Goal: Task Accomplishment & Management: Complete application form

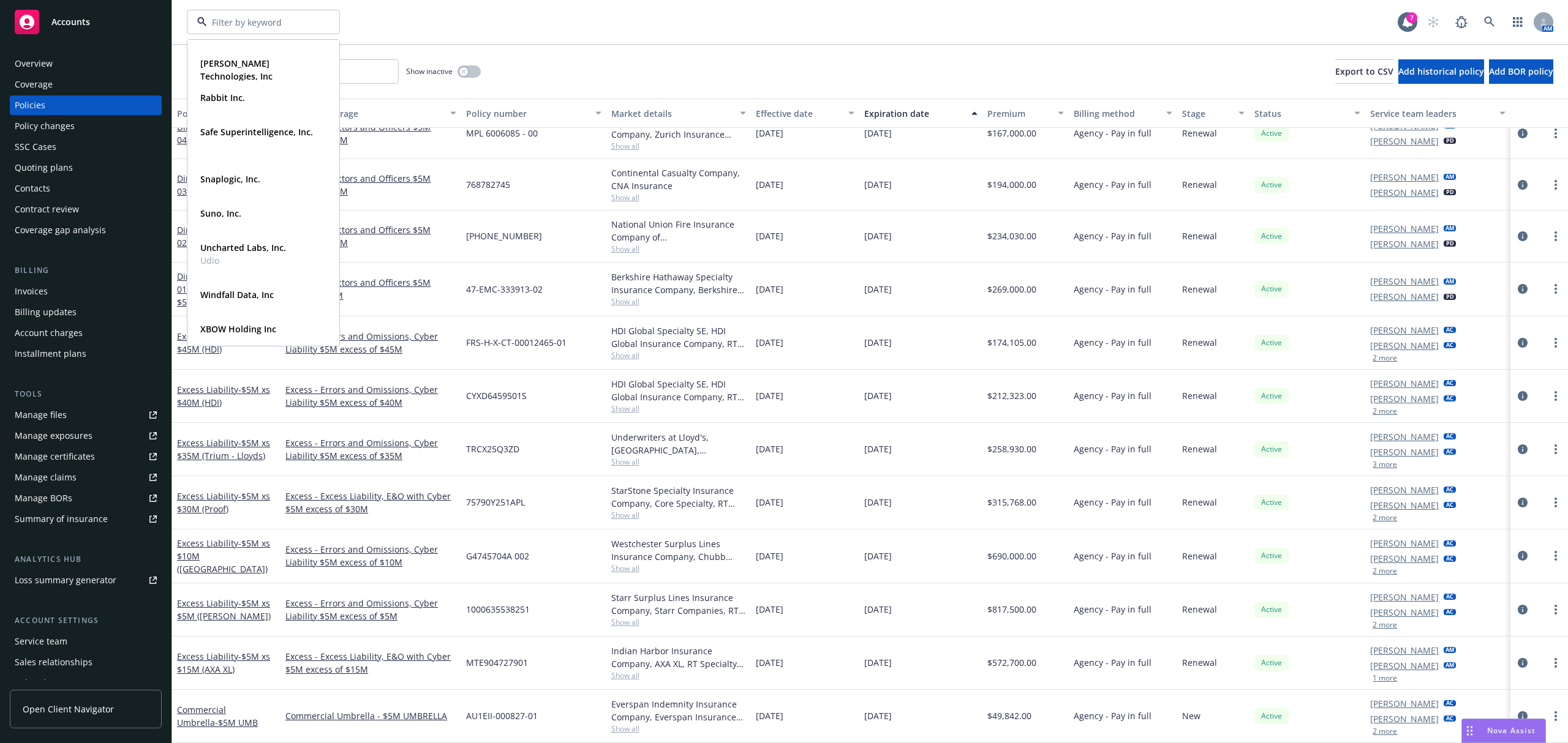
scroll to position [572, 0]
click at [256, 177] on strong "Snaplogic, Inc." at bounding box center [231, 179] width 60 height 12
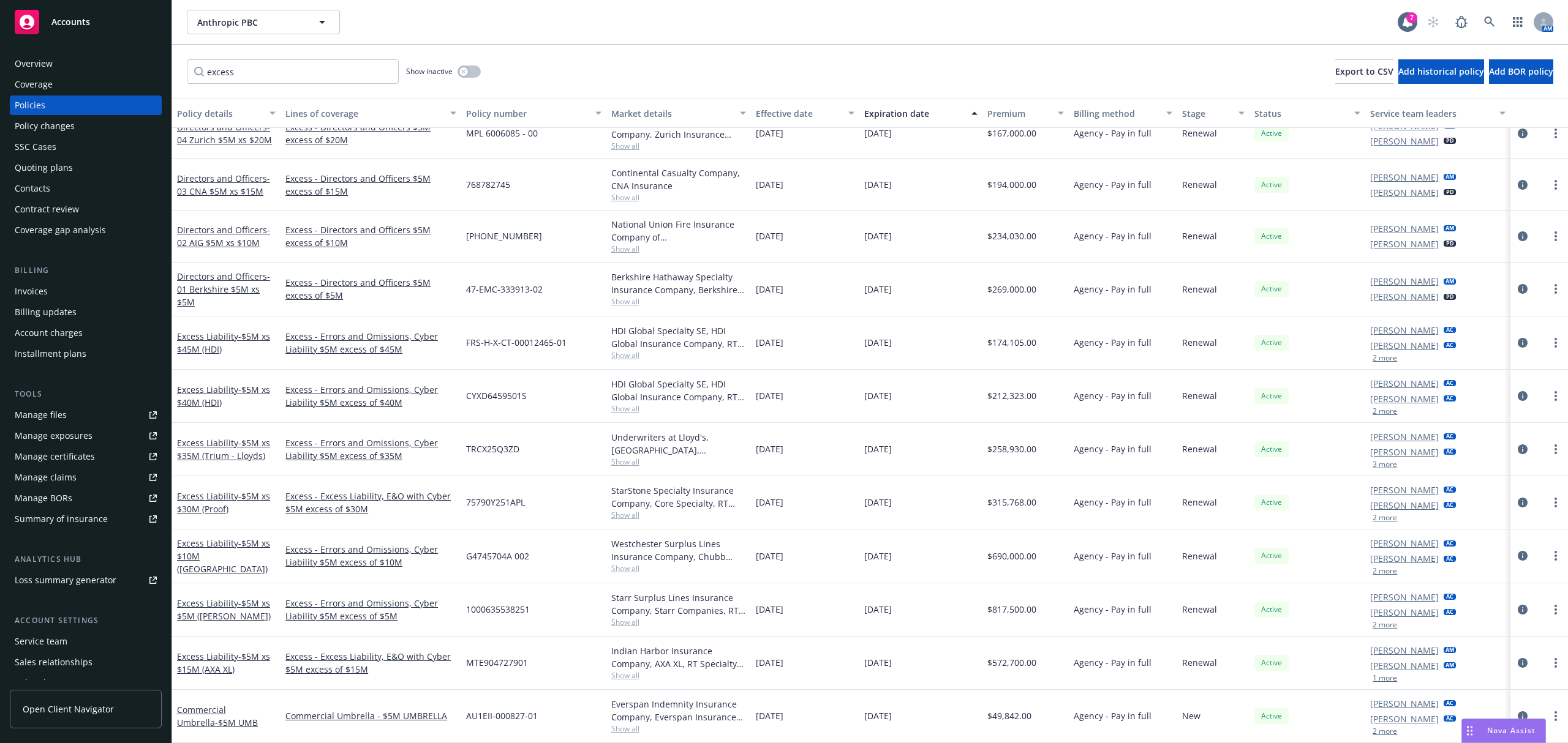
scroll to position [315, 0]
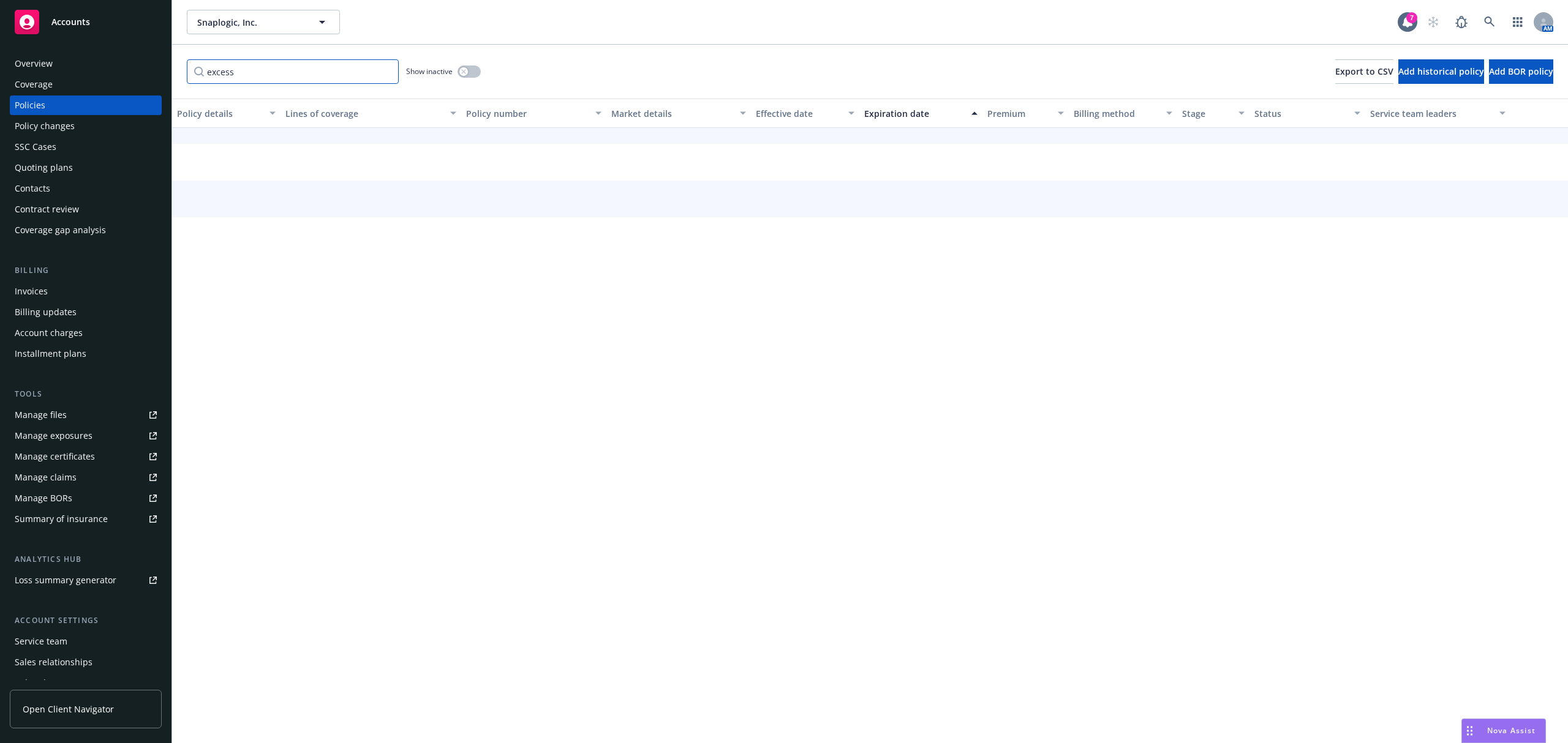
click at [385, 70] on input "excess" at bounding box center [293, 71] width 212 height 24
click at [619, 28] on div "Snaplogic, Inc. Snaplogic, Inc." at bounding box center [793, 22] width 1211 height 24
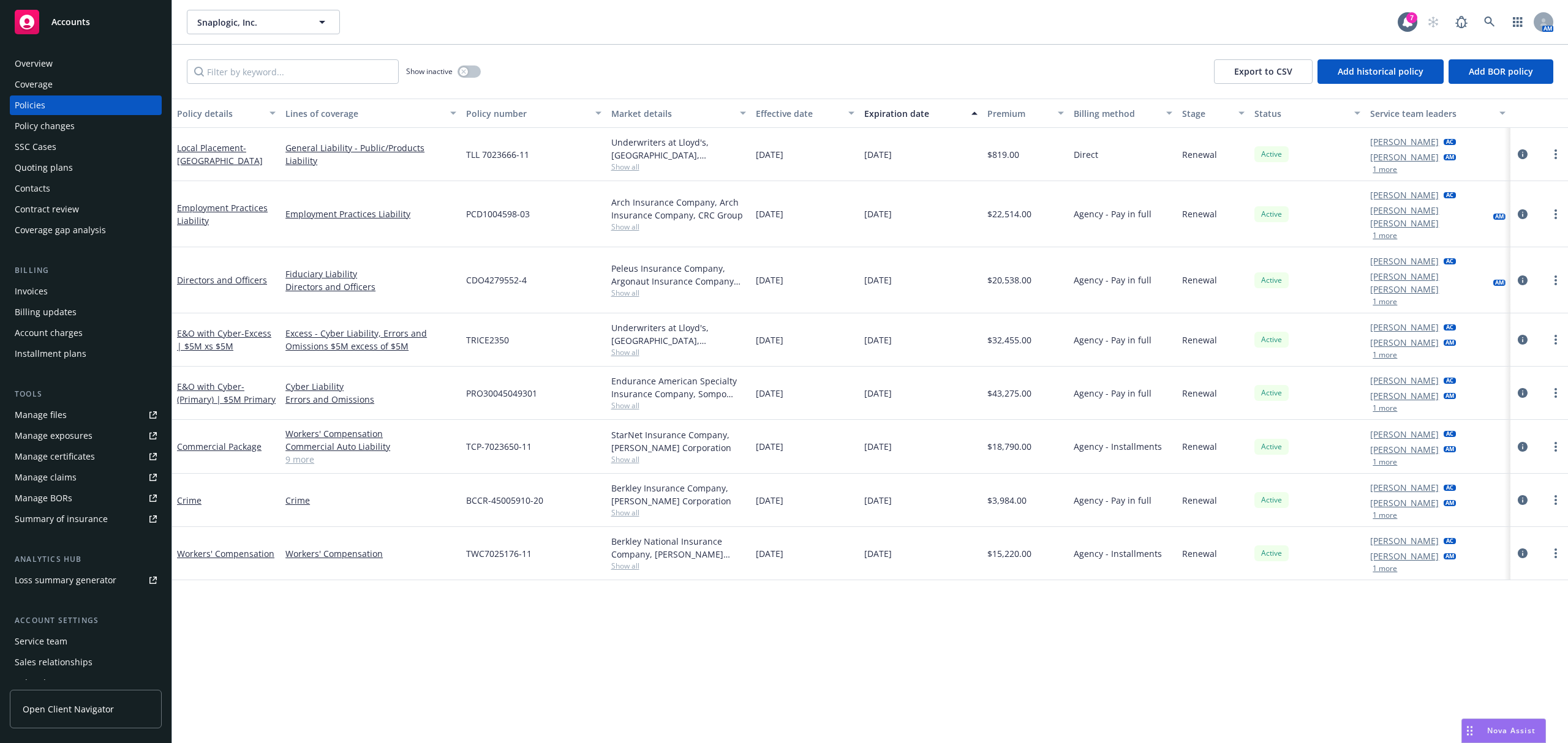
click at [126, 168] on div "Quoting plans" at bounding box center [86, 167] width 142 height 19
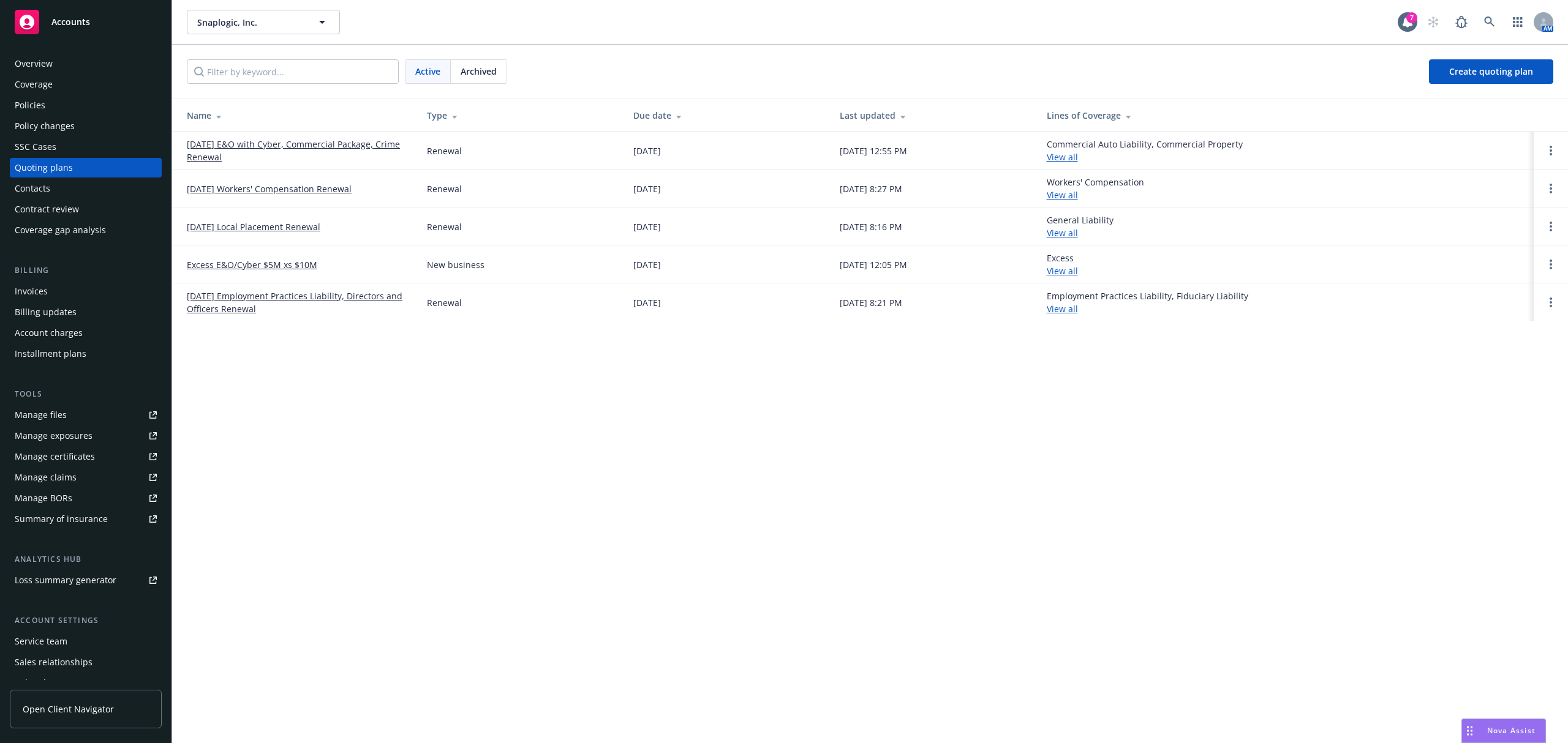
click at [267, 148] on link "[DATE] E&O with Cyber, Commercial Package, Crime Renewal" at bounding box center [297, 150] width 221 height 26
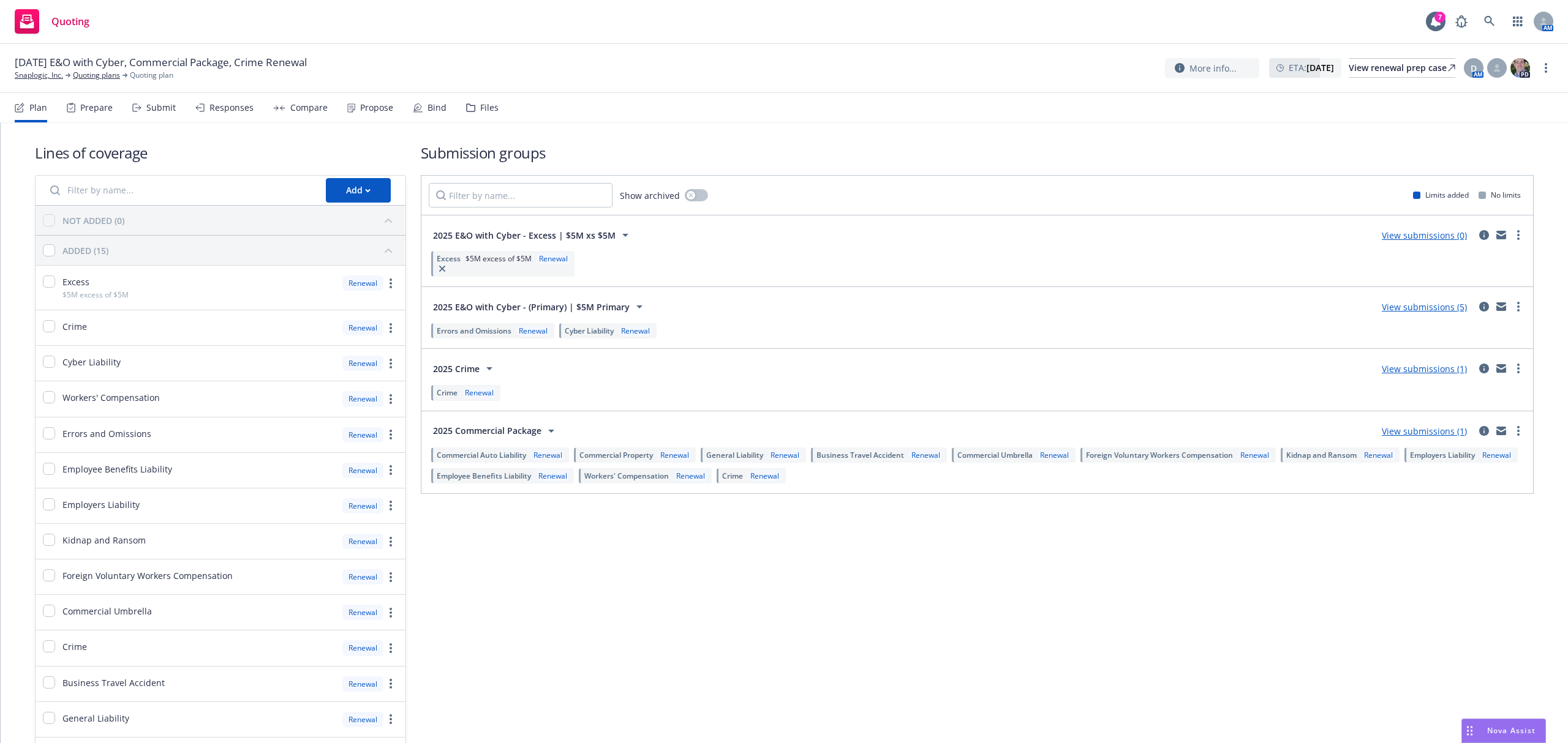
click at [221, 111] on div "Responses" at bounding box center [231, 108] width 44 height 10
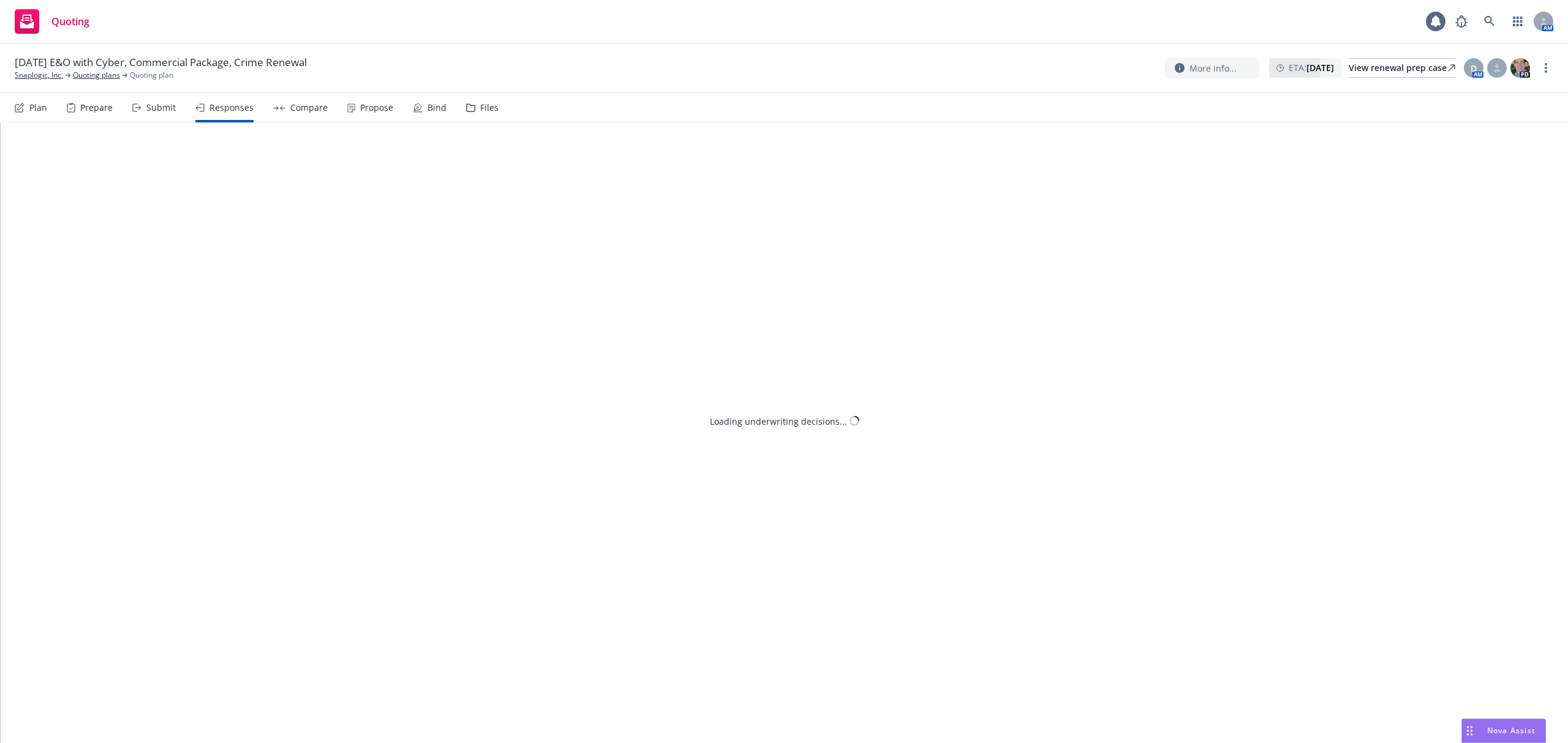
click at [166, 111] on div "Submit" at bounding box center [160, 108] width 29 height 10
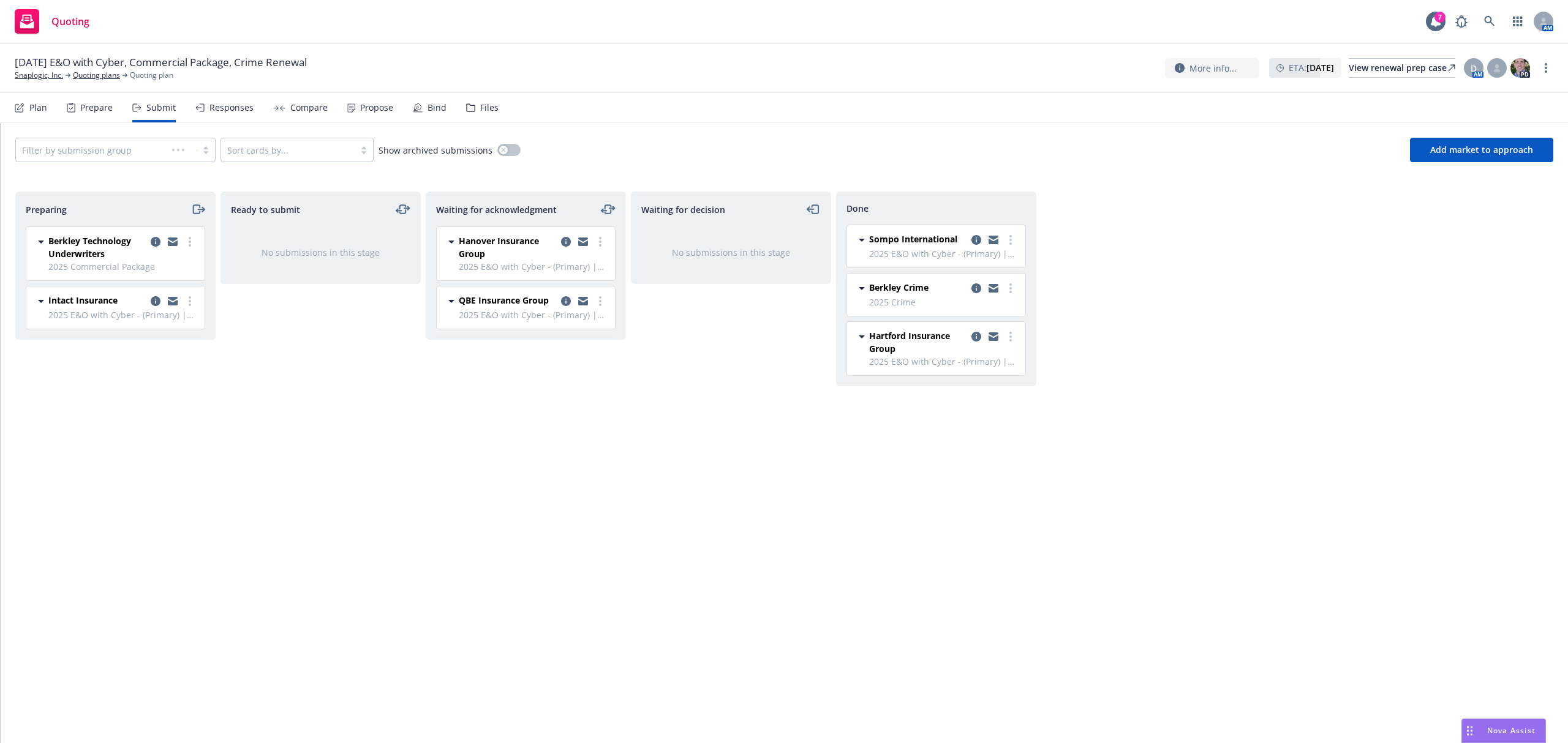
click at [236, 110] on div "Responses" at bounding box center [231, 108] width 44 height 10
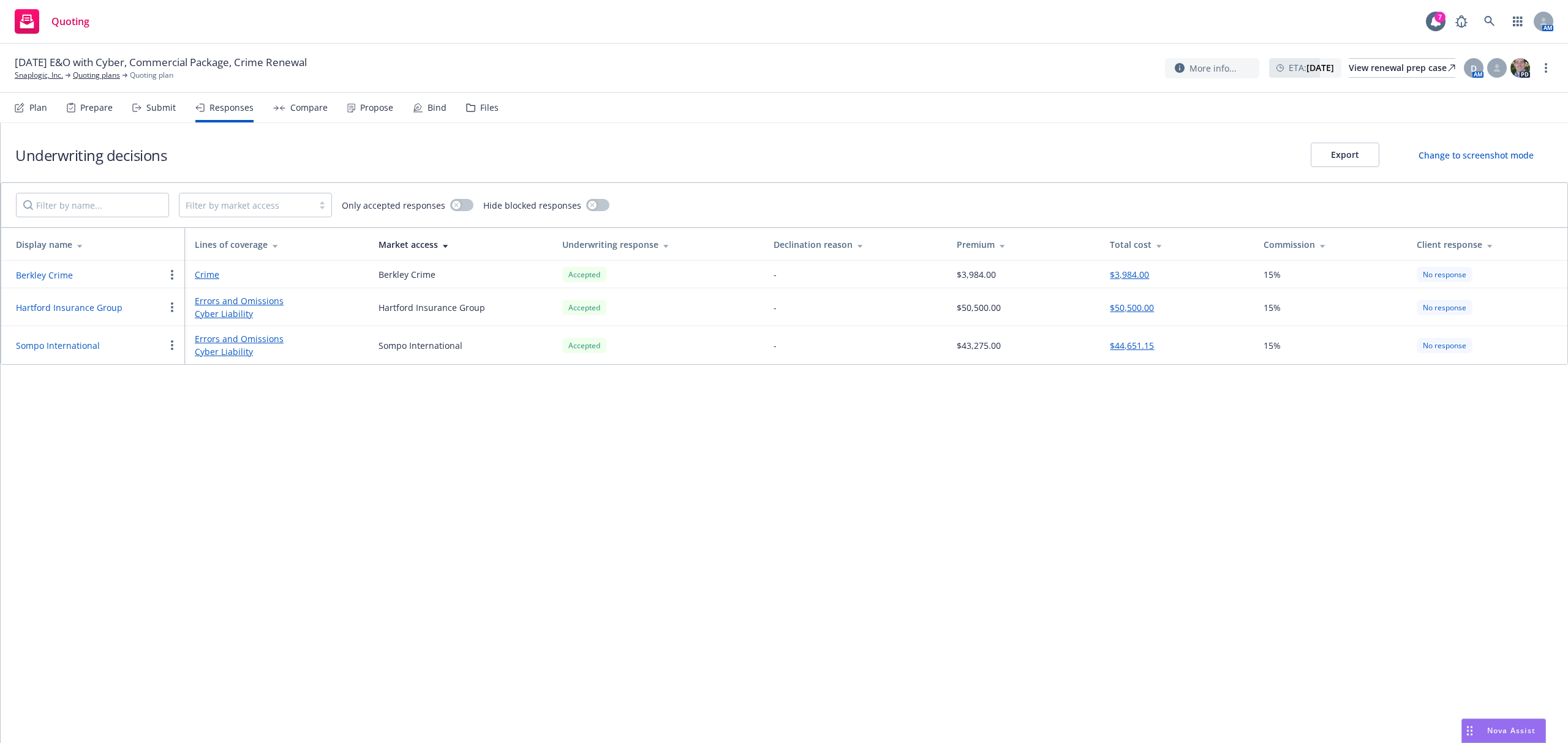
click at [93, 311] on button "Hartford Insurance Group" at bounding box center [69, 307] width 107 height 13
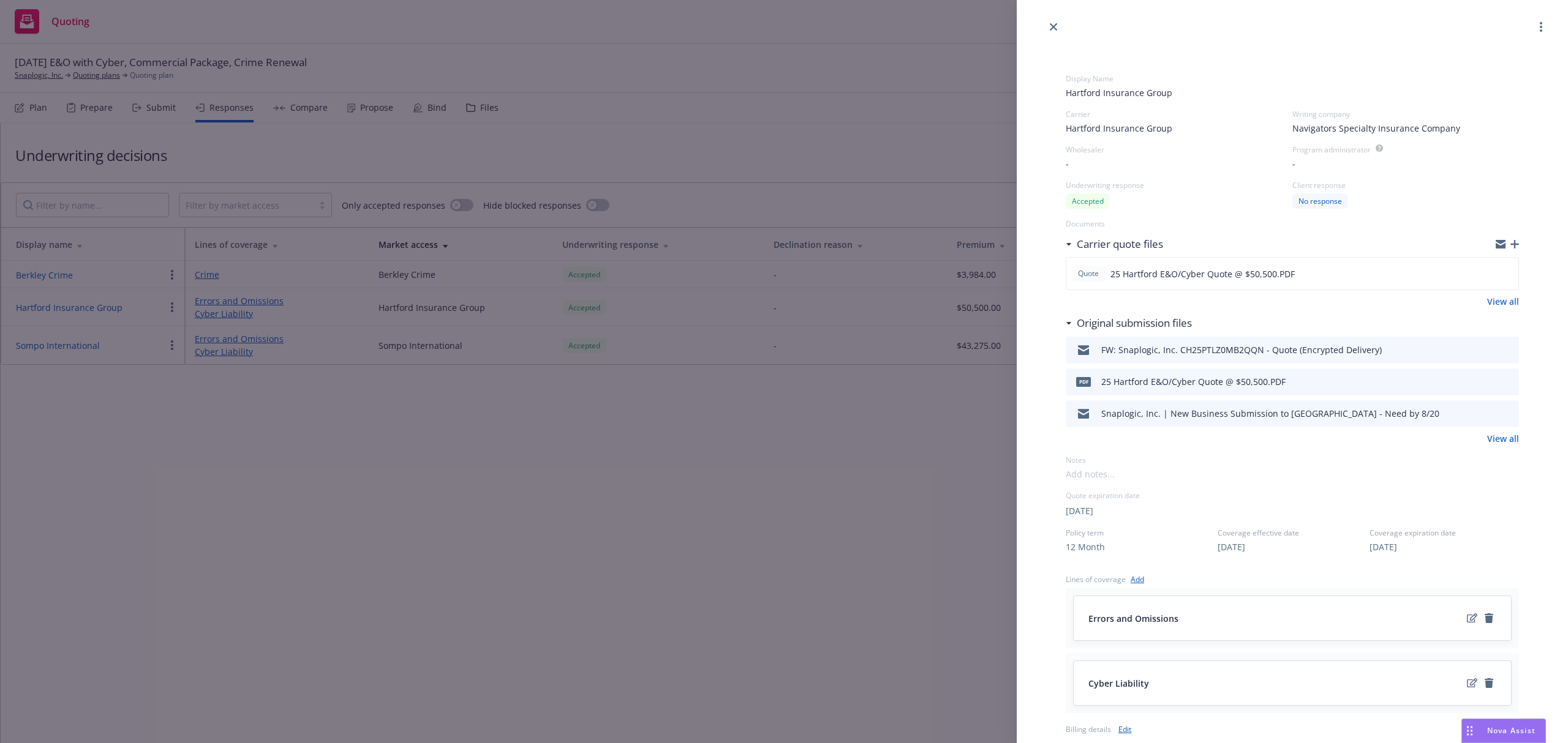
click at [1502, 381] on icon "preview file" at bounding box center [1507, 382] width 11 height 8
click at [593, 432] on div "Display Name Hartford Insurance Group Carrier Hartford Insurance Group Writing …" at bounding box center [784, 372] width 1568 height 743
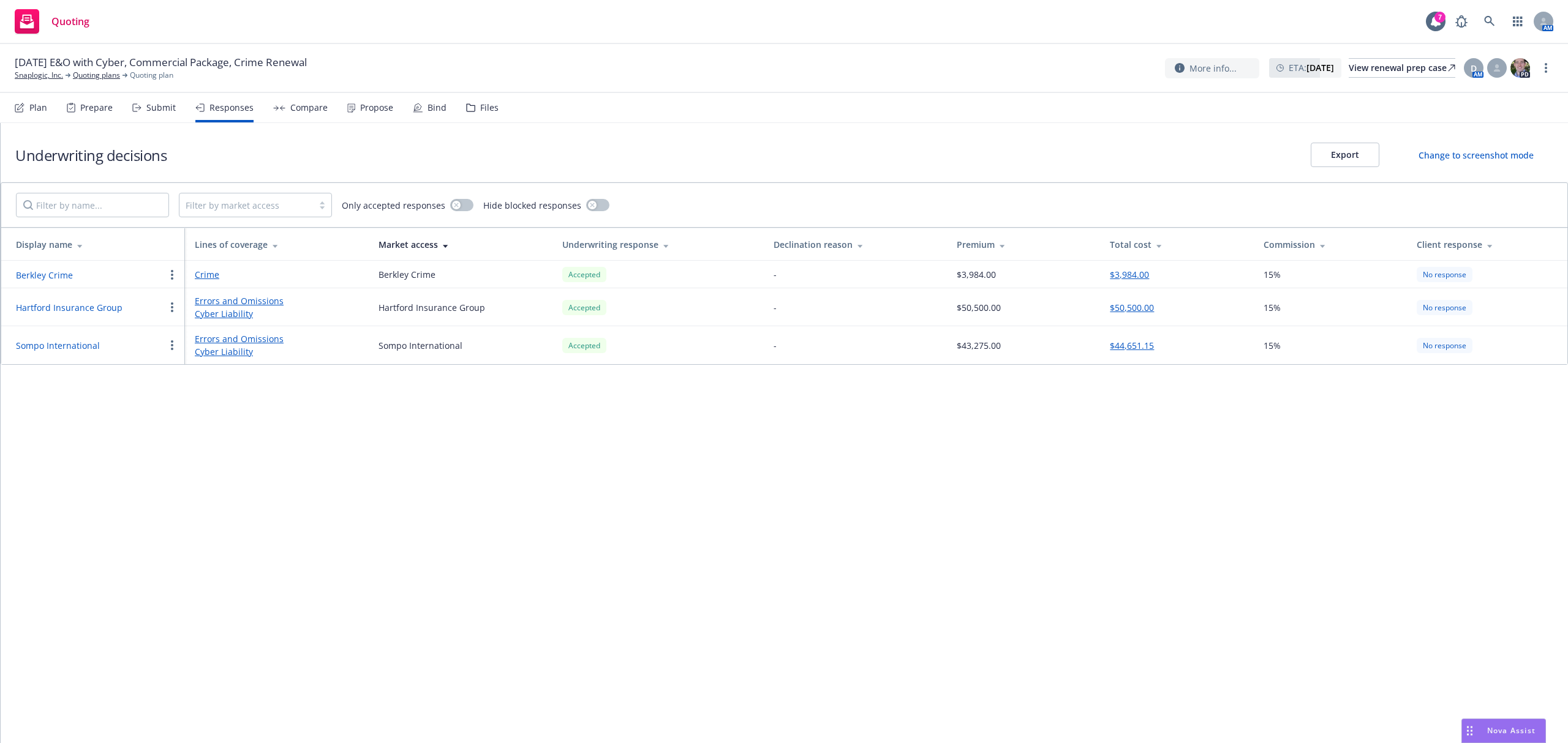
click at [174, 309] on button "button" at bounding box center [172, 307] width 15 height 15
click at [142, 423] on div "Underwriting decisions Export Change to screenshot mode Filter by market access…" at bounding box center [784, 432] width 1567 height 620
click at [74, 343] on button "Sompo International" at bounding box center [58, 345] width 84 height 13
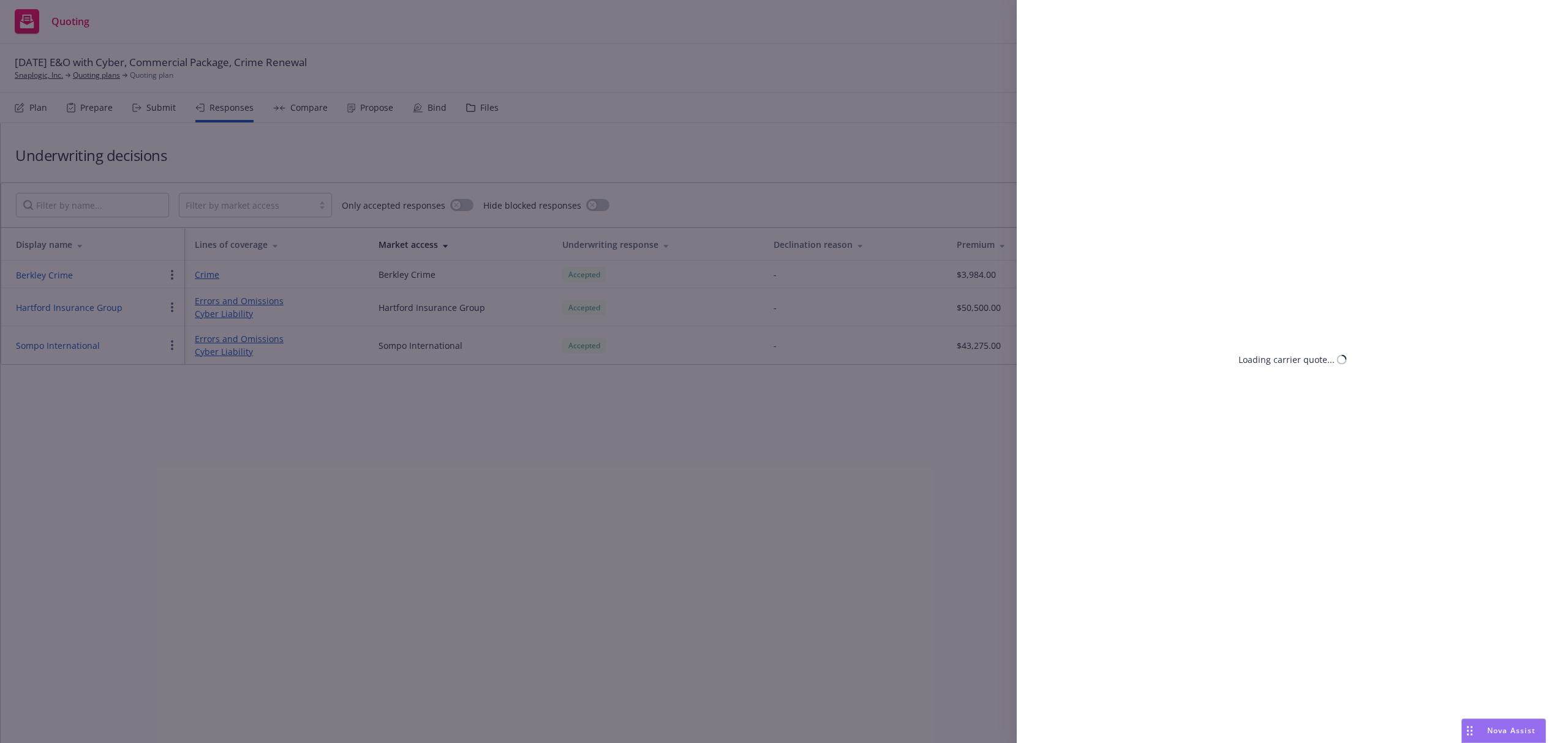
select select "CA"
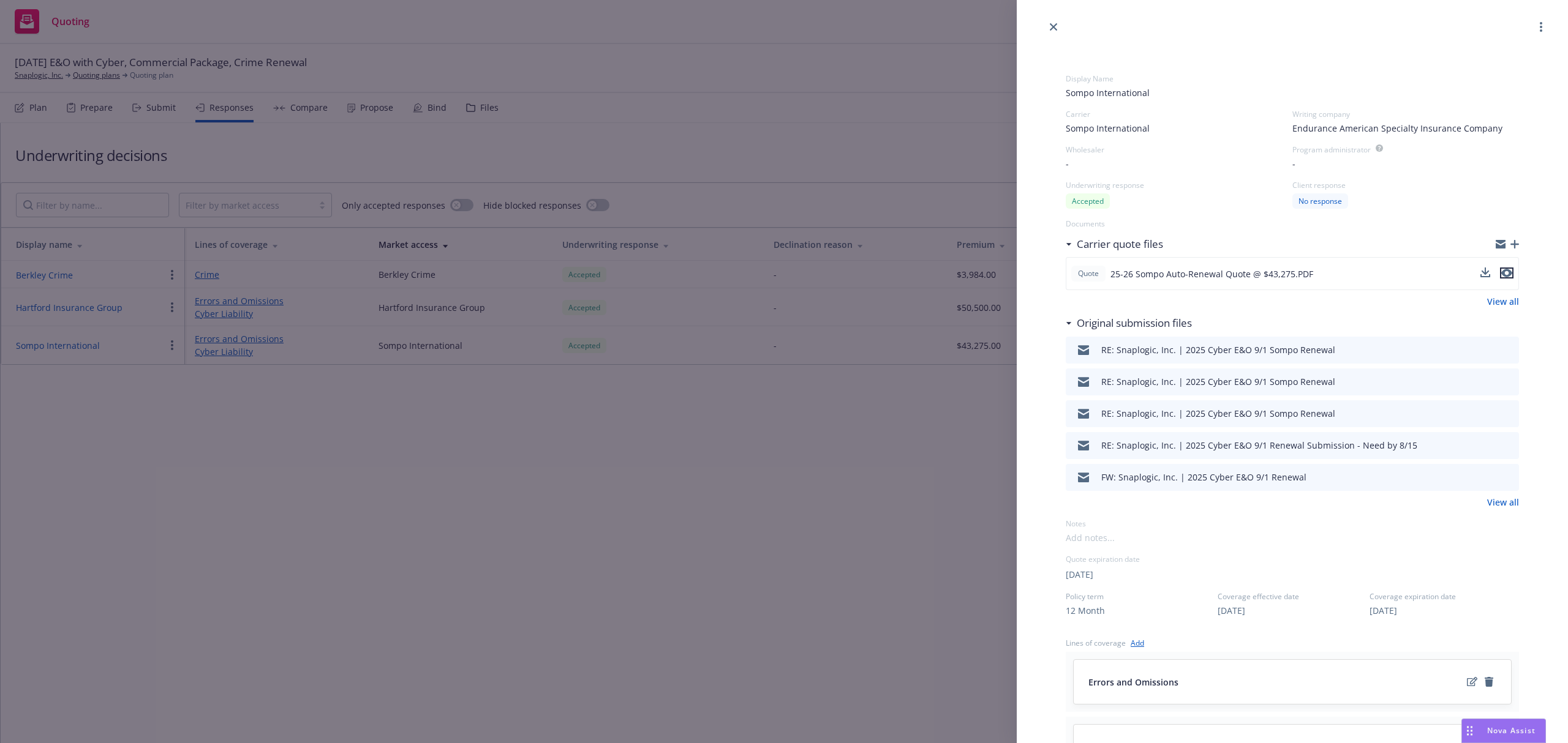
click at [1501, 272] on icon "preview file" at bounding box center [1506, 274] width 11 height 8
click at [554, 381] on div "Display Name Sompo International Carrier Sompo International Writing company En…" at bounding box center [784, 372] width 1568 height 743
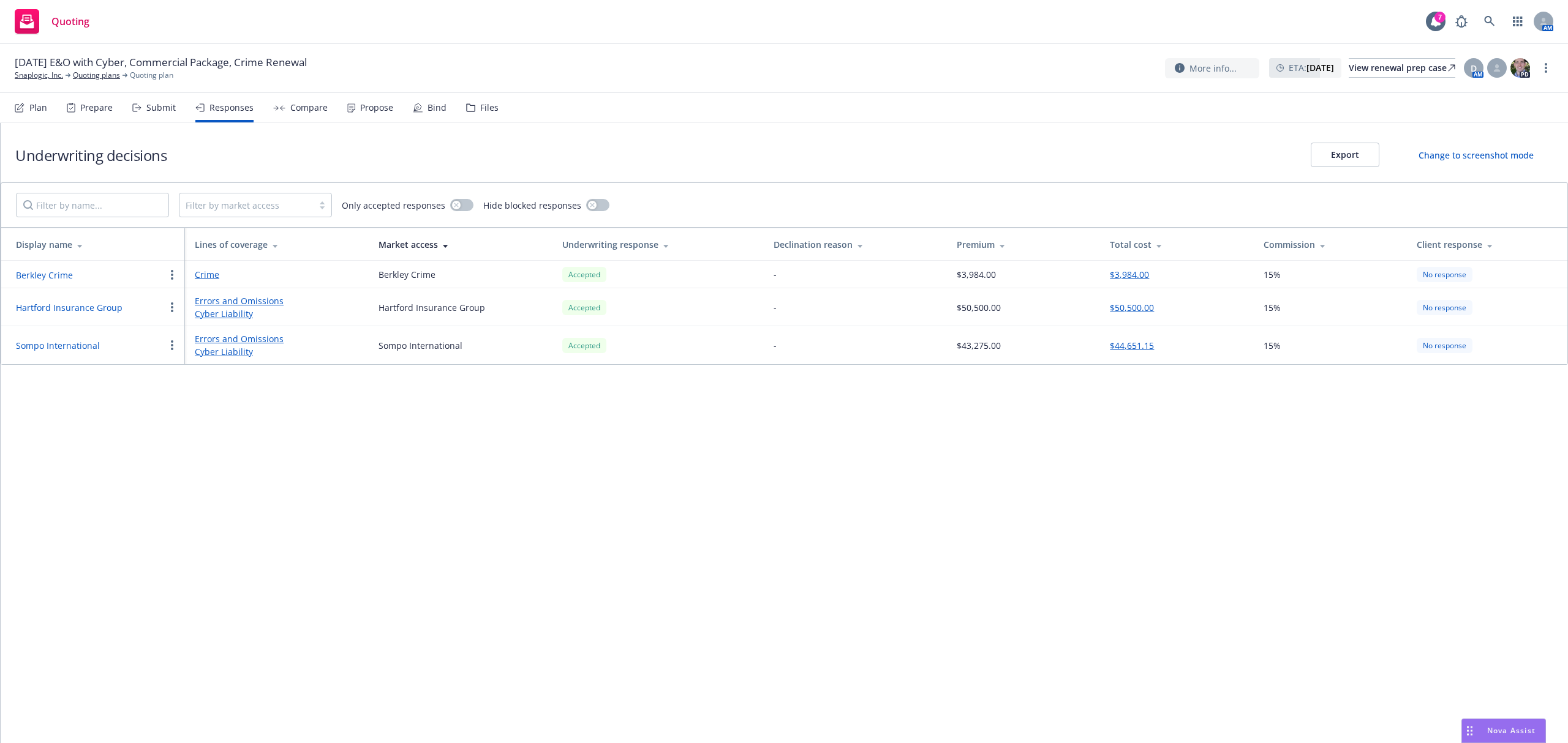
click at [43, 280] on button "Berkley Crime" at bounding box center [44, 275] width 57 height 13
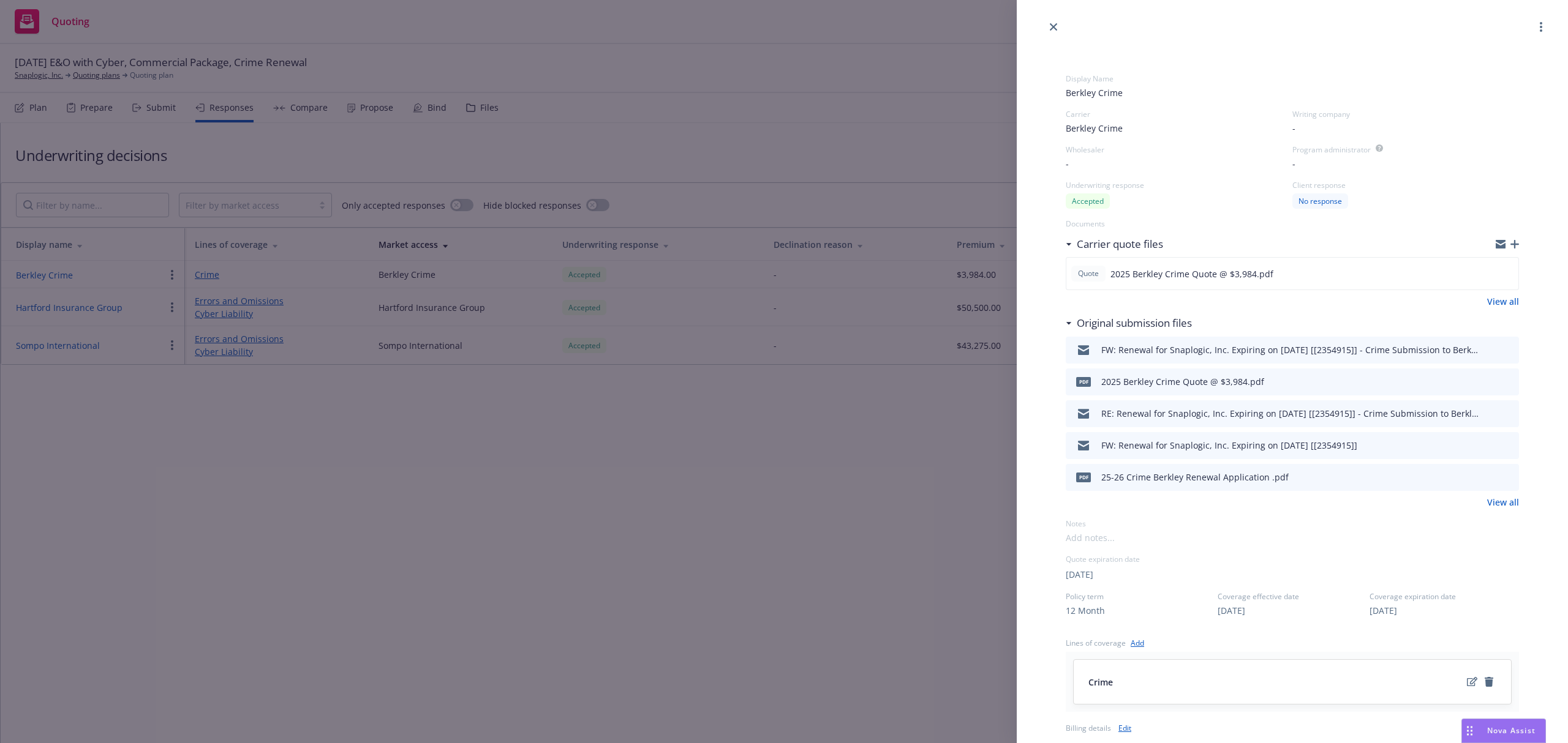
click at [1505, 380] on div "pdf 2025 Berkley Crime Quote @ $3,984.pdf" at bounding box center [1292, 382] width 454 height 27
click at [1502, 382] on icon "preview file" at bounding box center [1507, 382] width 11 height 8
click at [530, 235] on div "Display Name Berkley Crime Carrier Berkley Crime Writing company - Wholesaler -…" at bounding box center [784, 372] width 1568 height 743
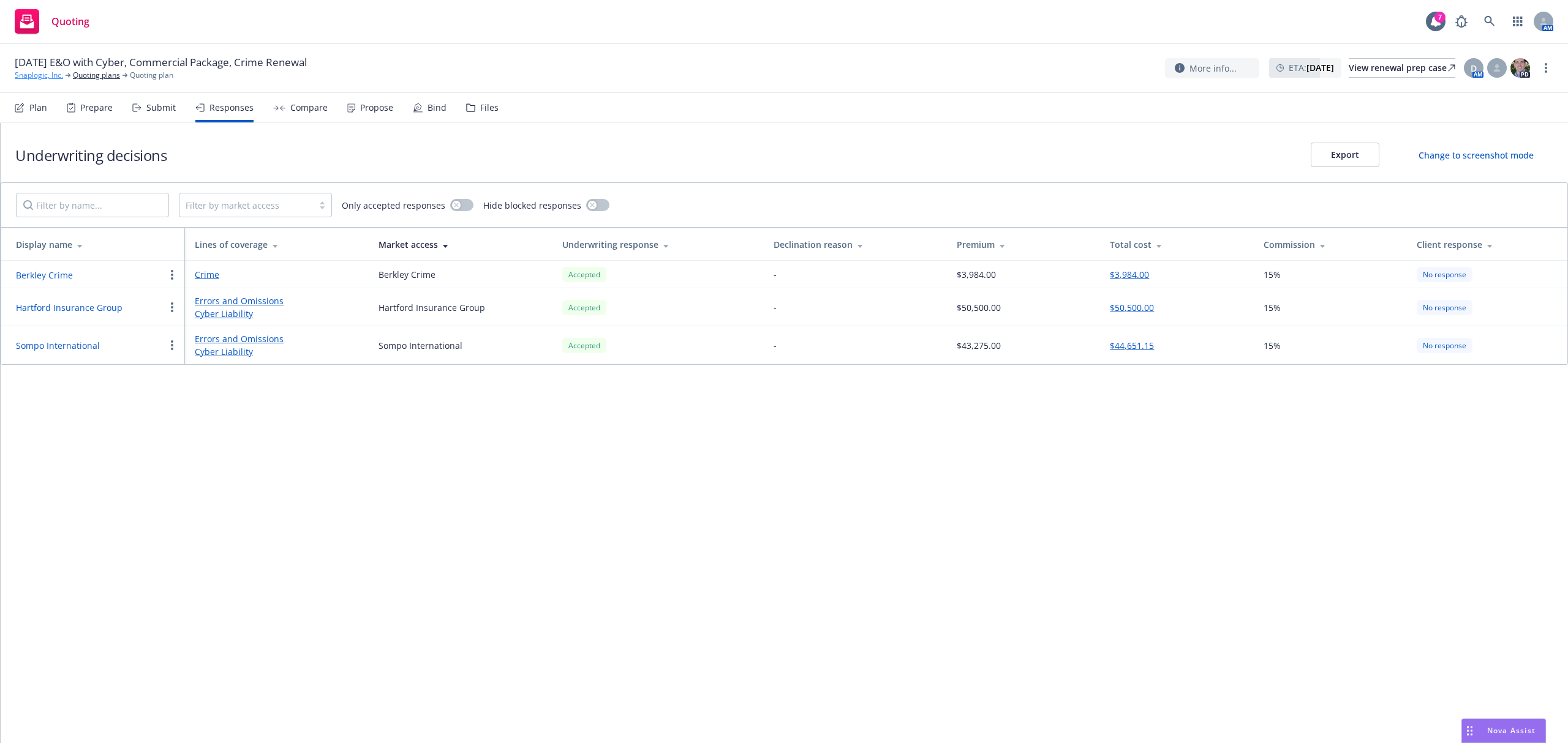
click at [43, 79] on link "Snaplogic, Inc." at bounding box center [39, 75] width 48 height 11
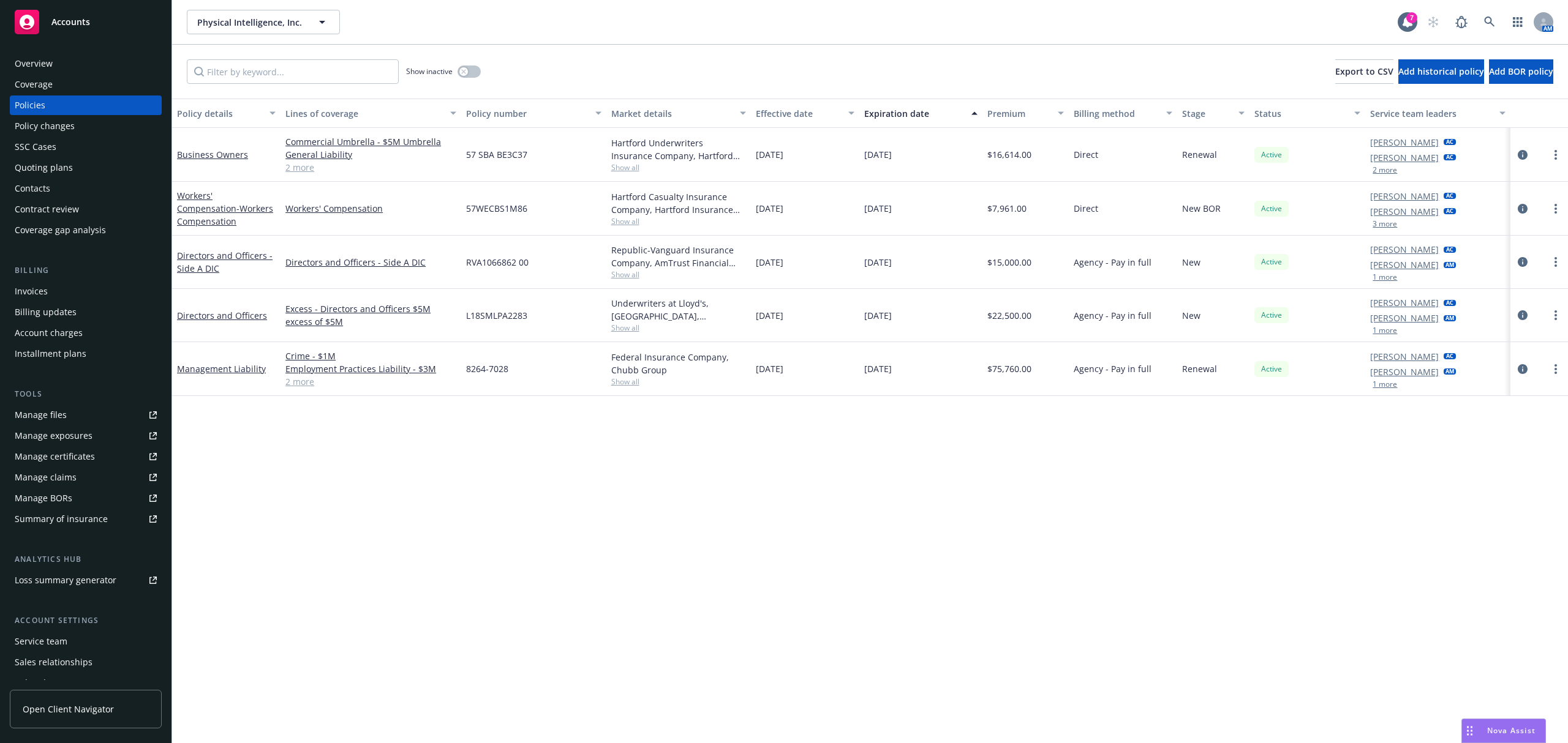
click at [74, 129] on div "Policy changes" at bounding box center [86, 125] width 142 height 19
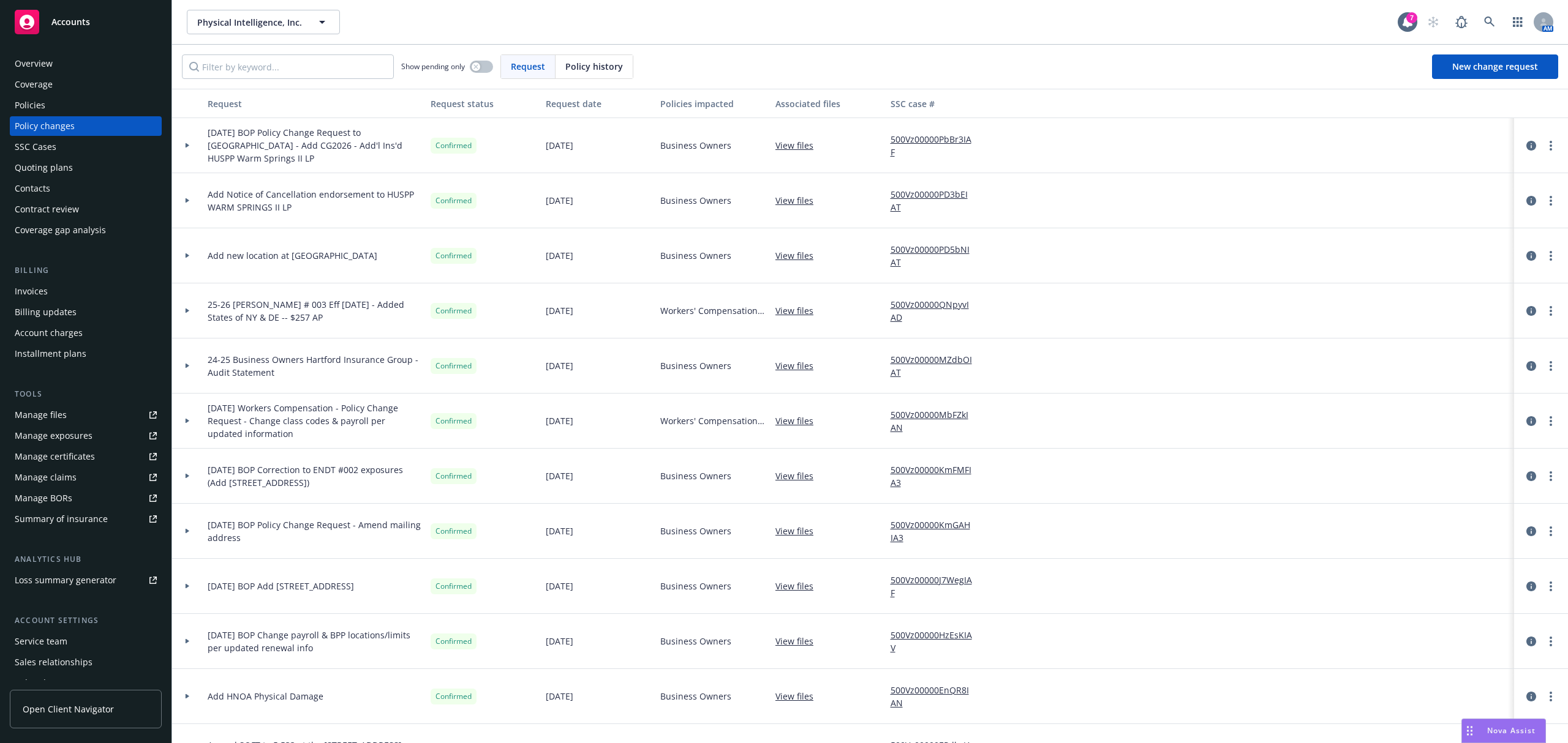
click at [182, 304] on div at bounding box center [187, 311] width 31 height 55
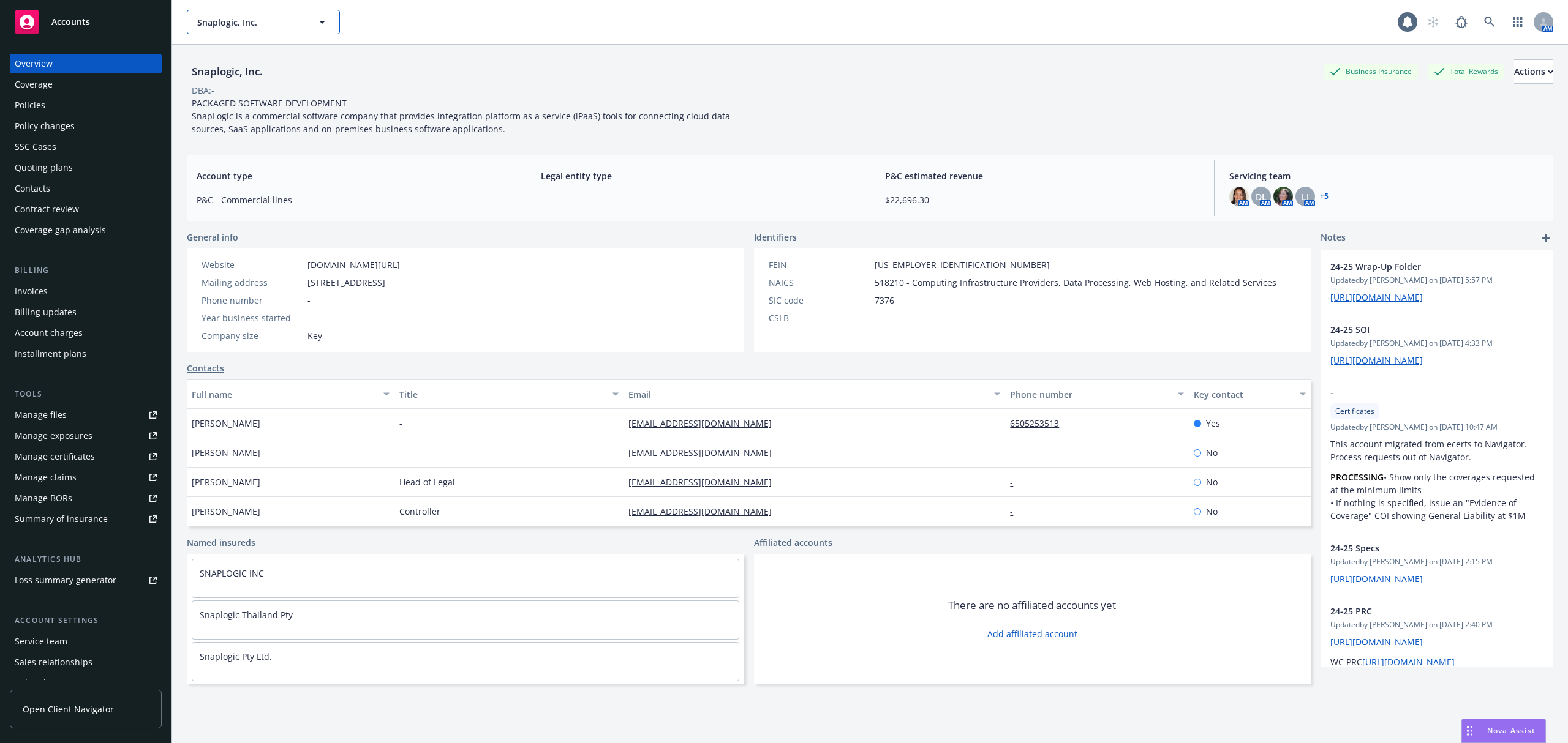
click at [263, 25] on span "Snaplogic, Inc." at bounding box center [250, 22] width 106 height 13
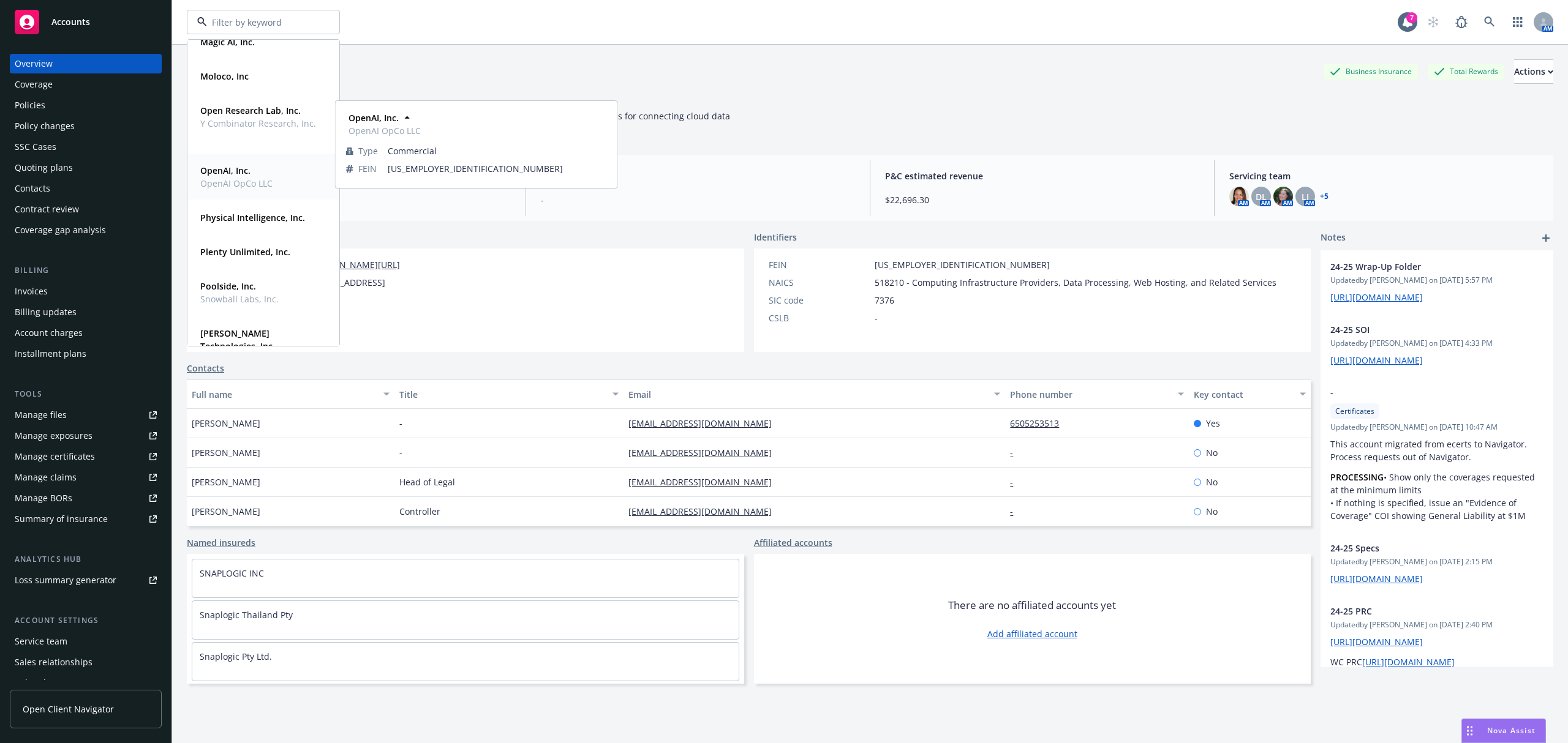
scroll to position [334, 0]
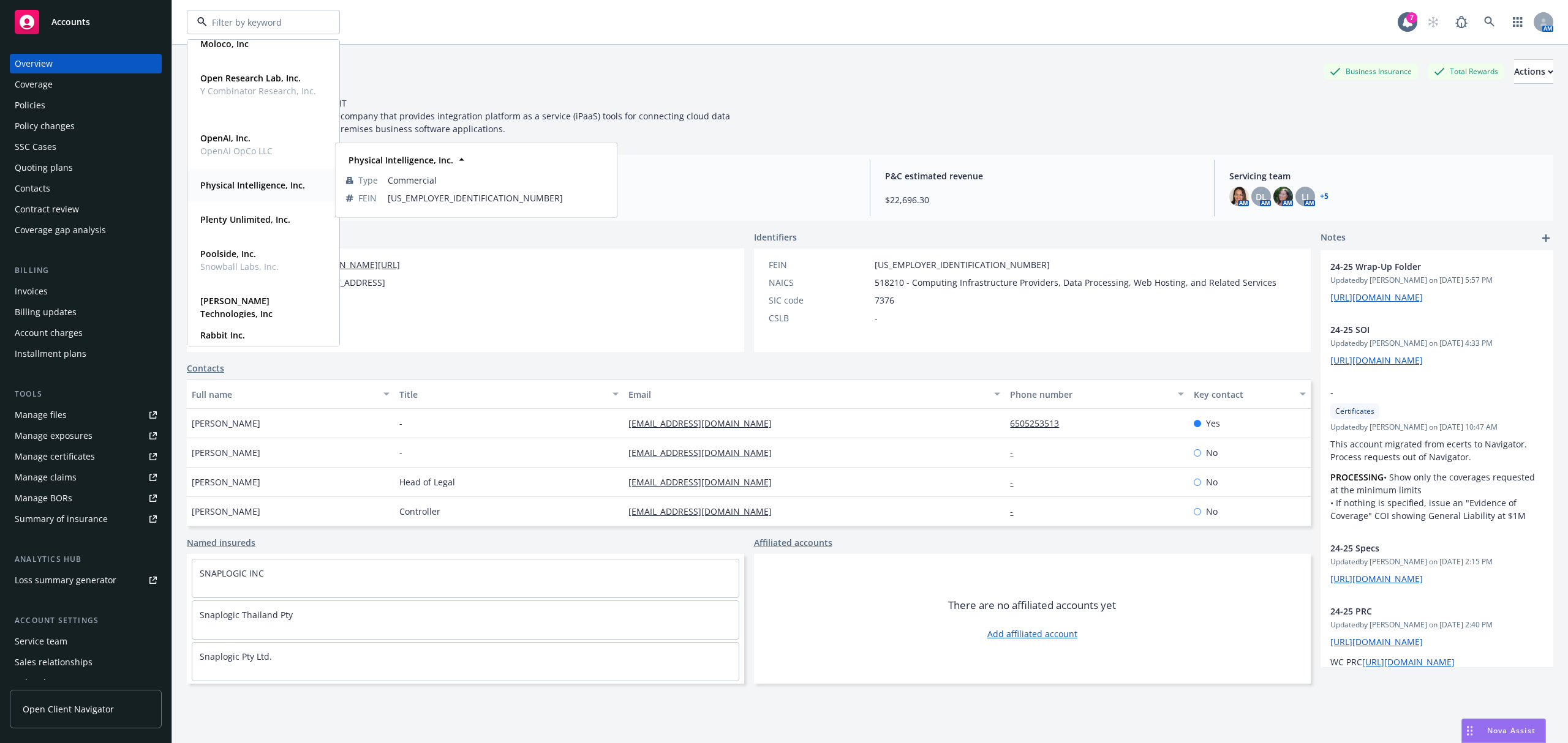
click at [279, 184] on strong "Physical Intelligence, Inc." at bounding box center [252, 185] width 104 height 12
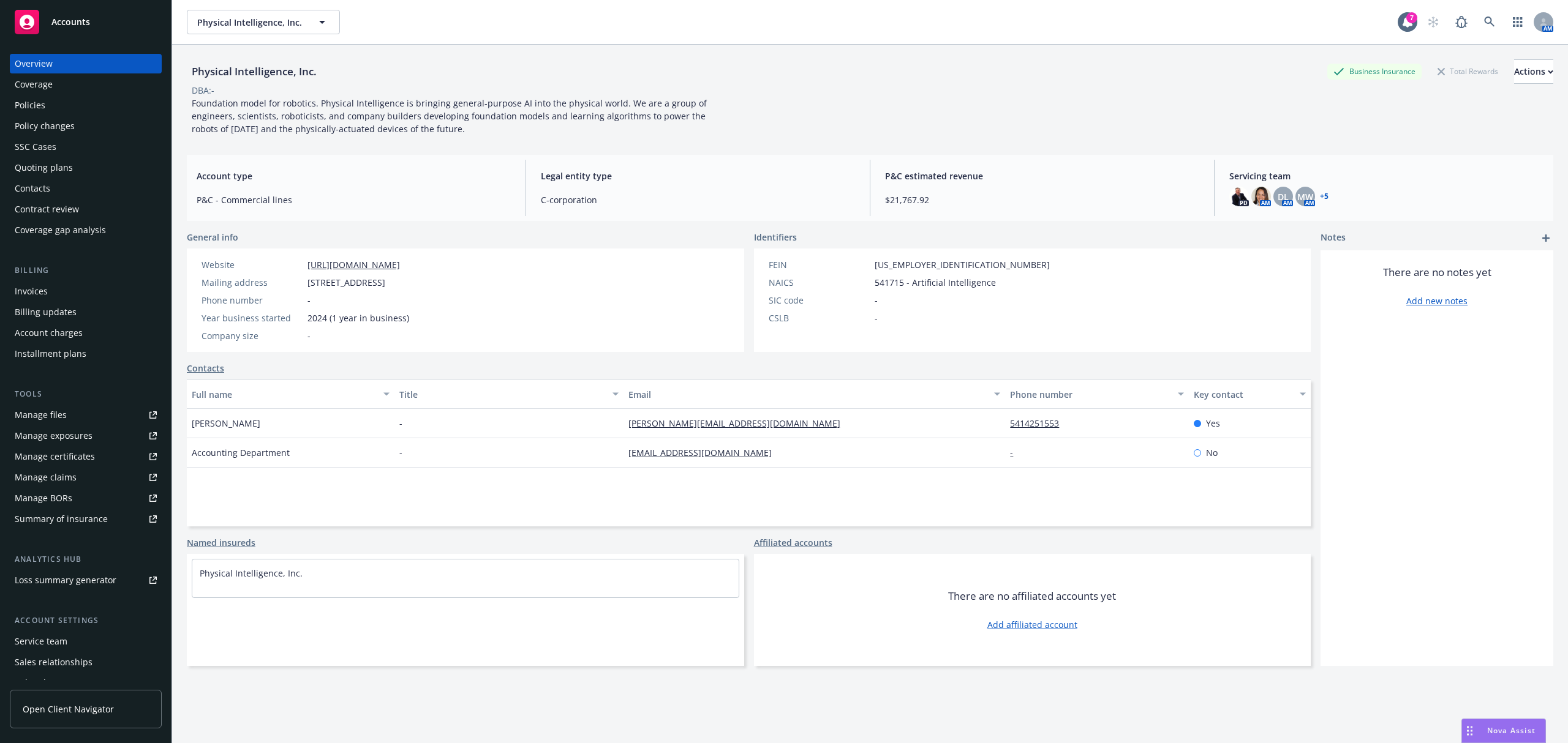
click at [81, 124] on div "Policy changes" at bounding box center [86, 125] width 142 height 19
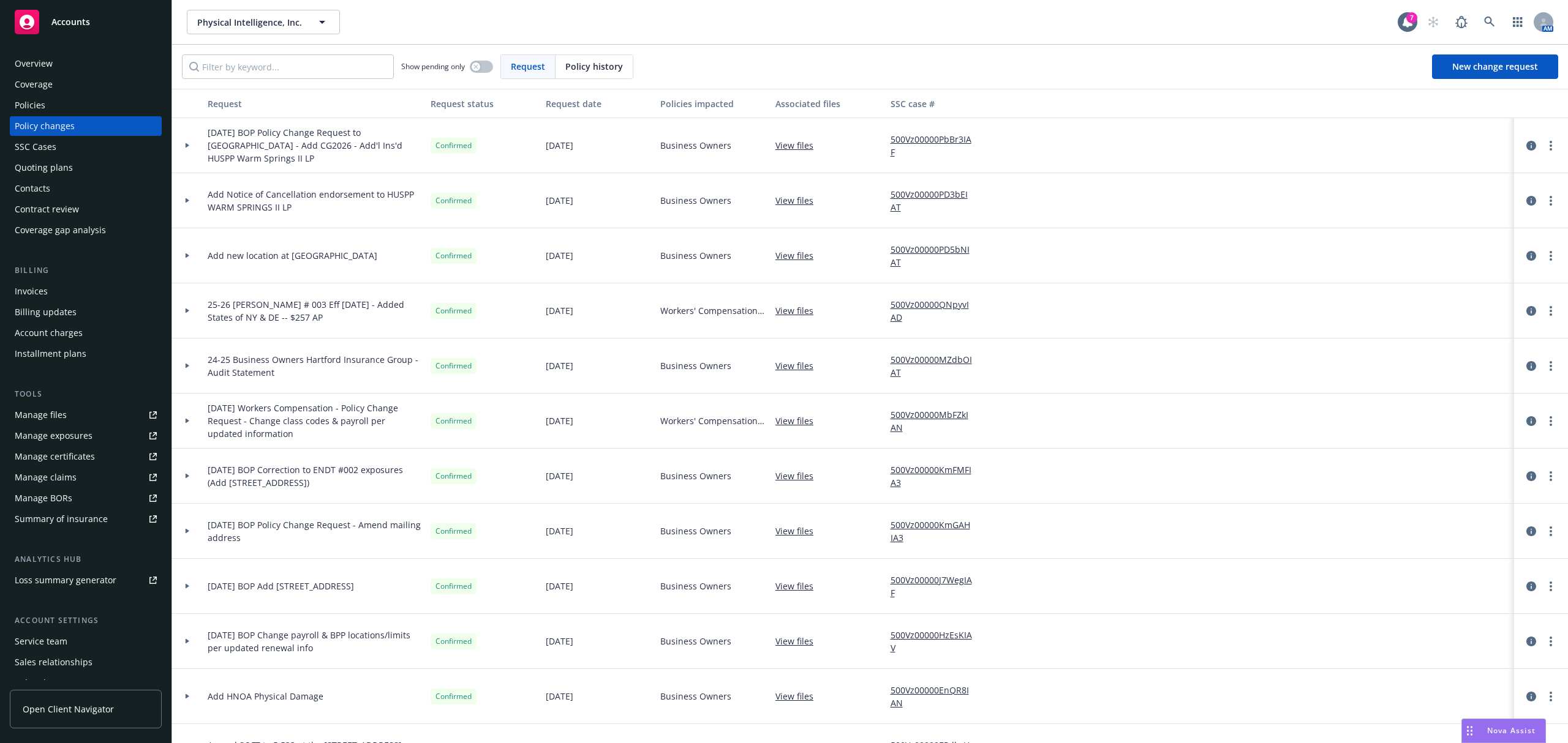
click at [194, 311] on div at bounding box center [187, 311] width 21 height 4
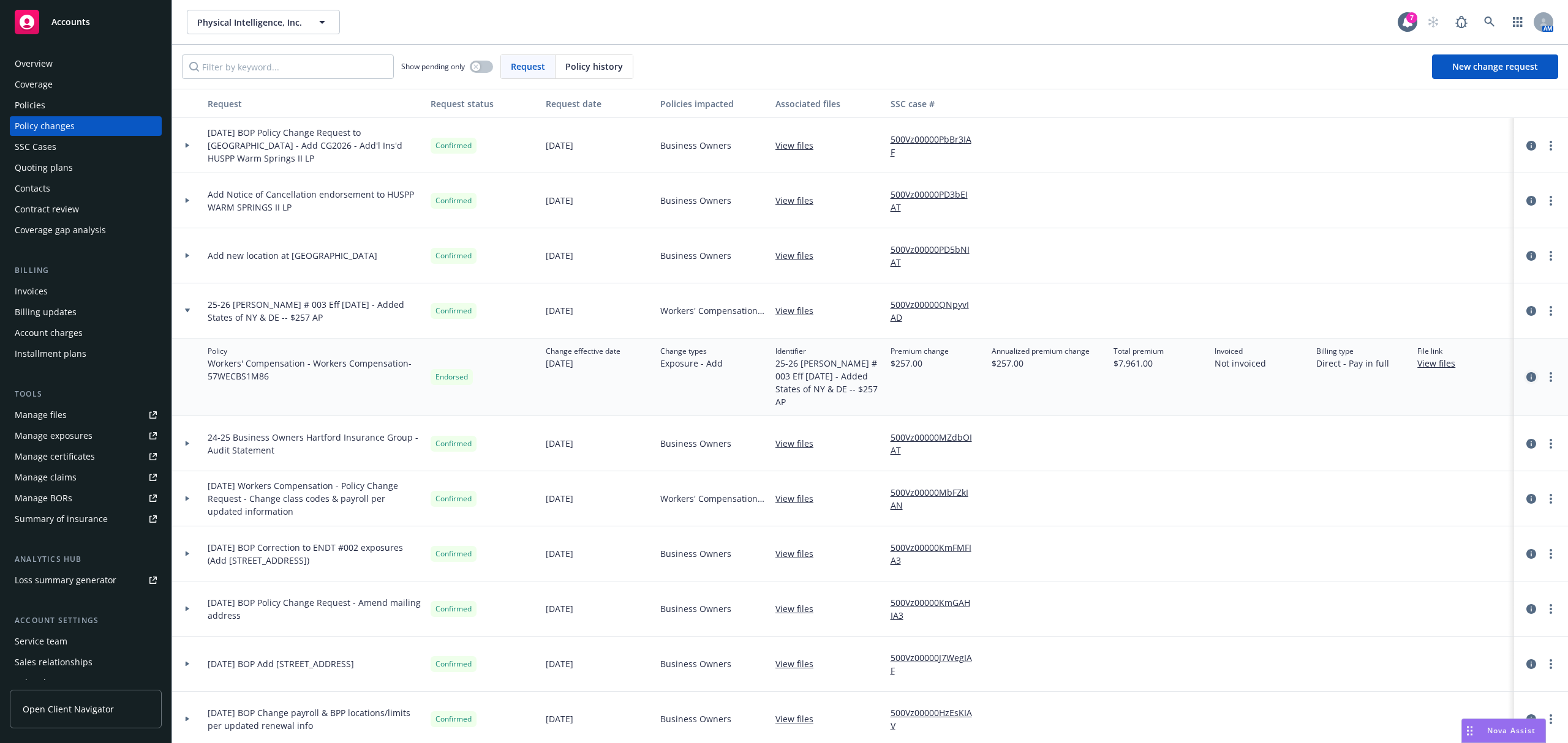
click at [1526, 375] on icon "circleInformation" at bounding box center [1531, 377] width 10 height 10
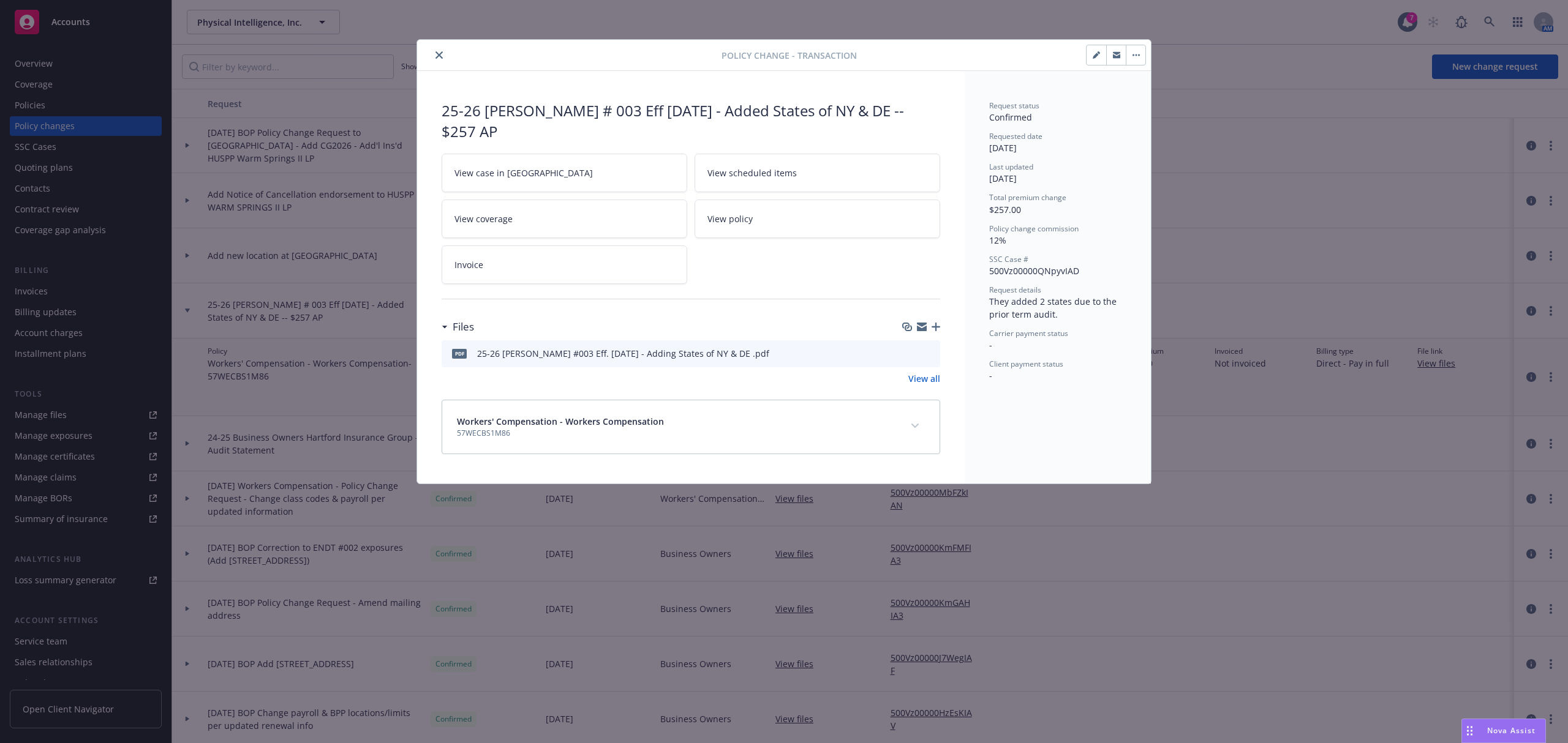
click at [909, 347] on icon "download file" at bounding box center [909, 351] width 8 height 8
click at [439, 59] on button "close" at bounding box center [439, 55] width 15 height 15
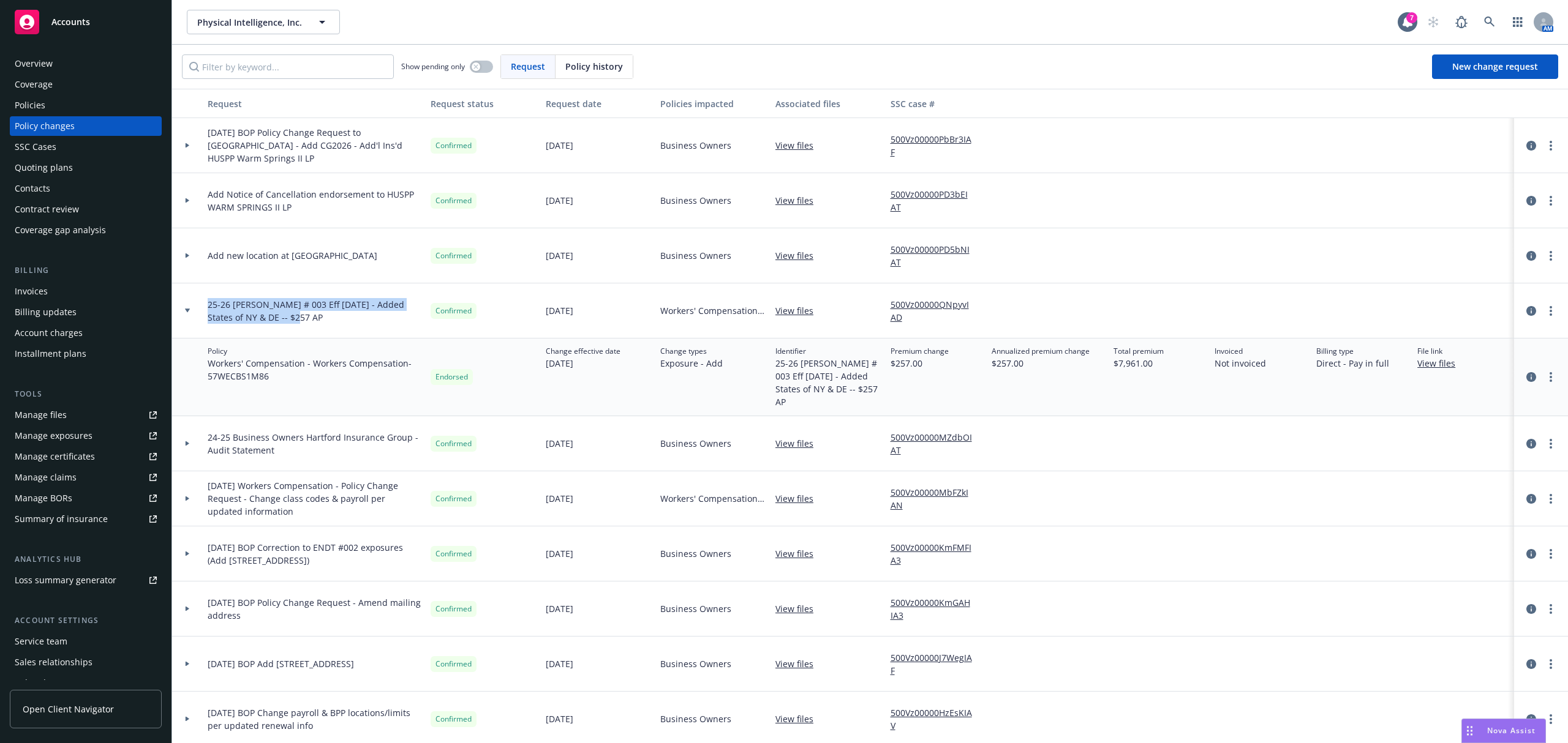
drag, startPoint x: 289, startPoint y: 321, endPoint x: 203, endPoint y: 305, distance: 87.5
click at [203, 305] on div "25-26 [PERSON_NAME] # 003 Eff [DATE] - Added States of NY & DE -- $257 AP" at bounding box center [314, 311] width 223 height 55
copy span "25-26 [PERSON_NAME] # 003 Eff [DATE] - Added States of NY & DE -- $257 AP"
click at [32, 65] on div "Overview" at bounding box center [33, 63] width 38 height 19
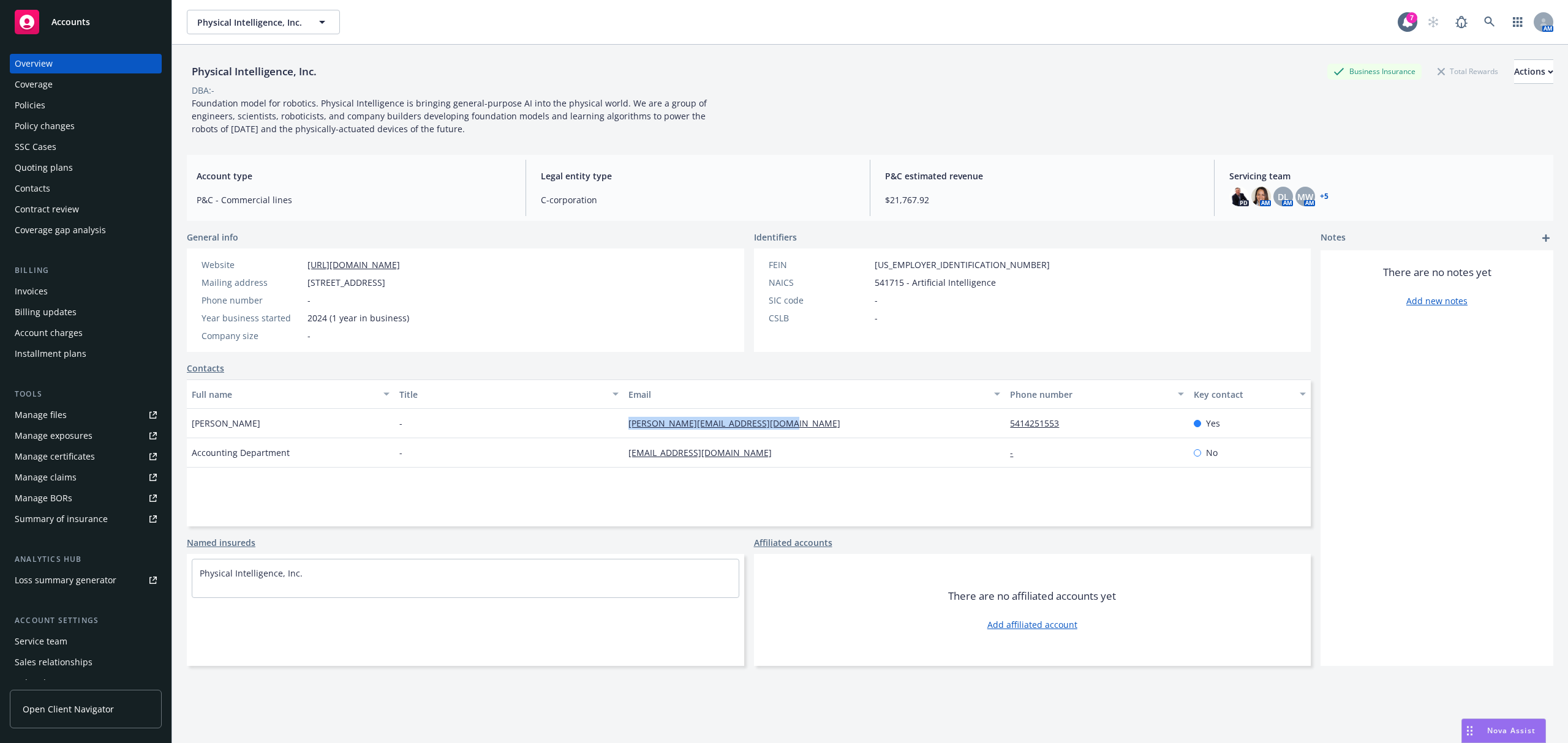
drag, startPoint x: 793, startPoint y: 424, endPoint x: 619, endPoint y: 429, distance: 174.1
click at [623, 429] on div "[PERSON_NAME][EMAIL_ADDRESS][DOMAIN_NAME]" at bounding box center [814, 423] width 382 height 29
copy link "[PERSON_NAME][EMAIL_ADDRESS][DOMAIN_NAME]"
drag, startPoint x: 779, startPoint y: 451, endPoint x: 604, endPoint y: 455, distance: 175.0
click at [604, 455] on div "Accounting Department - ap@physicalintelligence.company - No" at bounding box center [748, 452] width 1124 height 29
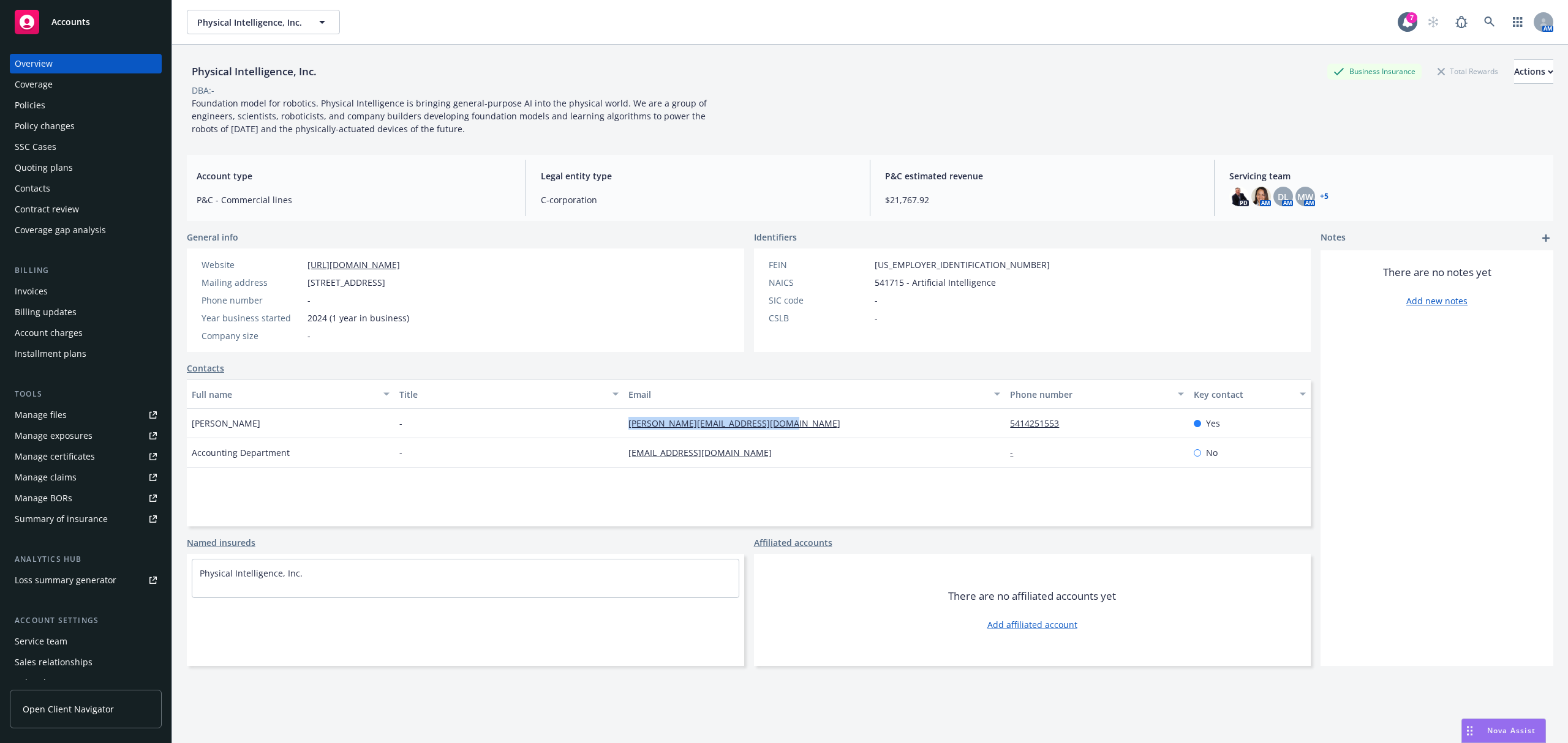
copy div "[EMAIL_ADDRESS][DOMAIN_NAME]"
click at [67, 109] on div "Policies" at bounding box center [86, 104] width 142 height 19
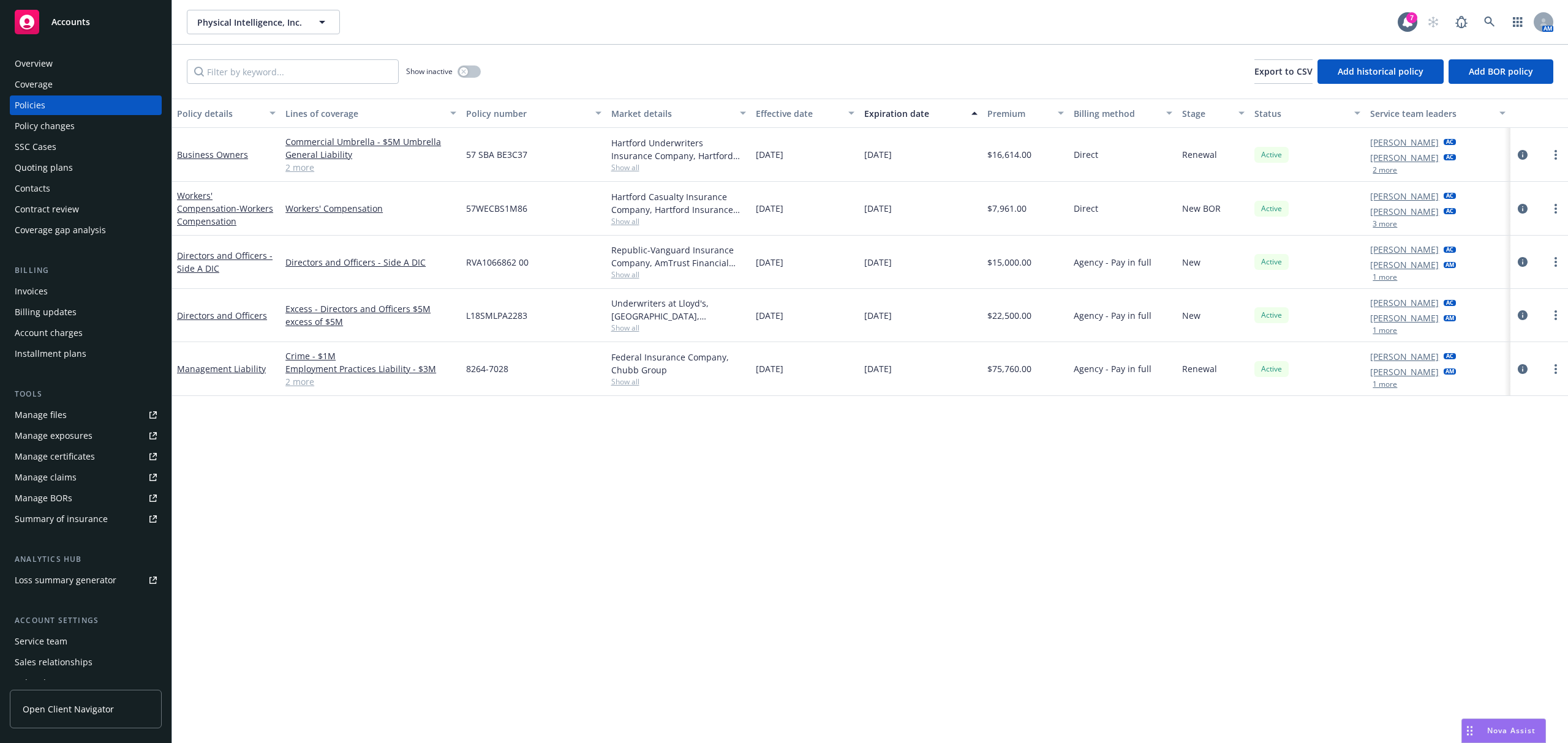
click at [73, 134] on div "Policy changes" at bounding box center [45, 125] width 60 height 19
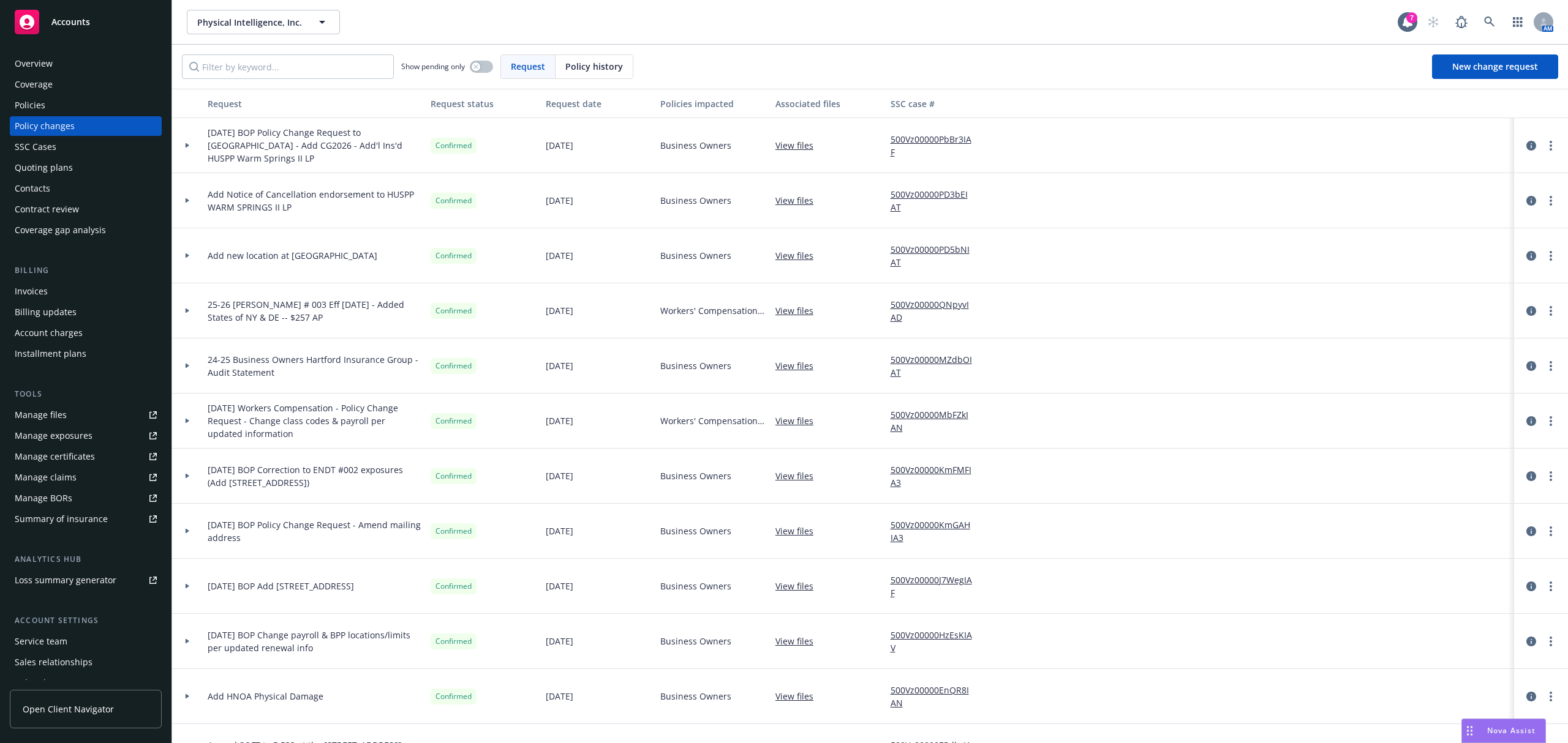
click at [204, 204] on div "Add Notice of Cancellation endorsement to HUSPP WARM SPRINGS II LP" at bounding box center [314, 200] width 223 height 55
click at [192, 195] on div at bounding box center [187, 200] width 31 height 55
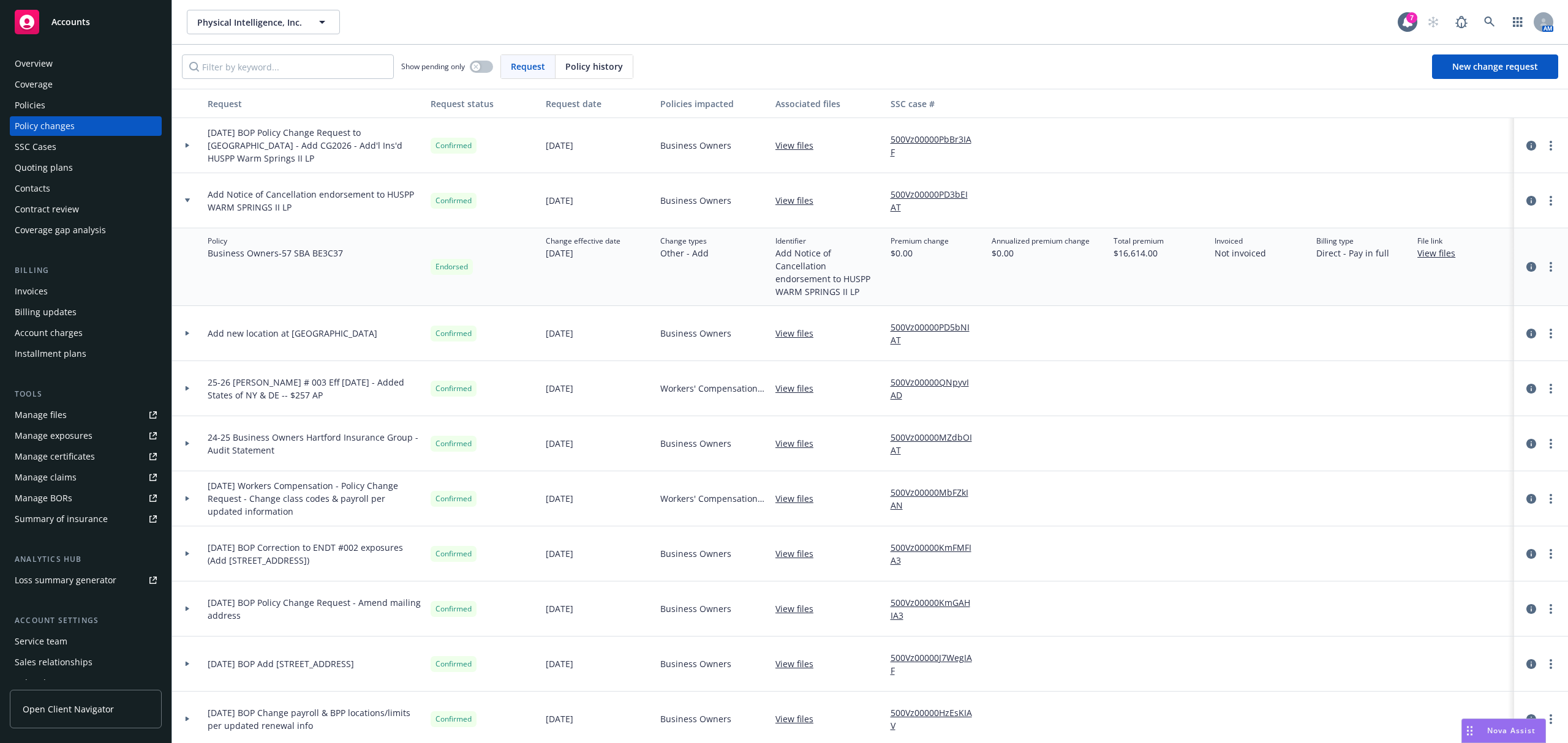
click at [192, 195] on div at bounding box center [187, 200] width 31 height 55
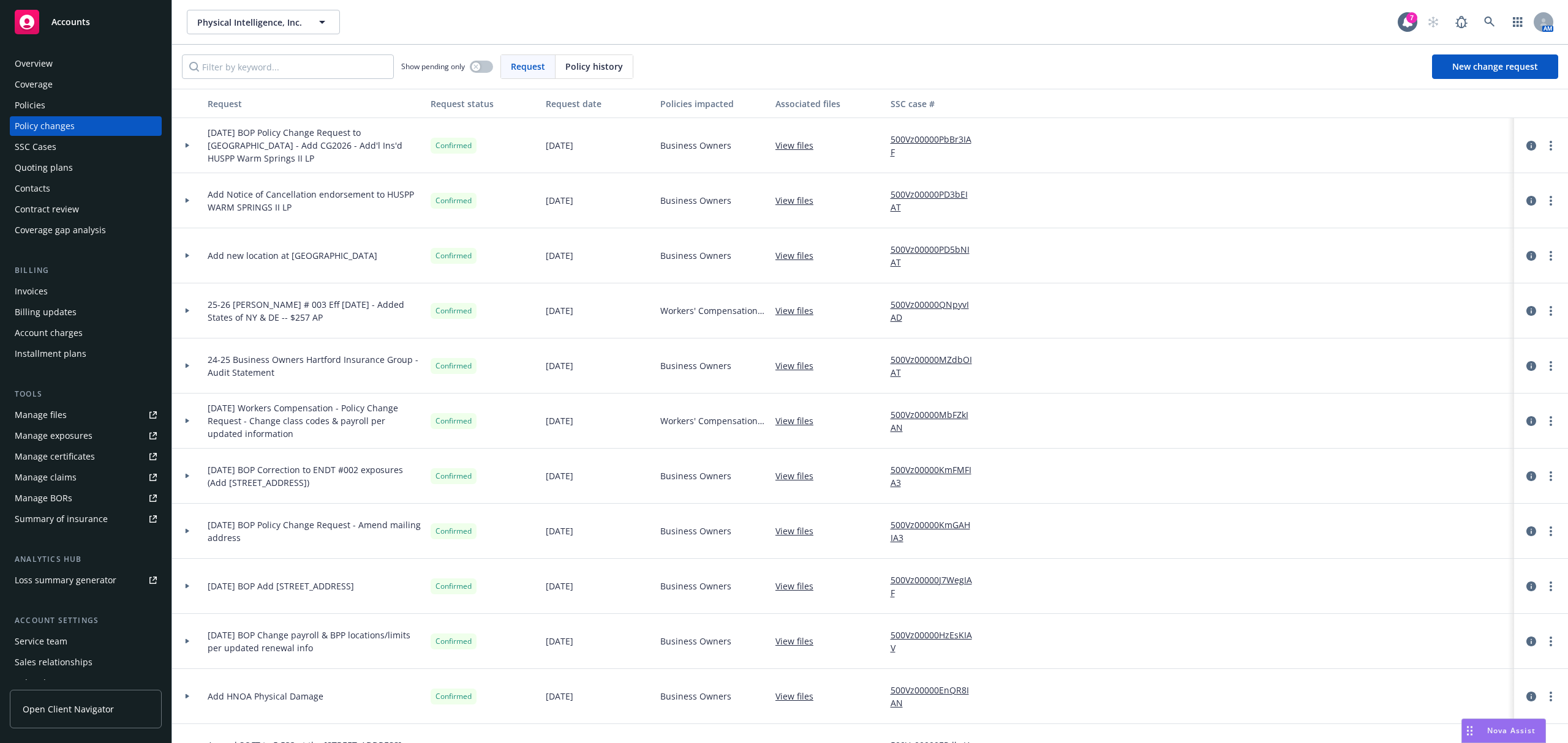
click at [189, 533] on icon at bounding box center [187, 530] width 5 height 4
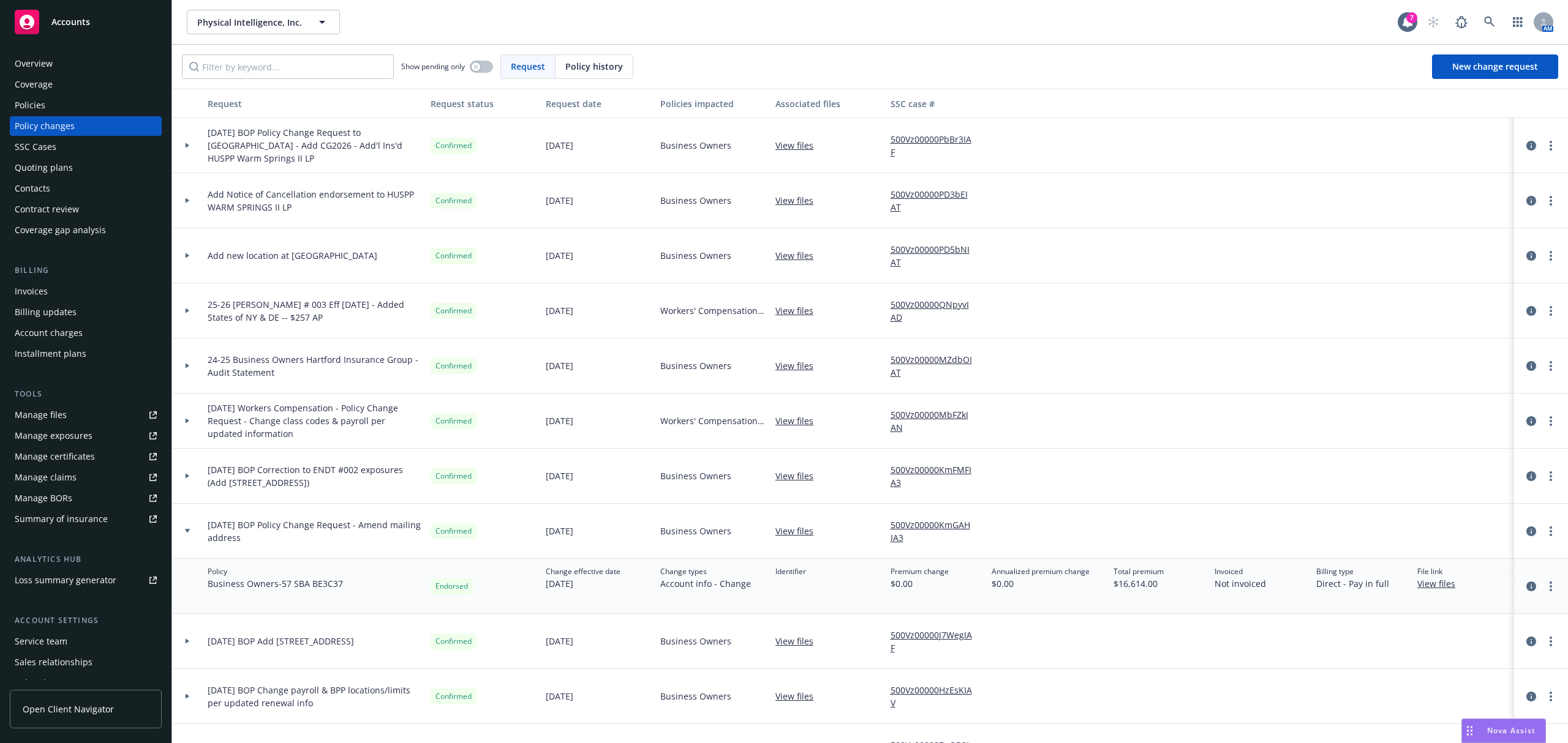
click at [60, 105] on div "Policies" at bounding box center [86, 104] width 142 height 19
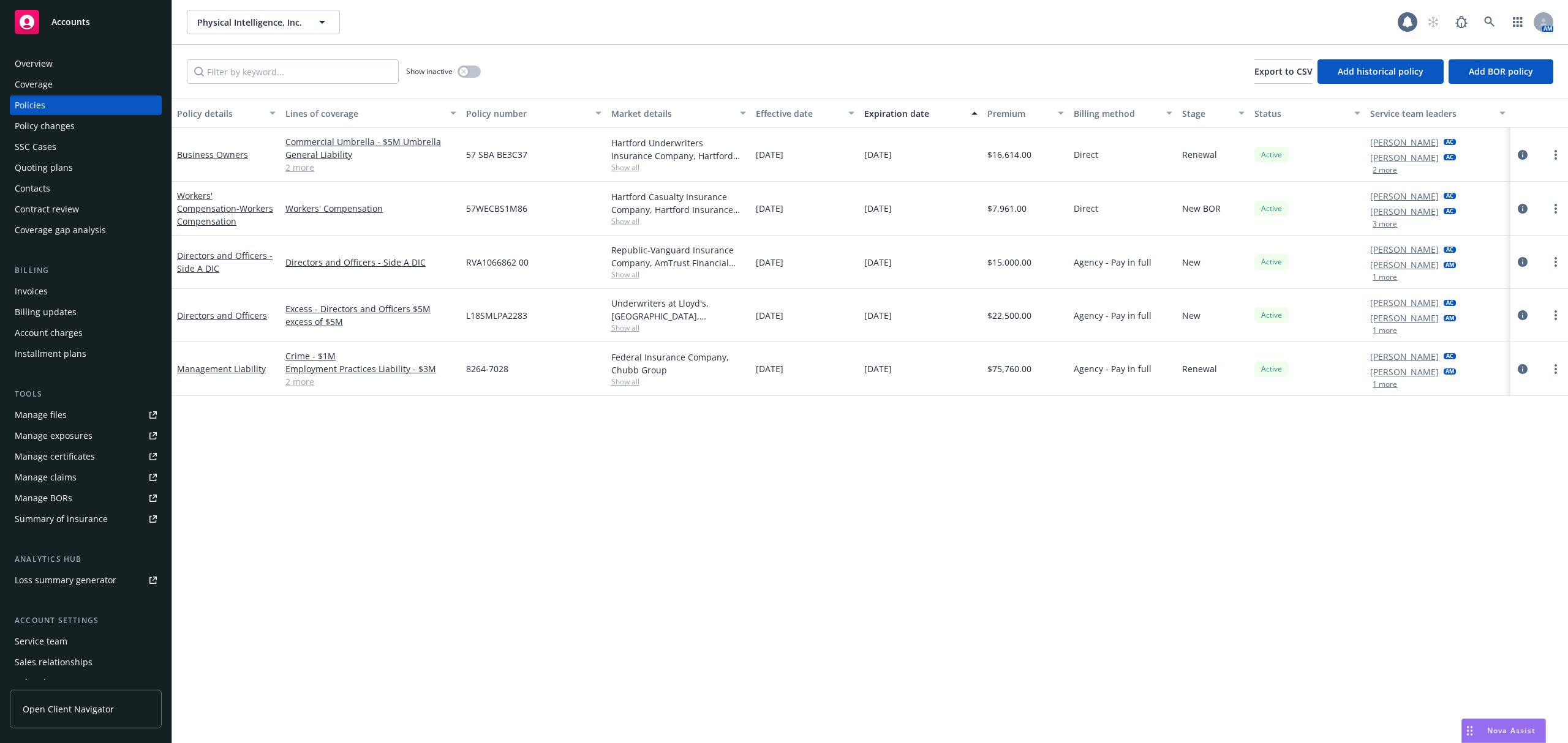
click at [48, 66] on div "Overview" at bounding box center [33, 63] width 38 height 19
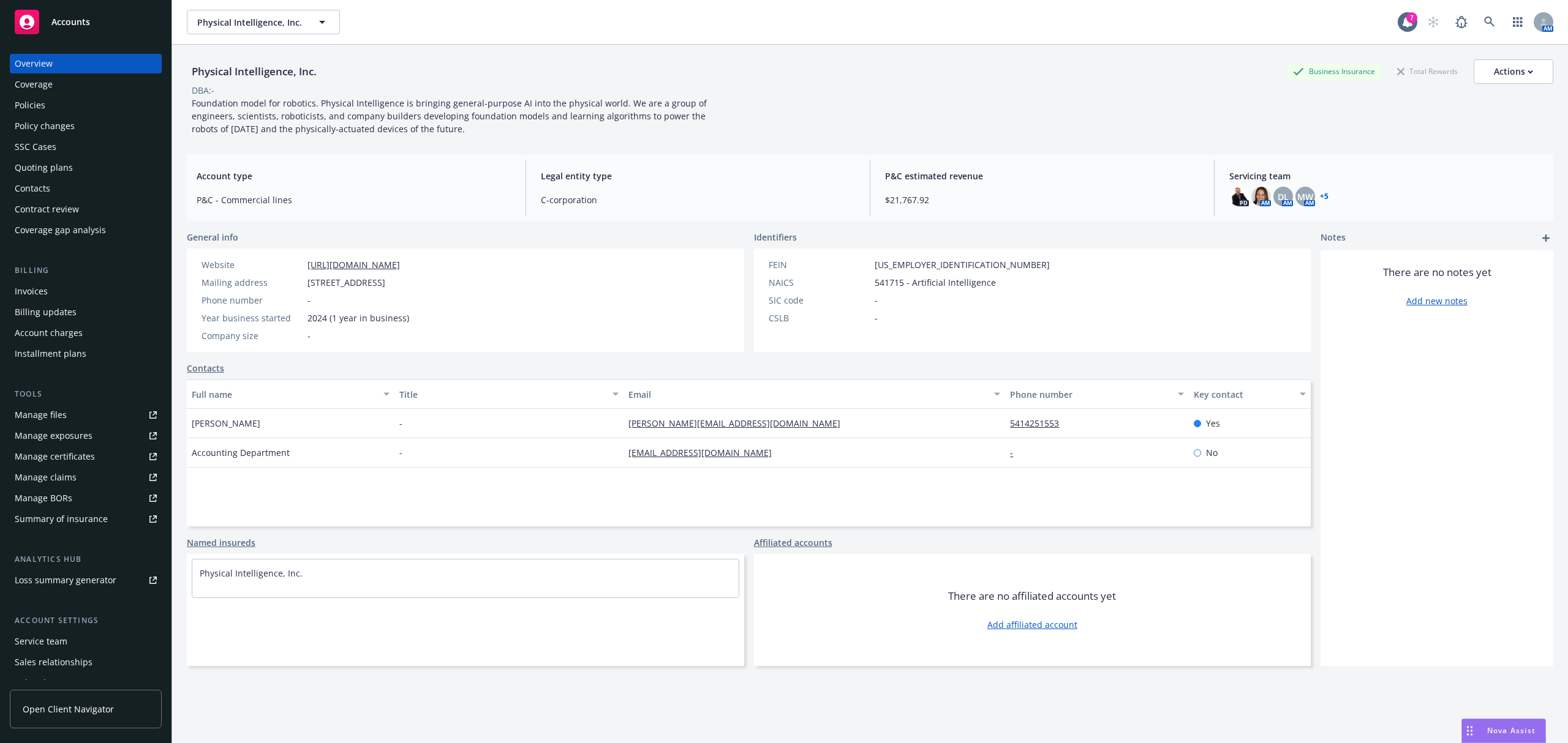
click at [72, 102] on div "Policies" at bounding box center [86, 104] width 142 height 19
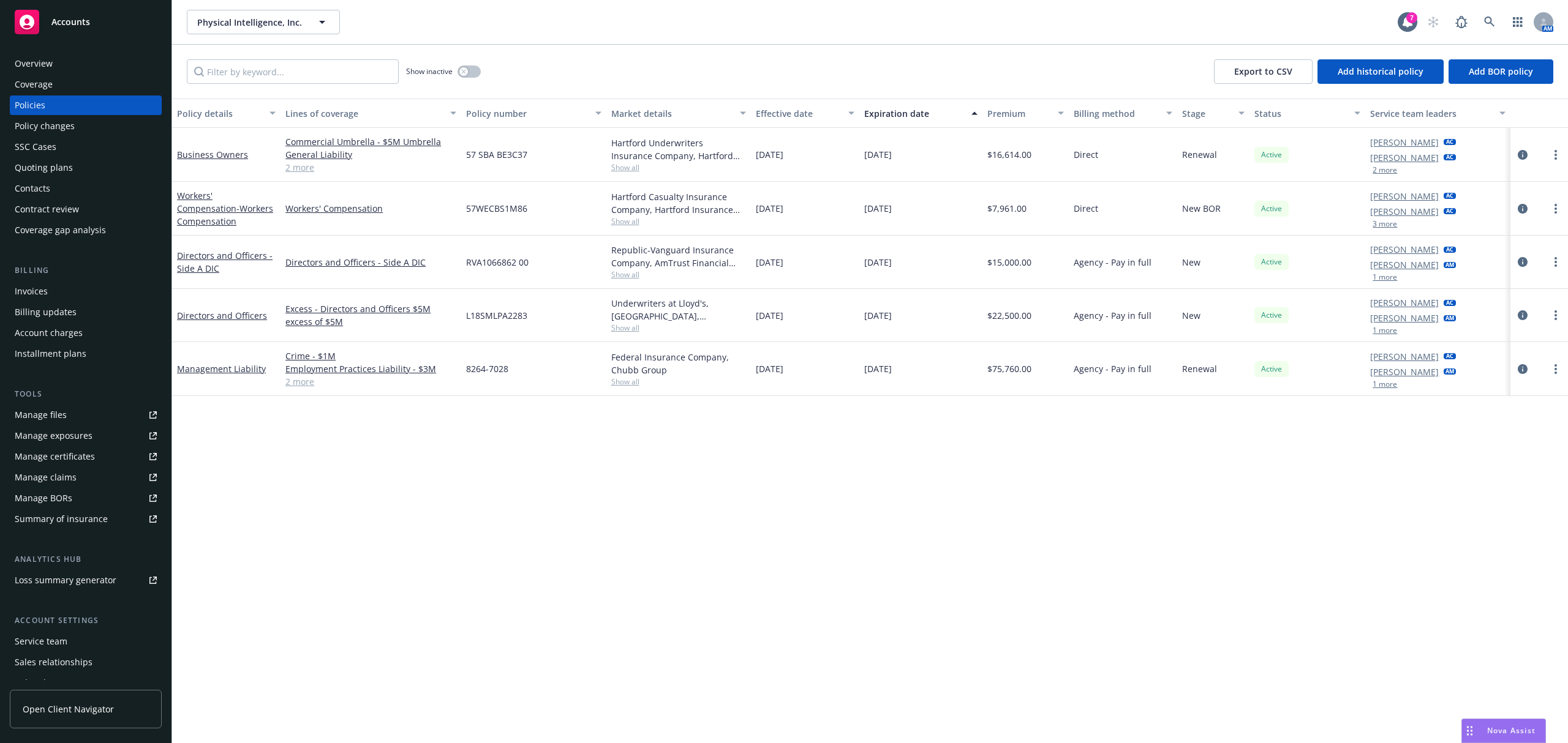
click at [66, 422] on link "Manage files" at bounding box center [86, 414] width 152 height 19
click at [35, 132] on div "Policy changes" at bounding box center [45, 125] width 60 height 19
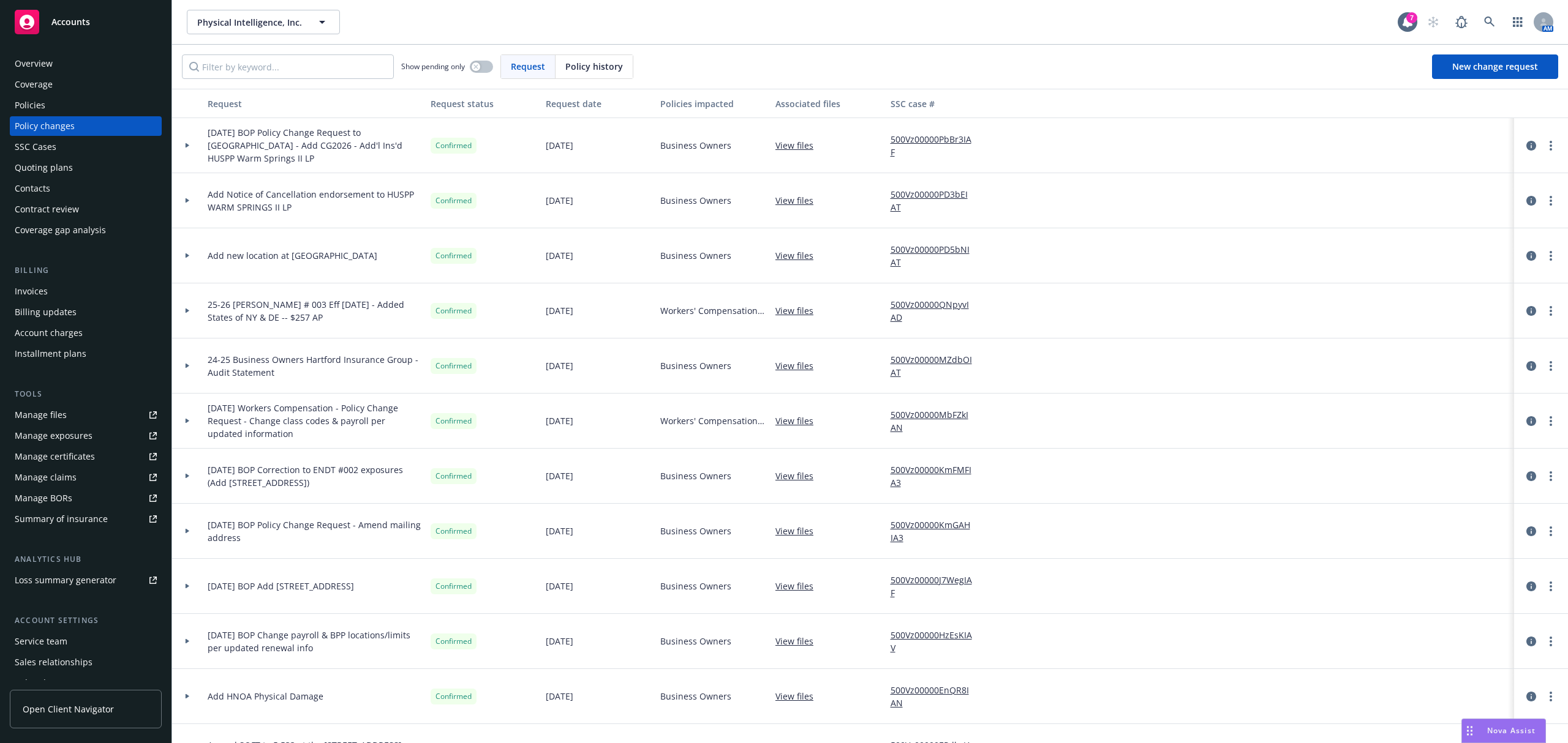
scroll to position [59, 0]
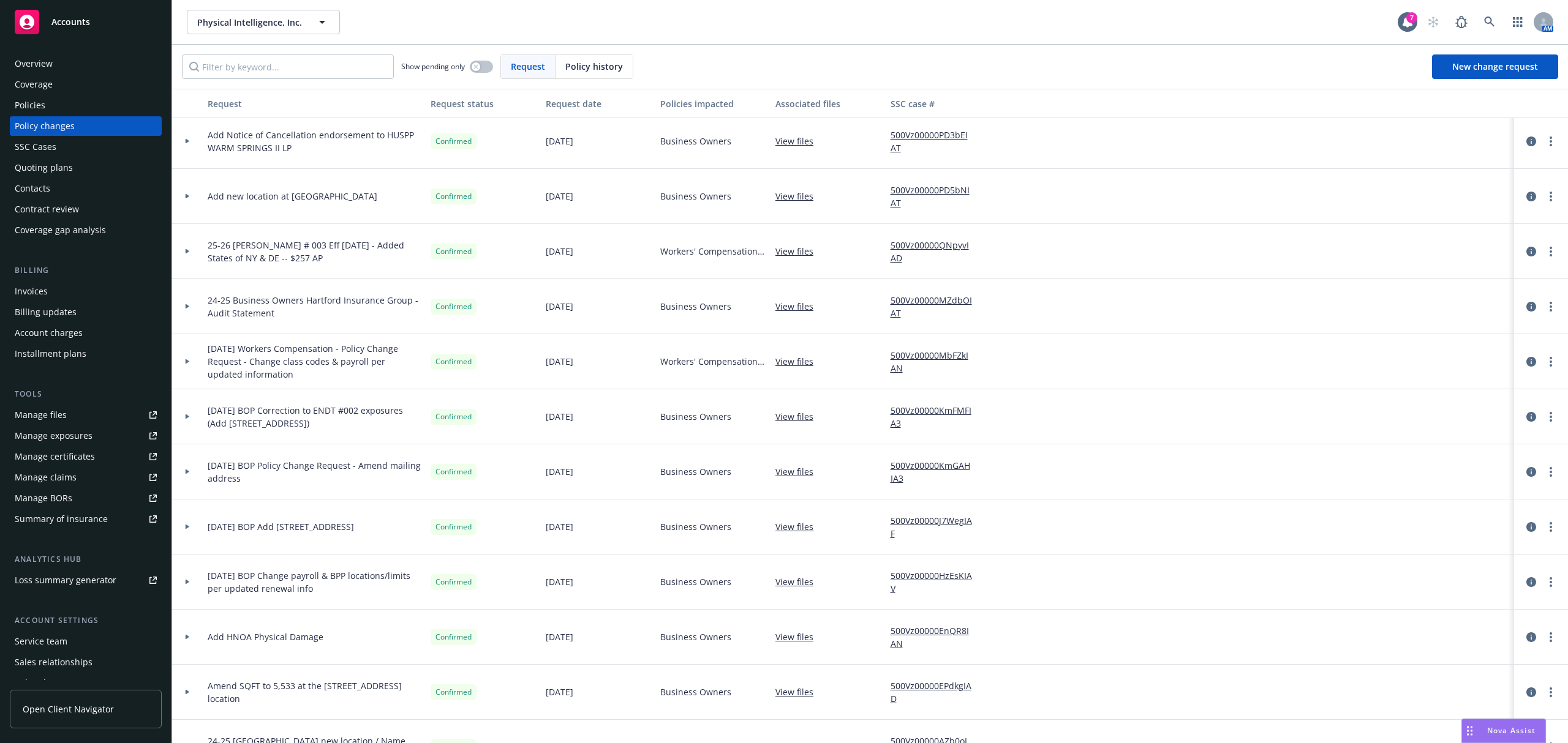
click at [180, 475] on div at bounding box center [187, 472] width 31 height 55
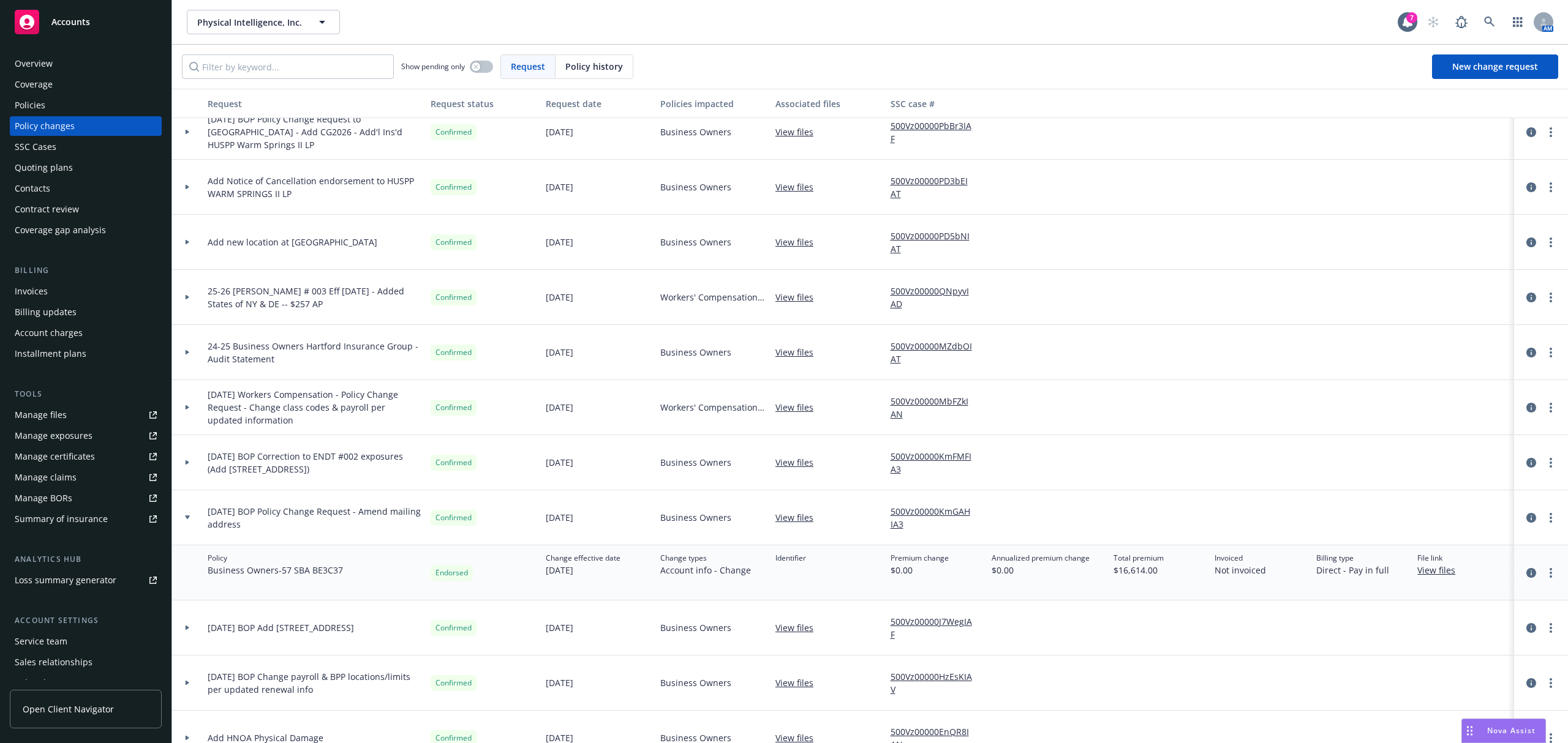
scroll to position [13, 0]
click at [1526, 574] on icon "circleInformation" at bounding box center [1531, 574] width 10 height 10
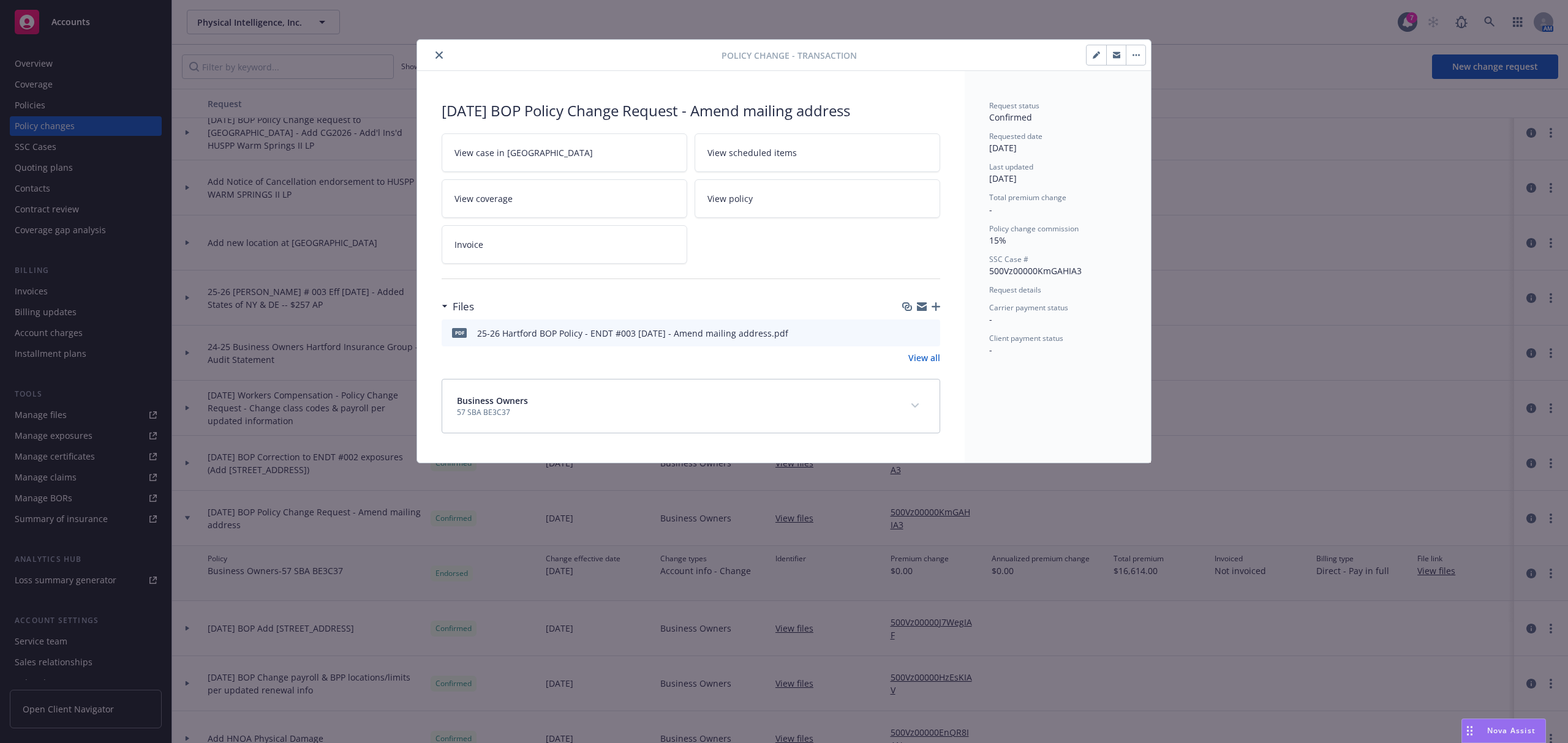
click at [927, 333] on icon "preview file" at bounding box center [928, 332] width 11 height 8
click at [437, 48] on button "close" at bounding box center [439, 55] width 15 height 15
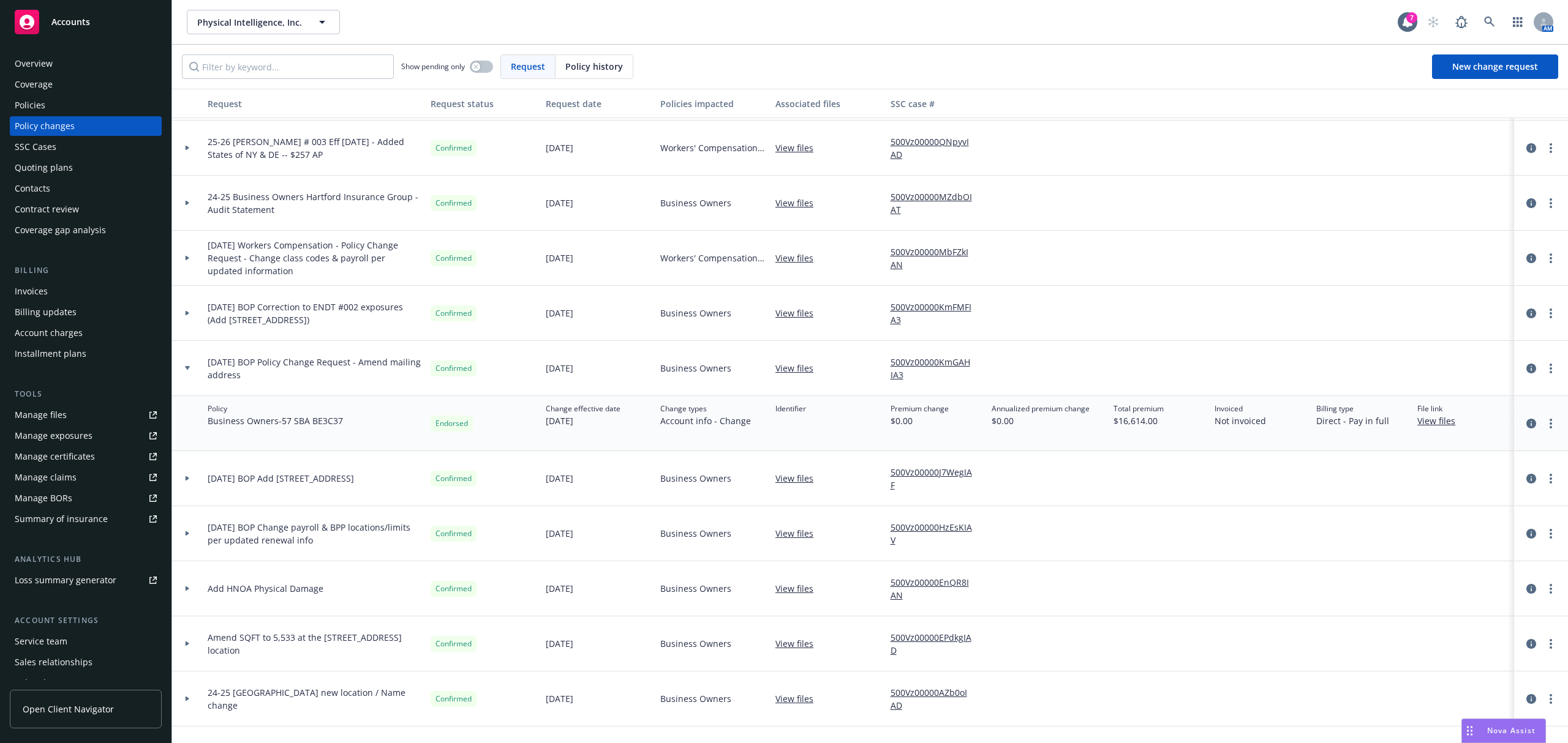
scroll to position [201, 0]
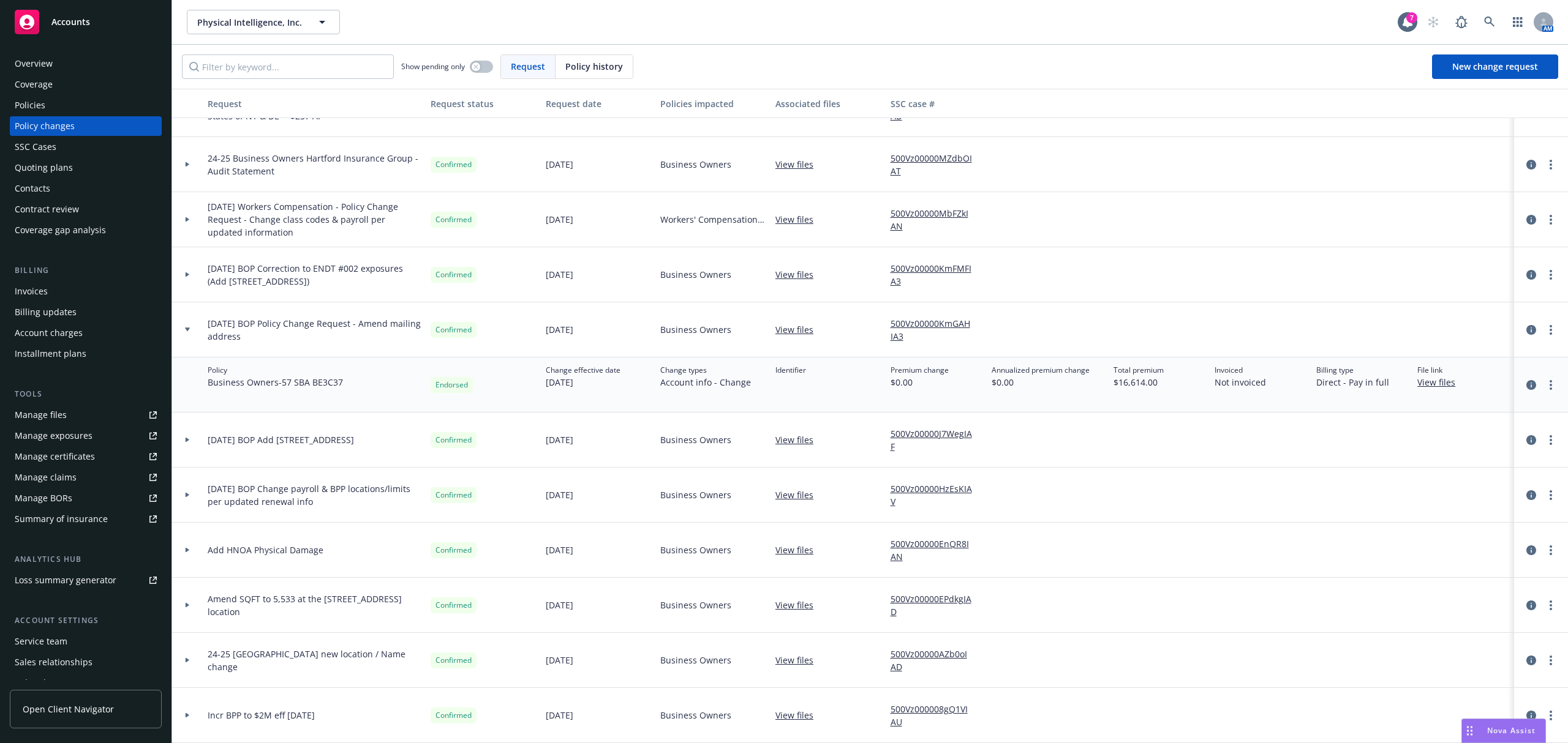
click at [200, 666] on div at bounding box center [187, 660] width 31 height 55
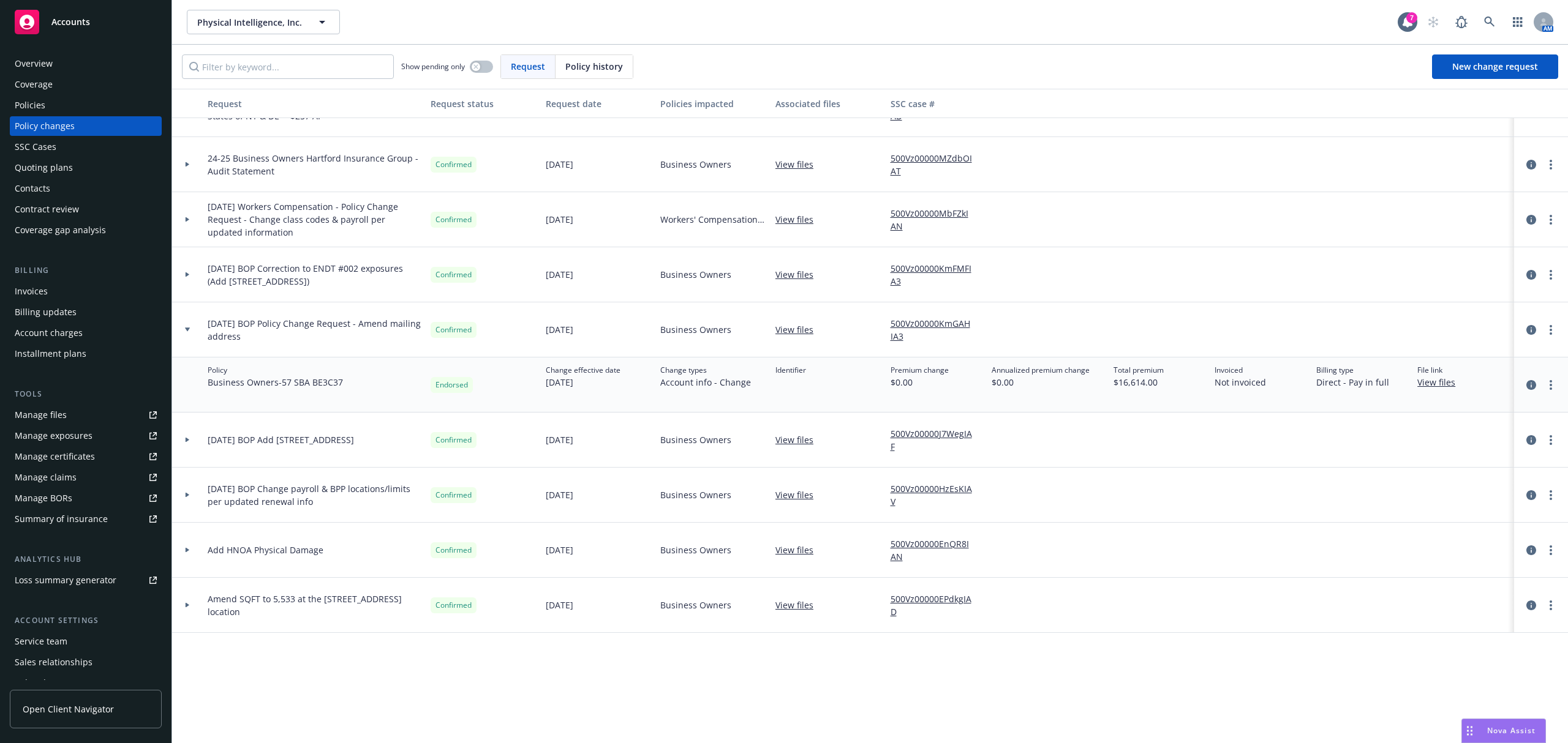
scroll to position [0, 0]
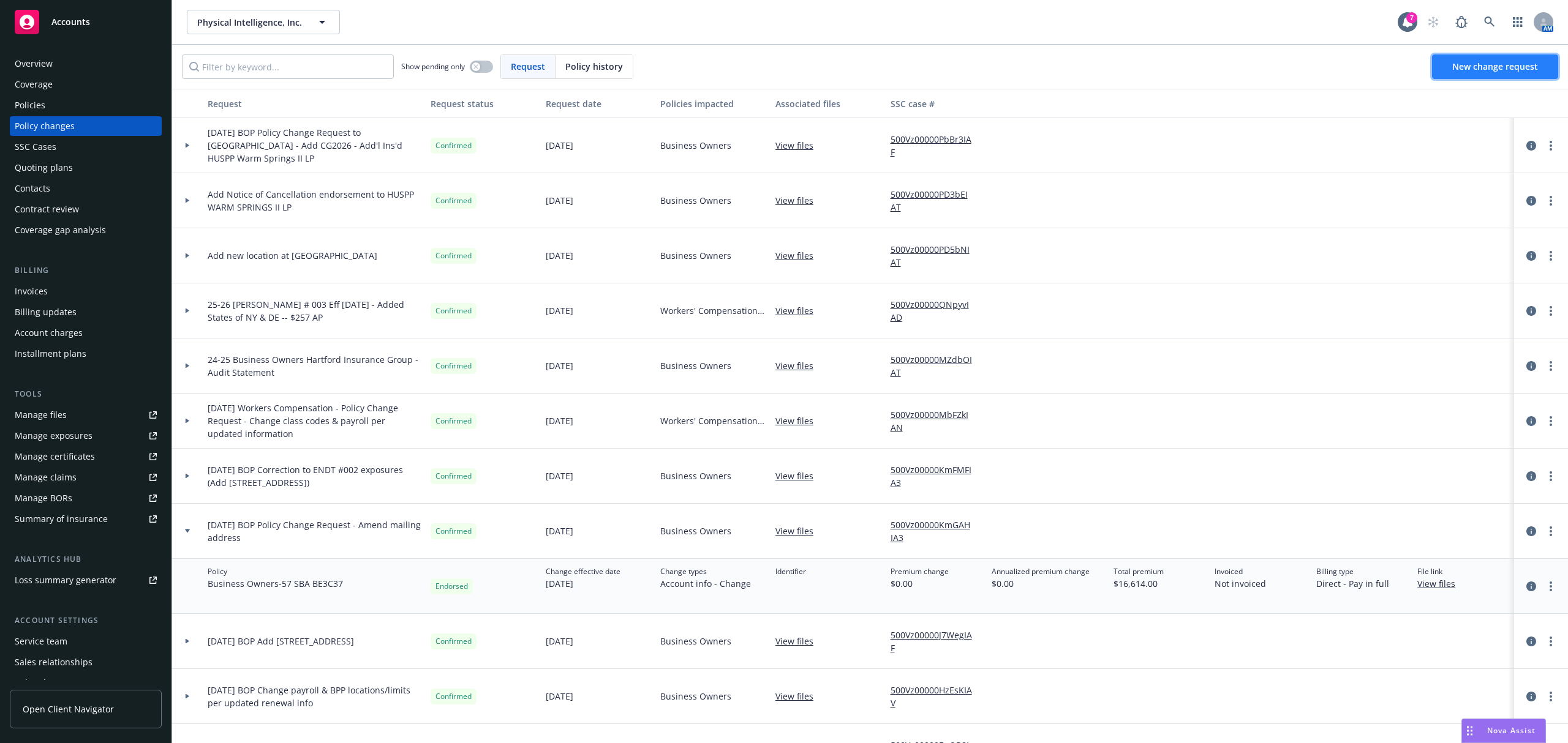
click at [1458, 67] on span "New change request" at bounding box center [1494, 67] width 86 height 12
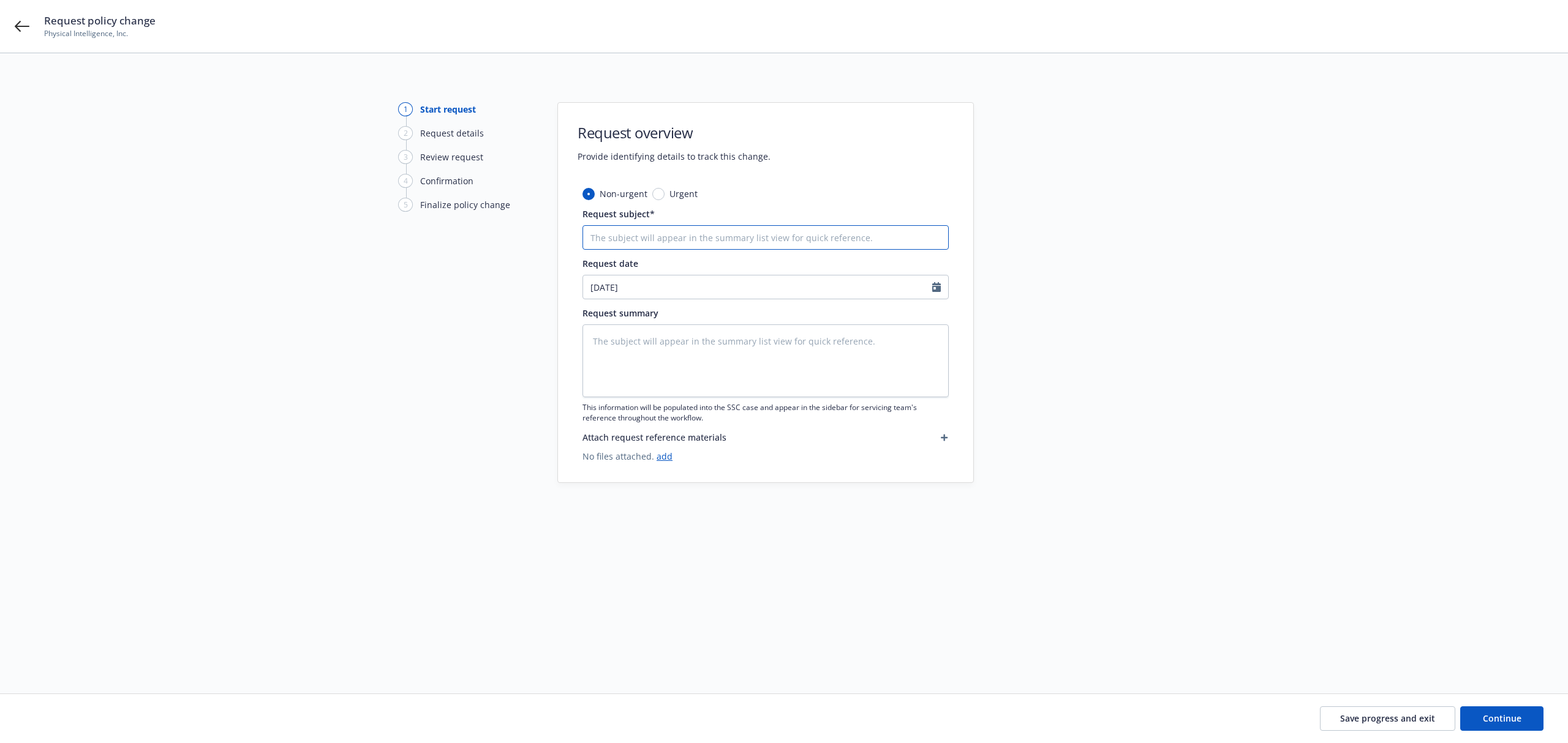
click at [657, 240] on input "Request subject*" at bounding box center [765, 237] width 366 height 24
paste input "25-26 BOP Endt #006 Eff 7/15/25 - Update Mailing Address & Add Loc at: 48603 Wa…"
type textarea "x"
drag, startPoint x: 699, startPoint y: 245, endPoint x: 459, endPoint y: 267, distance: 241.0
click at [459, 267] on div "1 Start request 2 Request details 3 Review request 4 Confirmation 5 Finalize po…" at bounding box center [784, 358] width 1539 height 513
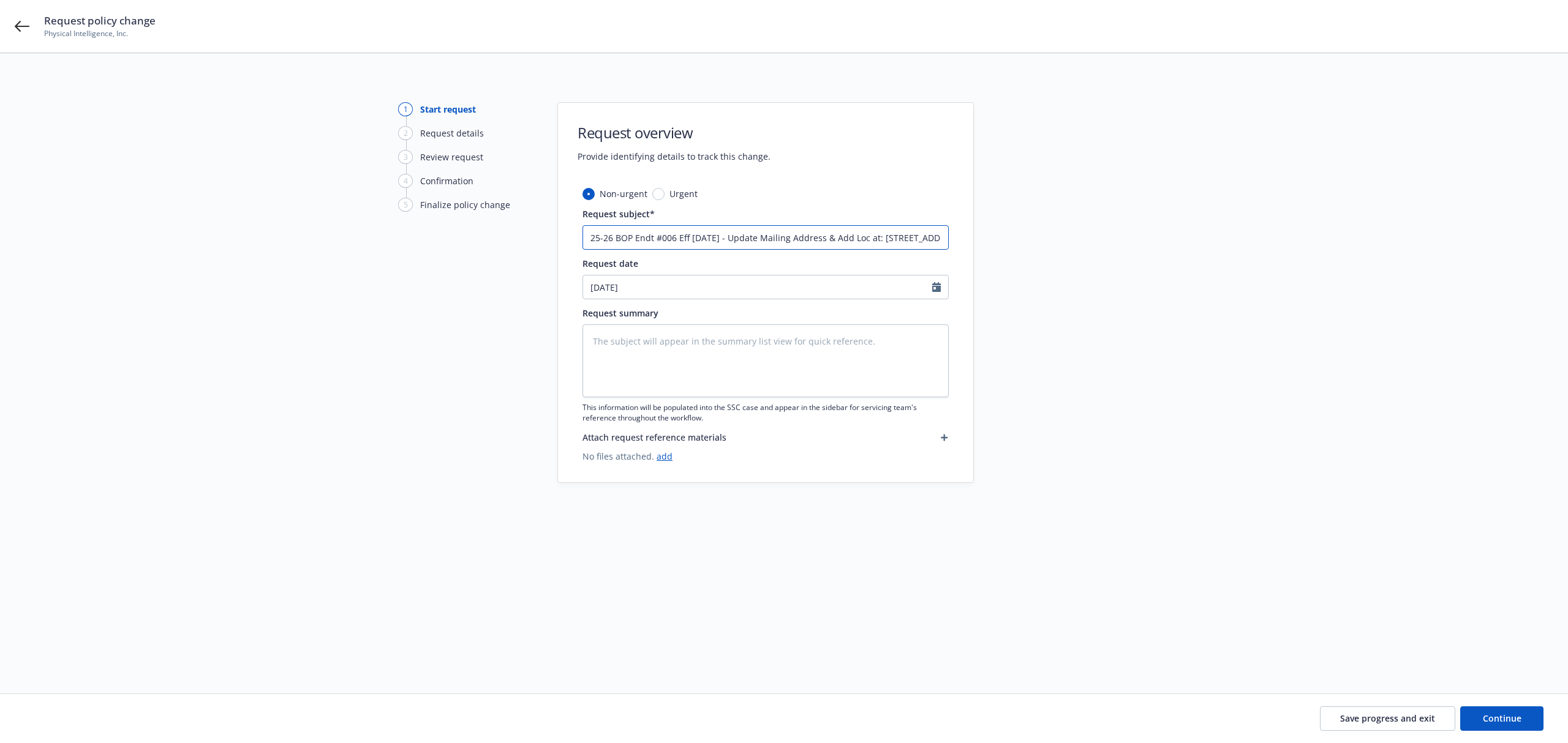
type input "25-26 BOP Endt #006 Eff 7/15/25 - Update Mailing Address & Add Loc at: 48603 Wa…"
type textarea "x"
click at [659, 292] on input "[DATE]" at bounding box center [758, 287] width 349 height 23
select select "8"
click at [591, 314] on button "button" at bounding box center [596, 316] width 15 height 15
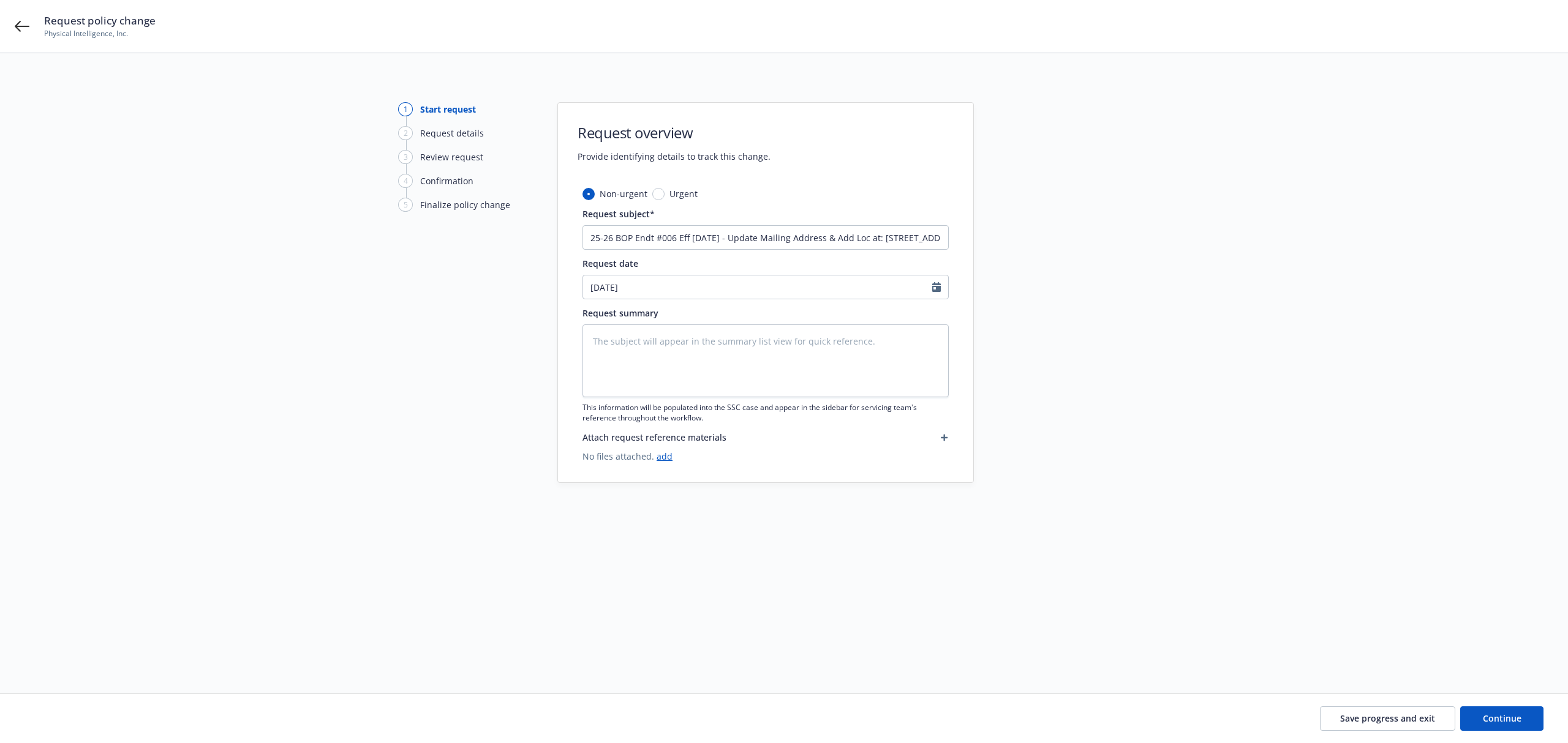
type textarea "x"
select select "7"
click at [702, 391] on span "18" at bounding box center [698, 395] width 17 height 15
type textarea "x"
type input "07/18/2025"
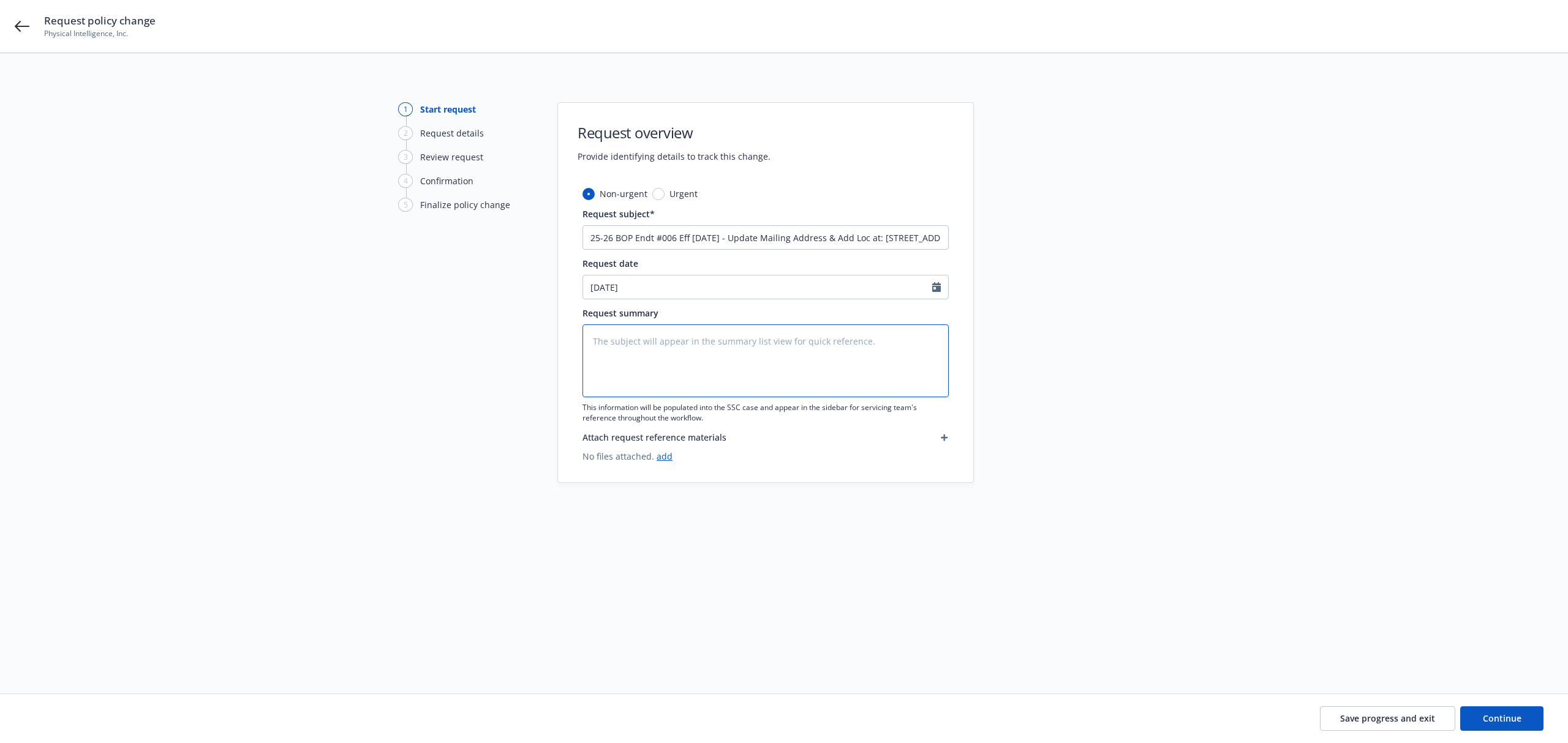
click at [702, 341] on textarea at bounding box center [765, 361] width 366 height 73
paste textarea "25-26 BOP Endt #006 Eff 7/15/25 - Update Mailing Address & Add Loc at: 48603 Wa…"
type textarea "x"
type textarea "25-26 BOP Endt #006 Eff 7/15/25 - Update Mailing Address & Add Loc at: 48603 Wa…"
drag, startPoint x: 679, startPoint y: 341, endPoint x: 517, endPoint y: 326, distance: 162.7
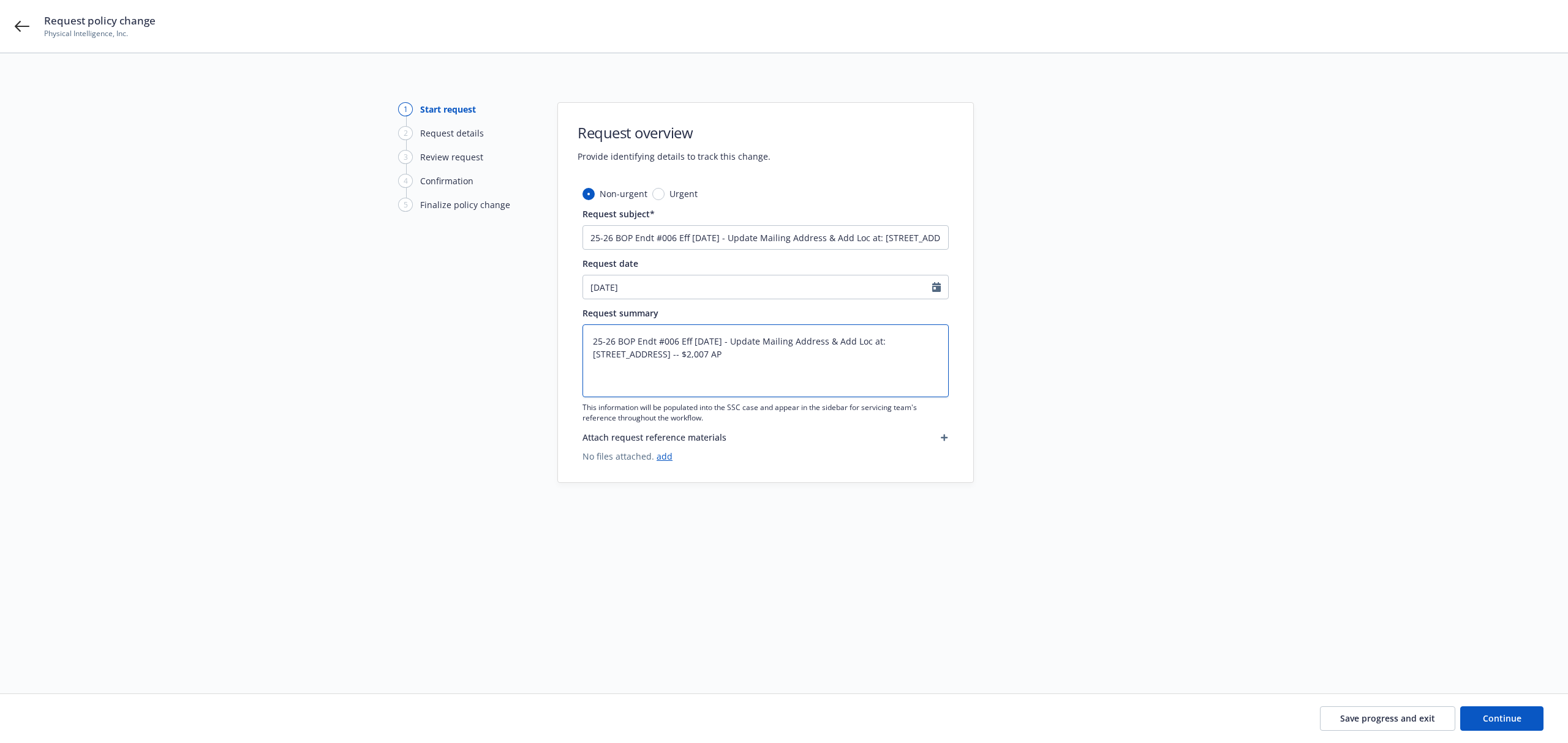
click at [517, 326] on div "1 Start request 2 Request details 3 Review request 4 Confirmation 5 Finalize po…" at bounding box center [784, 358] width 1539 height 513
type textarea "x"
type textarea "Eff 7/15/25 - Update Mailing Address & Add Loc at: 48603 Warm Springs Blvd, Fre…"
click at [1475, 710] on button "Continue" at bounding box center [1502, 718] width 84 height 24
type textarea "x"
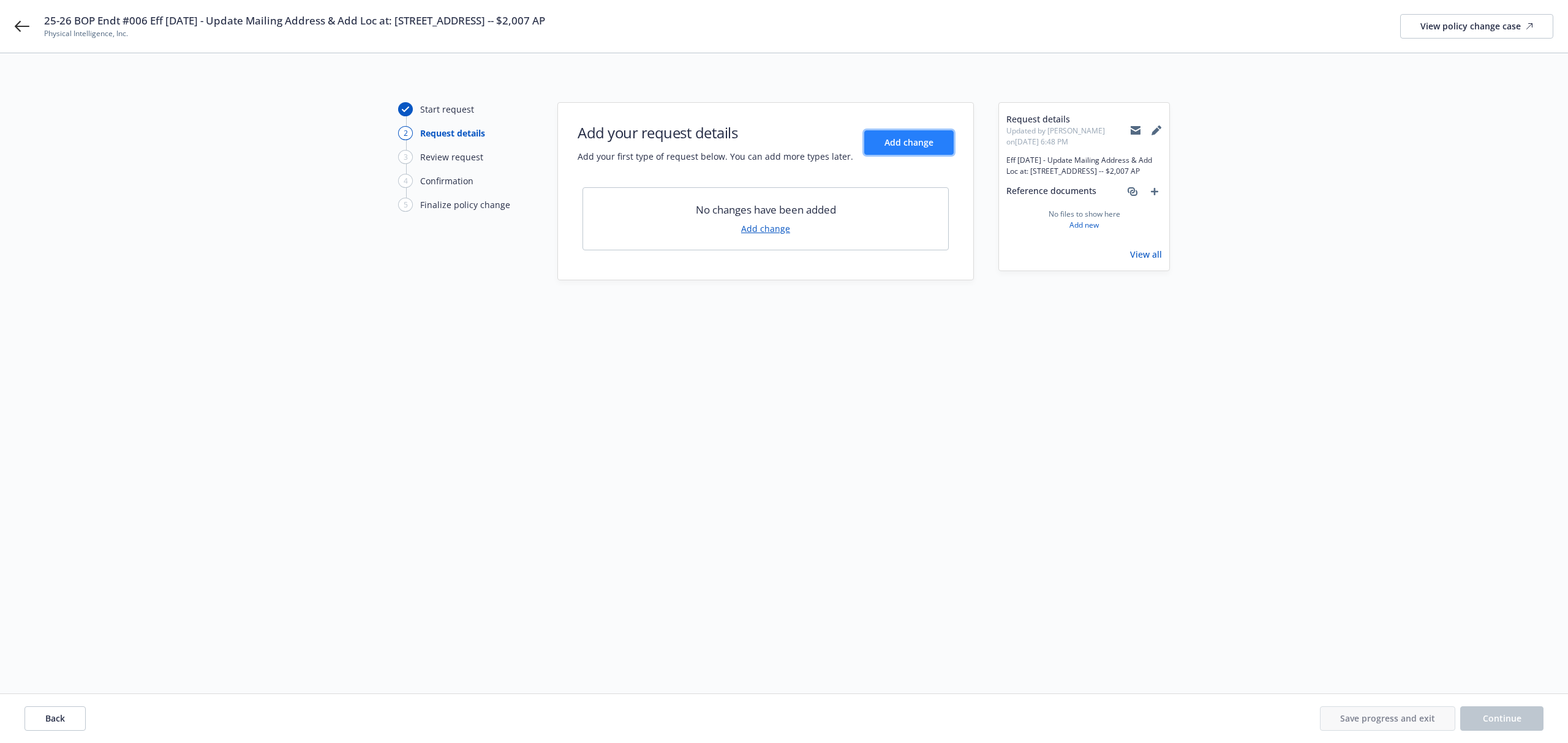
click at [878, 149] on button "Add change" at bounding box center [909, 142] width 89 height 24
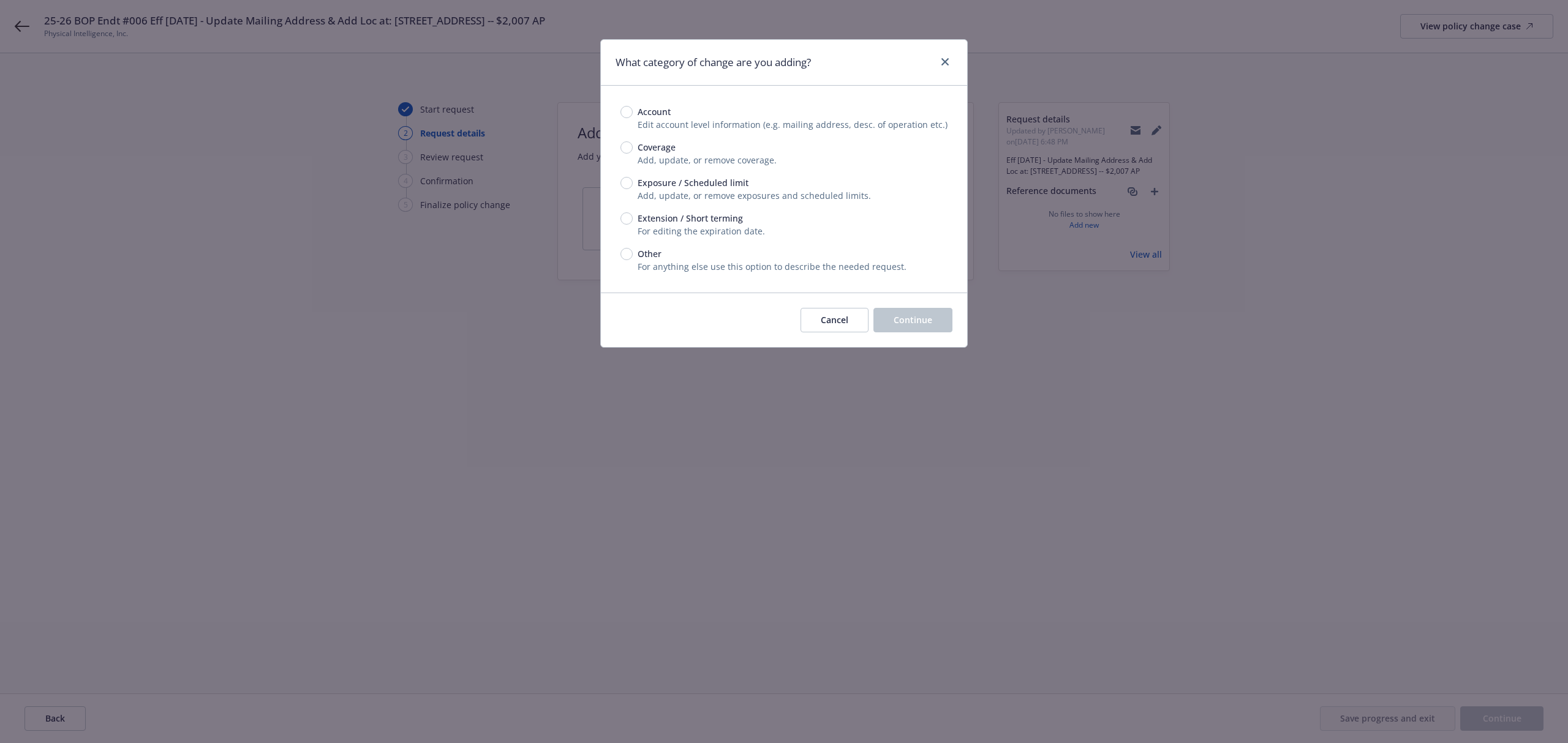
click at [696, 182] on span "Exposure / Scheduled limit" at bounding box center [693, 182] width 111 height 13
click at [632, 182] on input "Exposure / Scheduled limit" at bounding box center [627, 183] width 13 height 13
radio input "true"
click at [920, 316] on span "Continue" at bounding box center [913, 320] width 38 height 12
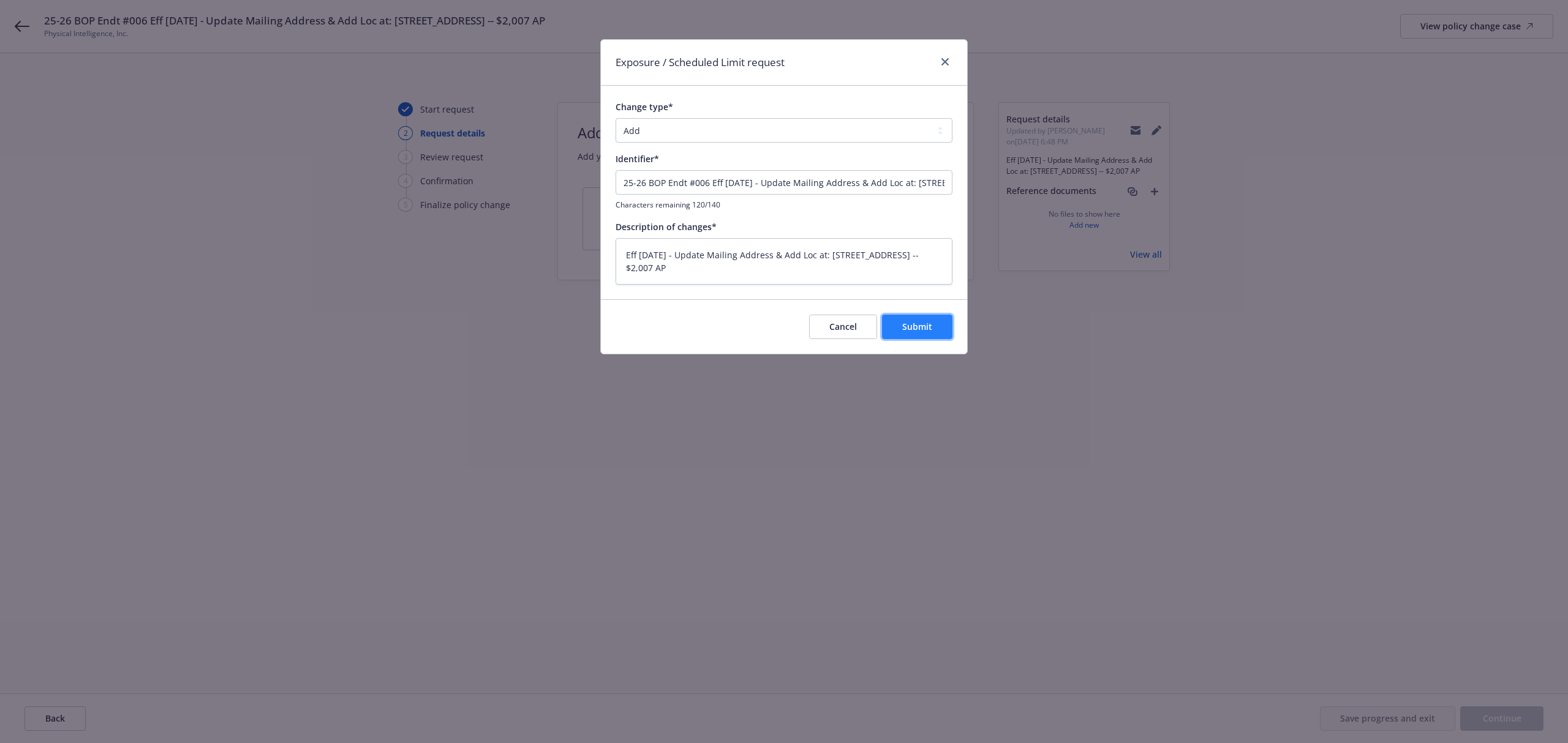
click at [925, 334] on button "Submit" at bounding box center [917, 326] width 70 height 24
type textarea "x"
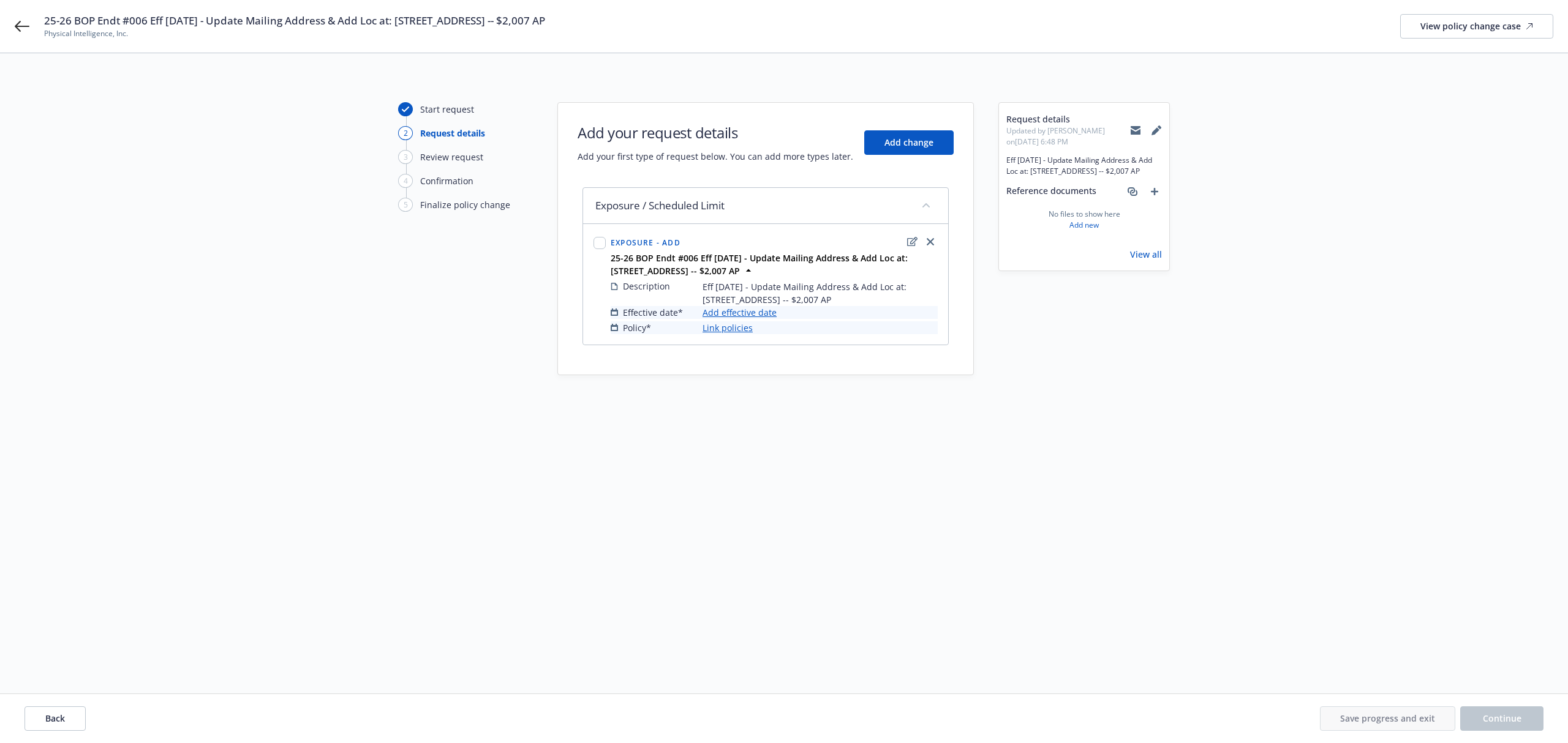
click at [728, 315] on link "Add effective date" at bounding box center [739, 312] width 74 height 13
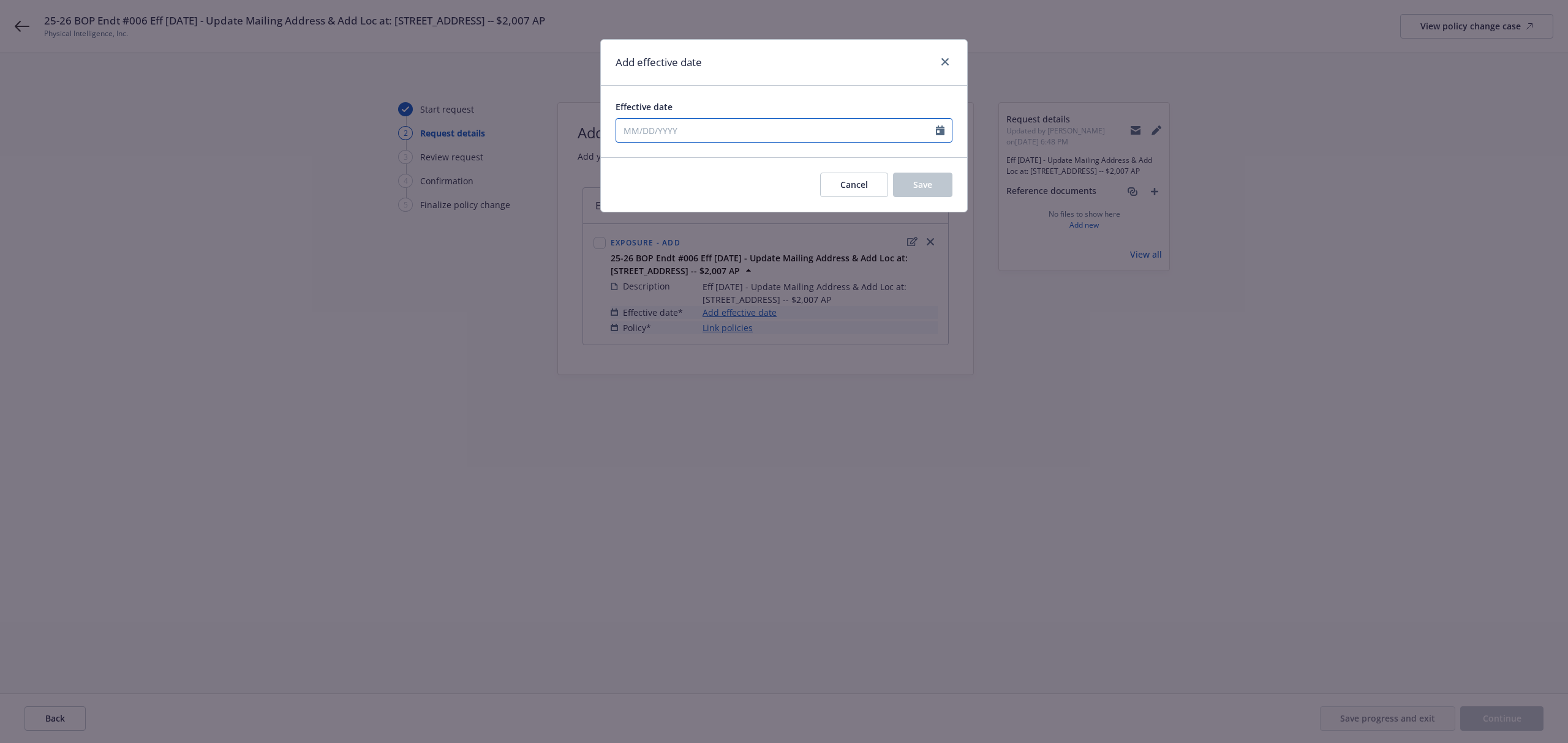
click at [667, 134] on input "Effective date" at bounding box center [776, 130] width 320 height 23
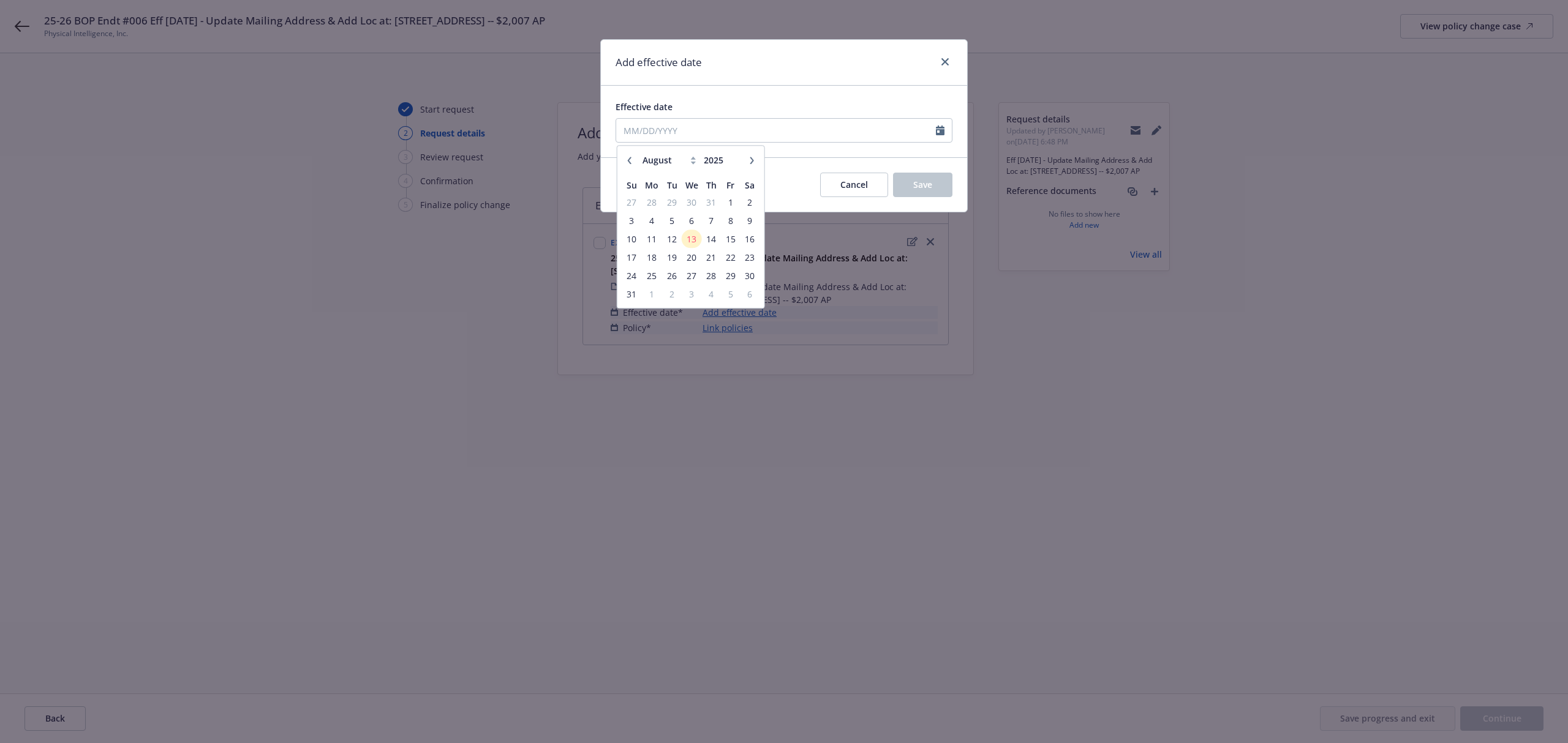
click at [626, 159] on icon "button" at bounding box center [629, 160] width 8 height 8
select select "7"
click at [674, 240] on span "15" at bounding box center [672, 239] width 17 height 15
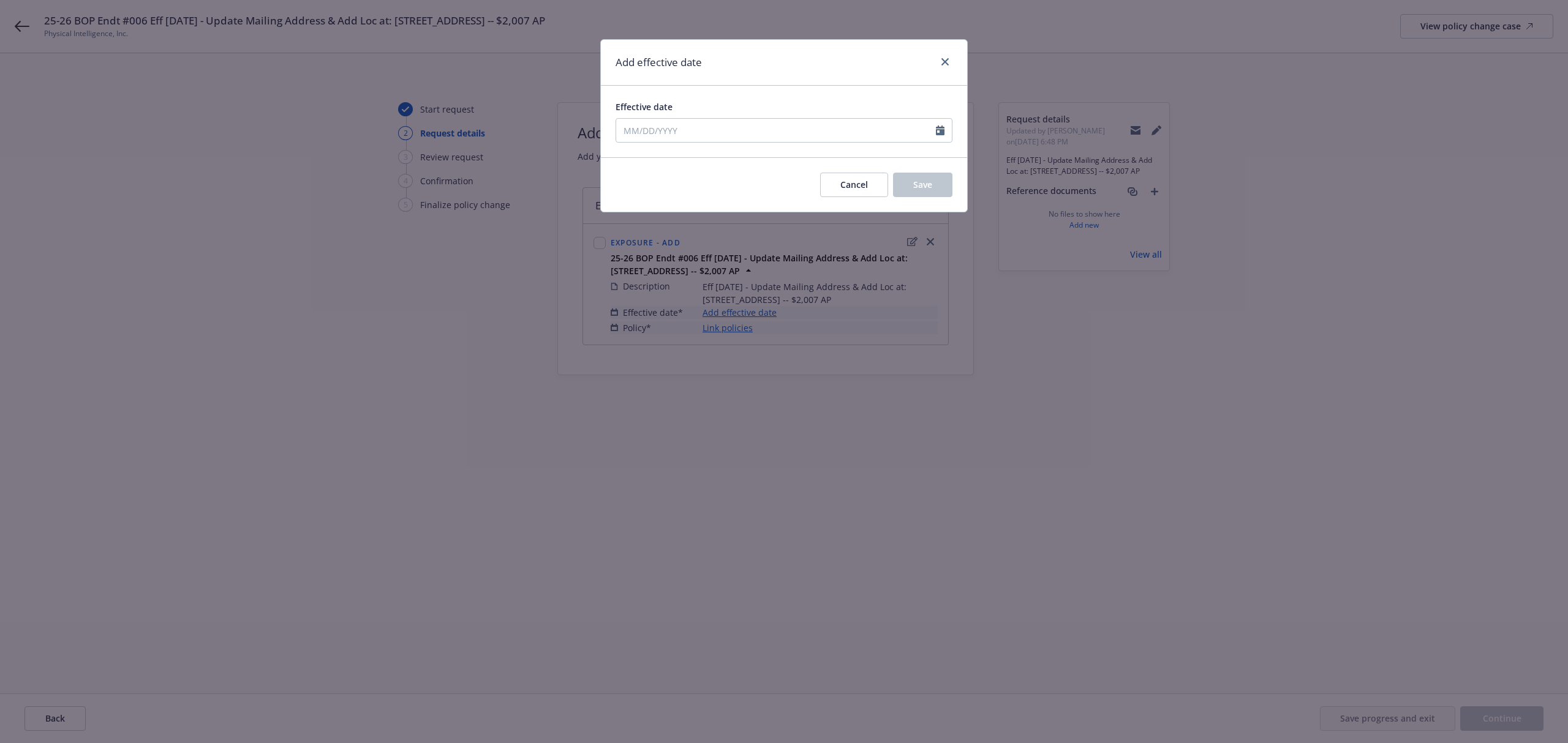
type input "07/15/2025"
click at [907, 181] on button "Save" at bounding box center [922, 184] width 59 height 24
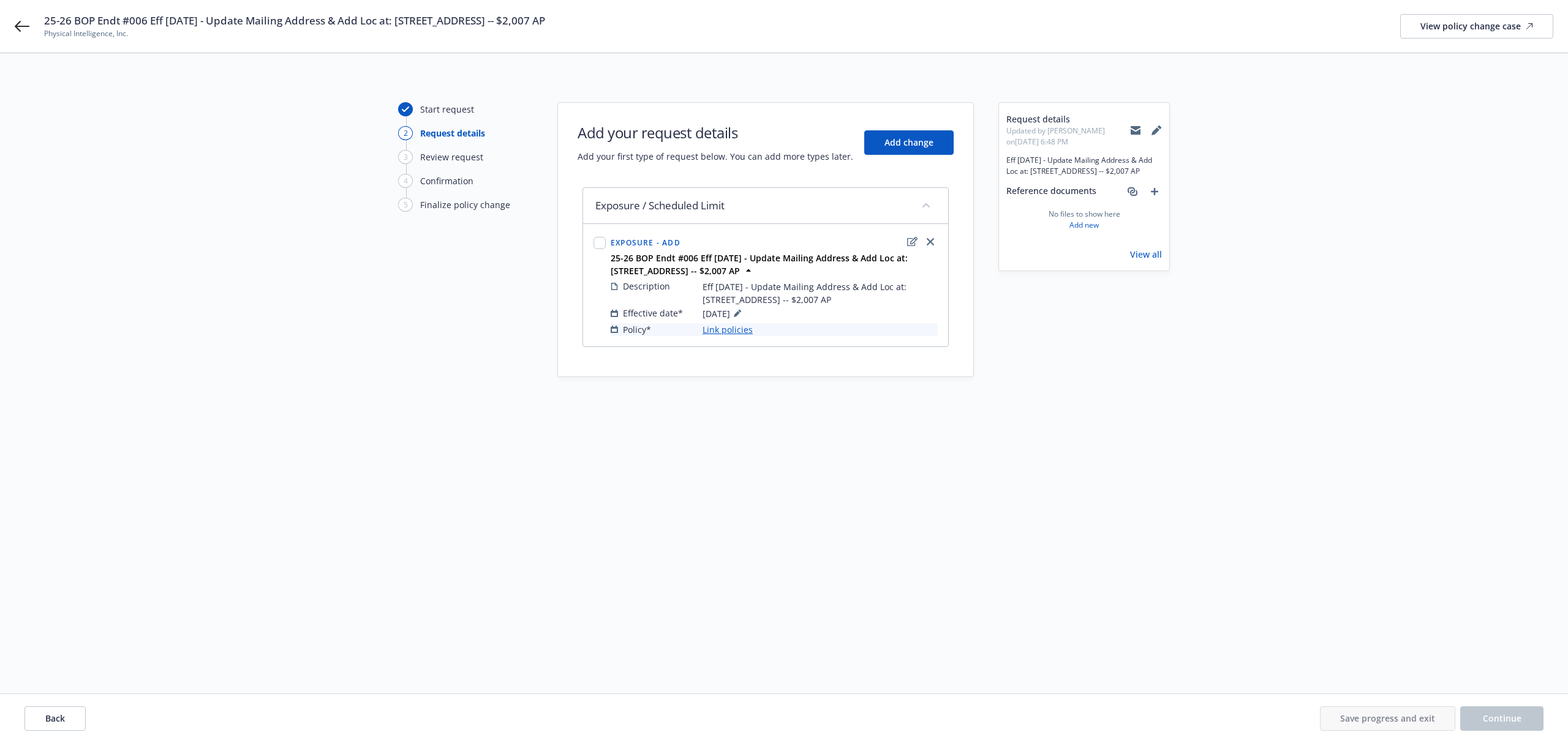
click at [738, 329] on link "Link policies" at bounding box center [728, 329] width 50 height 13
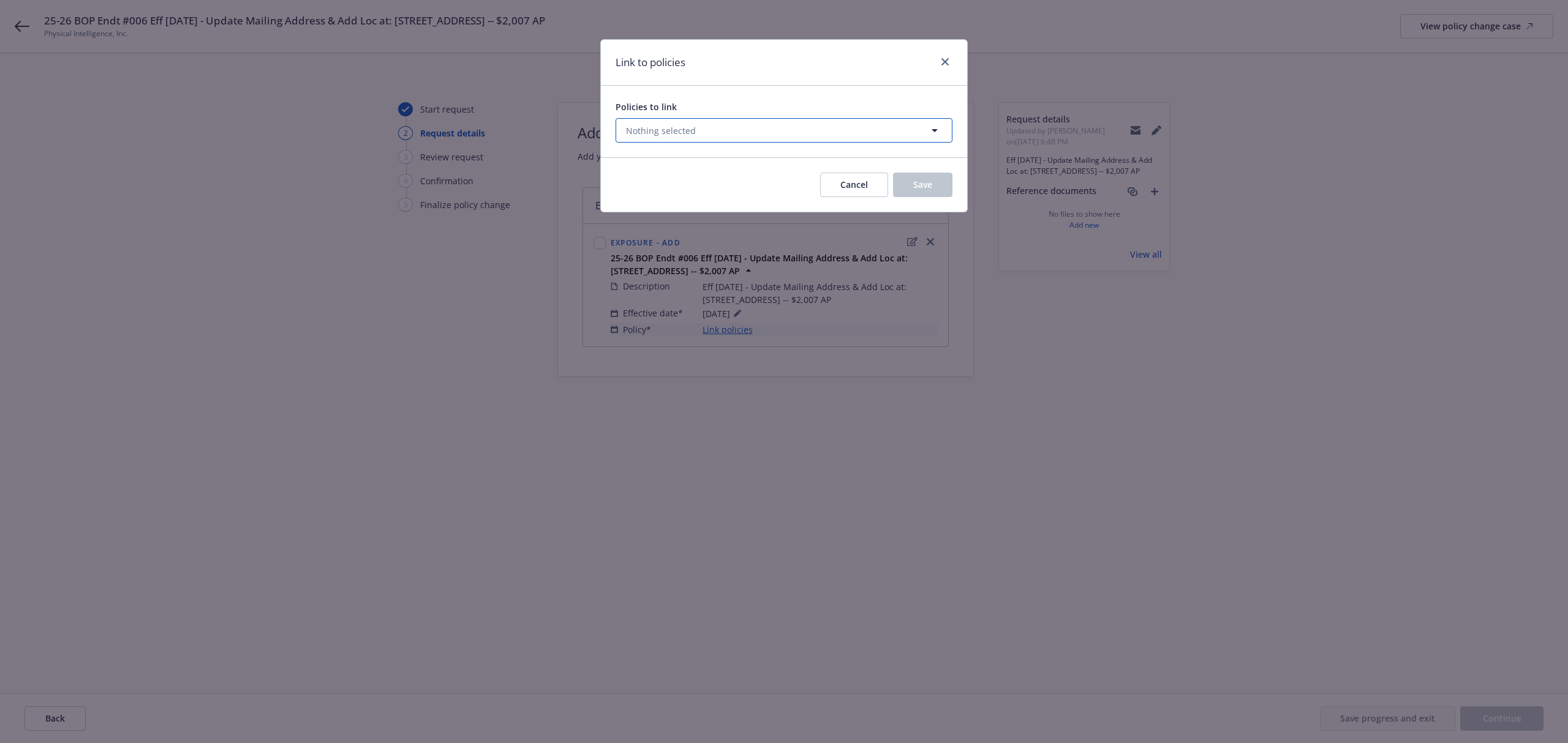
click at [675, 135] on span "Nothing selected" at bounding box center [661, 130] width 70 height 13
select select "ACTIVE"
click at [697, 132] on button "Nothing selected" at bounding box center [784, 130] width 337 height 24
select select "ACTIVE"
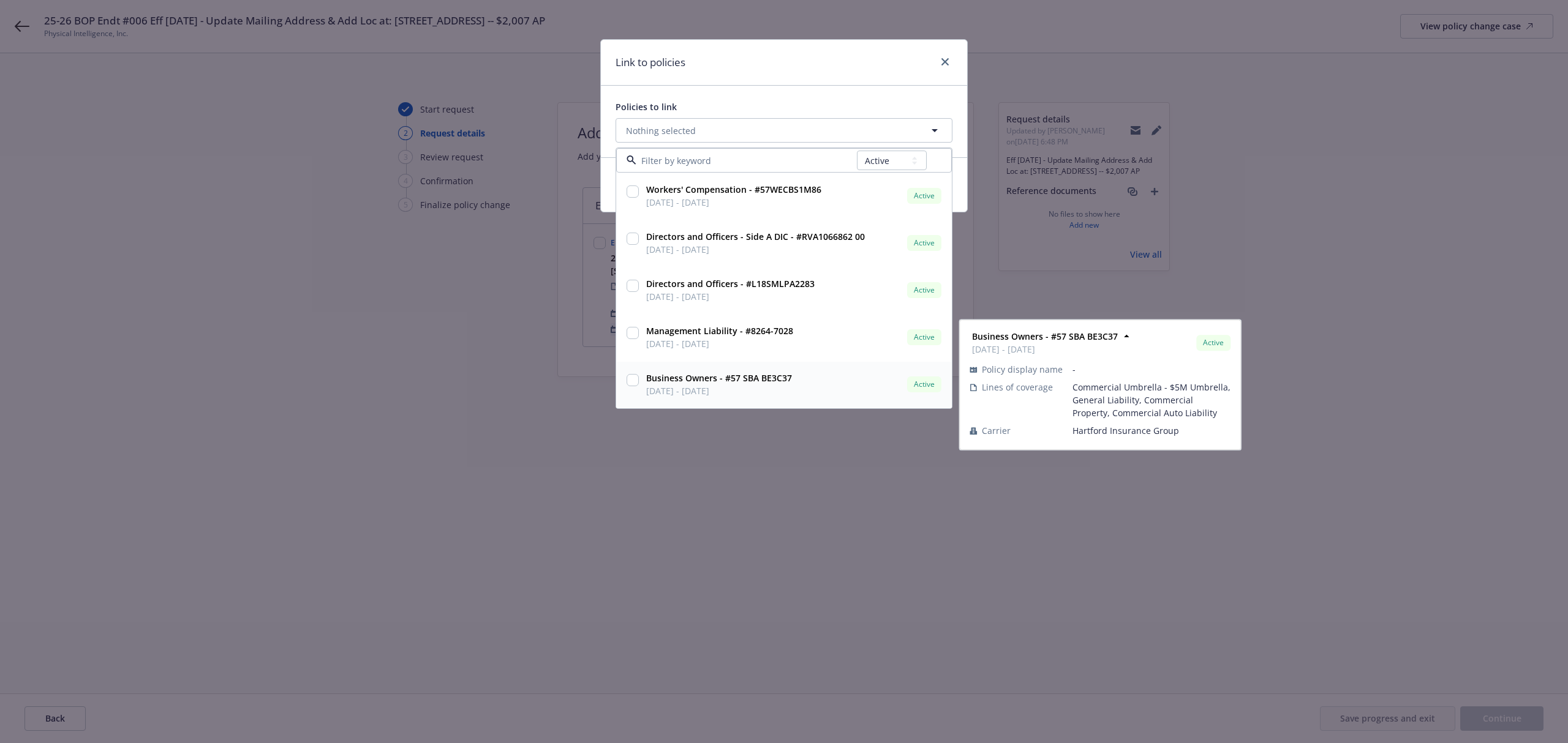
click at [644, 377] on div "Business Owners - #57 SBA BE3C37 03/01/2025 - 03/01/2026" at bounding box center [718, 384] width 148 height 26
checkbox input "true"
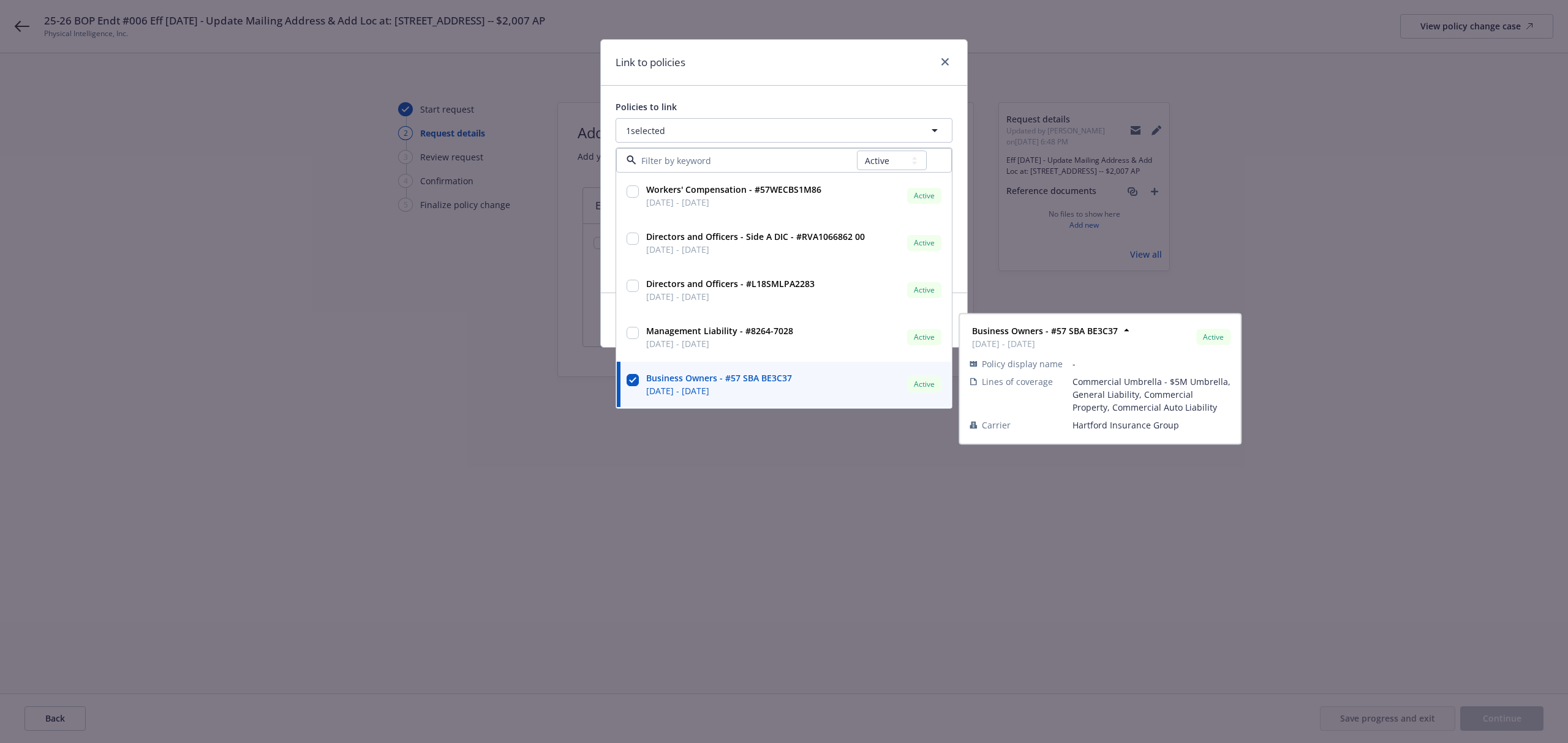
click at [718, 105] on div "Policies to link" at bounding box center [784, 106] width 337 height 13
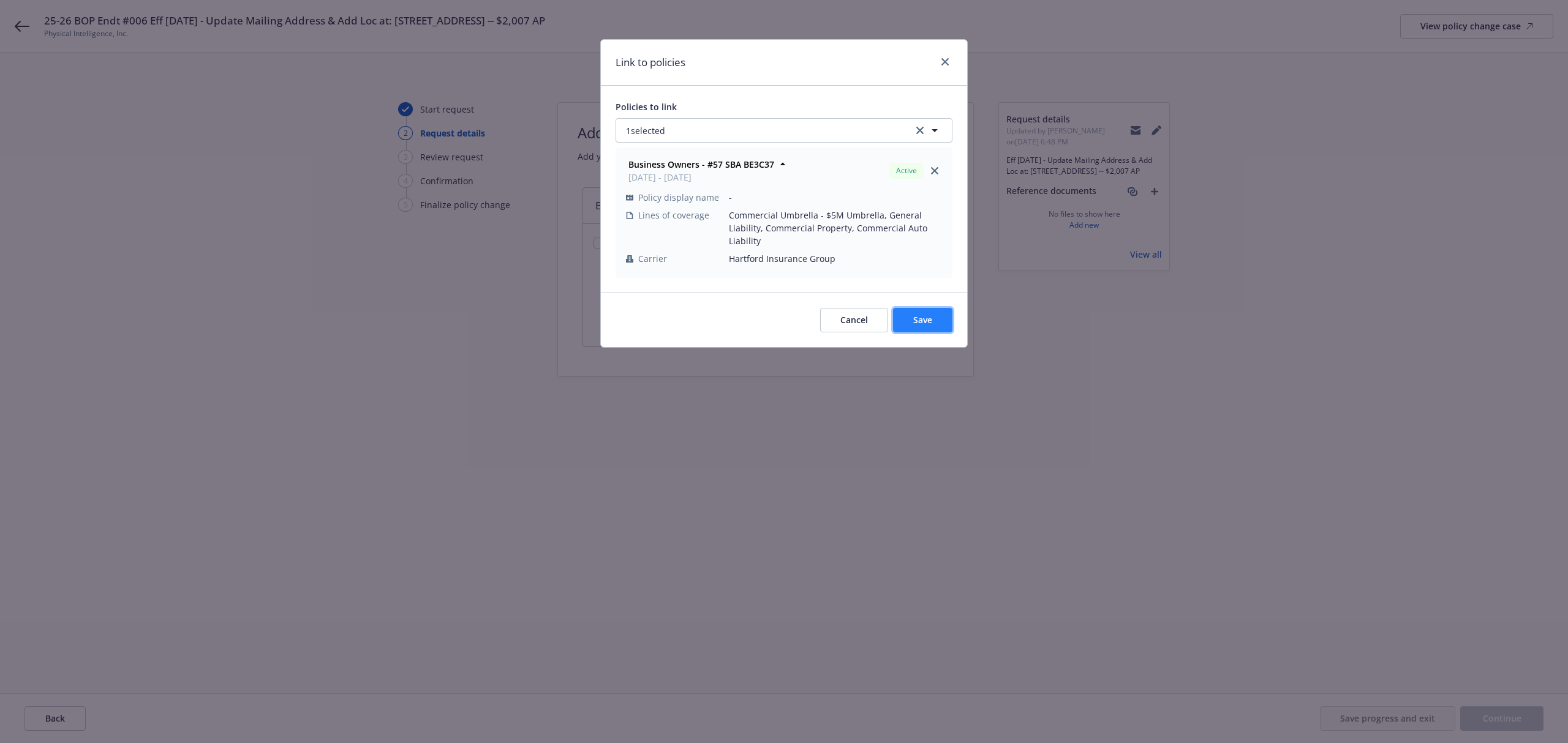
click at [913, 316] on span "Save" at bounding box center [922, 320] width 19 height 12
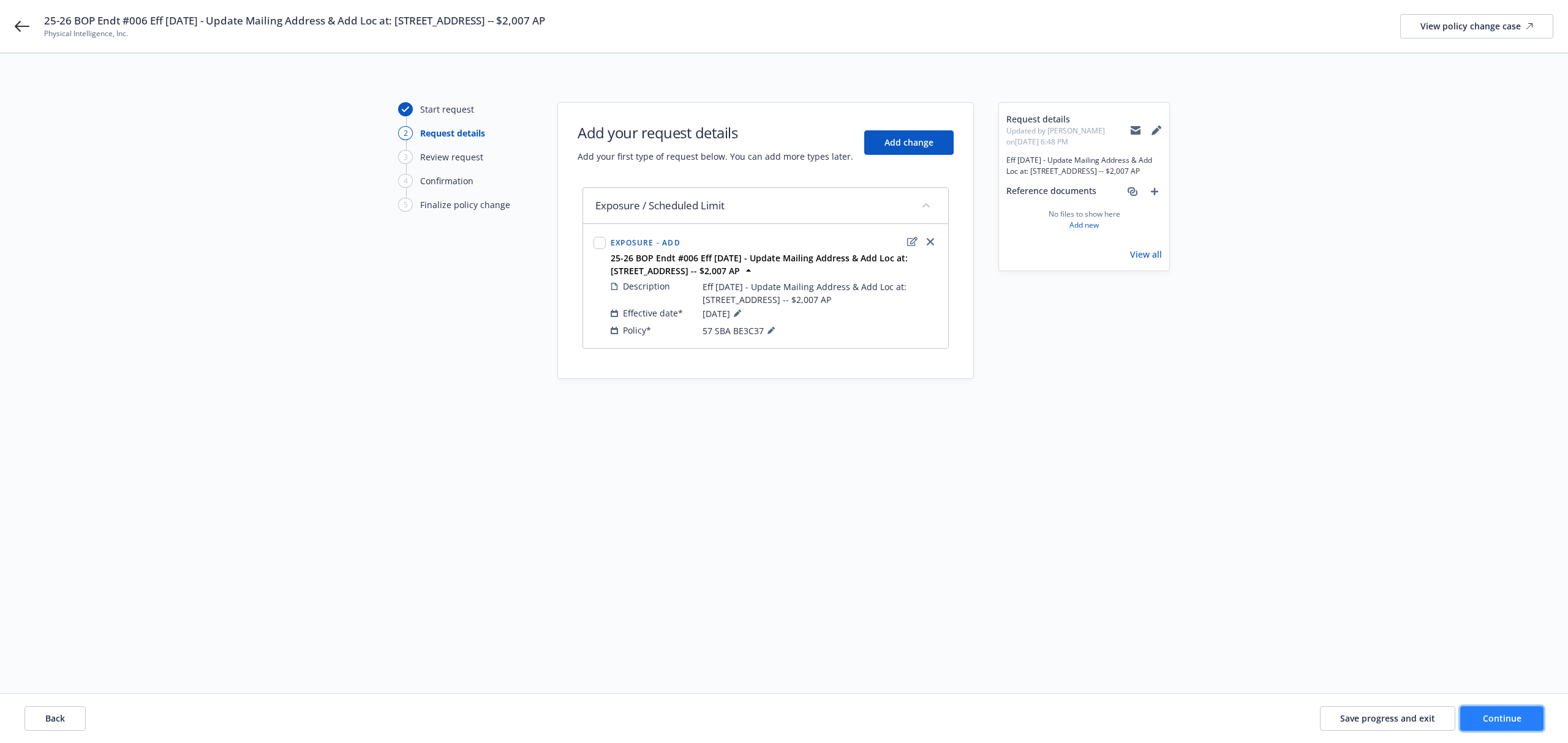
click at [1523, 722] on button "Continue" at bounding box center [1502, 718] width 84 height 24
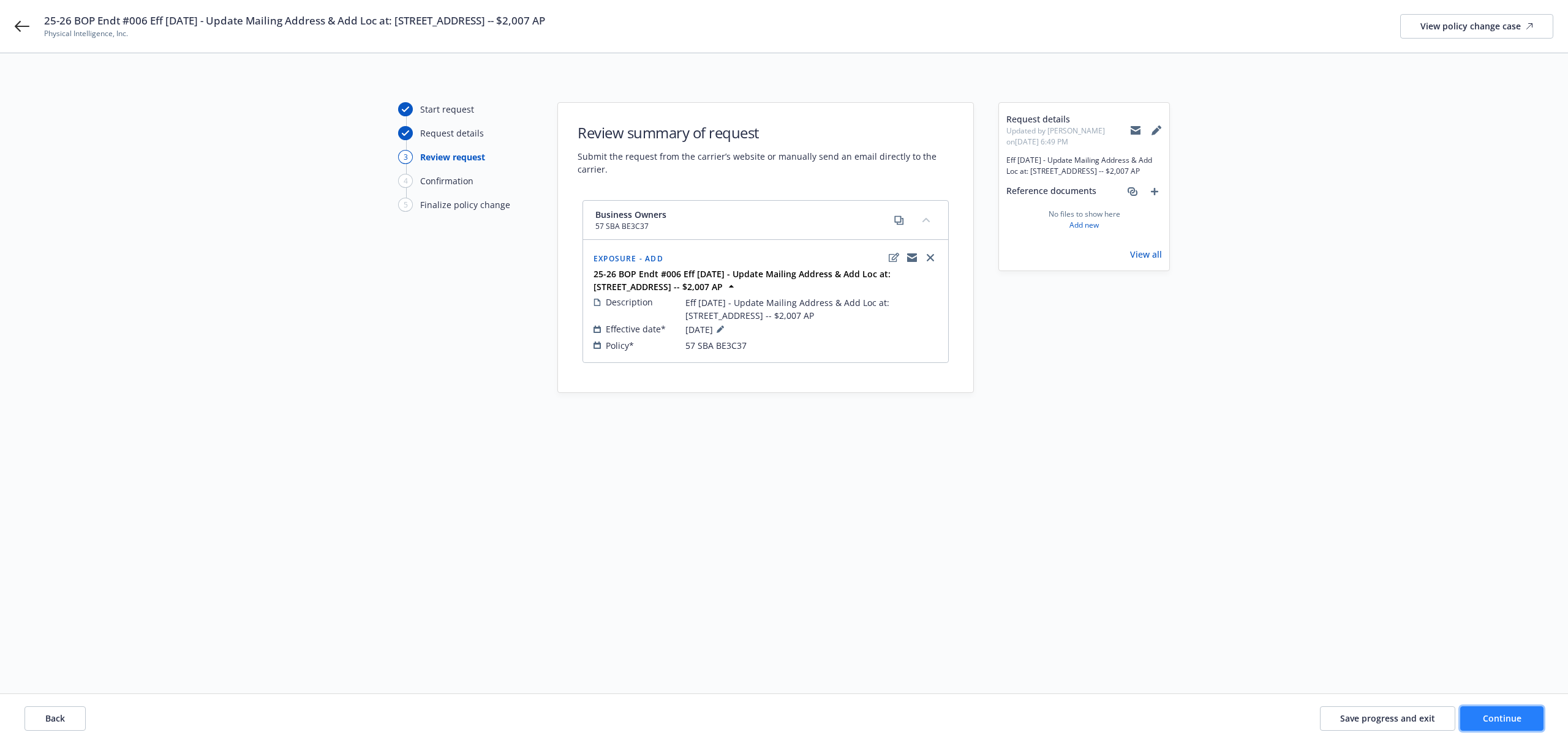
click at [1486, 719] on span "Continue" at bounding box center [1502, 718] width 38 height 12
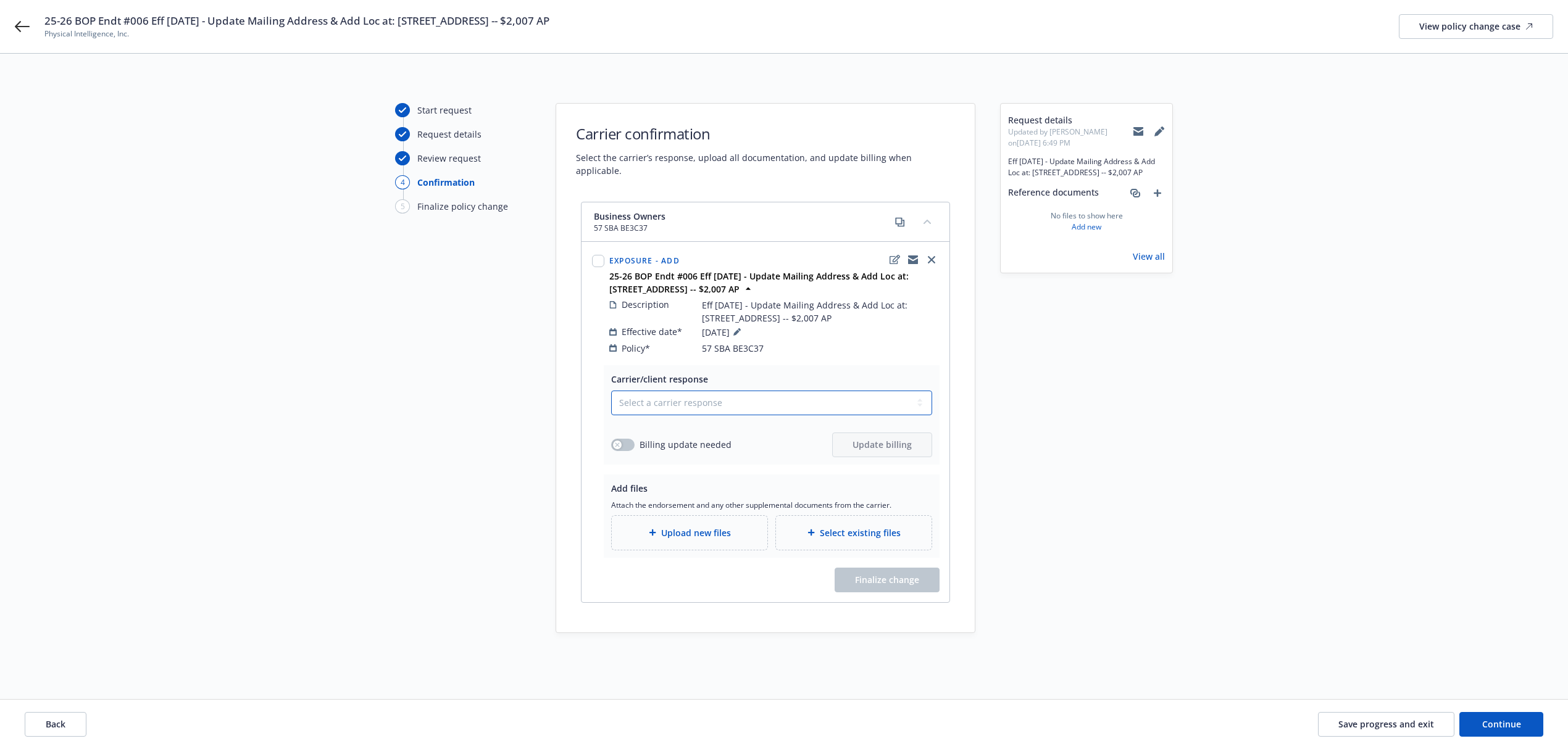
click at [702, 391] on select "Select a carrier response Accepted Accepted with revision No endorsement needed…" at bounding box center [771, 402] width 321 height 24
select select "ACCEPTED"
click at [611, 390] on select "Select a carrier response Accepted Accepted with revision No endorsement needed…" at bounding box center [771, 402] width 321 height 24
click at [633, 438] on button "button" at bounding box center [623, 444] width 24 height 13
click at [879, 433] on button "Update billing" at bounding box center [882, 444] width 100 height 24
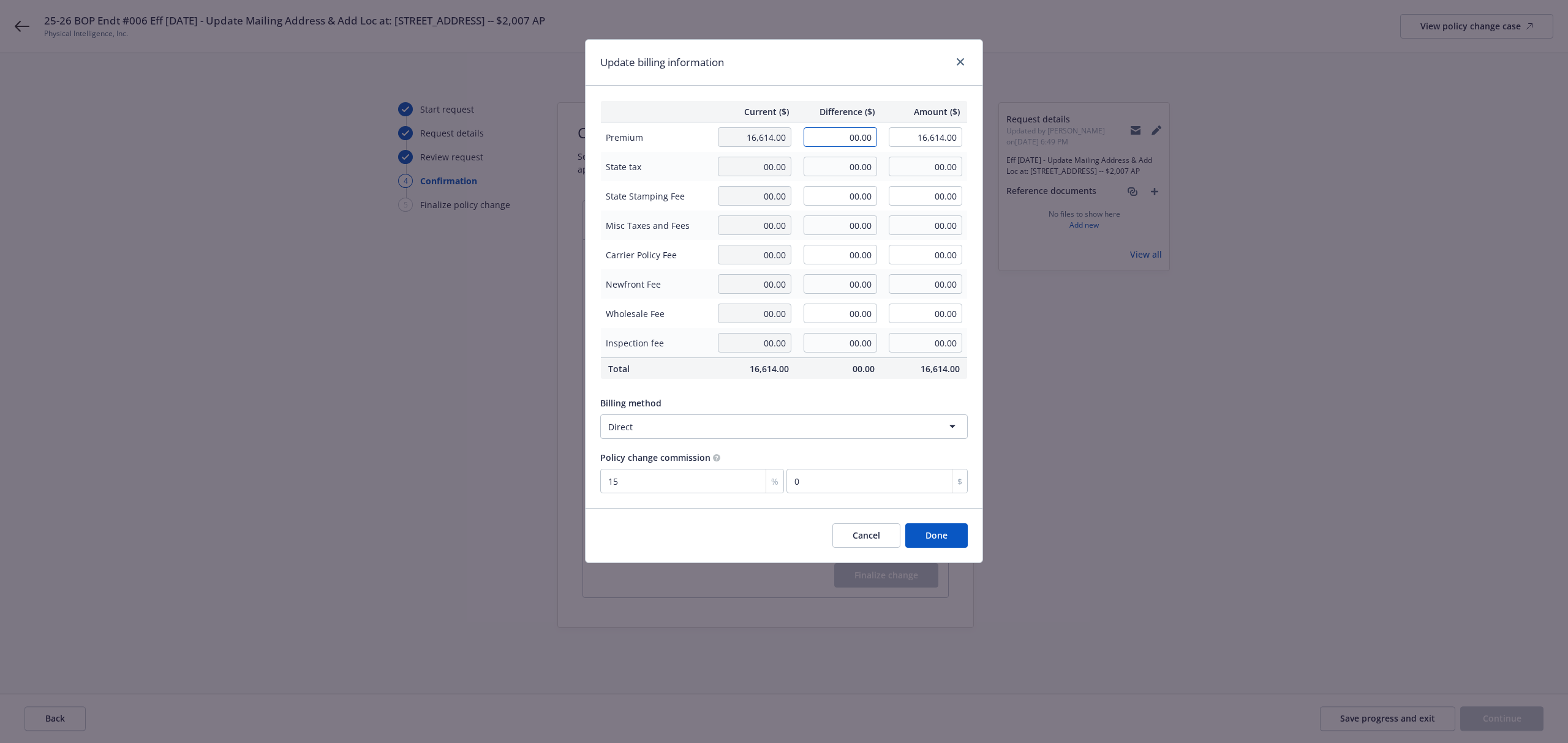
click at [826, 139] on input "00.00" at bounding box center [840, 137] width 74 height 19
type input "2,007.00"
type input "18,621.00"
type input "301.05"
click at [789, 81] on div "Update billing information" at bounding box center [784, 63] width 397 height 46
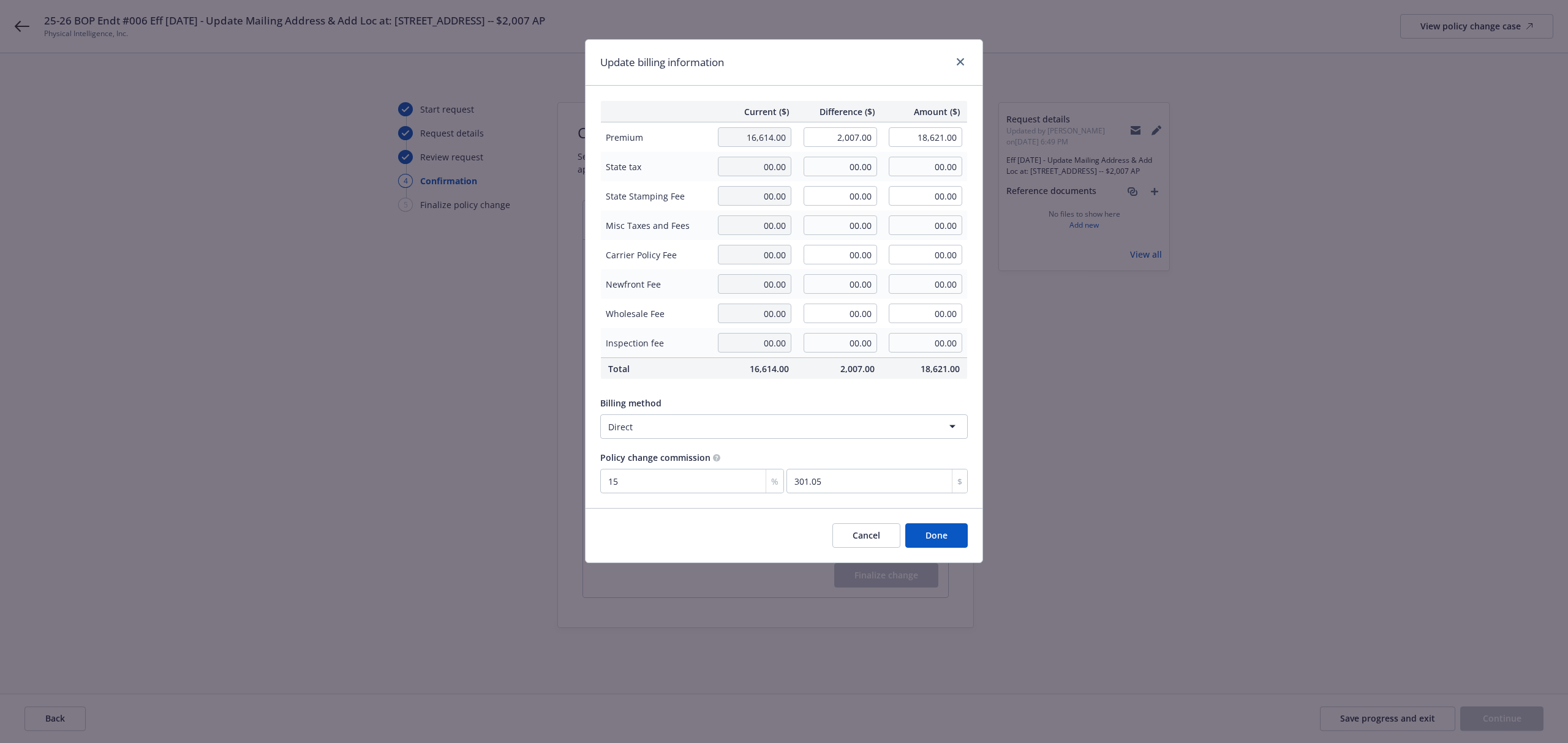
click at [934, 534] on button "Done" at bounding box center [936, 535] width 63 height 24
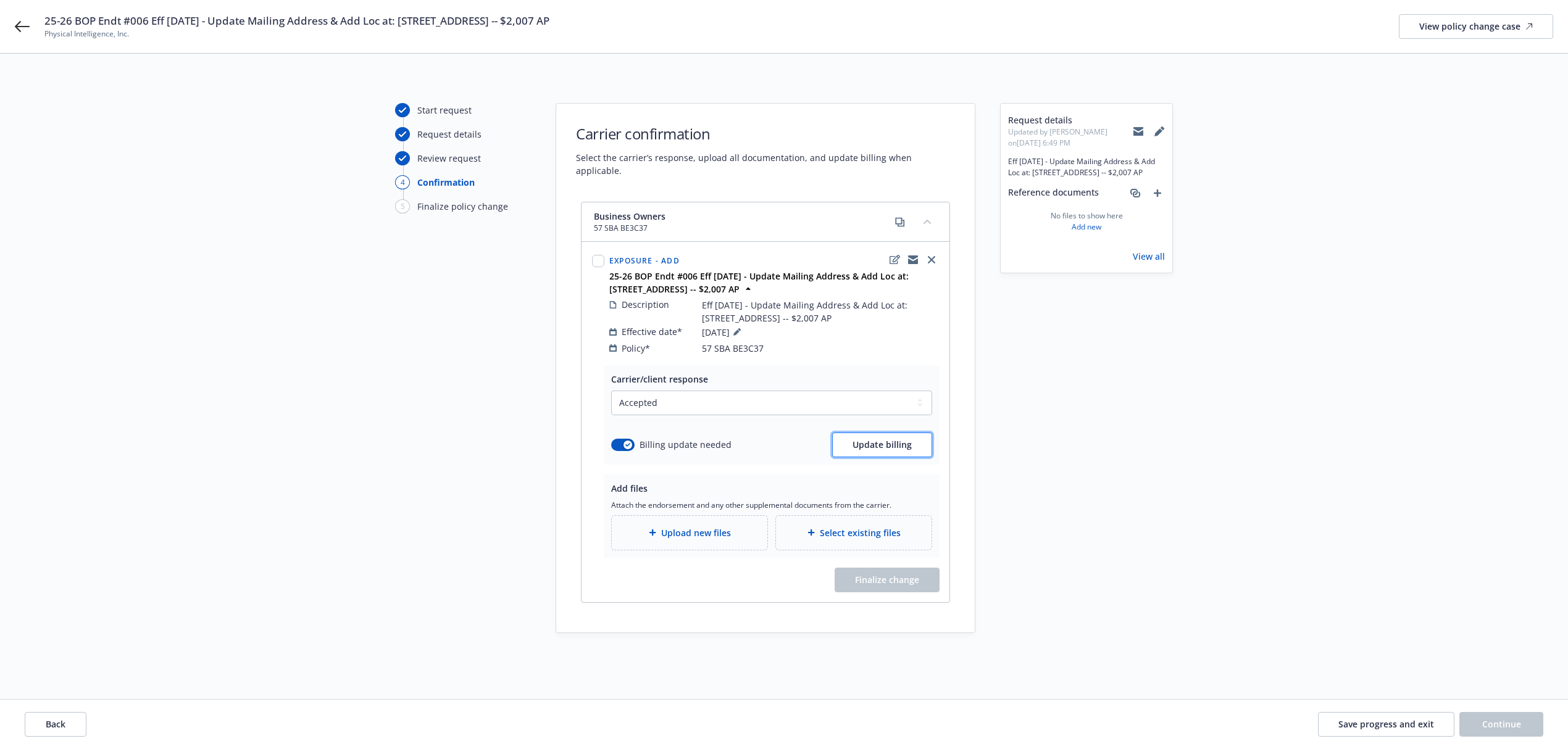
click at [877, 438] on span "Update billing" at bounding box center [883, 444] width 59 height 12
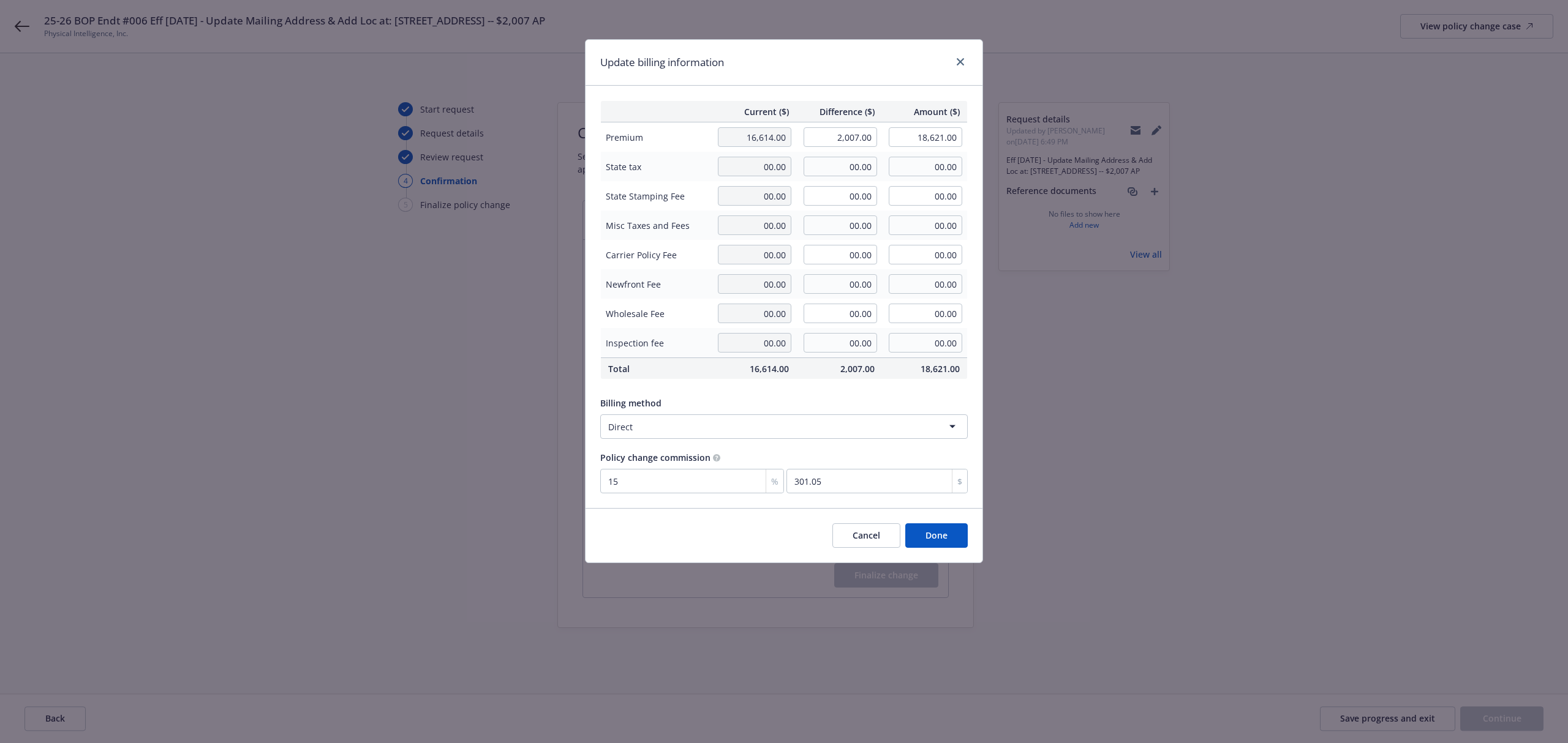
click at [941, 533] on button "Done" at bounding box center [936, 535] width 63 height 24
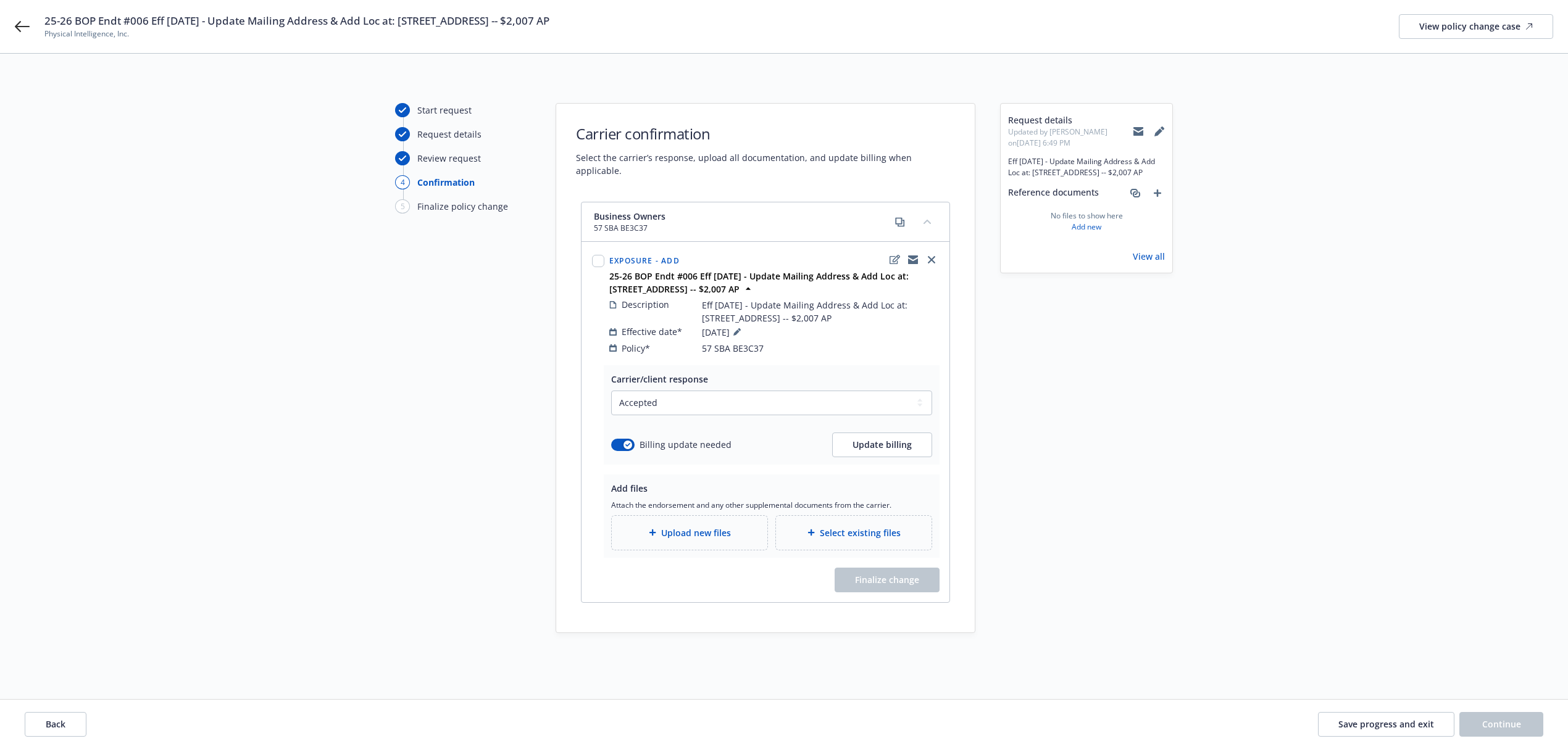
click at [723, 529] on span "Upload new files" at bounding box center [696, 532] width 70 height 13
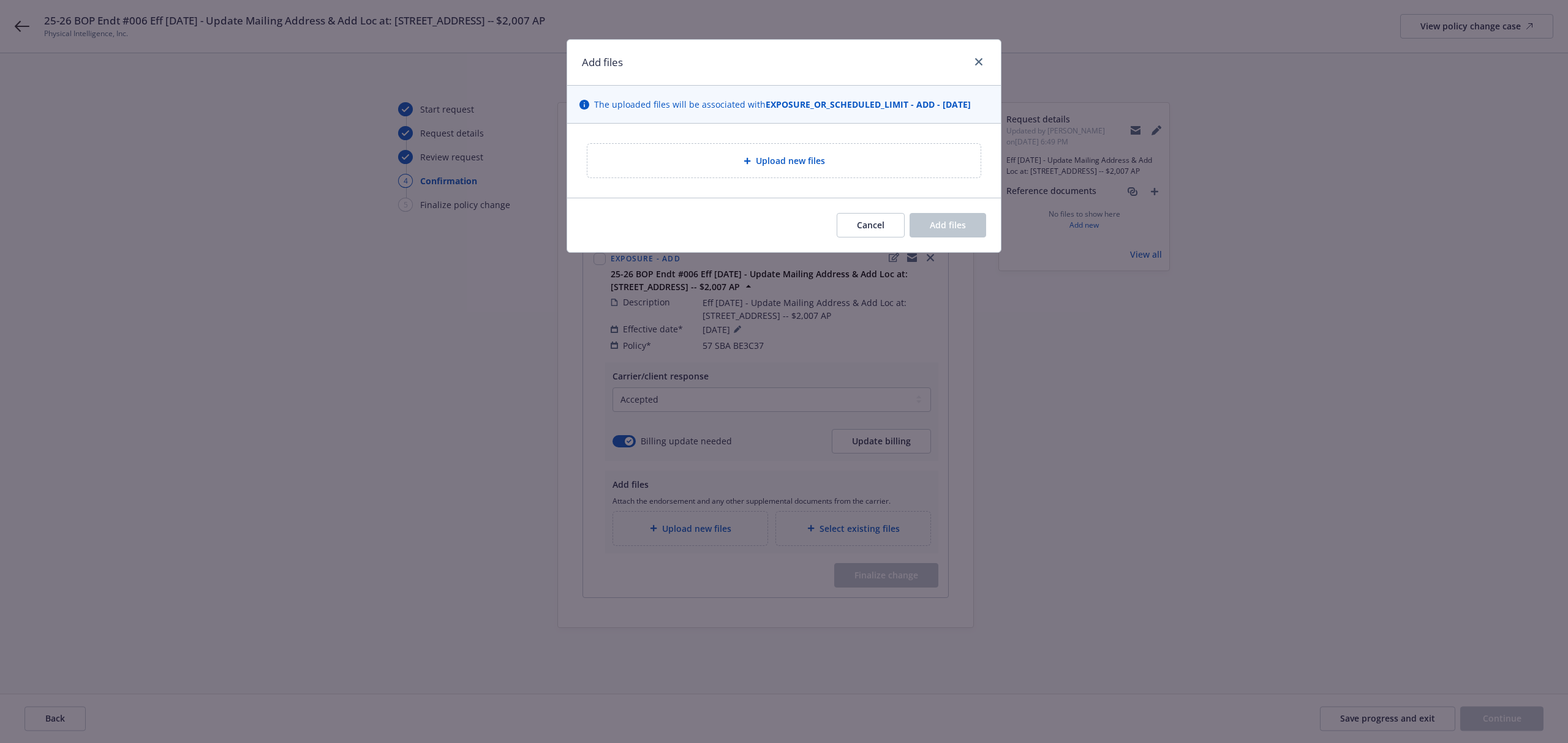
click at [735, 153] on div "Upload new files" at bounding box center [784, 160] width 393 height 33
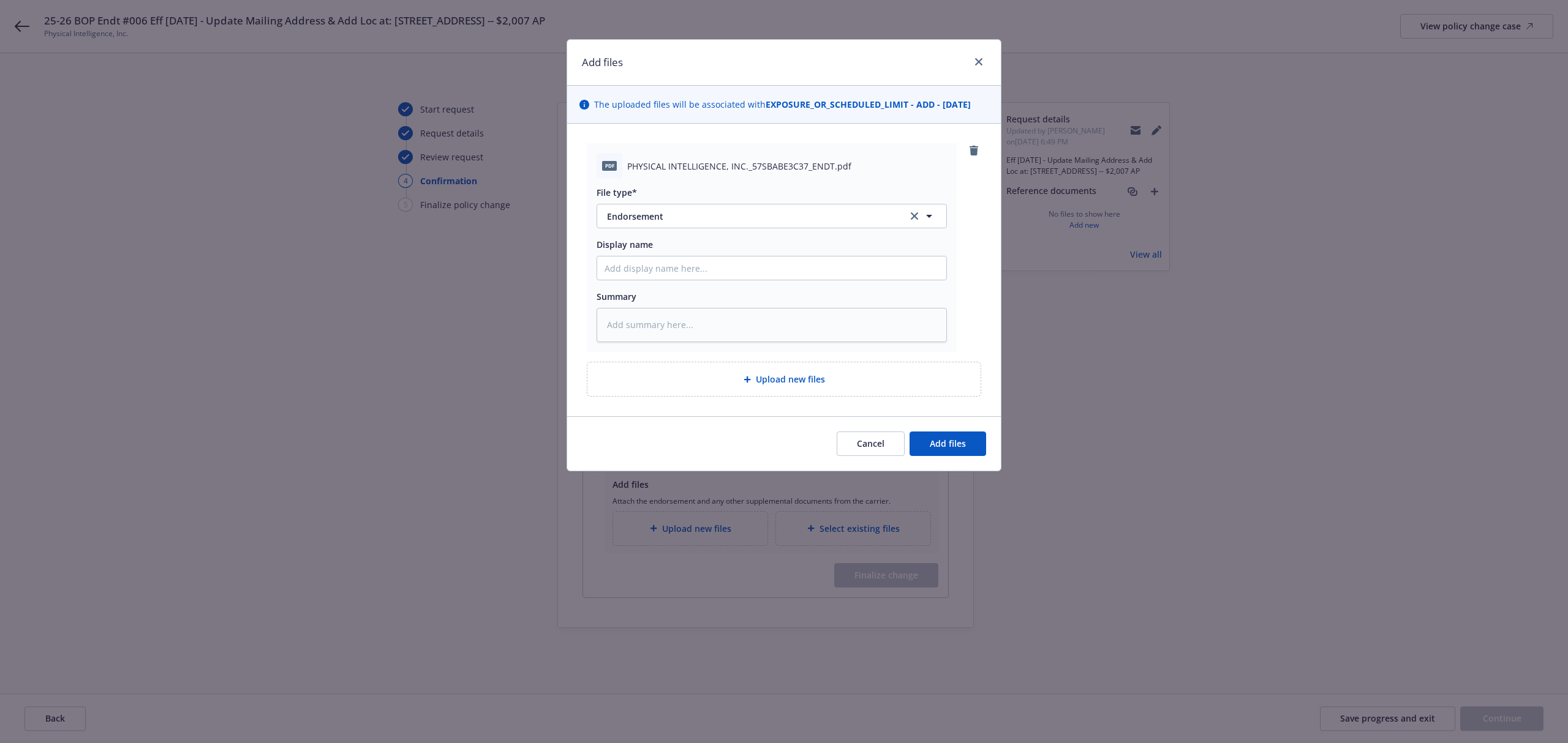
click at [748, 282] on div "File type* Endorsement Endorsement Display name Summary" at bounding box center [771, 260] width 350 height 164
click at [731, 270] on input "Display name" at bounding box center [772, 268] width 349 height 23
paste input "25-26 BOP Endt #006 Eff 7/15/25 - Update Mailing Address & Add Loc at: 48603 Wa…"
type textarea "x"
drag, startPoint x: 731, startPoint y: 270, endPoint x: 439, endPoint y: 263, distance: 292.1
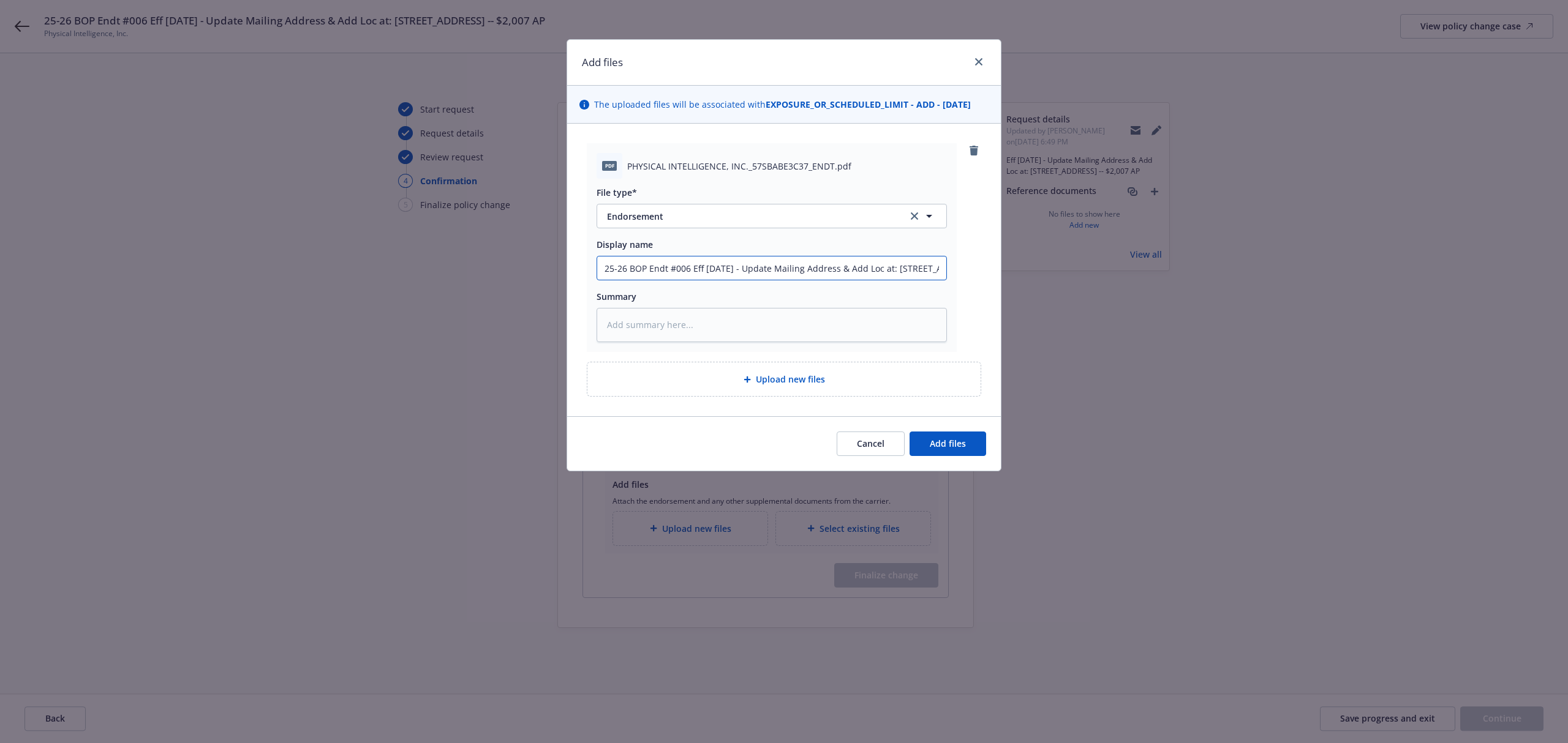
click at [439, 263] on div "Add files The uploaded files will be associated with EXPOSURE_OR_SCHEDULED_LIMI…" at bounding box center [784, 372] width 1568 height 743
click at [623, 268] on input "25-26 BOP Endt #006 Eff 7/15/25 - Update Mailing Address & Add Loc at: 48603 Wa…" at bounding box center [772, 268] width 349 height 23
type input "25-26 BOP Endt #006 Eff 7/15/25 - Update Mailing Address & Add Loc at: 48603 Wa…"
click at [801, 326] on textarea at bounding box center [771, 325] width 350 height 34
paste textarea "25-26 BOP Endt #006 Eff 7/15/25 - Update Mailing Address & Add Loc at: 48603 Wa…"
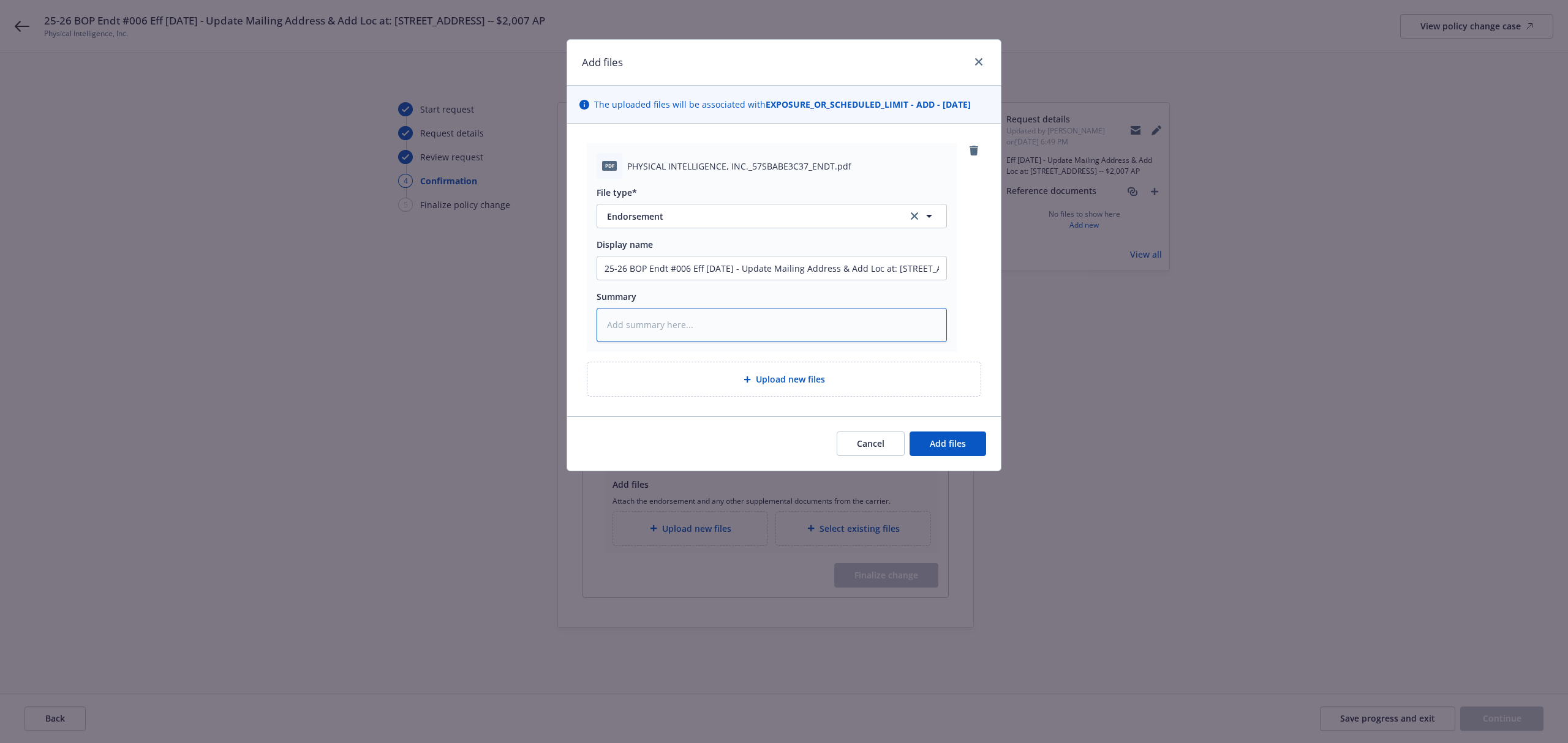
type textarea "x"
type textarea "25-26 BOP Endt #006 Eff 7/15/25 - Update Mailing Address & Add Loc at: 48603 Wa…"
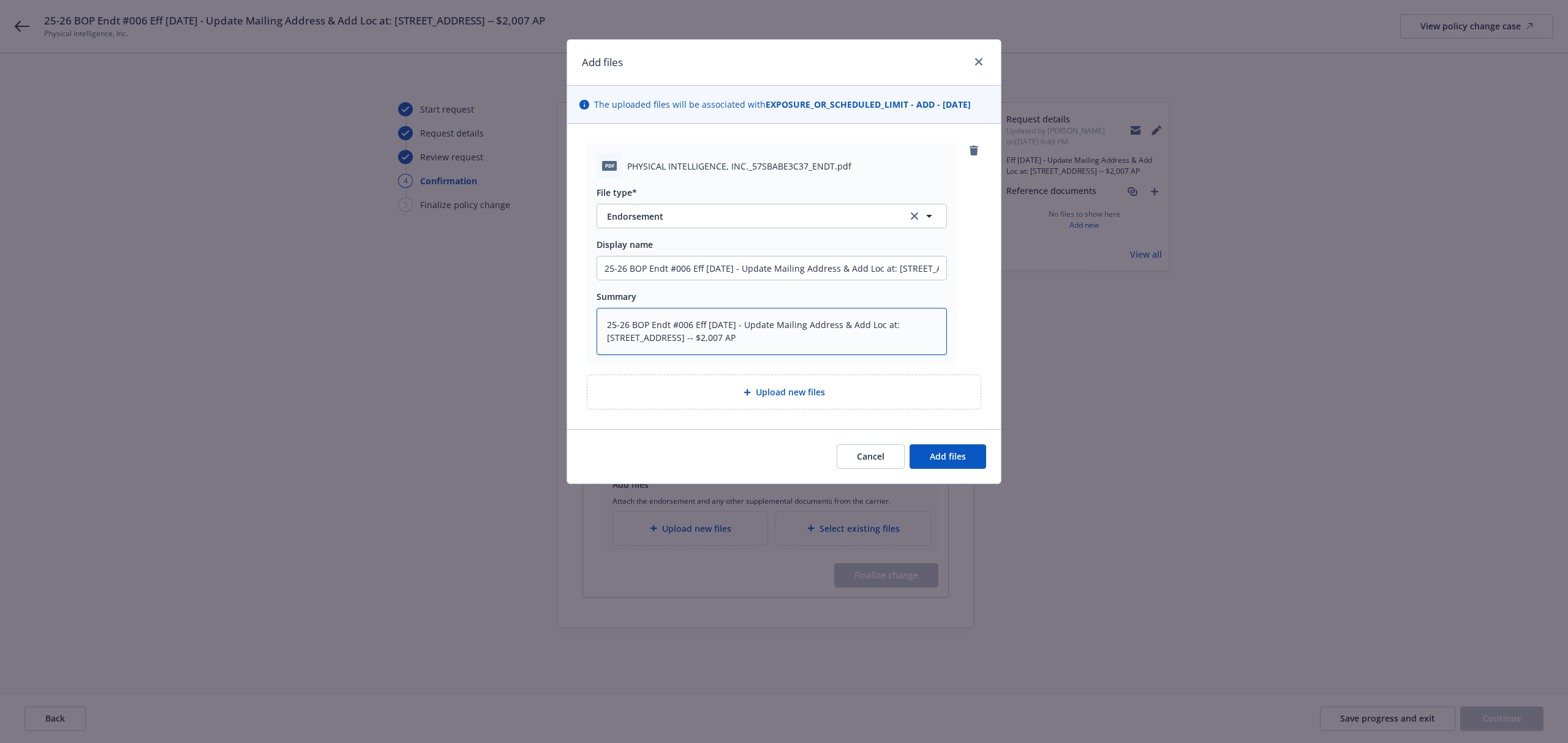
drag, startPoint x: 692, startPoint y: 326, endPoint x: 394, endPoint y: 327, distance: 298.0
click at [394, 327] on div "Add files The uploaded files will be associated with EXPOSURE_OR_SCHEDULED_LIMI…" at bounding box center [784, 372] width 1568 height 743
type textarea "x"
type textarea "Eff 7/15/25 - Update Mailing Address & Add Loc at: 48603 Warm Springs Blvd, Fre…"
drag, startPoint x: 740, startPoint y: 268, endPoint x: 699, endPoint y: 270, distance: 41.0
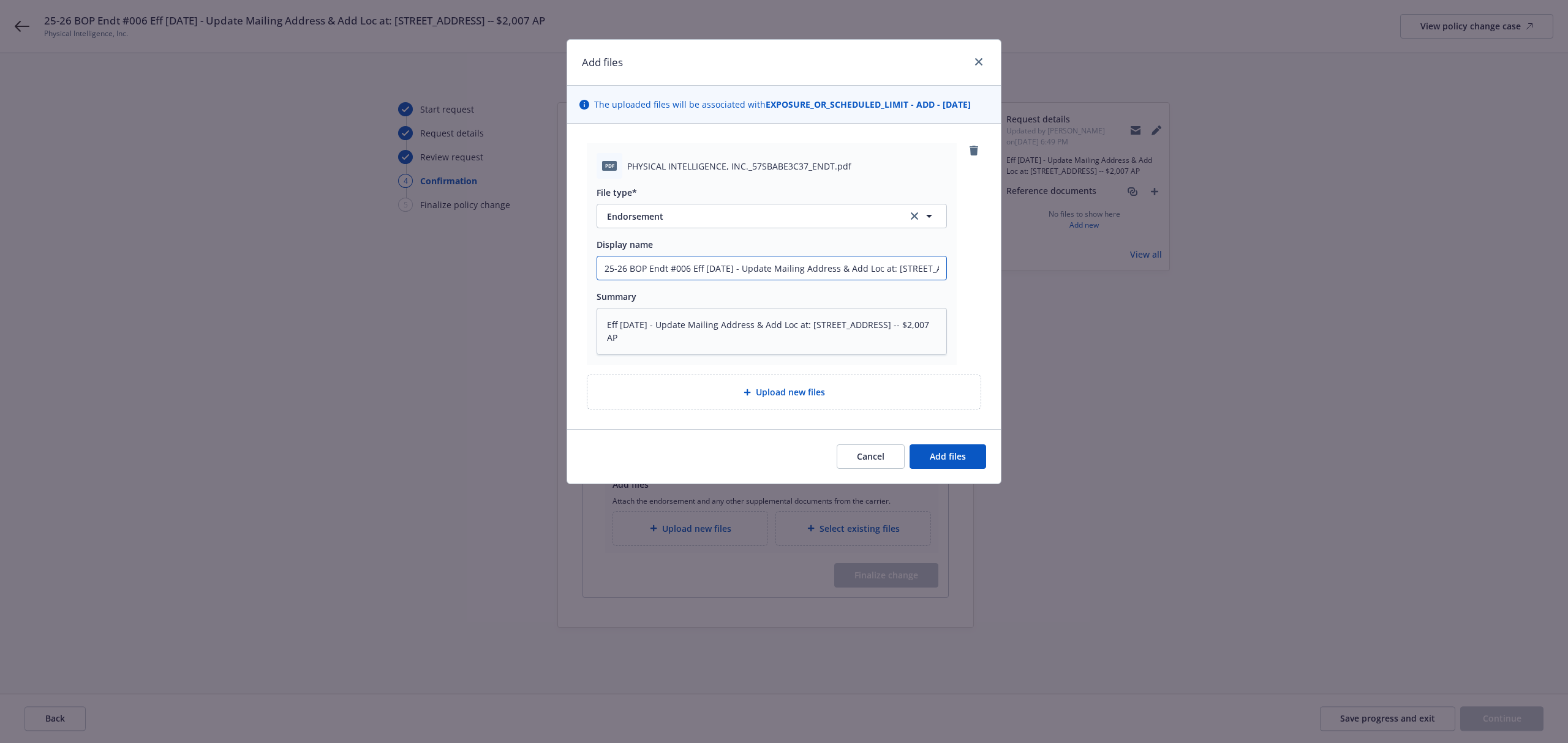
click at [699, 270] on input "25-26 BOP Endt #006 Eff 7/15/25 - Update Mailing Address & Add Loc at: 48603 Wa…" at bounding box center [772, 268] width 349 height 23
type textarea "x"
type input "25-26 BOP Endt #006 Ef Update Mailing Address & Add Loc at: 48603 Warm Springs …"
type textarea "x"
type input "25-26 BOP Endt #006 E Update Mailing Address & Add Loc at: 48603 Warm Springs B…"
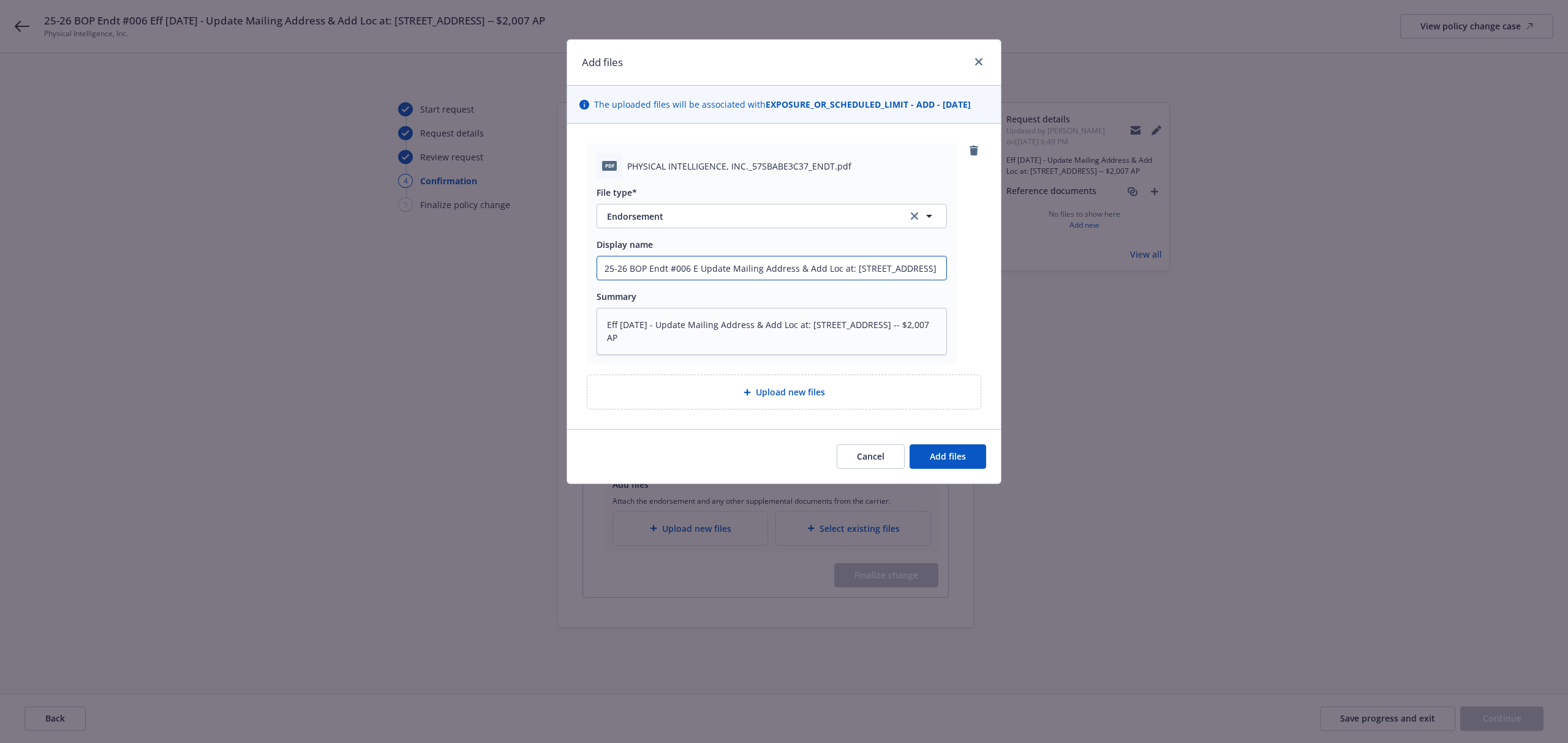
type textarea "x"
type input "25-26 BOP Endt #006 Update Mailing Address & Add Loc at: 48603 Warm Springs Blv…"
type textarea "x"
type input "25-26 BOP Endt #006 - Update Mailing Address & Add Loc at: 48603 Warm Springs B…"
drag, startPoint x: 717, startPoint y: 239, endPoint x: 840, endPoint y: 251, distance: 123.6
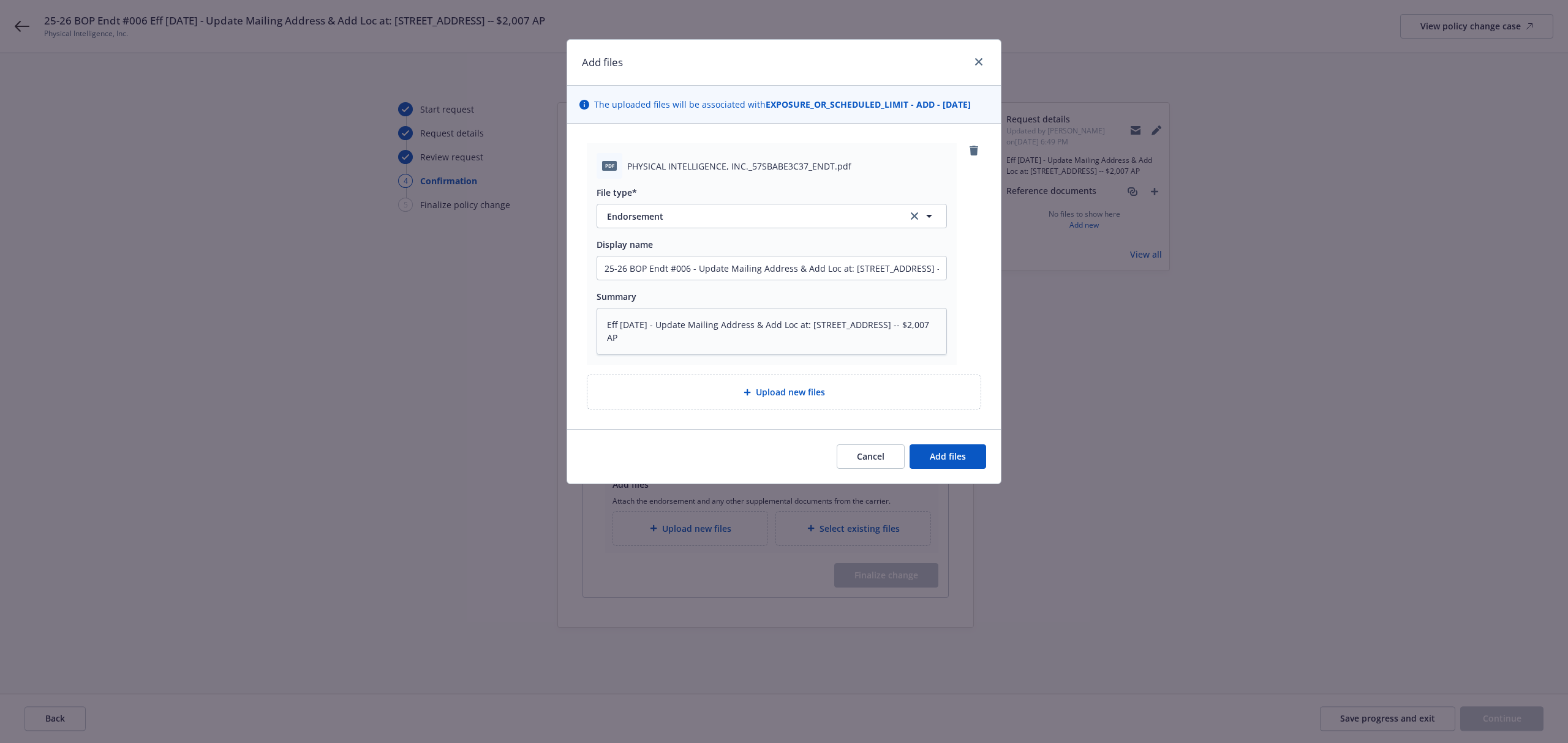
click at [840, 251] on div "Display name" at bounding box center [771, 244] width 350 height 13
drag, startPoint x: 833, startPoint y: 265, endPoint x: 995, endPoint y: 275, distance: 162.3
click at [995, 275] on div "pdf PHYSICAL INTELLIGENCE, INC._57SBABE3C37_ENDT.pdf File type* Endorsement End…" at bounding box center [784, 276] width 434 height 306
click at [916, 260] on input "25-26 BOP Endt #006 - Update Mailing Address & Add Loc at: 48603 Warm Springs B…" at bounding box center [772, 268] width 349 height 23
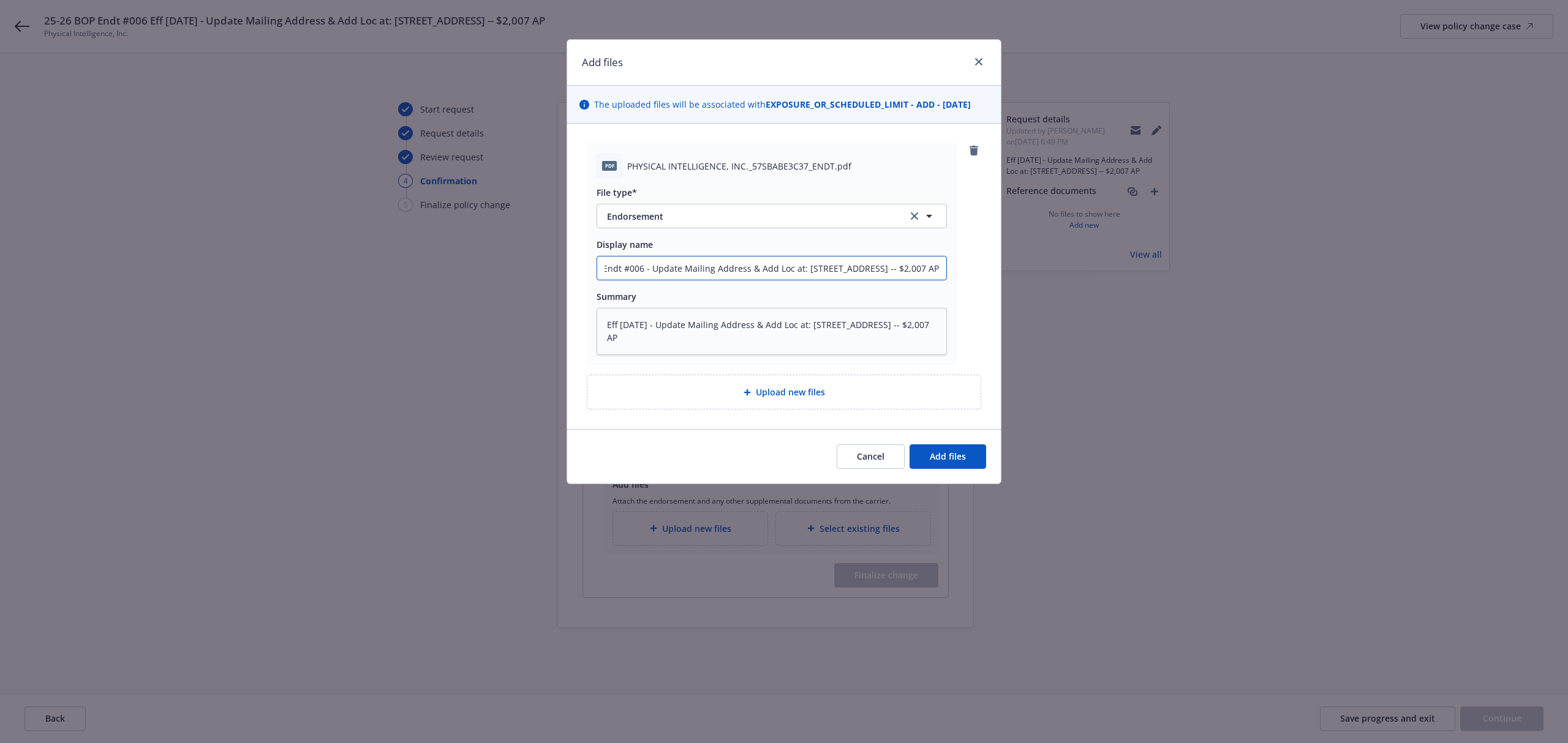
drag, startPoint x: 890, startPoint y: 272, endPoint x: 1074, endPoint y: 258, distance: 184.5
click at [1074, 258] on div "Add files The uploaded files will be associated with EXPOSURE_OR_SCHEDULED_LIMI…" at bounding box center [784, 372] width 1568 height 743
type textarea "x"
type input "25-26 BOP Endt #006 - Update Mailing Address & Add Loc at: 48603 Warm Springs B…"
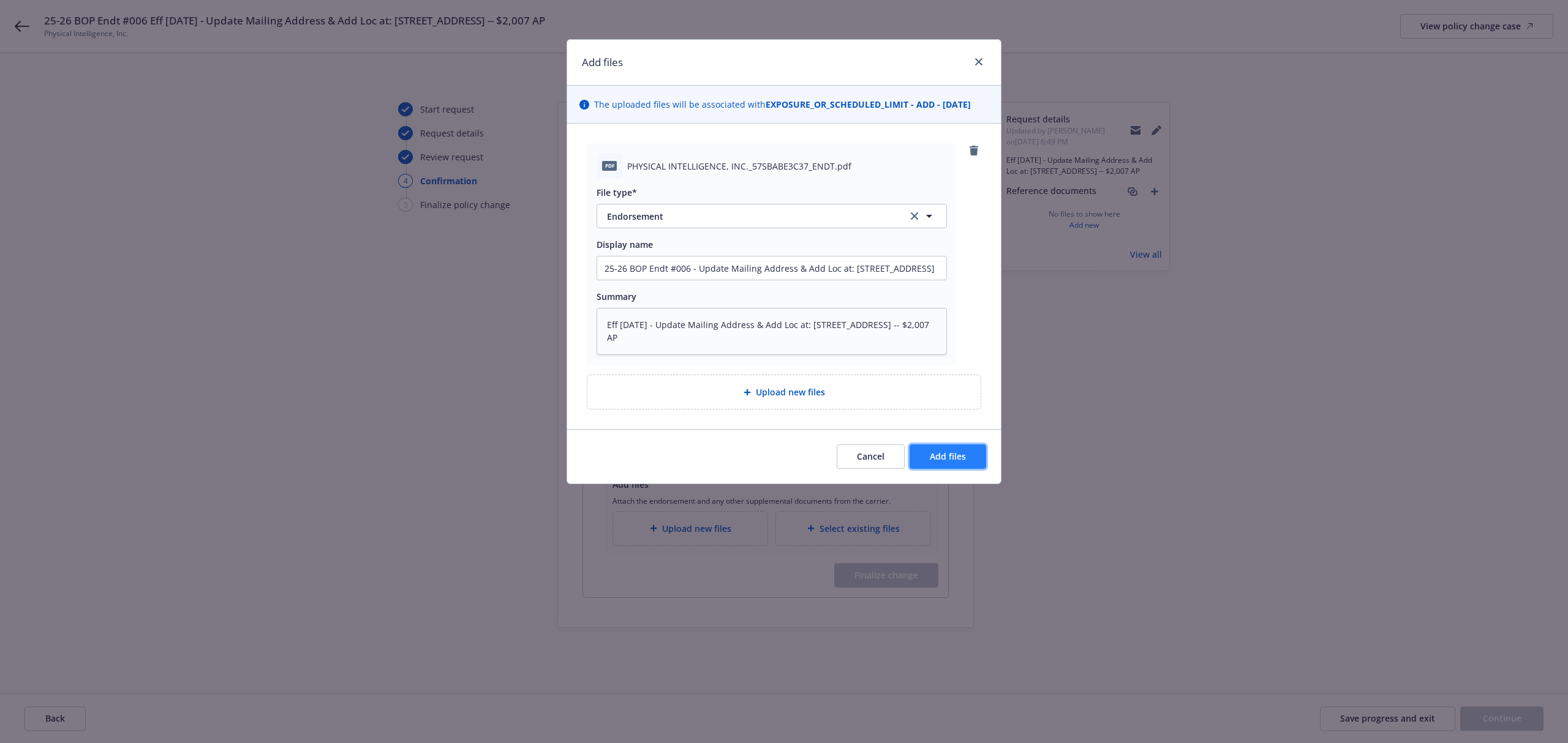
click at [945, 452] on span "Add files" at bounding box center [947, 457] width 36 height 12
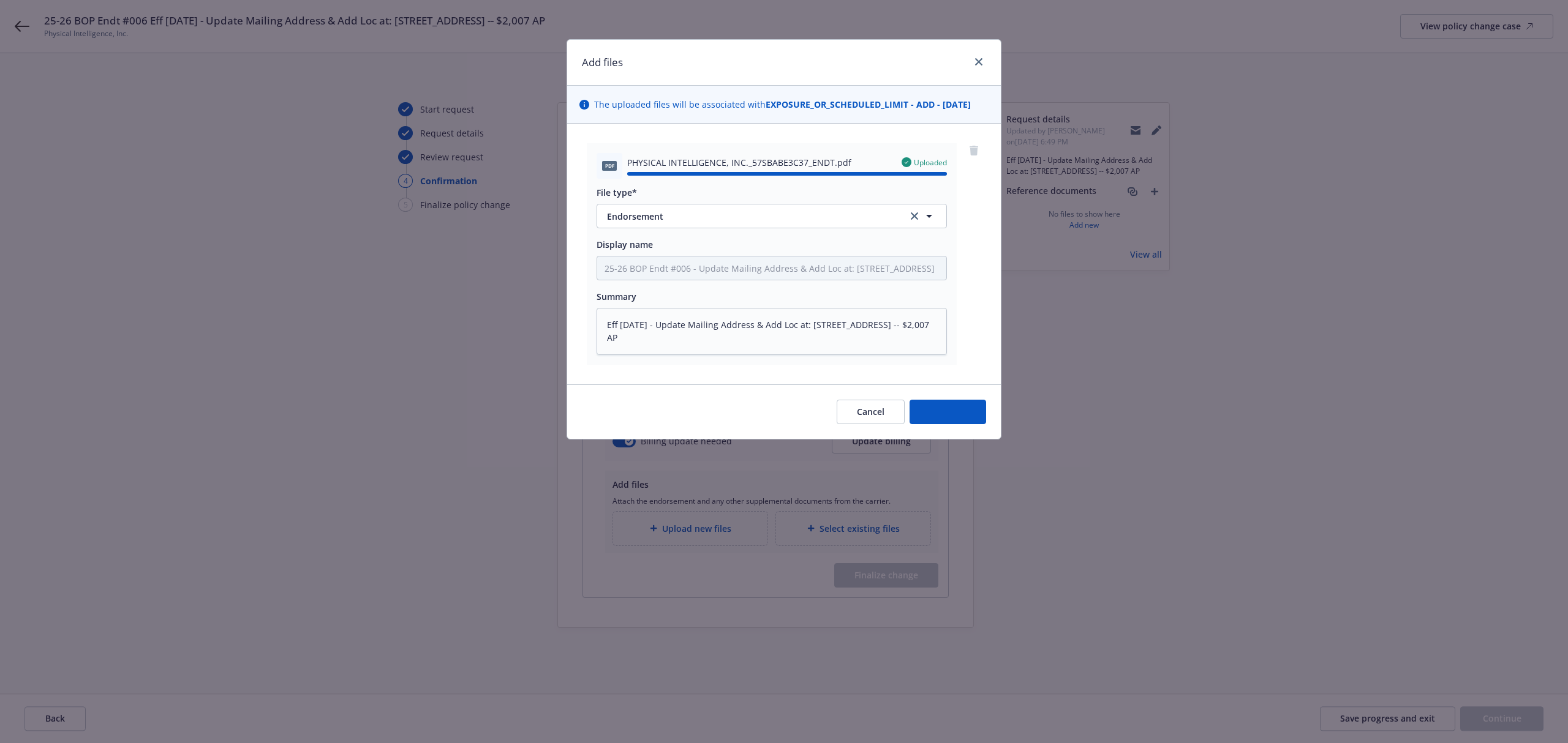
type textarea "x"
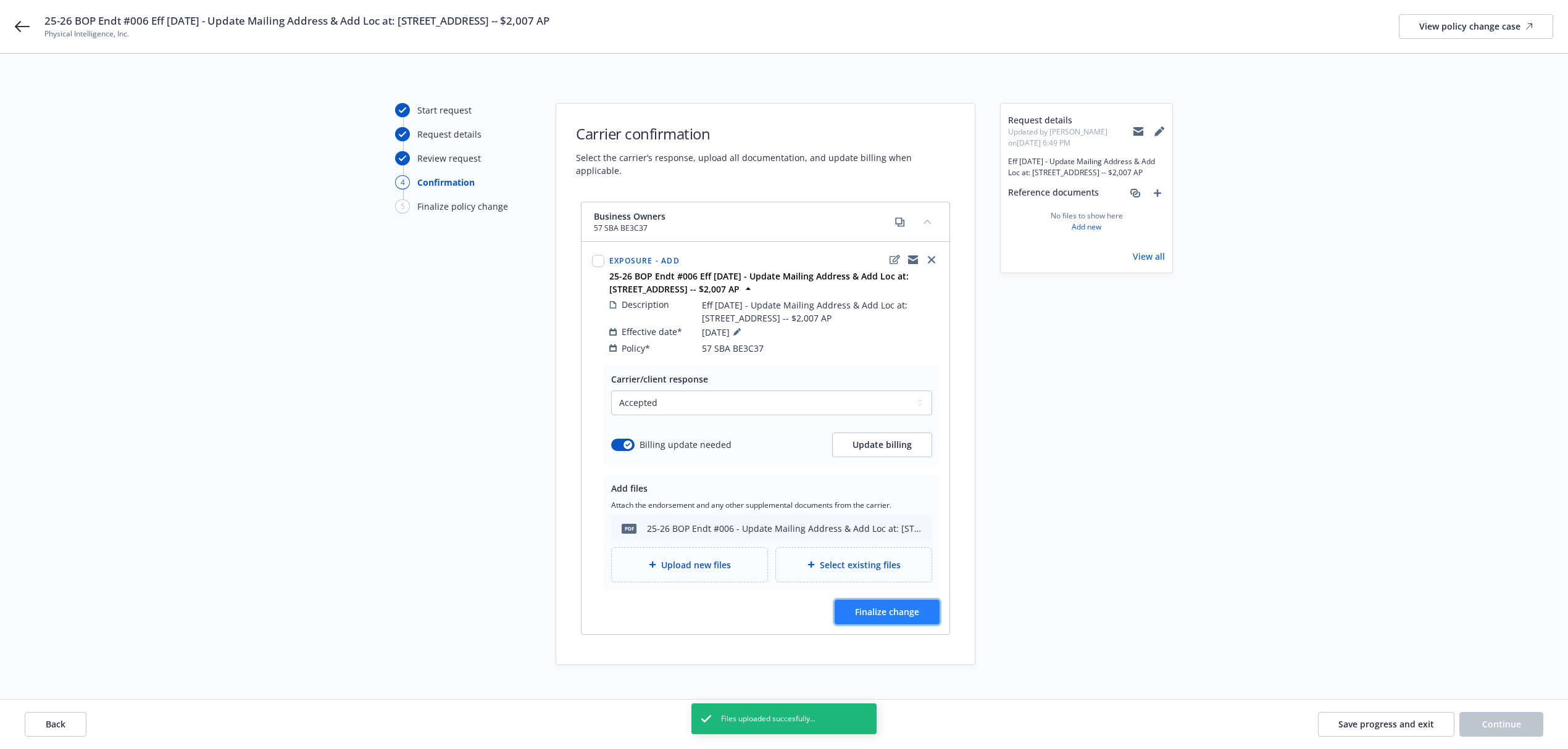
click at [878, 600] on button "Finalize change" at bounding box center [887, 612] width 105 height 24
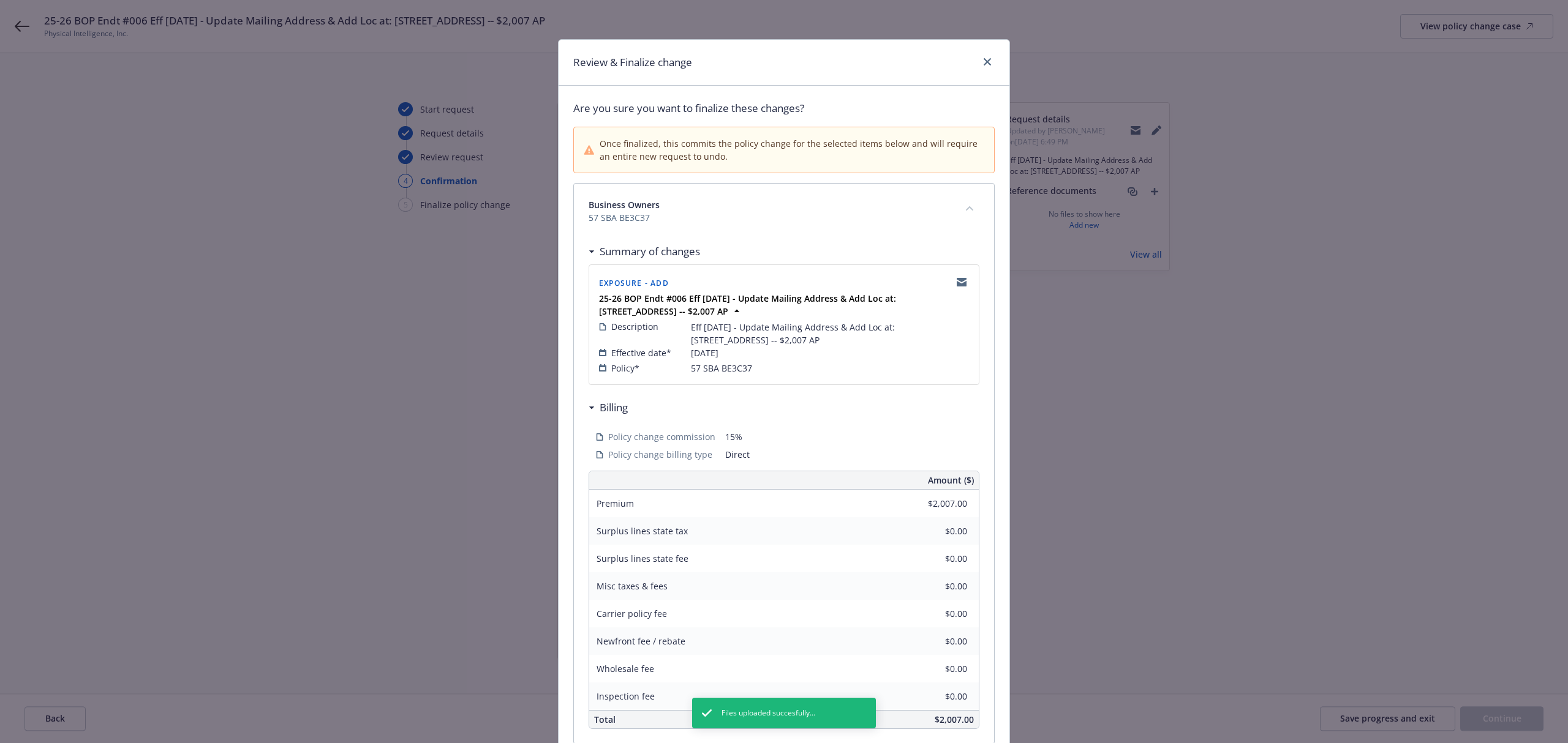
scroll to position [114, 0]
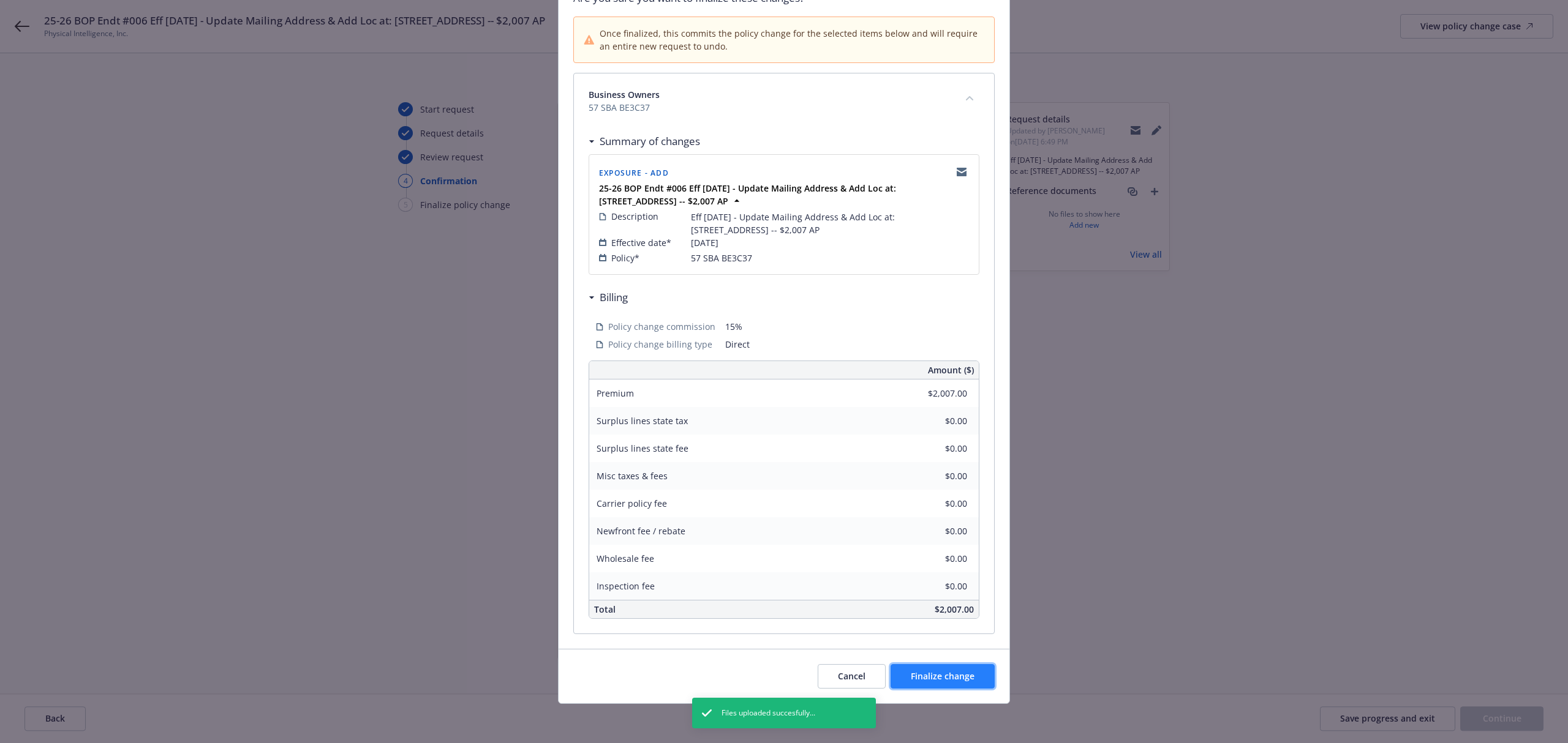
click at [964, 680] on span "Finalize change" at bounding box center [942, 676] width 63 height 12
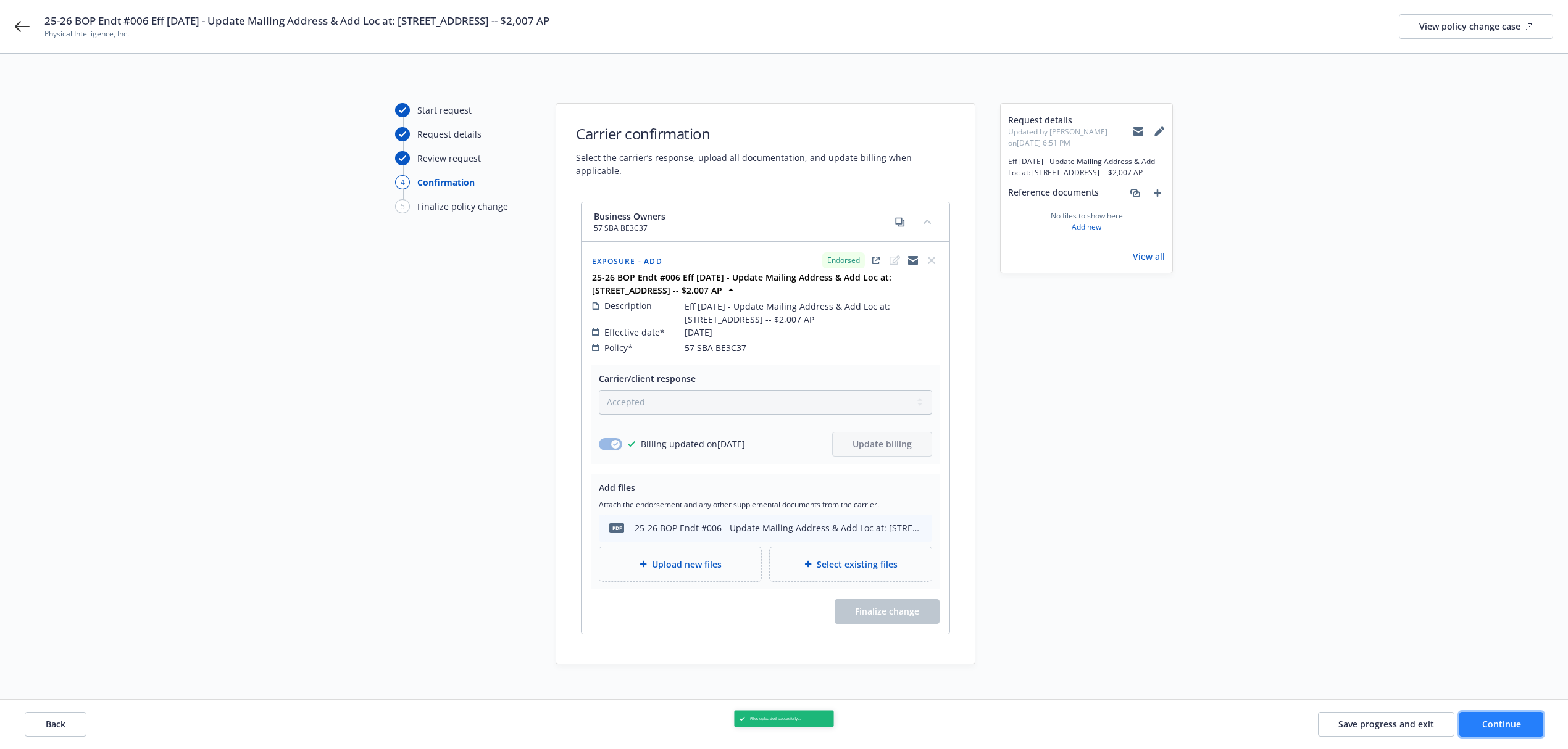
click at [1485, 722] on span "Continue" at bounding box center [1501, 724] width 39 height 12
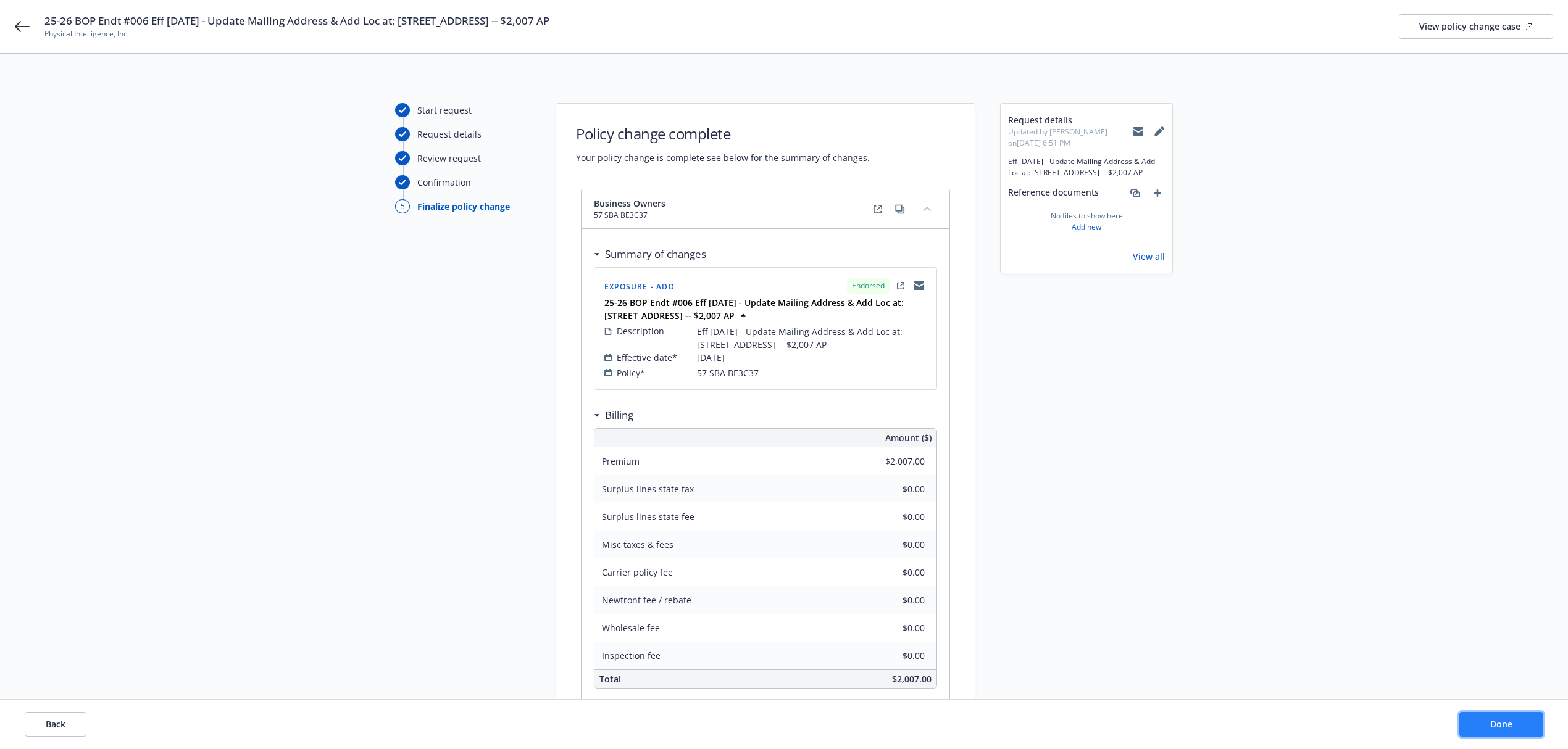
click at [1475, 712] on button "Done" at bounding box center [1501, 724] width 84 height 24
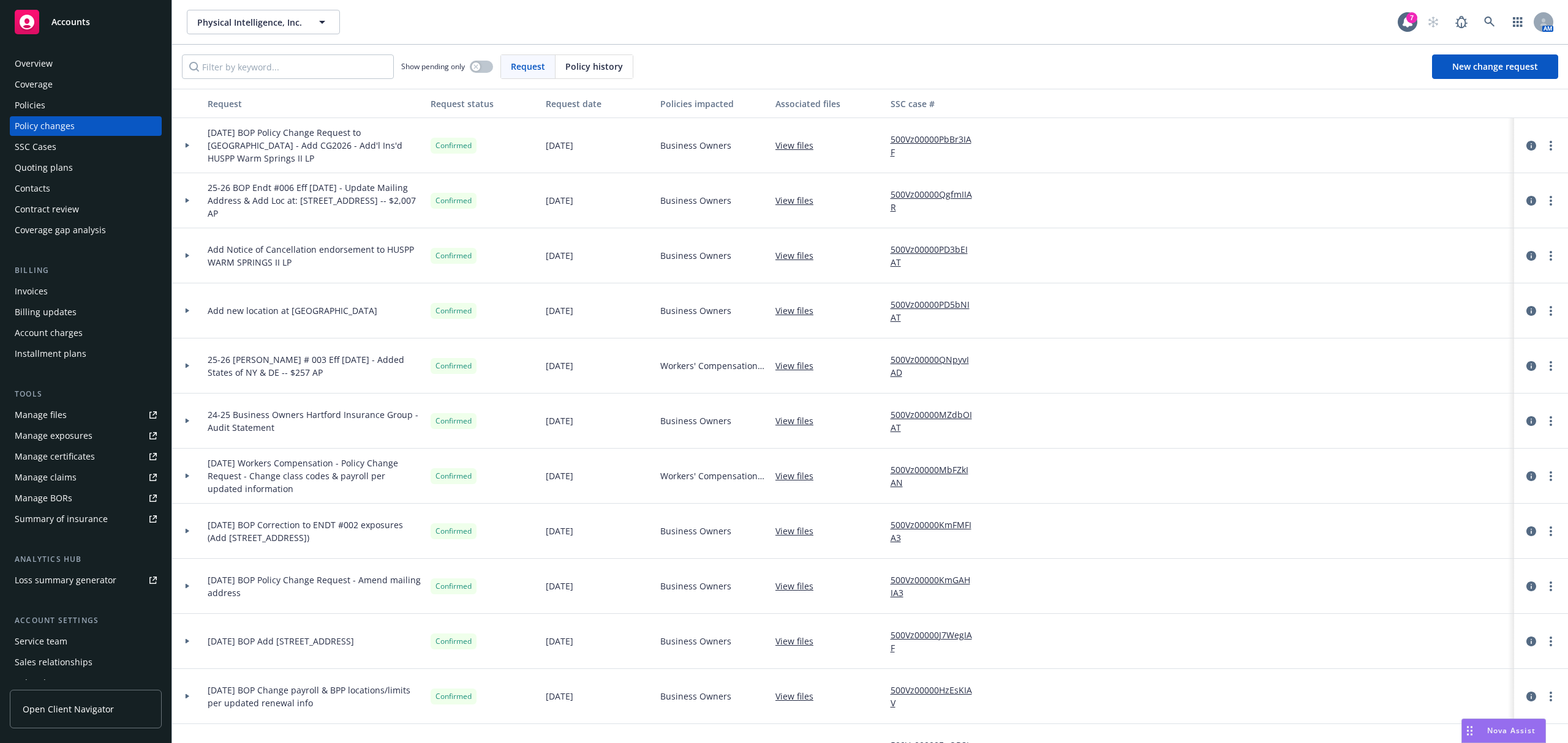
click at [89, 88] on div "Coverage" at bounding box center [86, 83] width 142 height 19
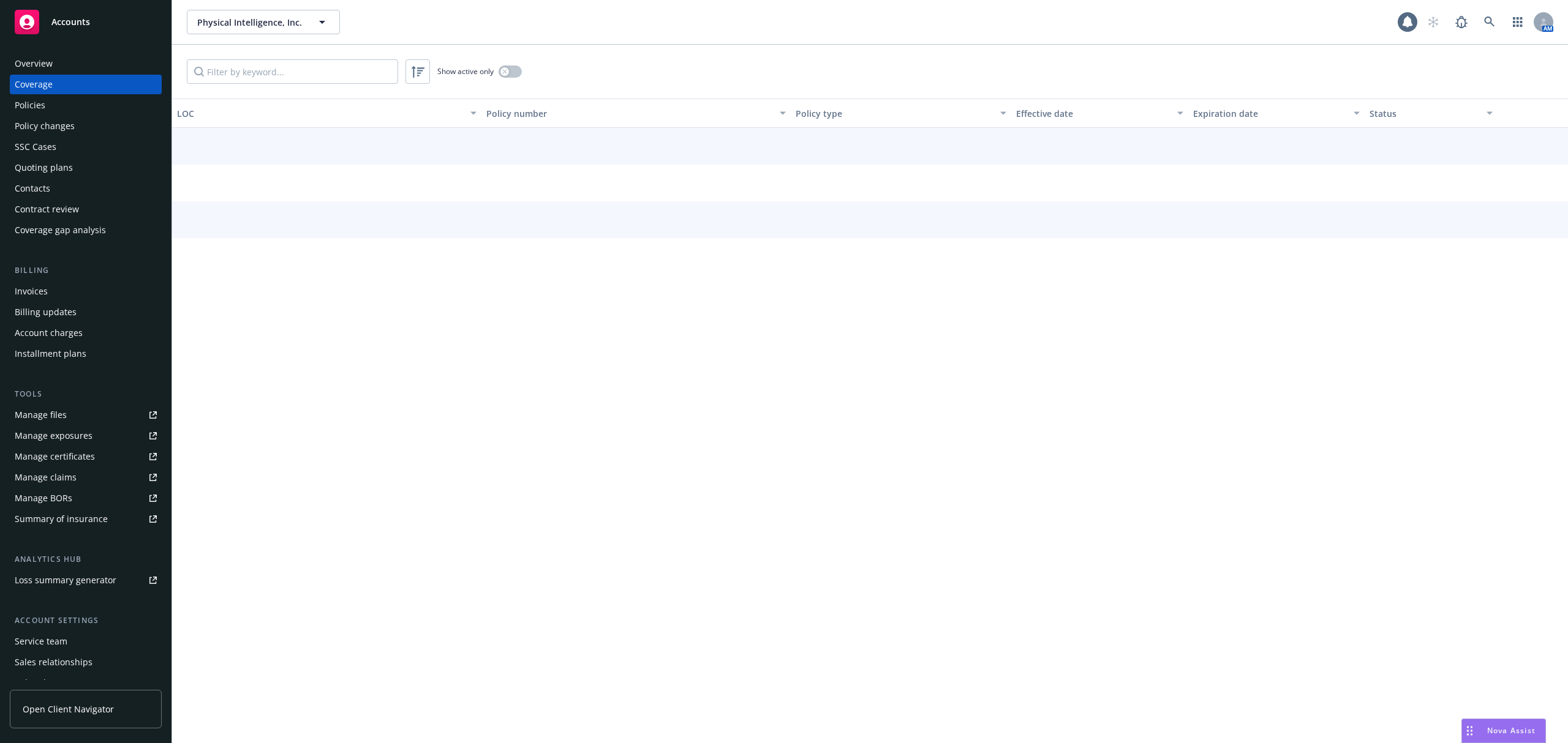
click at [74, 106] on div "Policies" at bounding box center [86, 104] width 142 height 19
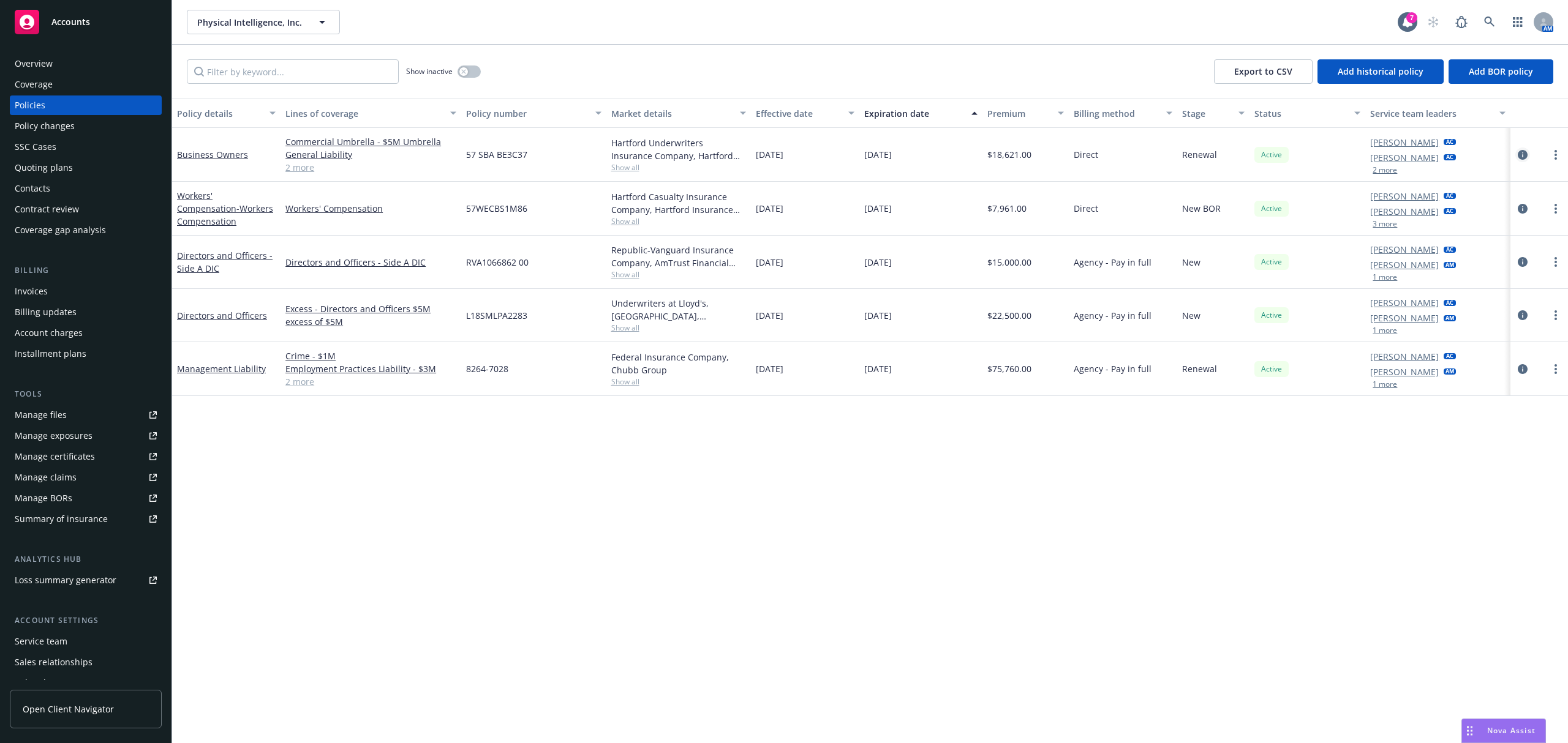
click at [1521, 157] on icon "circleInformation" at bounding box center [1523, 155] width 10 height 10
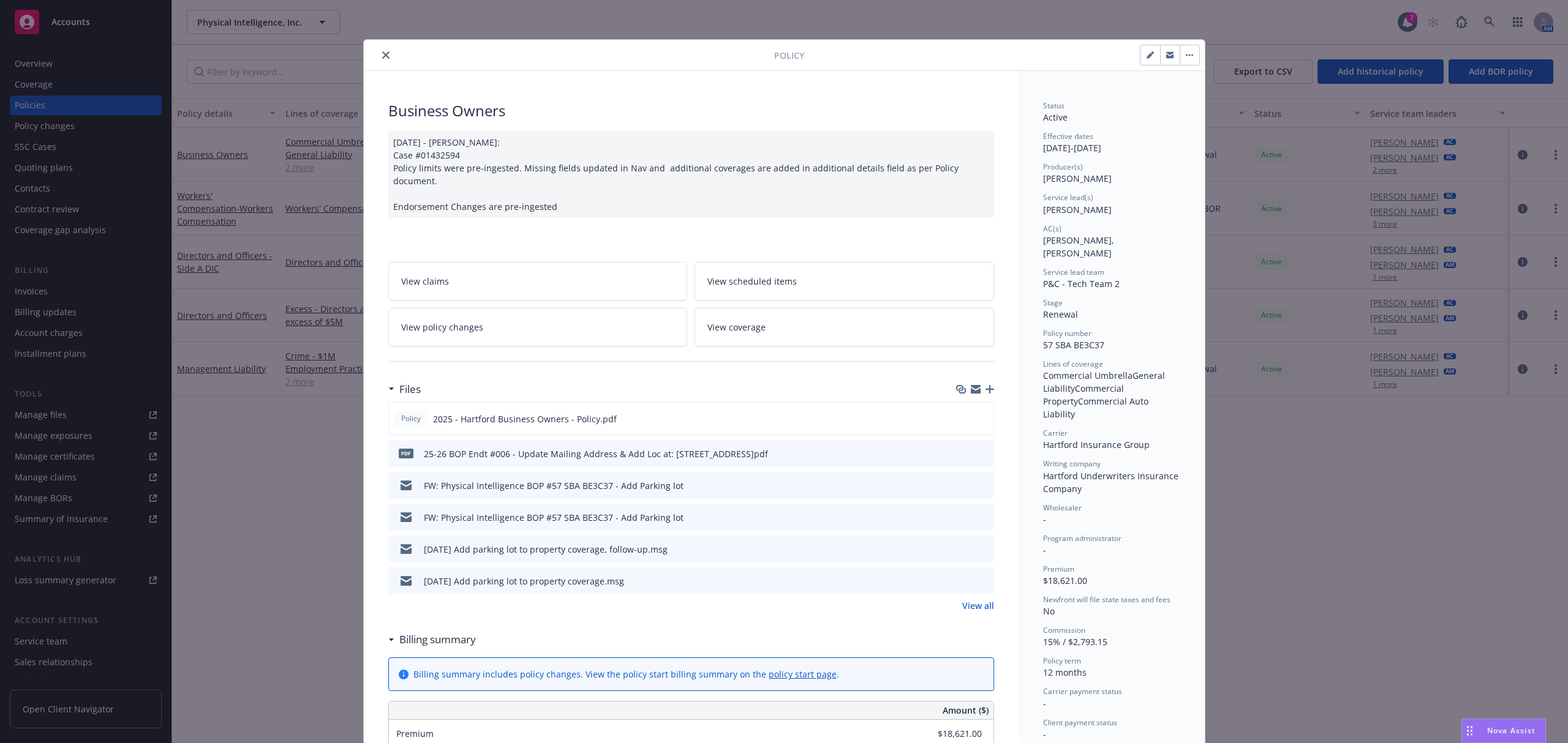
scroll to position [37, 0]
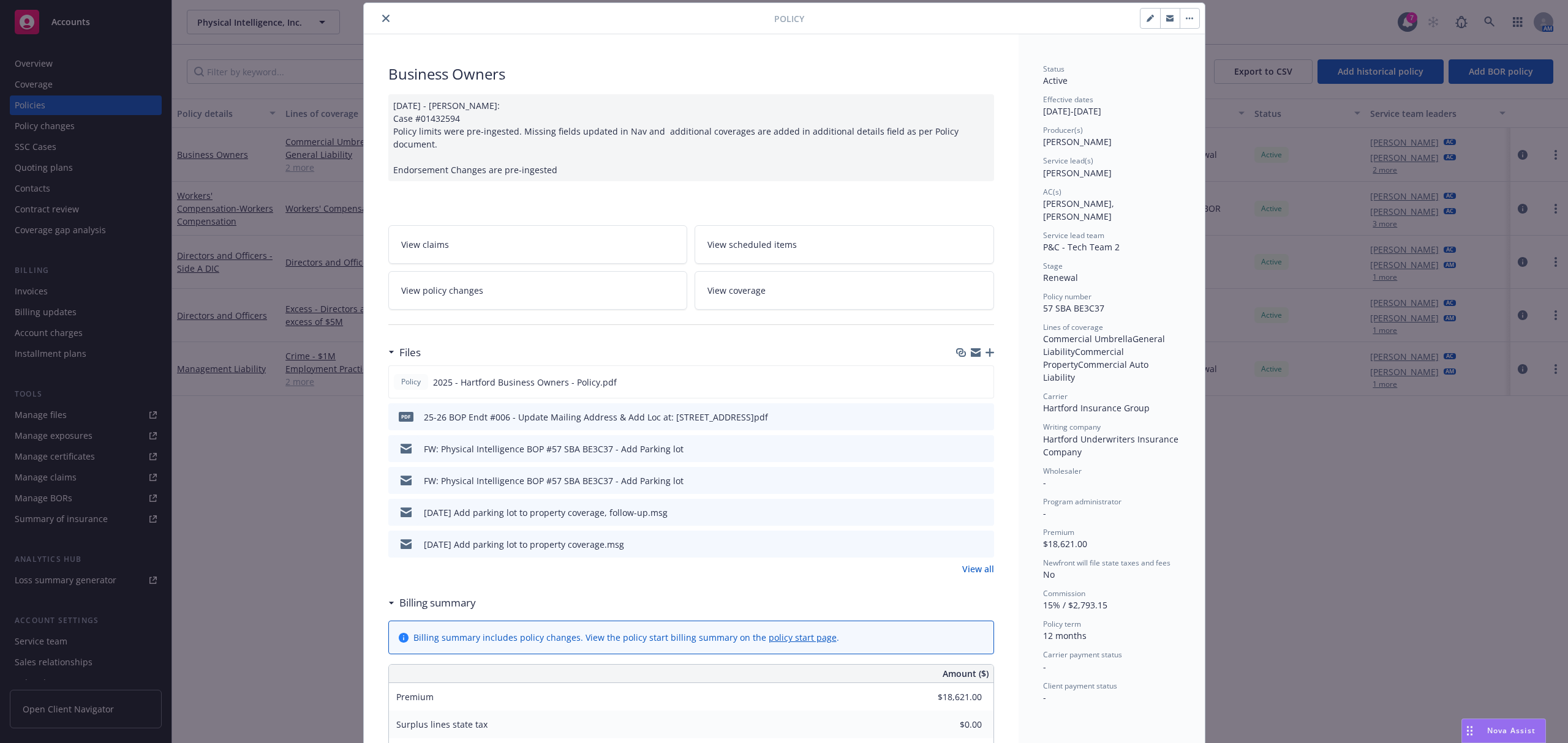
click at [483, 287] on link "View policy changes" at bounding box center [538, 291] width 300 height 38
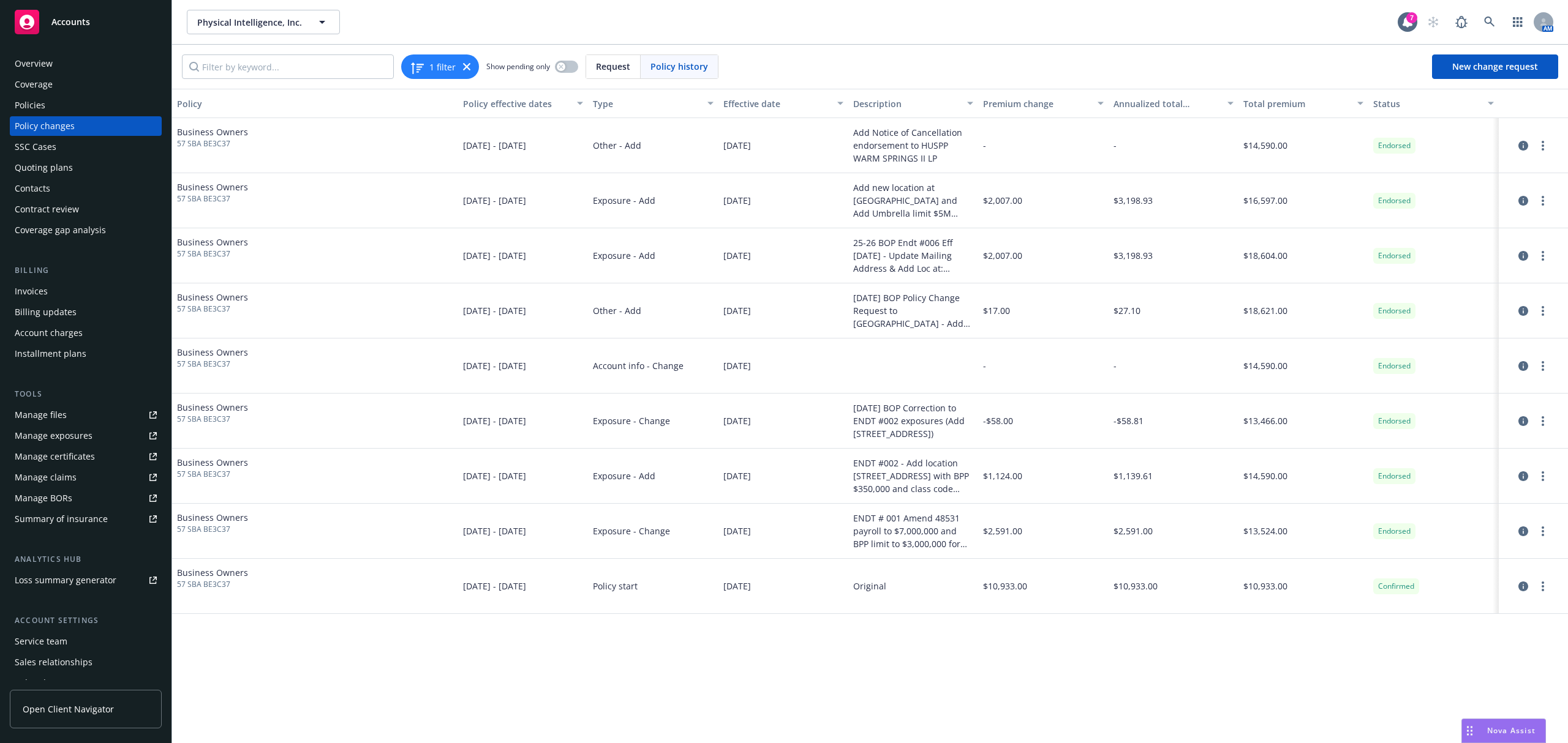
click at [1539, 249] on div at bounding box center [1533, 256] width 59 height 15
click at [1539, 250] on link "more" at bounding box center [1543, 256] width 15 height 15
click at [1392, 355] on link "Edit billing info" at bounding box center [1444, 355] width 210 height 24
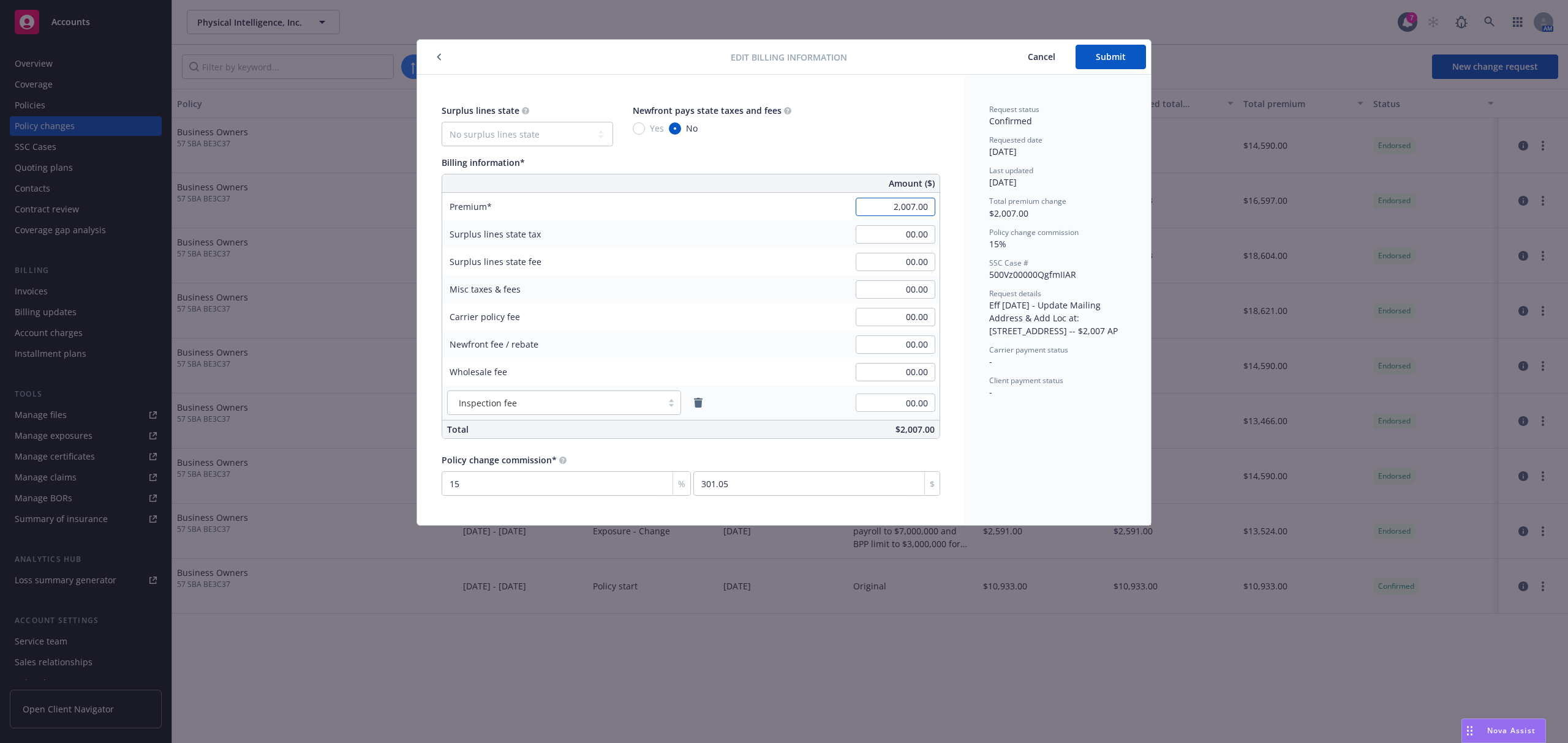
click at [902, 205] on input "2,007.00" at bounding box center [895, 207] width 79 height 18
type input "-"
type input "00.00"
type input "0"
click at [1103, 61] on span "Submit" at bounding box center [1111, 57] width 30 height 12
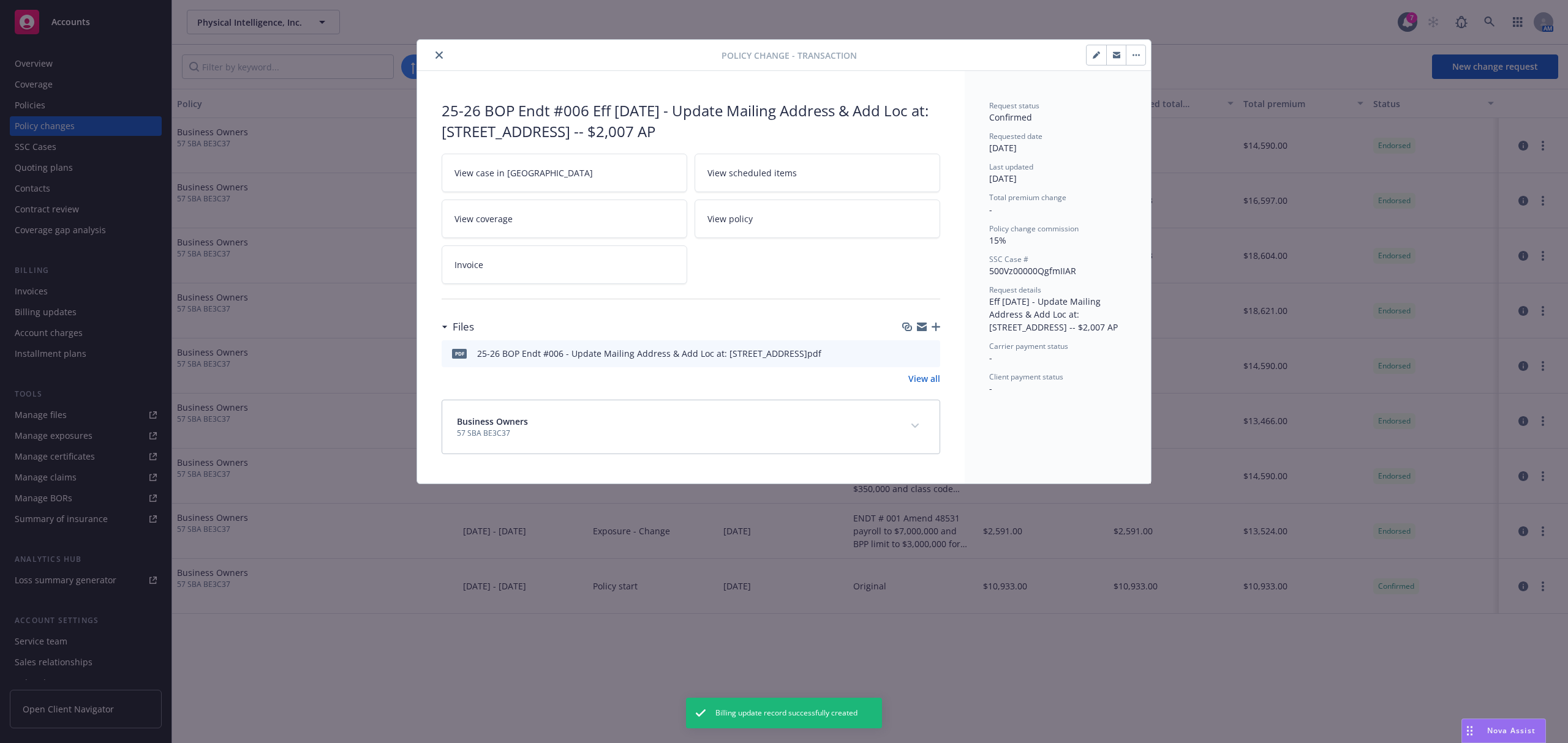
click at [1127, 50] on button "button" at bounding box center [1135, 54] width 19 height 19
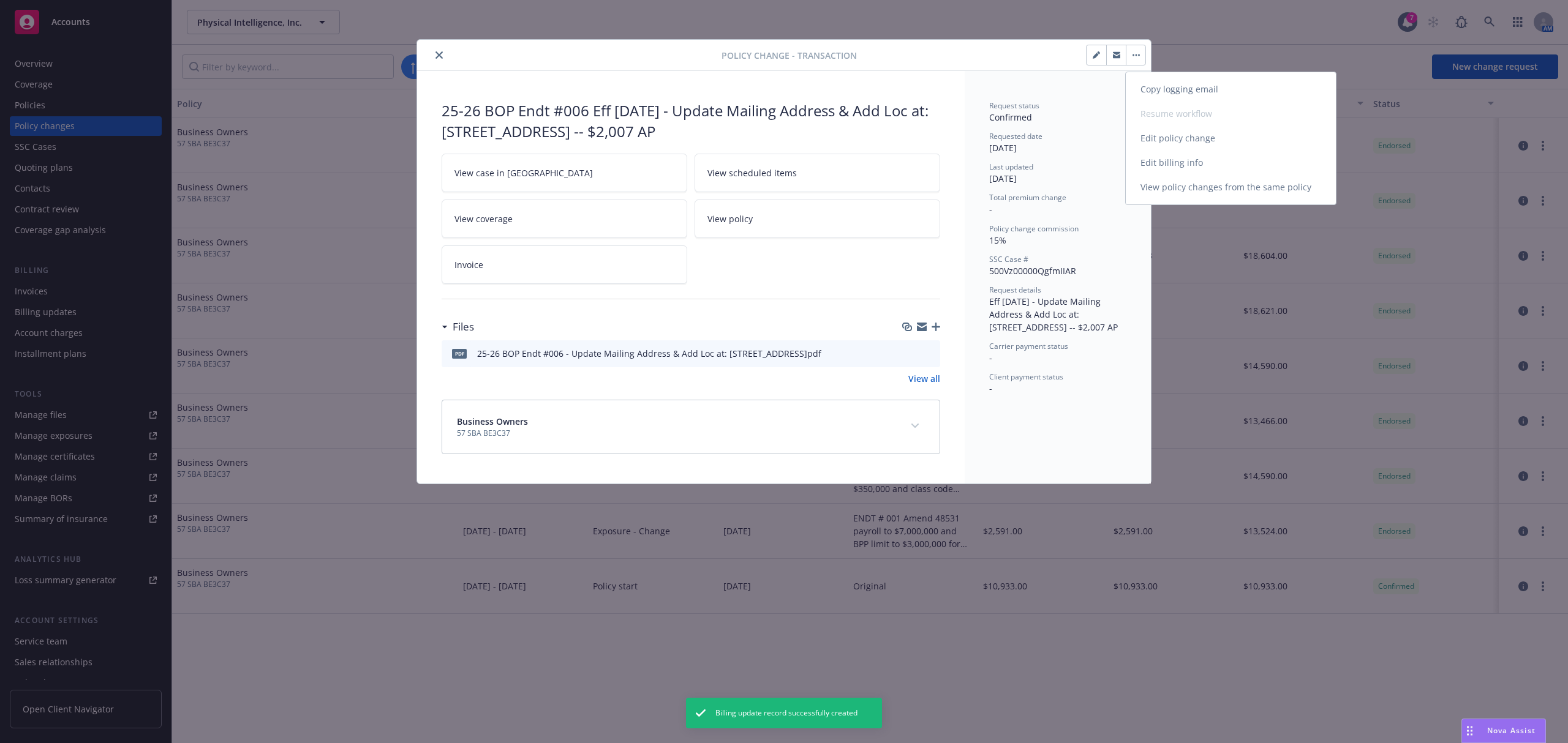
click at [1153, 135] on link "Edit policy change" at bounding box center [1231, 138] width 210 height 24
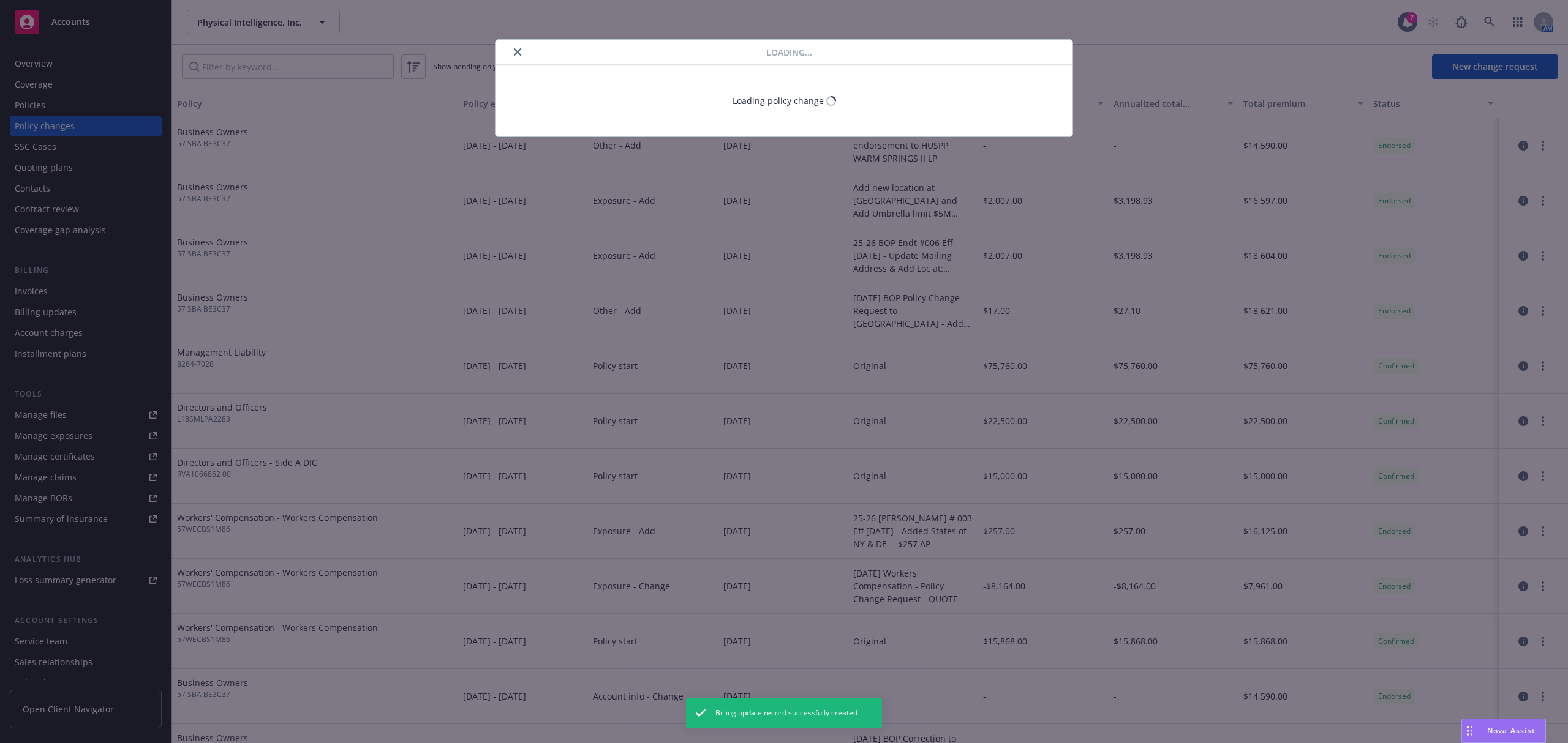
type textarea "x"
select select "ACCEPTED"
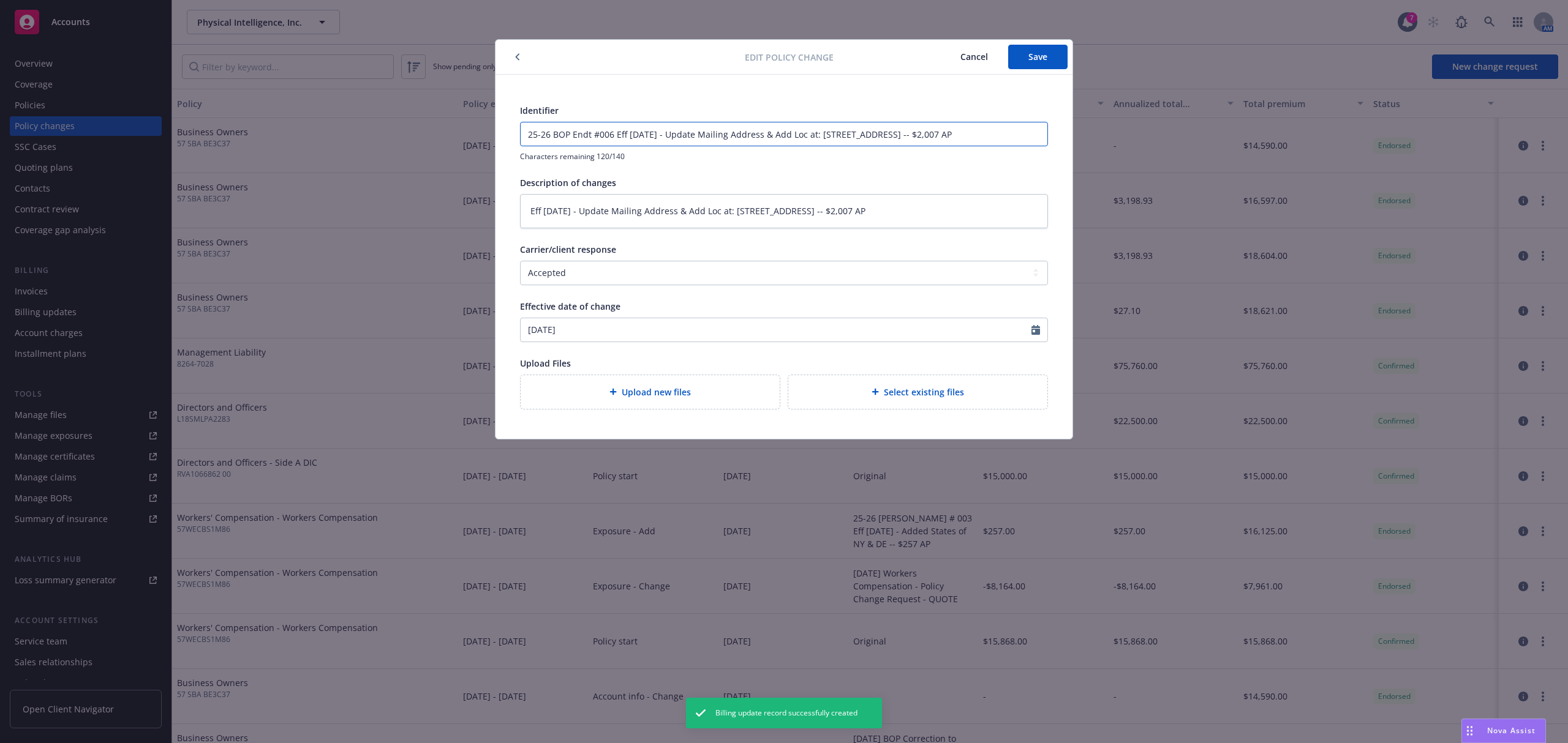
click at [998, 133] on input "25-26 BOP Endt #006 Eff 7/15/25 - Update Mailing Address & Add Loc at: 48603 Wa…" at bounding box center [784, 134] width 527 height 23
drag, startPoint x: 991, startPoint y: 140, endPoint x: 385, endPoint y: 171, distance: 606.8
click at [385, 171] on div "Edit policy change Cancel Save Identifier 25-26 BOP Endt #006 Eff 7/15/25 - Upd…" at bounding box center [784, 372] width 1568 height 743
type textarea "x"
drag, startPoint x: 589, startPoint y: 128, endPoint x: 442, endPoint y: 128, distance: 147.0
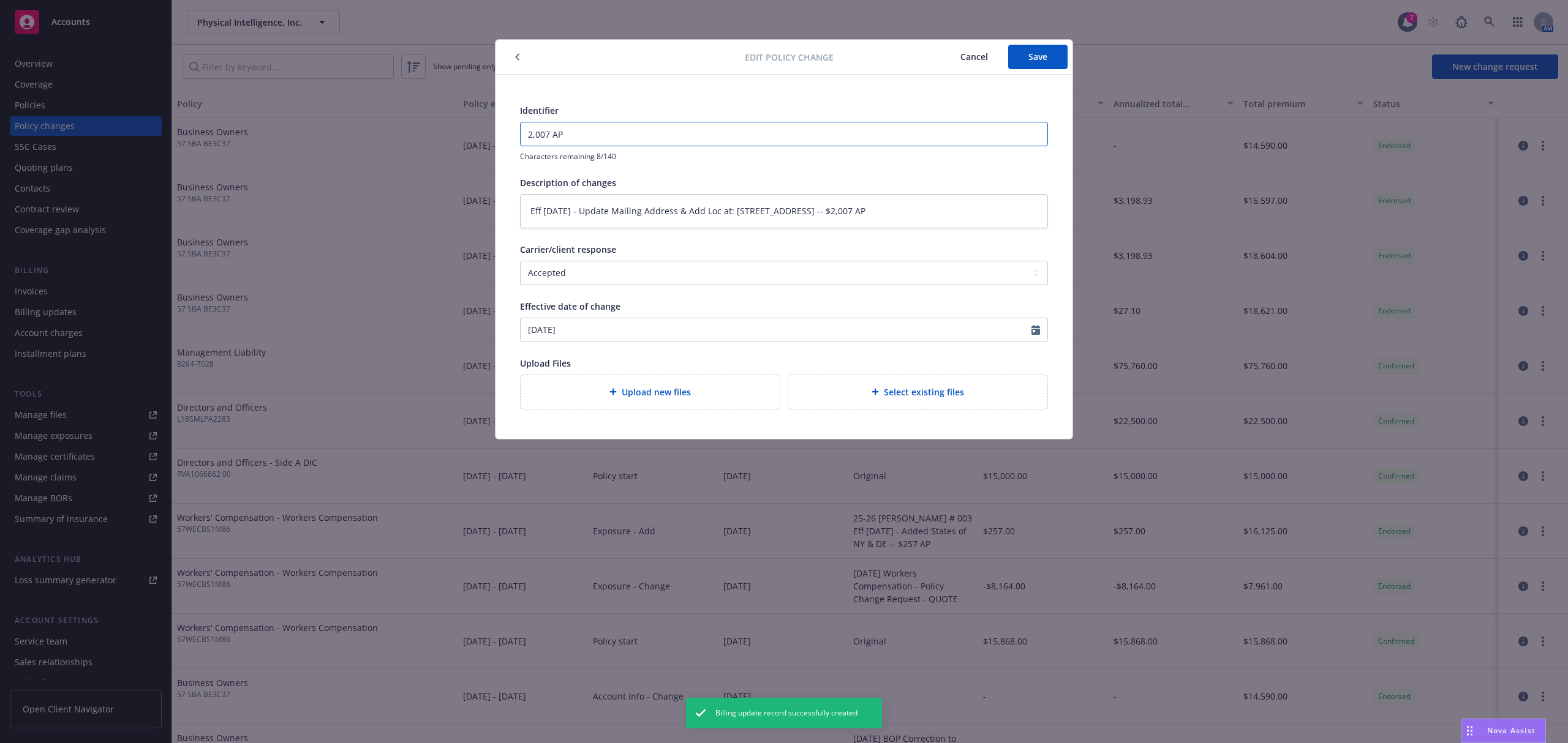
click at [442, 128] on div "Edit policy change Cancel Save Identifier 2,007 AP Characters remaining 8/140 D…" at bounding box center [784, 372] width 1568 height 743
type input "D"
type textarea "x"
type input "DN"
type textarea "x"
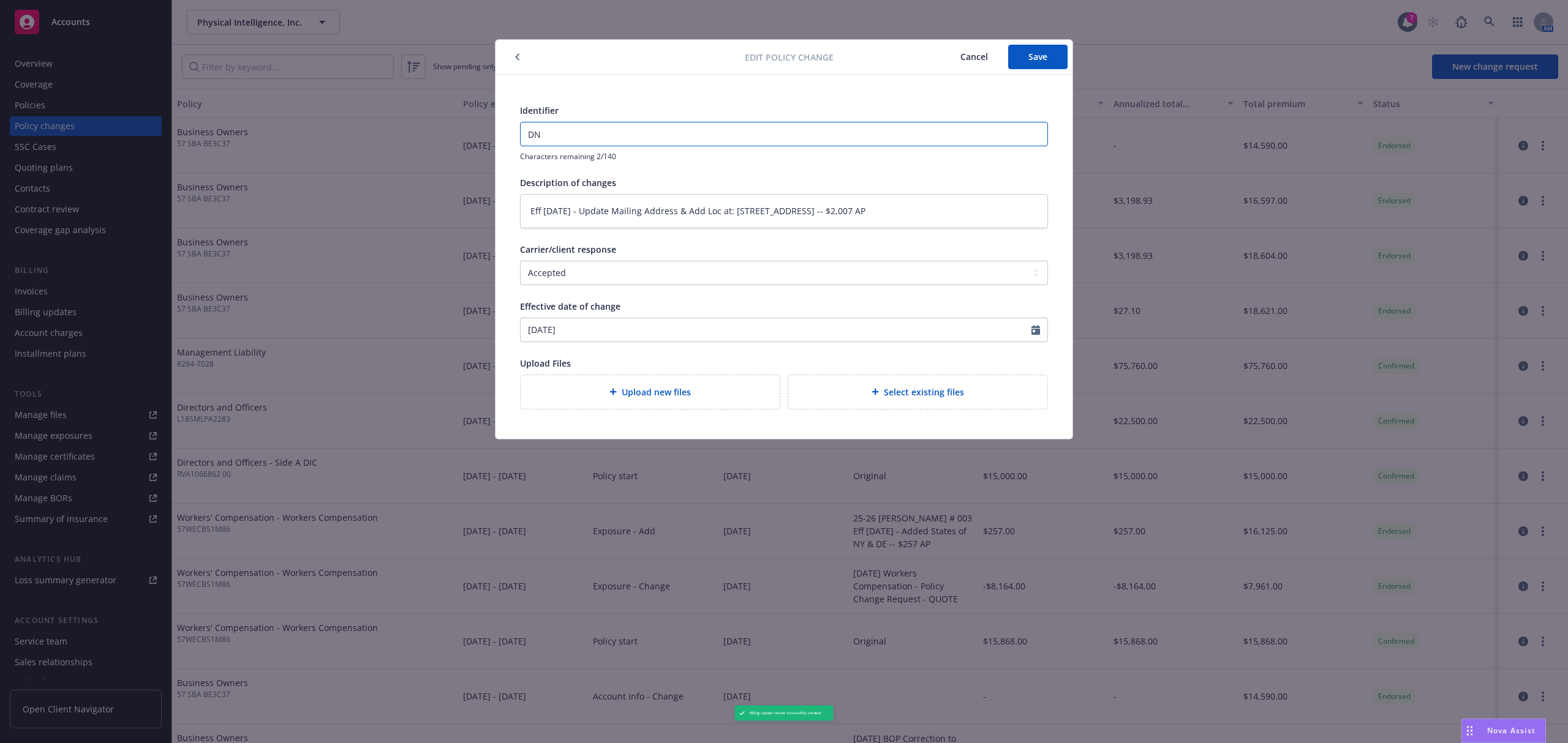
type input "DNU"
type textarea "x"
type input "DNU"
type textarea "x"
type input "DNU ("
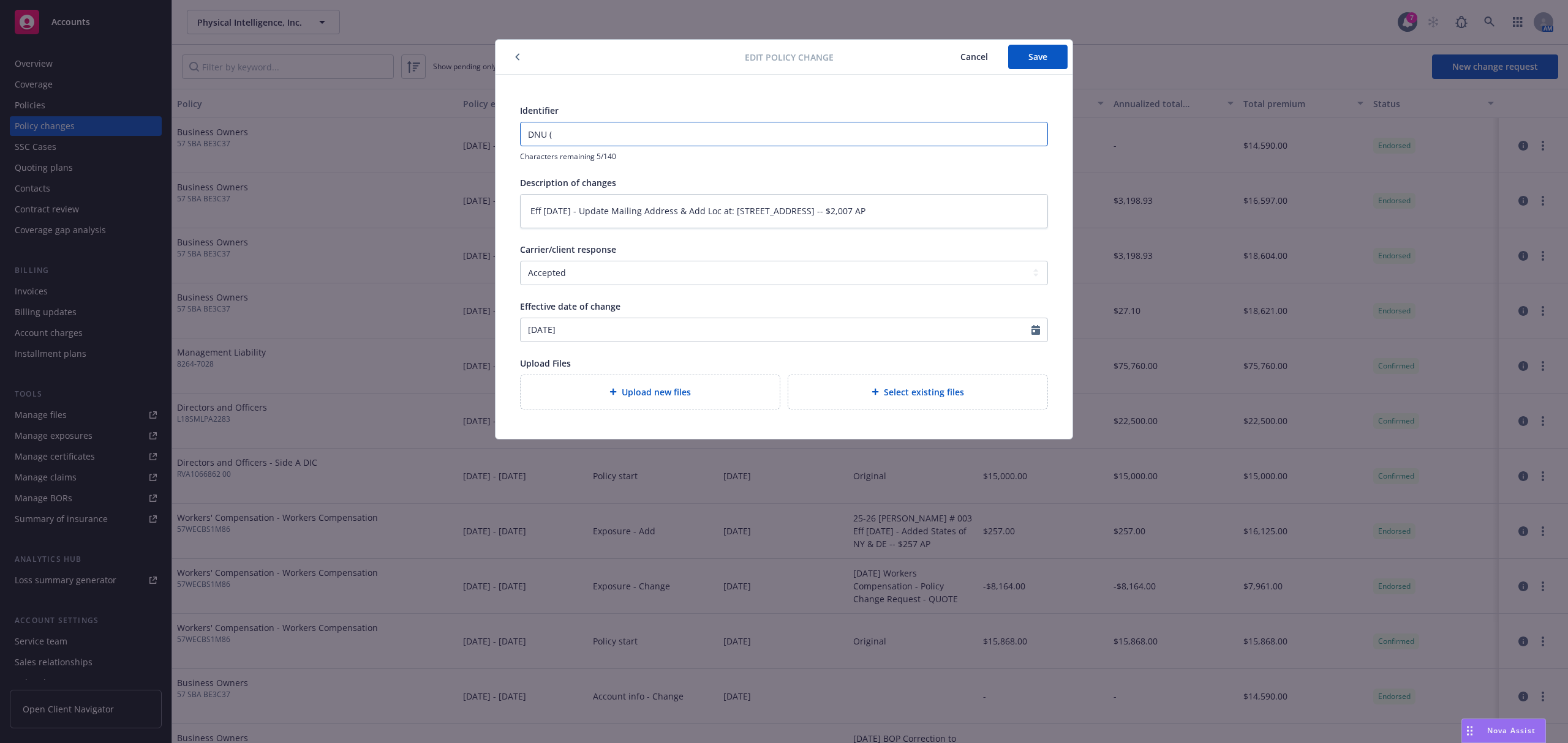
type textarea "x"
type input "DNU (D"
type textarea "x"
type input "DNU (Du"
type textarea "x"
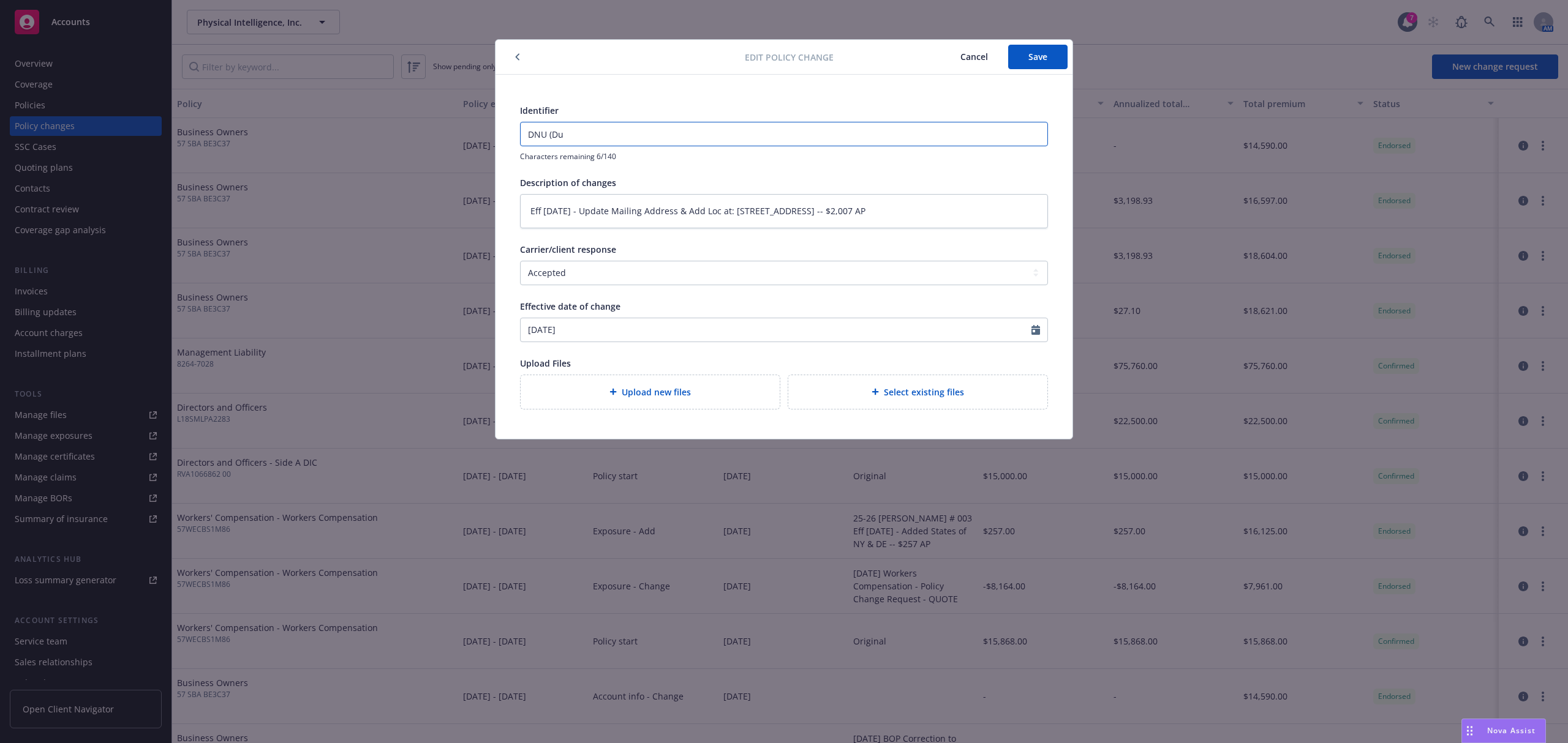
type input "DNU (Dup"
type textarea "x"
type input "DNU (Dupli"
type textarea "x"
type input "DNU (Duplic"
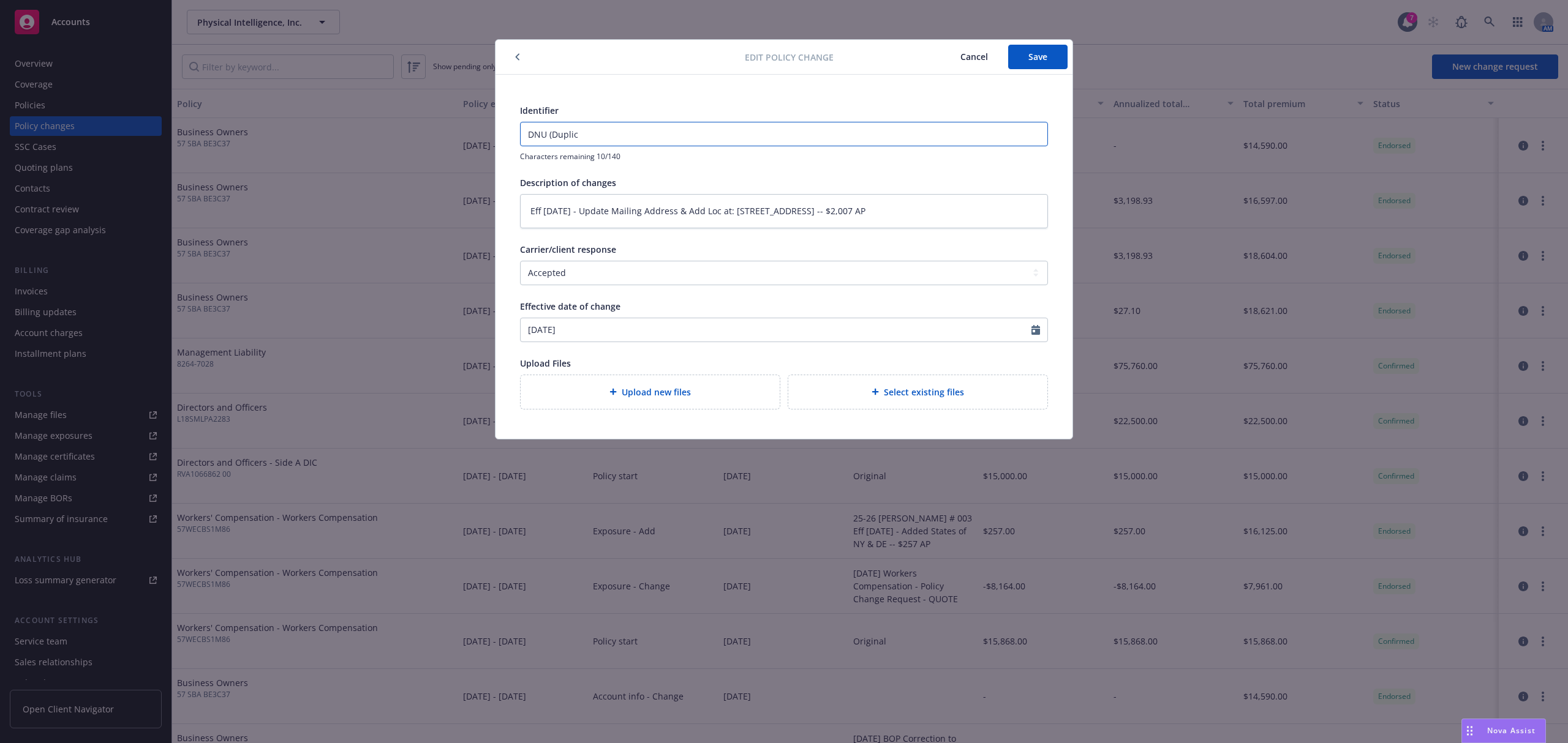
type textarea "x"
type input "DNU (Duplica"
type textarea "x"
type input "DNU (Duplicat"
type textarea "x"
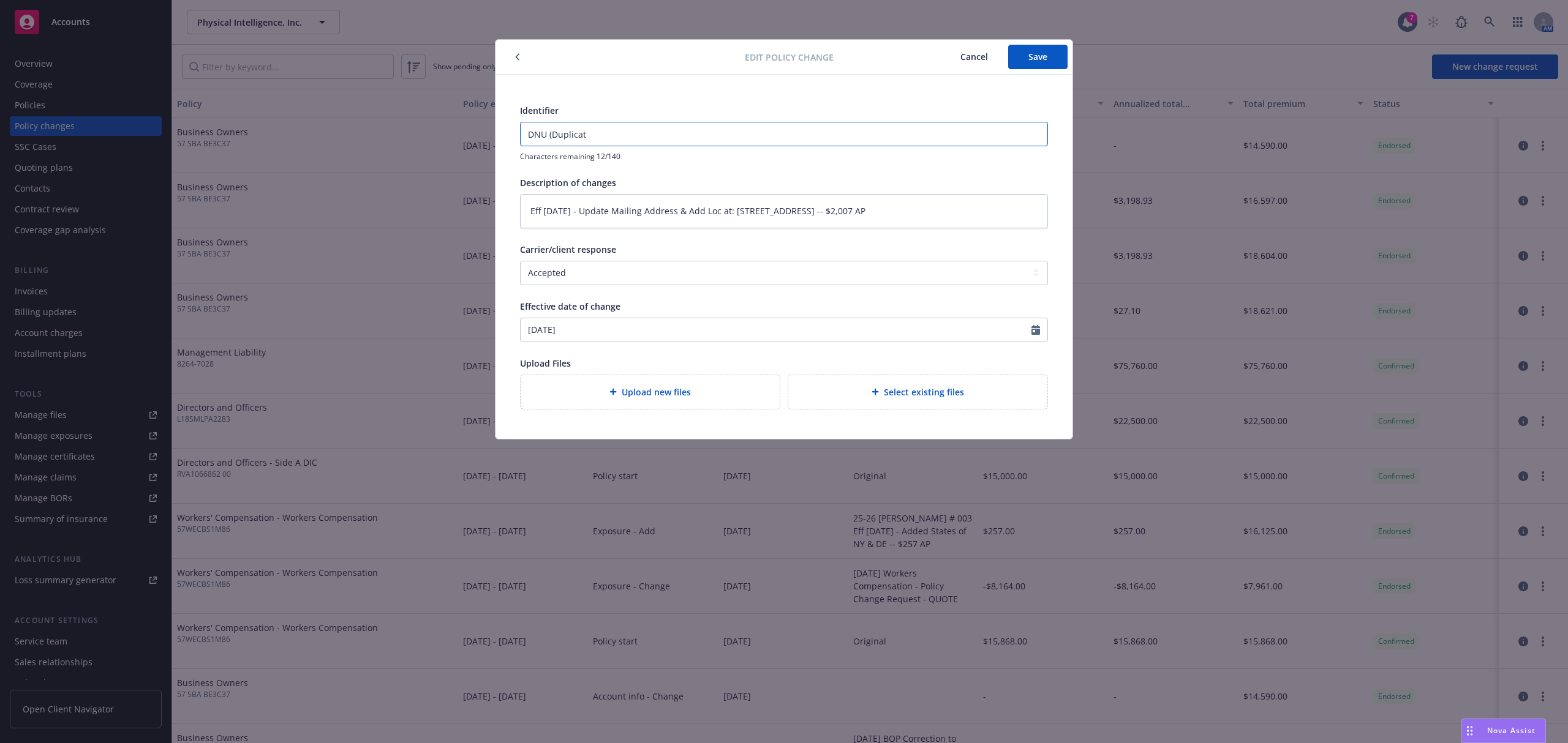
type input "DNU (Duplicate"
type textarea "x"
type input "DNU (Duplicate)"
drag, startPoint x: 1010, startPoint y: 219, endPoint x: 414, endPoint y: 215, distance: 596.0
click at [414, 215] on div "Edit policy change Cancel Save Identifier DNU (Duplicate) Characters remaining …" at bounding box center [784, 372] width 1568 height 743
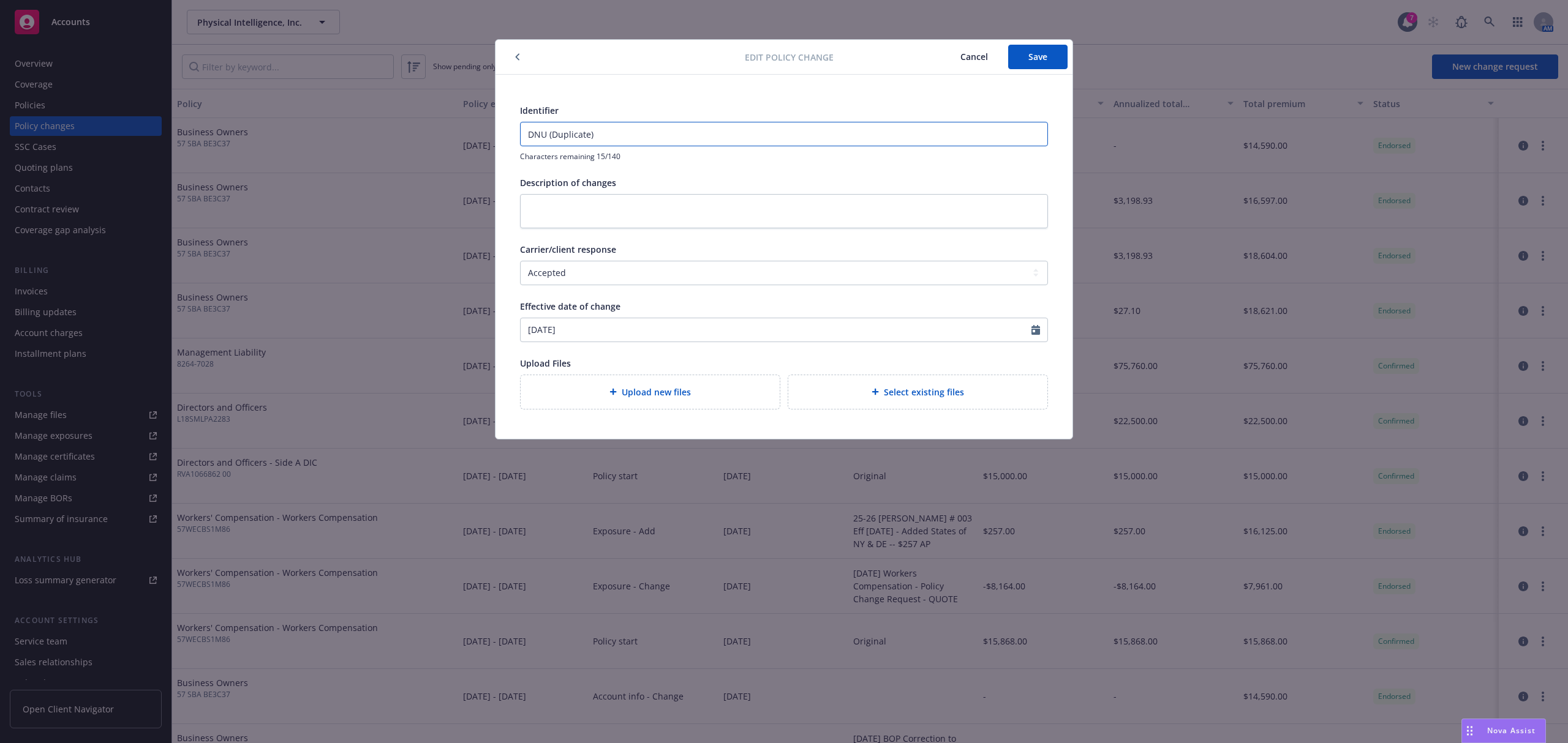
drag, startPoint x: 640, startPoint y: 125, endPoint x: 452, endPoint y: 119, distance: 188.1
click at [452, 119] on div "Edit policy change Cancel Save Identifier DNU (Duplicate) Characters remaining …" at bounding box center [784, 372] width 1568 height 743
click at [598, 223] on textarea at bounding box center [784, 210] width 528 height 34
paste textarea "DNU (Duplicate)"
type textarea "x"
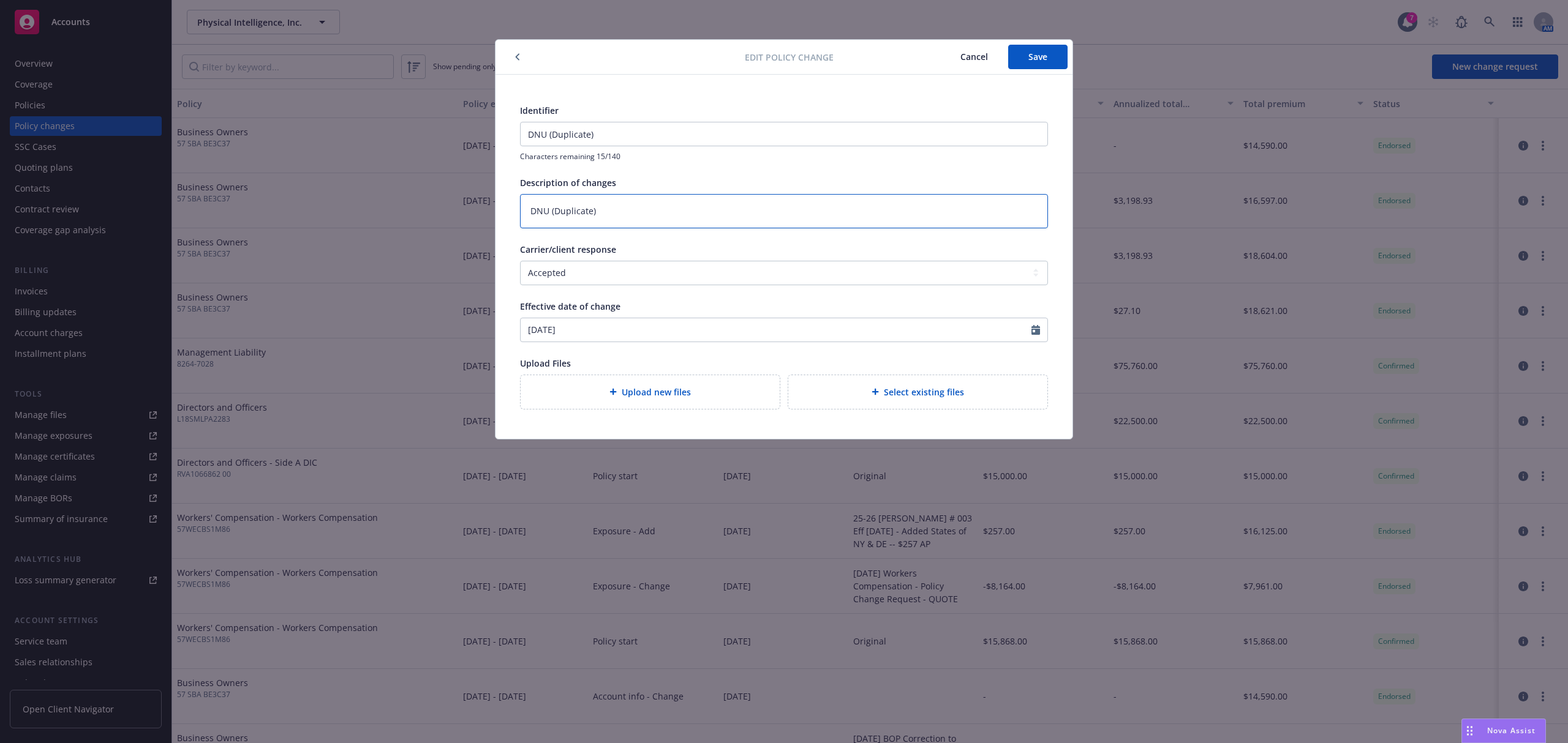
type textarea "DNU (Duplicate)"
click at [586, 284] on select "Select a carrier response Accepted Accepted with revision No endorsement needed…" at bounding box center [784, 272] width 528 height 24
select select "NO_ENDORSEMENT_NEEDED"
click at [520, 260] on select "Select a carrier response Accepted Accepted with revision No endorsement needed…" at bounding box center [784, 272] width 528 height 24
type textarea "x"
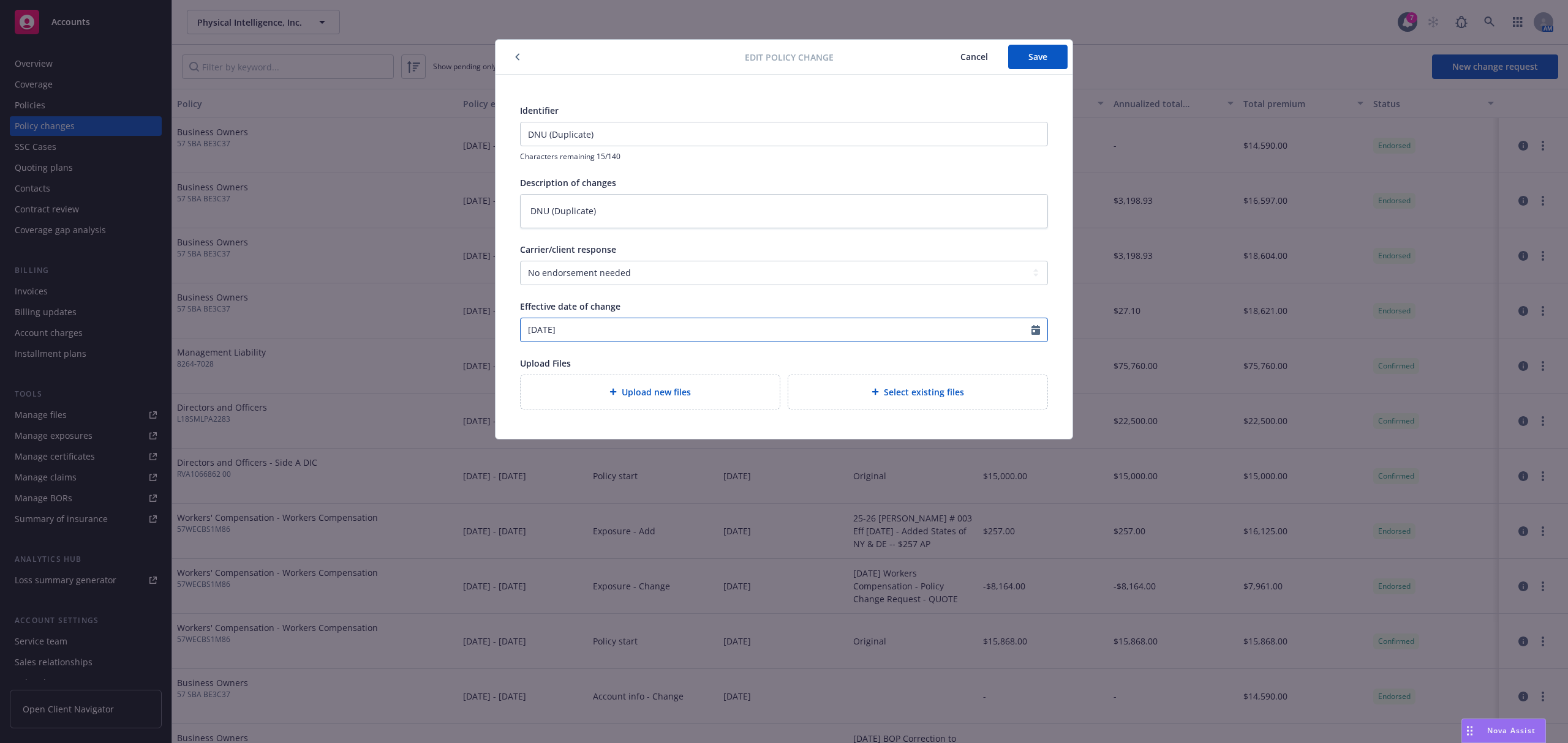
click at [586, 331] on input "07/15/2025" at bounding box center [775, 330] width 510 height 23
select select "7"
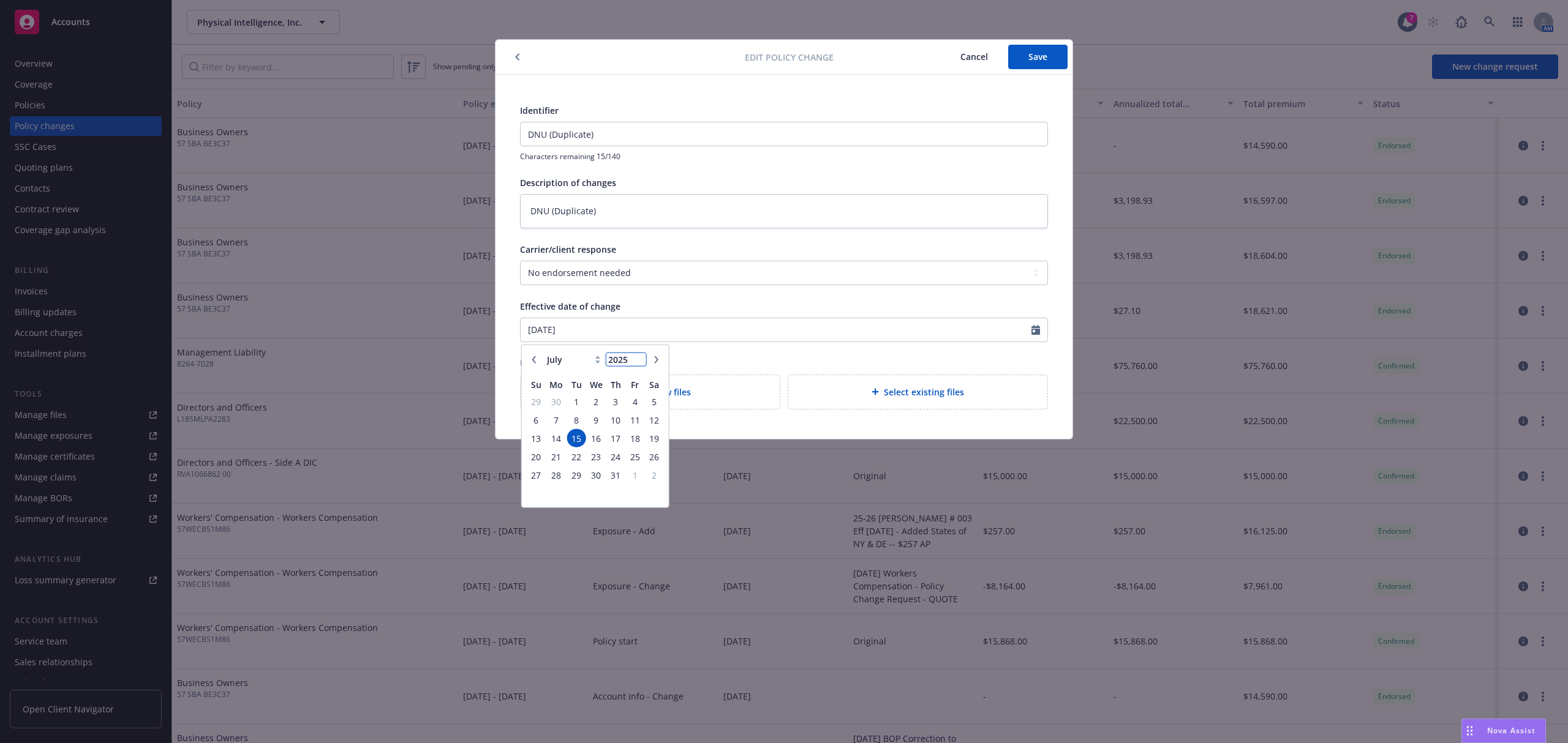
click at [630, 356] on input "2025" at bounding box center [626, 359] width 40 height 13
click at [672, 338] on input "07/15/2025" at bounding box center [775, 330] width 510 height 23
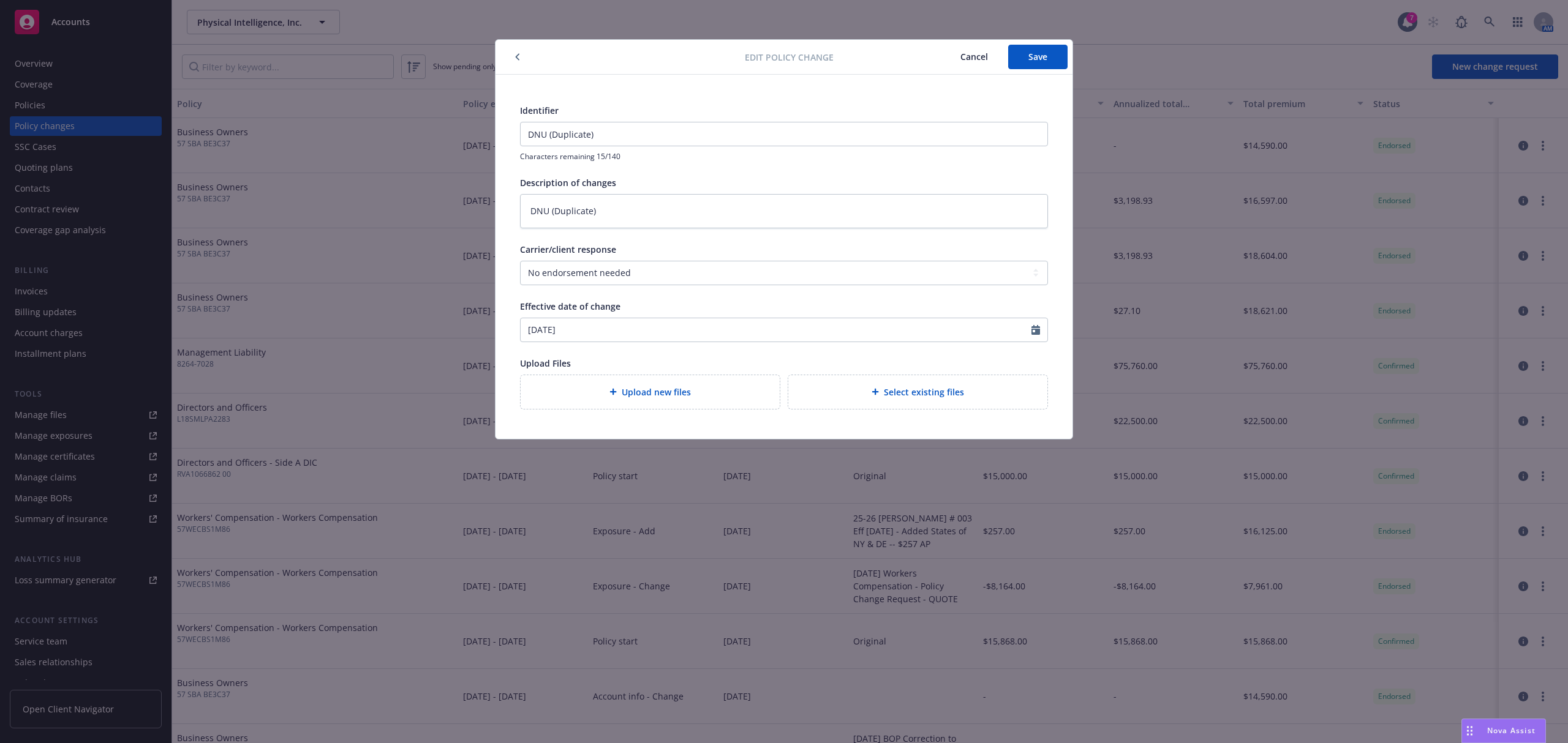
type textarea "x"
click at [736, 351] on div "Identifier DNU (Duplicate) Characters remaining 15/140 Description of changes D…" at bounding box center [784, 257] width 528 height 306
click at [685, 341] on input "07/15/2025" at bounding box center [775, 330] width 510 height 23
select select "7"
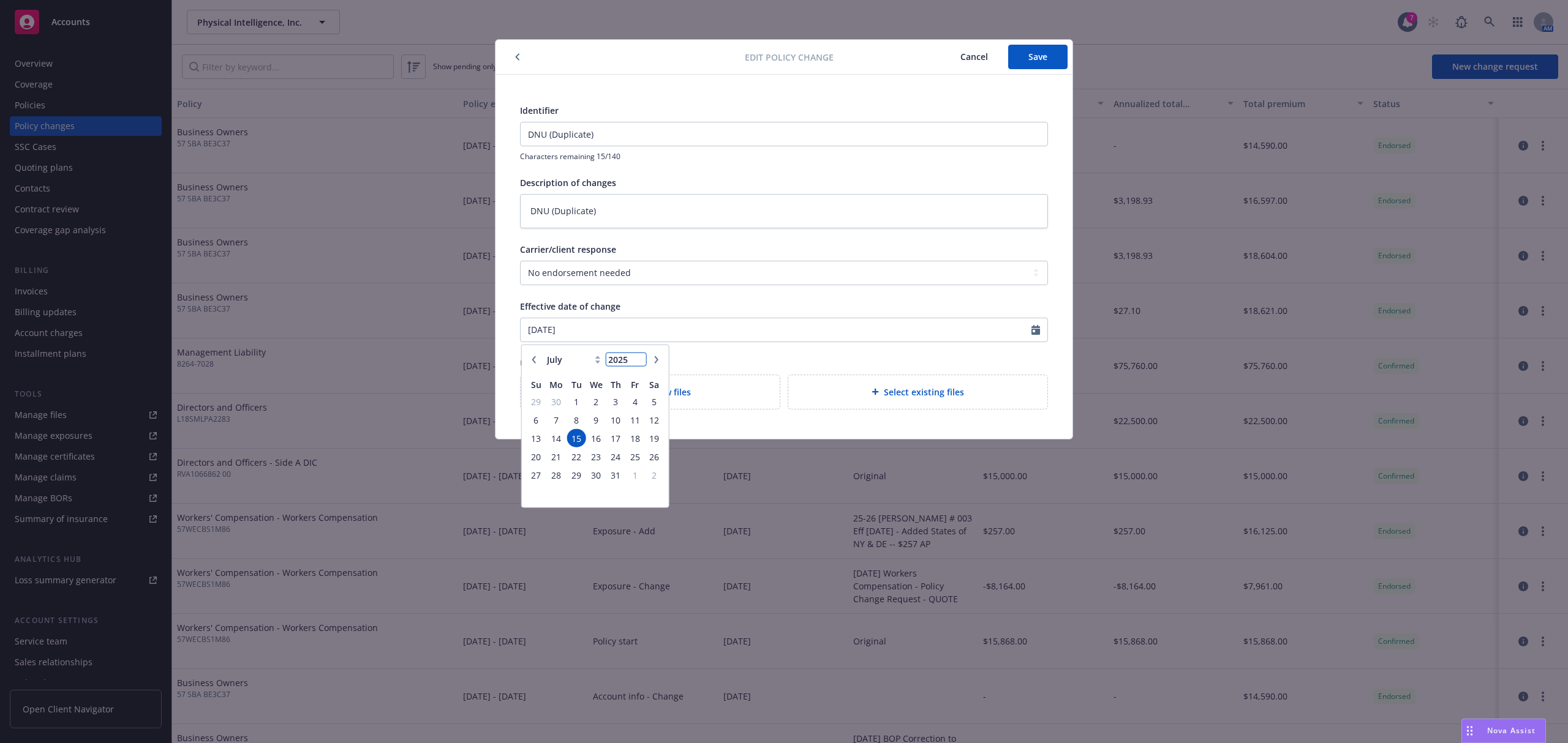
type input "2024"
click at [642, 361] on input "2024" at bounding box center [626, 359] width 40 height 13
type textarea "x"
click at [638, 363] on input "2023" at bounding box center [626, 359] width 40 height 13
click at [638, 363] on input "2022" at bounding box center [626, 359] width 40 height 13
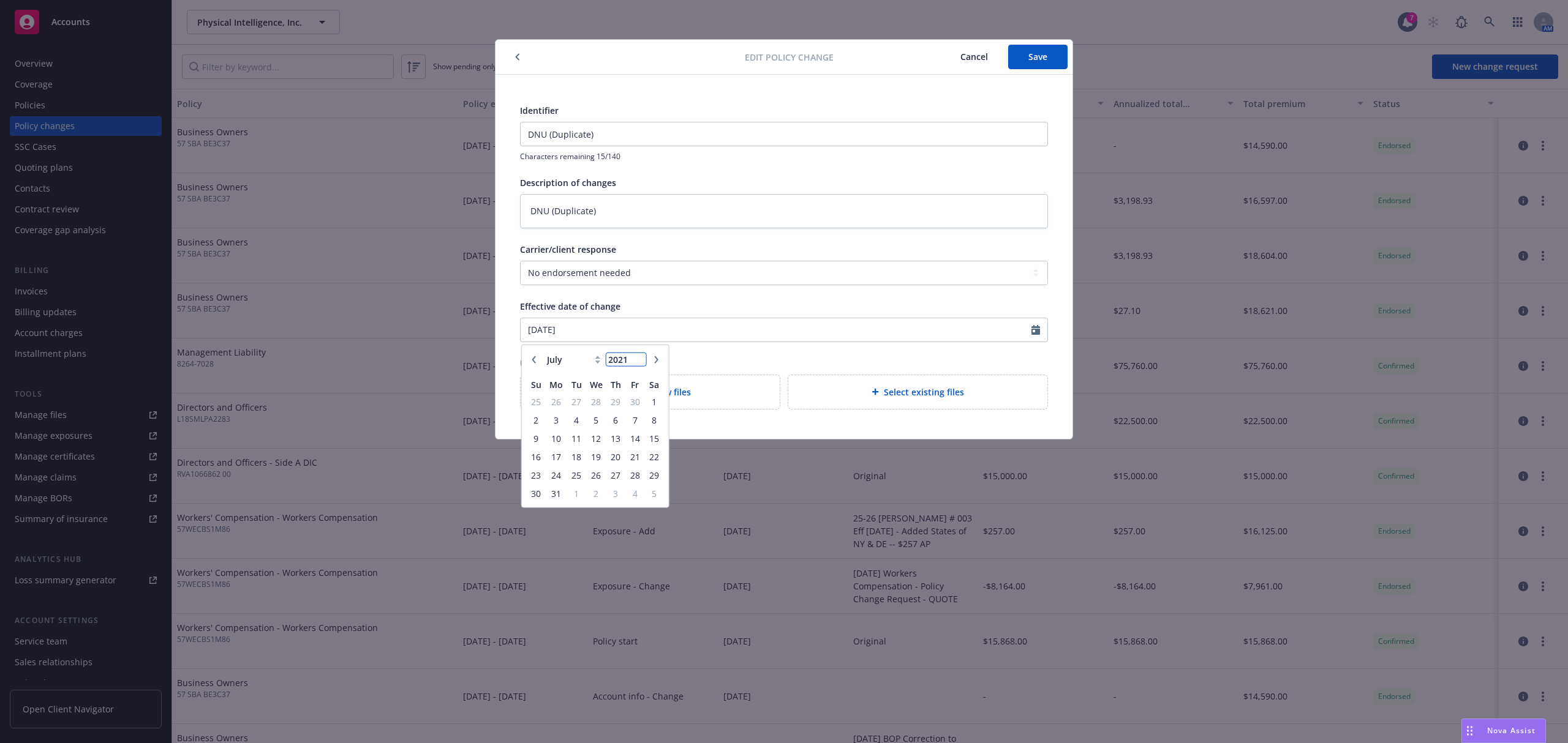
click at [638, 363] on input "2021" at bounding box center [626, 359] width 40 height 13
click at [638, 363] on input "2020" at bounding box center [626, 359] width 40 height 13
click at [638, 363] on input "2019" at bounding box center [626, 359] width 40 height 13
click at [638, 363] on input "2018" at bounding box center [626, 359] width 40 height 13
click at [638, 363] on input "2017" at bounding box center [626, 359] width 40 height 13
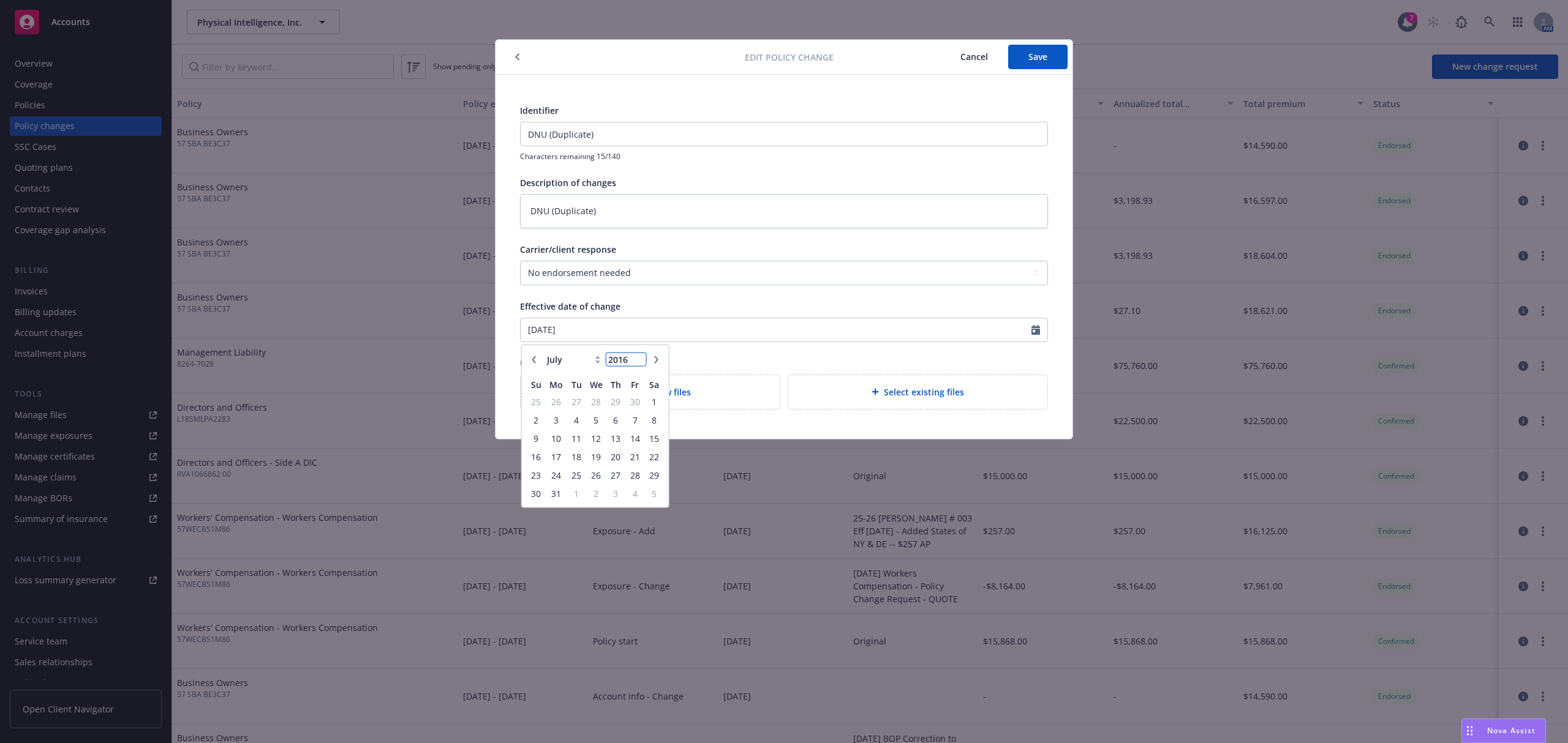
click at [638, 363] on input "2016" at bounding box center [626, 359] width 40 height 13
click at [637, 363] on input "2015" at bounding box center [626, 359] width 40 height 13
click at [637, 363] on input "2014" at bounding box center [626, 359] width 40 height 13
click at [637, 363] on input "2013" at bounding box center [626, 359] width 40 height 13
click at [637, 363] on input "2012" at bounding box center [626, 359] width 40 height 13
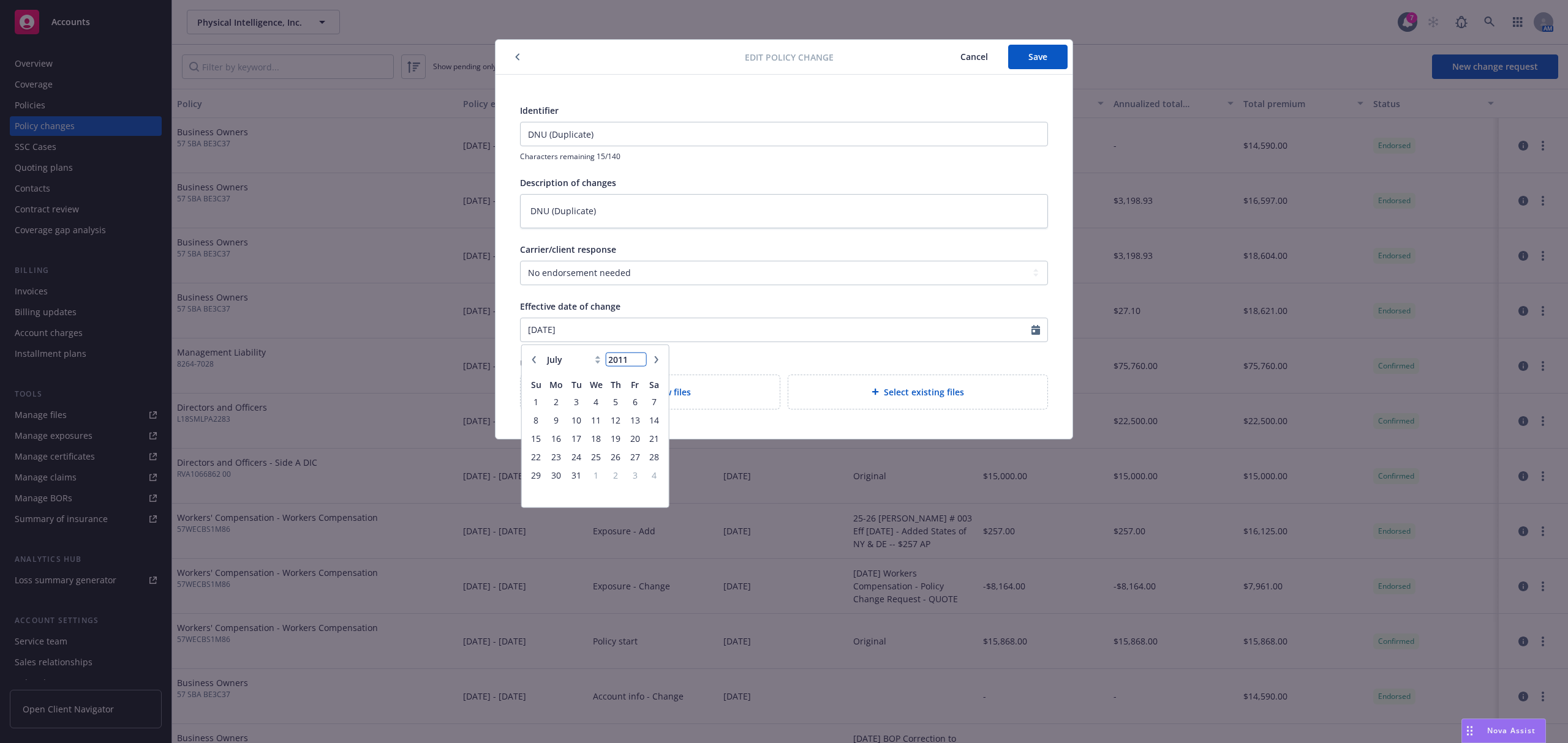
click at [637, 363] on input "2011" at bounding box center [626, 359] width 40 height 13
click at [637, 363] on input "2010" at bounding box center [626, 359] width 40 height 13
click at [637, 363] on input "2009" at bounding box center [626, 359] width 40 height 13
click at [637, 363] on input "2008" at bounding box center [626, 359] width 40 height 13
click at [637, 363] on input "2007" at bounding box center [626, 359] width 40 height 13
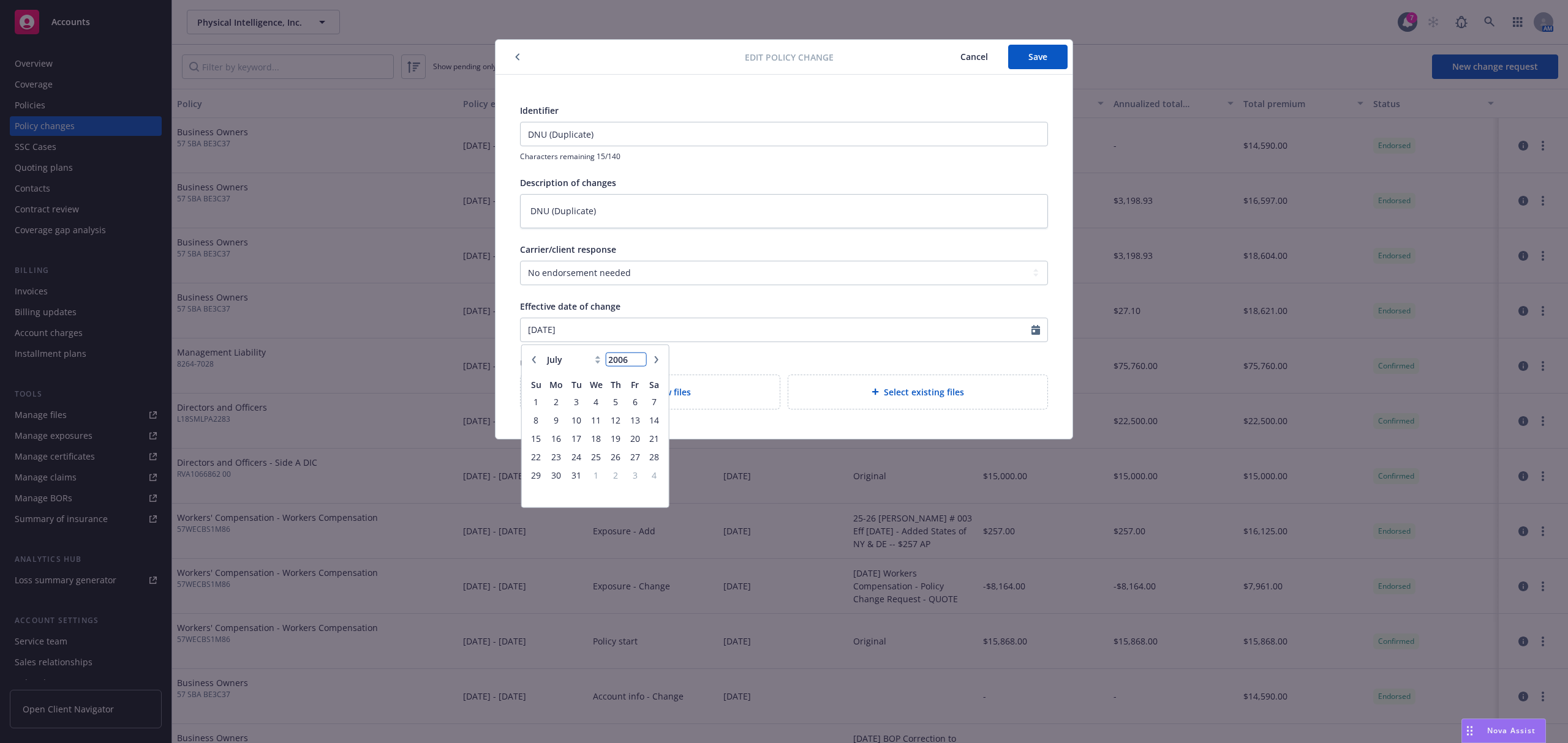
click at [638, 363] on input "2006" at bounding box center [626, 359] width 40 height 13
click at [638, 363] on input "2005" at bounding box center [626, 359] width 40 height 13
click at [638, 363] on input "2004" at bounding box center [626, 359] width 40 height 13
click at [638, 363] on input "2003" at bounding box center [626, 359] width 40 height 13
click at [638, 363] on input "2002" at bounding box center [626, 359] width 40 height 13
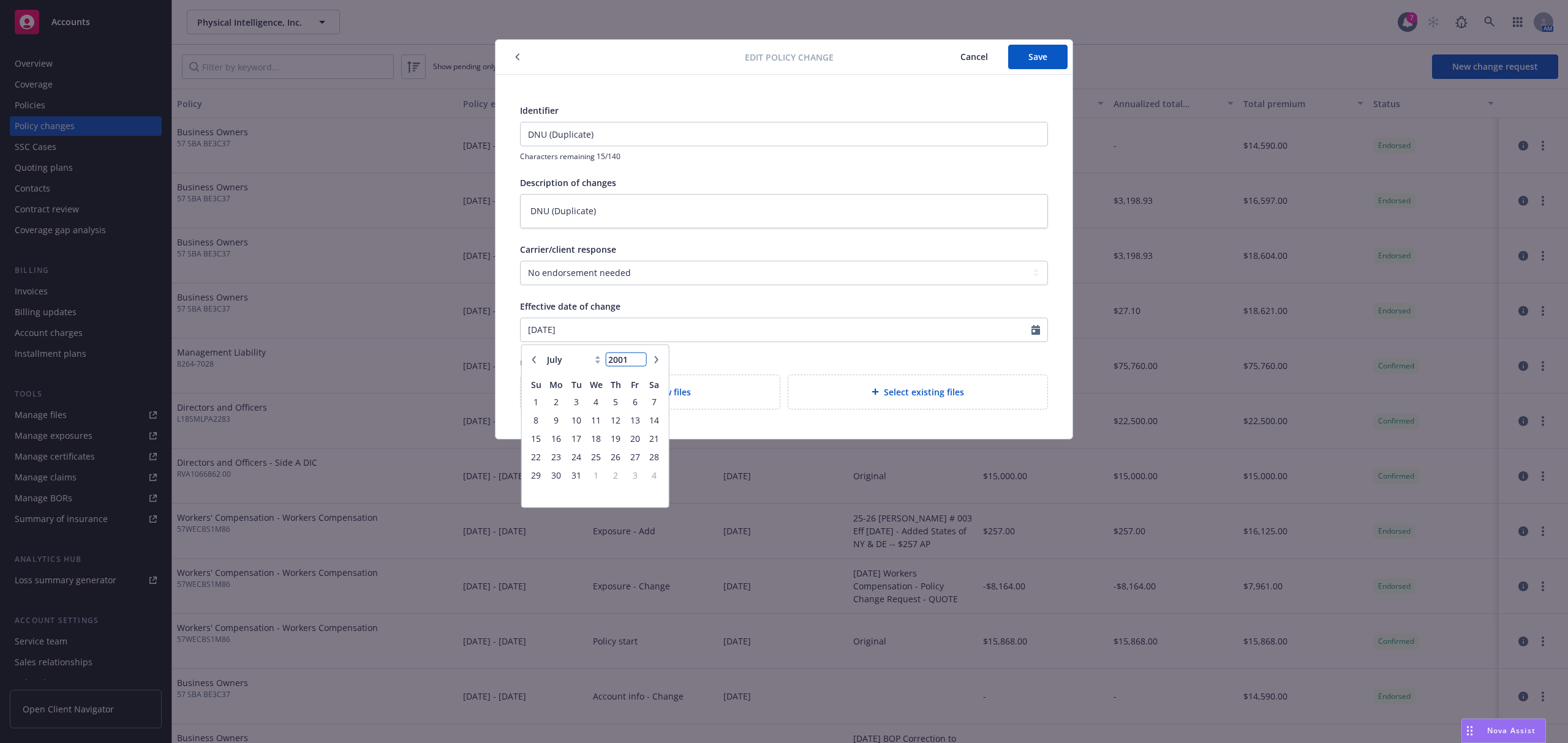
click at [638, 363] on input "2001" at bounding box center [626, 359] width 40 height 13
type input "2000"
click at [638, 363] on input "2000" at bounding box center [626, 359] width 40 height 13
click at [530, 366] on button "button" at bounding box center [535, 360] width 15 height 15
click at [531, 366] on button "button" at bounding box center [535, 360] width 15 height 15
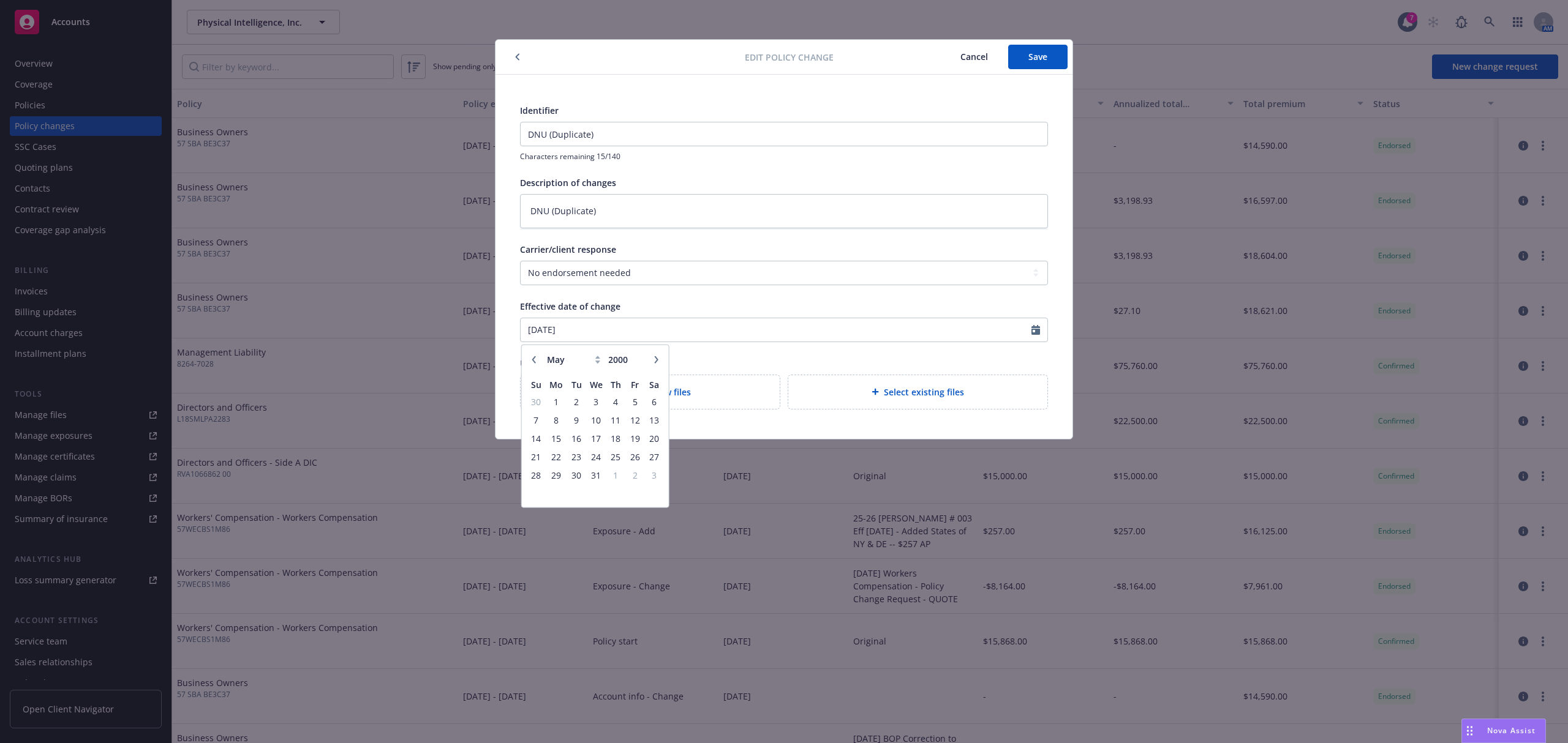
click at [531, 366] on button "button" at bounding box center [535, 360] width 15 height 15
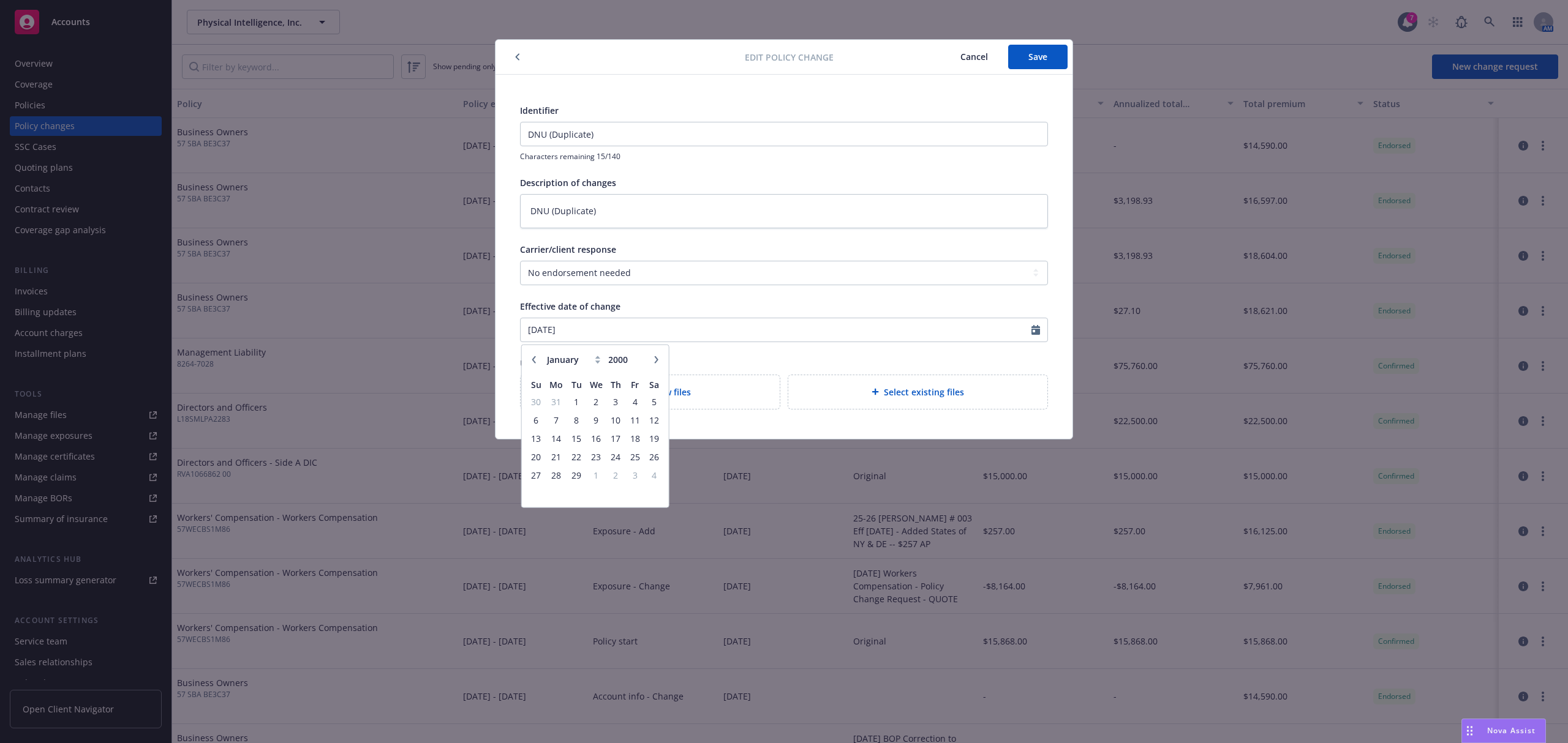
select select "12"
type input "1999"
click at [662, 356] on button "button" at bounding box center [657, 360] width 15 height 15
select select "1"
type input "2000"
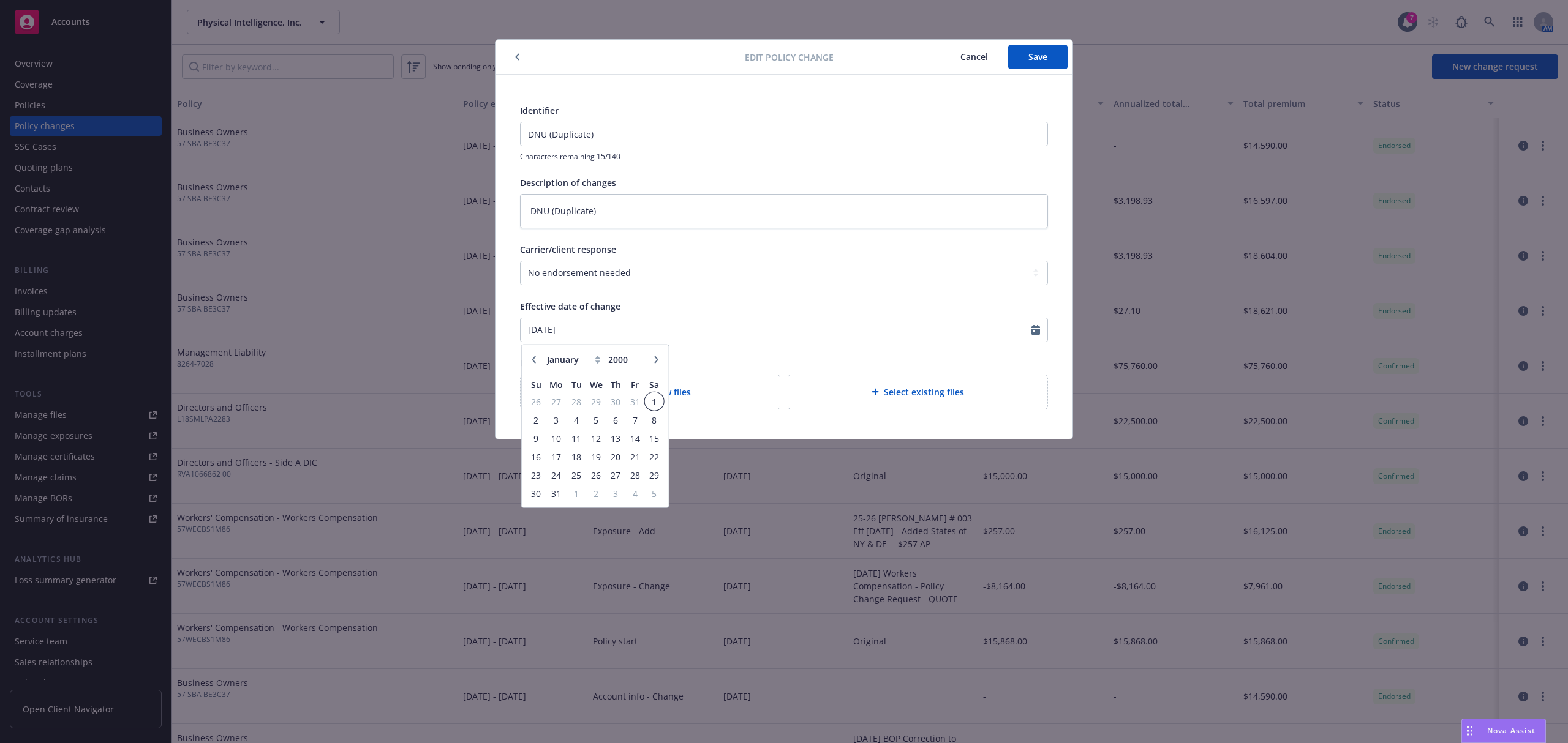
click at [657, 402] on span "1" at bounding box center [654, 401] width 17 height 15
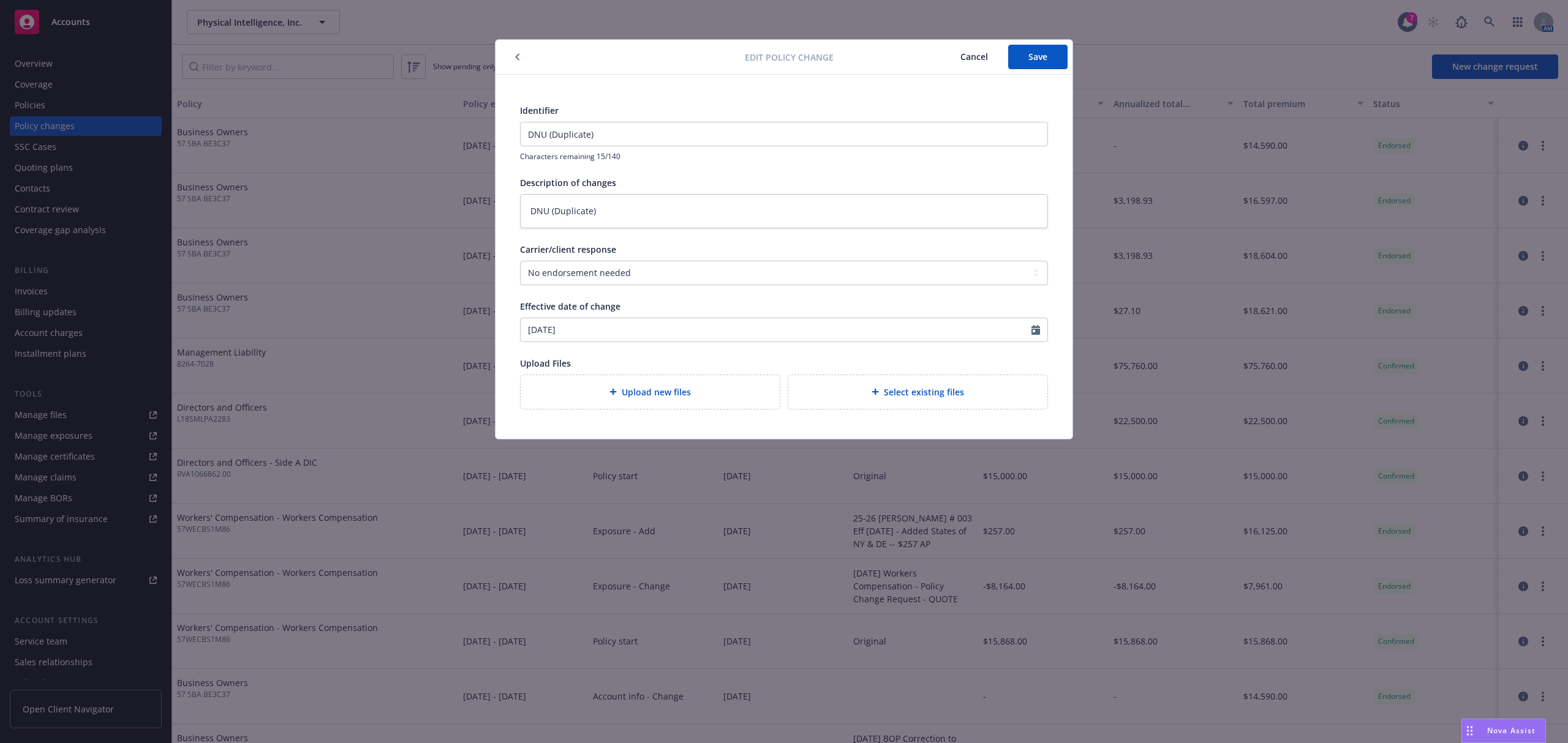
type textarea "x"
click at [625, 336] on input "01/01/2000" at bounding box center [775, 330] width 510 height 23
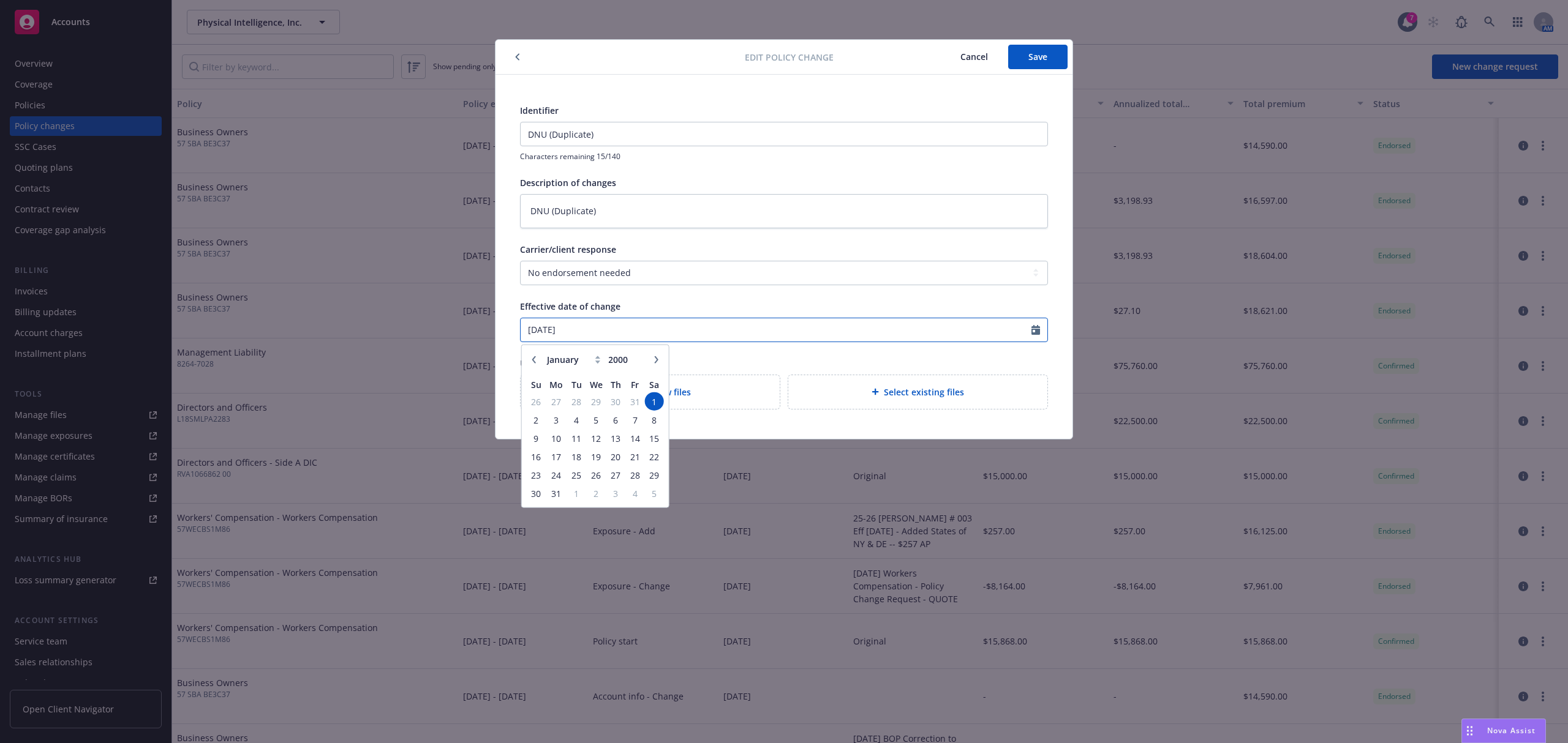
drag, startPoint x: 628, startPoint y: 329, endPoint x: 451, endPoint y: 341, distance: 177.4
click at [451, 341] on div "Edit policy change Cancel Save Identifier DNU (Duplicate) Characters remaining …" at bounding box center [784, 372] width 1568 height 743
type input "[DATE]"
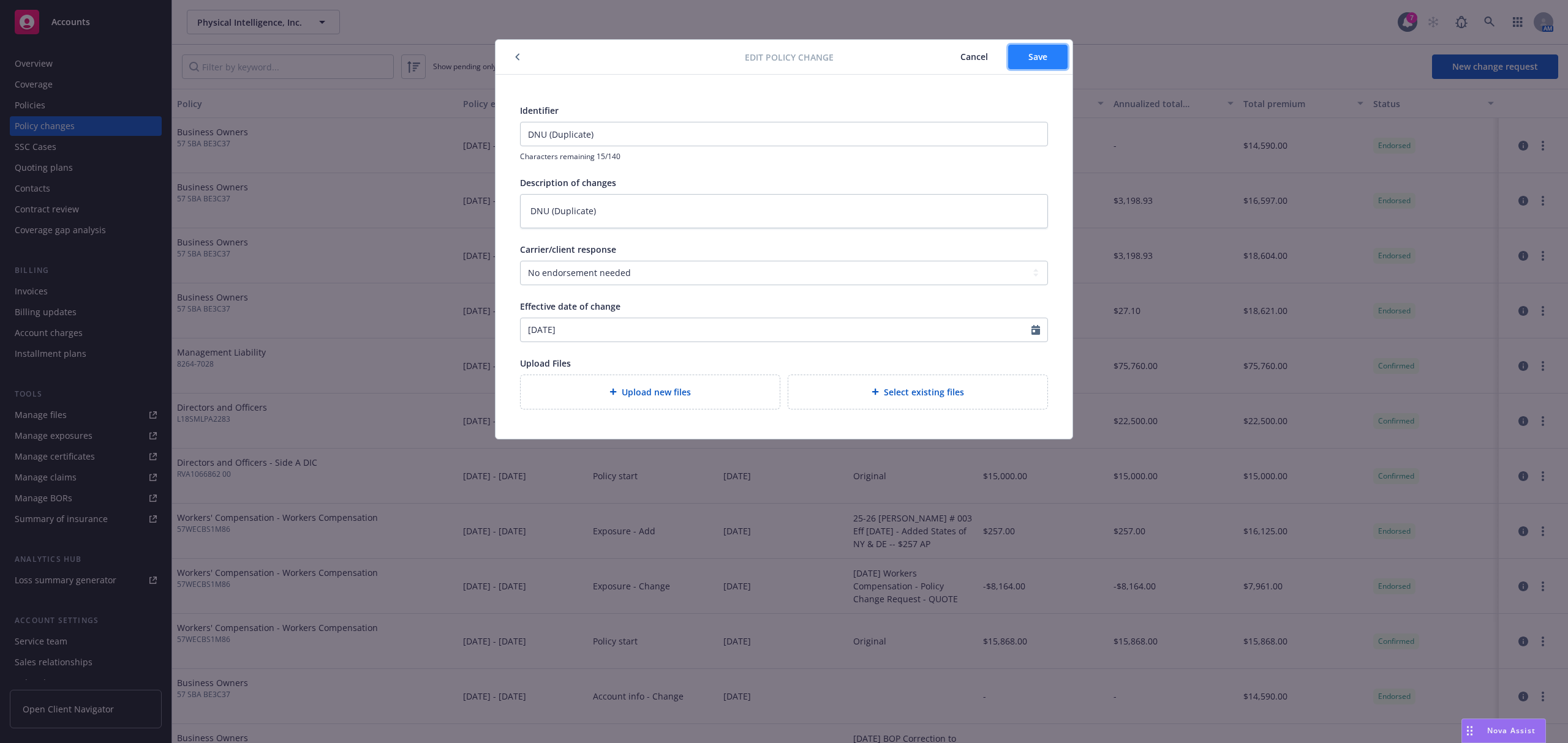
click at [1022, 60] on button "Save" at bounding box center [1038, 57] width 59 height 24
type textarea "x"
type input "25-26 BOP Endt #006 Eff 7/15/25 - Update Mailing Address & Add Loc at: 48603 Wa…"
type textarea "Eff 7/15/25 - Update Mailing Address & Add Loc at: 48603 Warm Springs Blvd, Fre…"
type textarea "x"
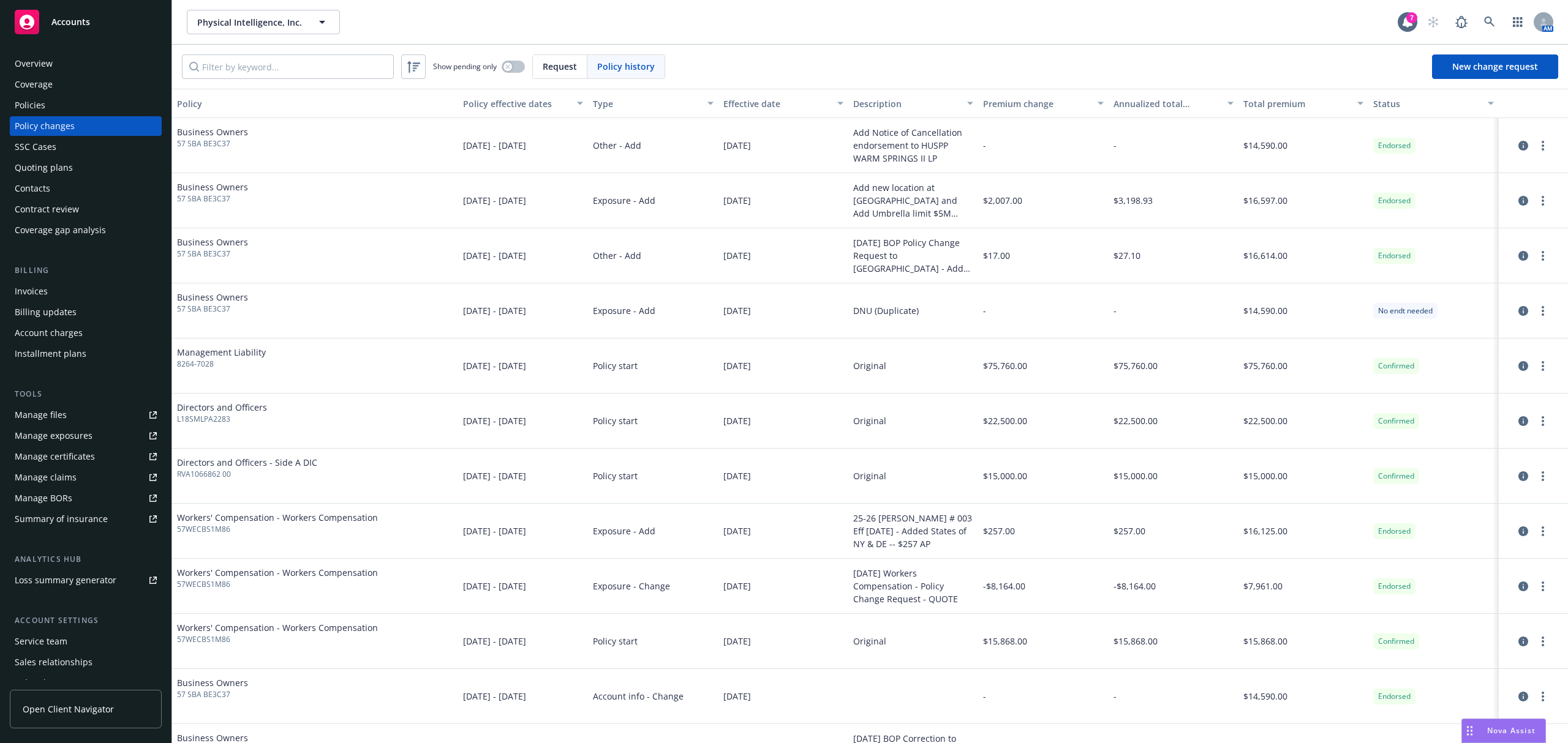
click at [752, 96] on button "Effective date" at bounding box center [783, 103] width 129 height 29
click at [753, 98] on div "Effective date" at bounding box center [777, 104] width 107 height 13
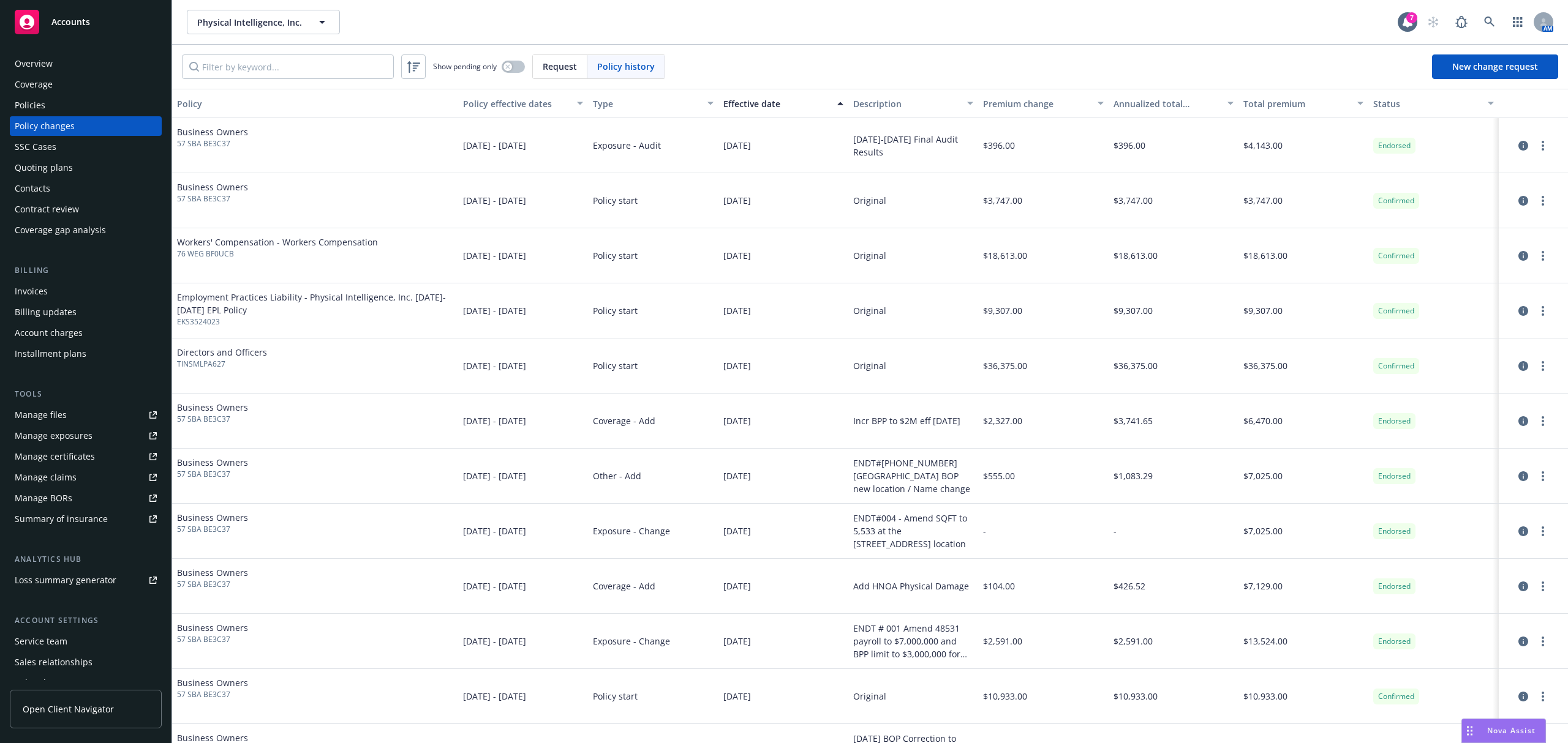
click at [753, 102] on div "Effective date" at bounding box center [777, 104] width 107 height 13
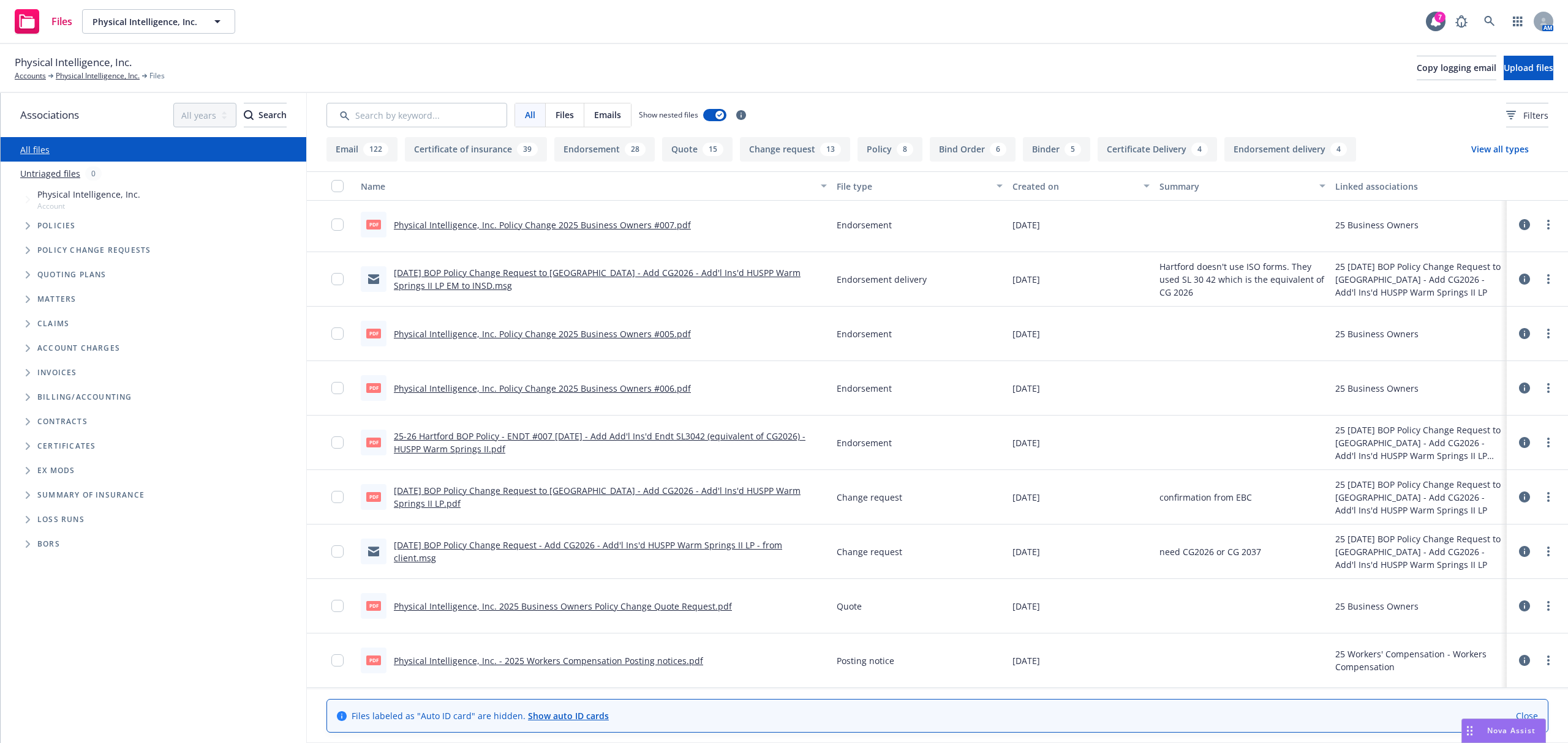
scroll to position [921, 0]
click at [491, 548] on link "[DATE] BOP Policy Change Request - Add CG2026 - Add'l Ins'd HUSPP Warm Springs …" at bounding box center [587, 549] width 388 height 24
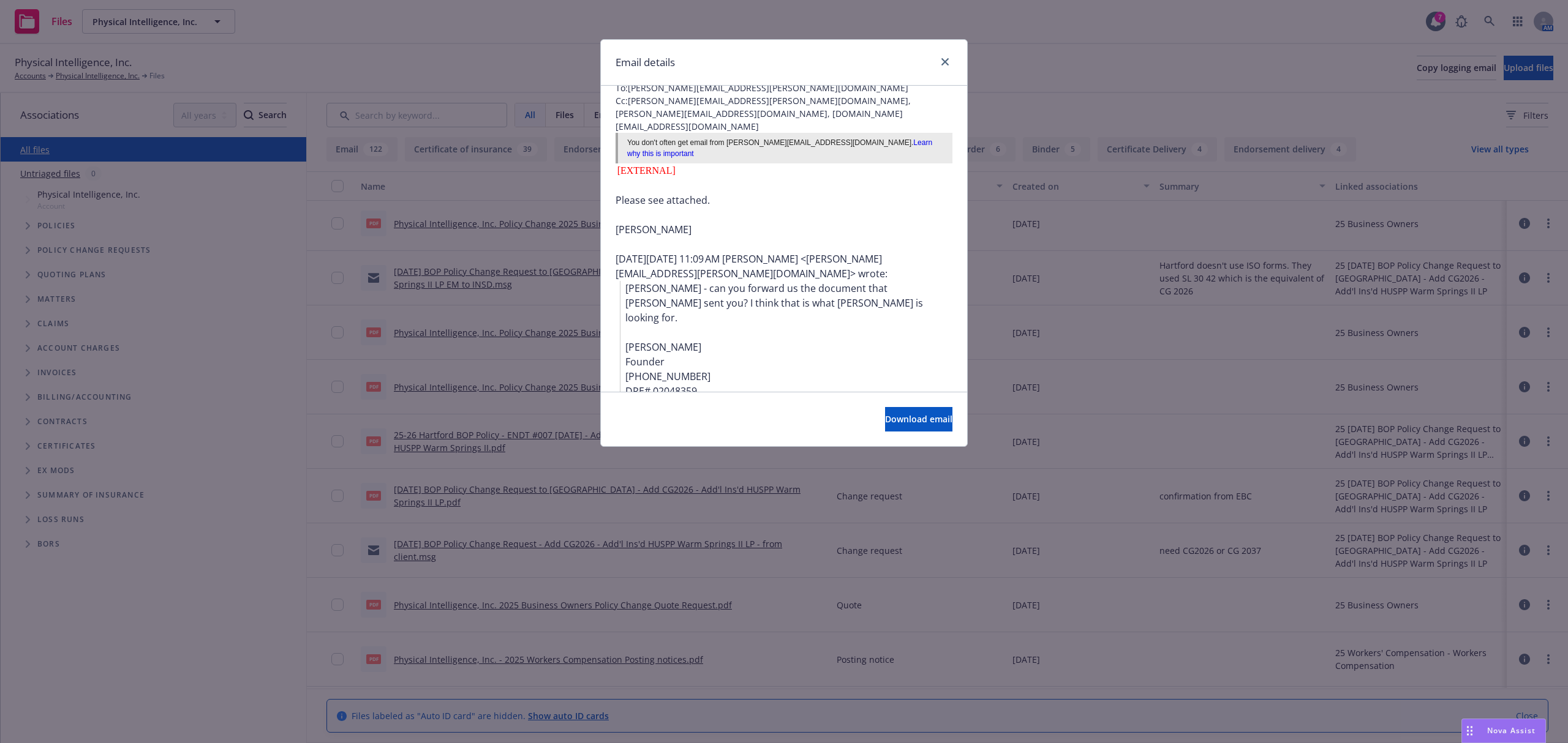
scroll to position [0, 0]
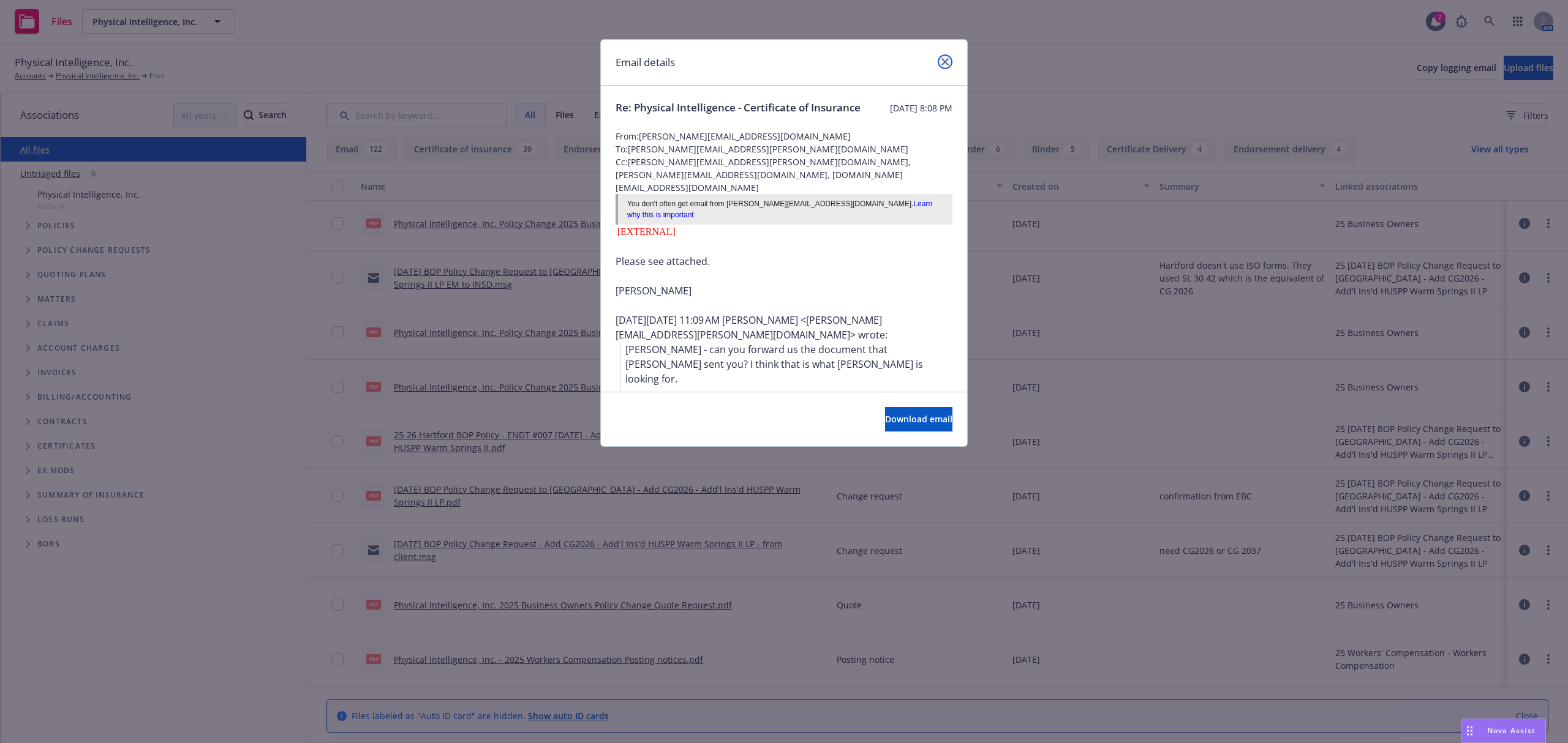
click at [947, 59] on icon "close" at bounding box center [945, 62] width 8 height 8
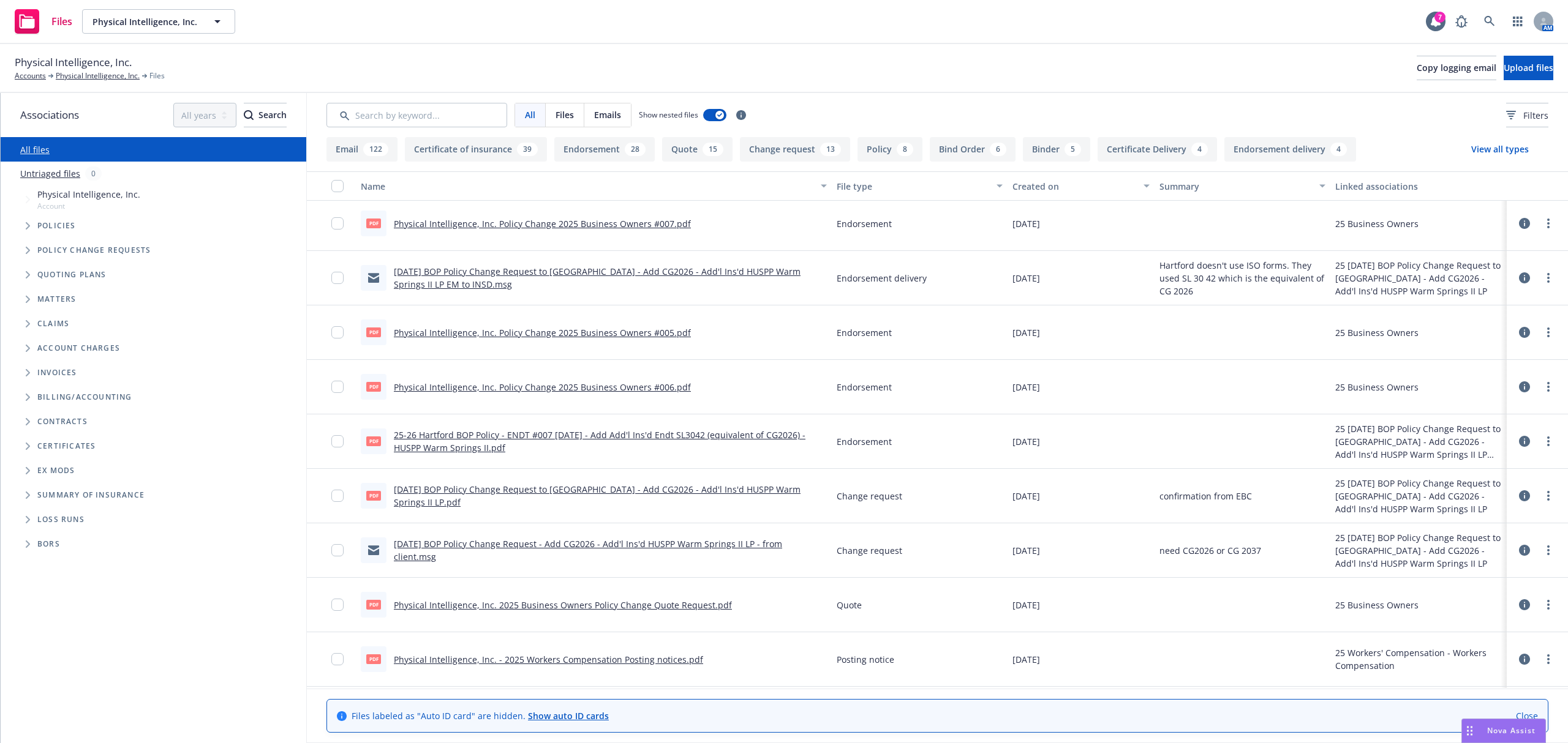
click at [667, 267] on link "7/15/2025 BOP Policy Change Request to Hartford - Add CG2026 - Add'l Ins'd HUSP…" at bounding box center [596, 277] width 407 height 24
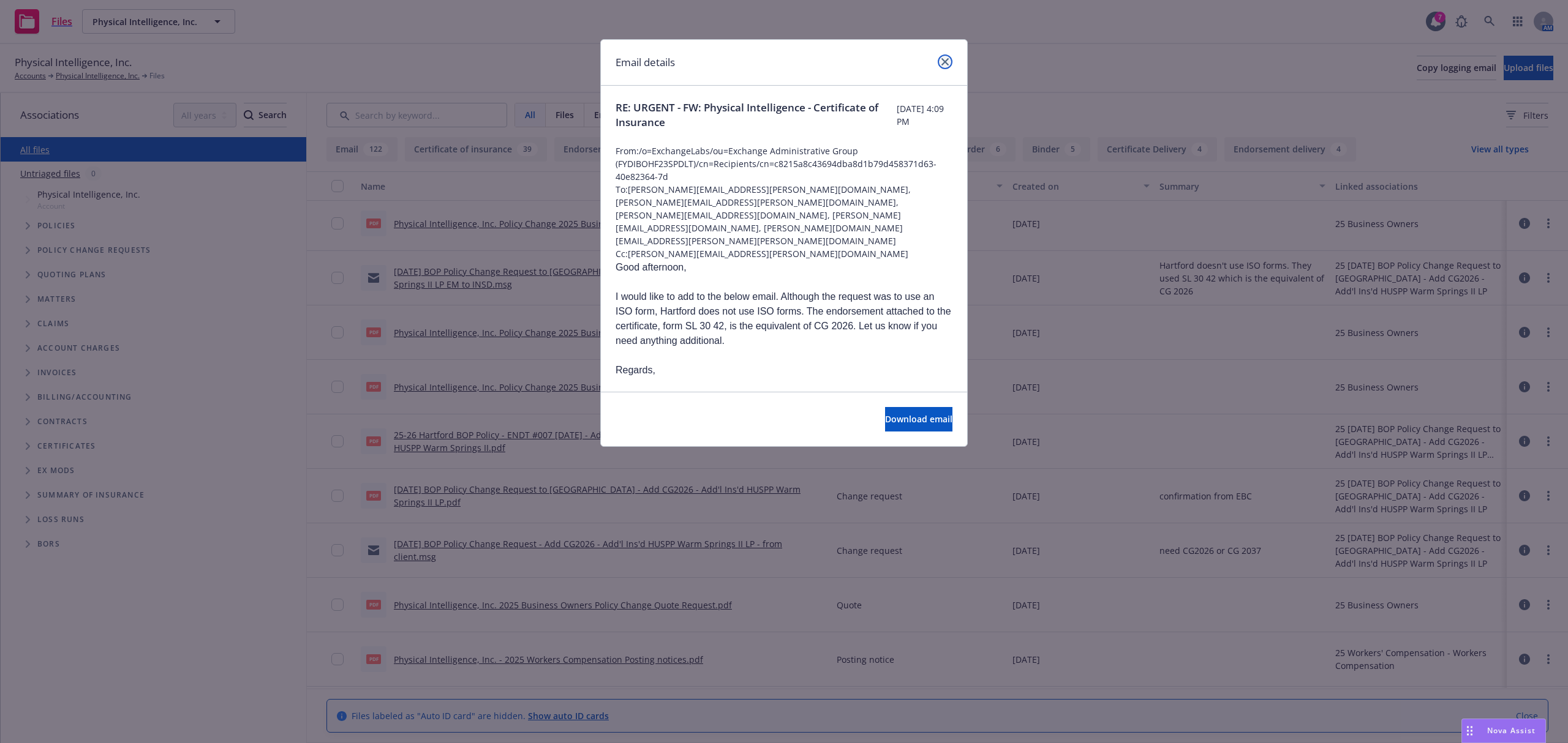
click at [941, 63] on icon "close" at bounding box center [945, 62] width 8 height 8
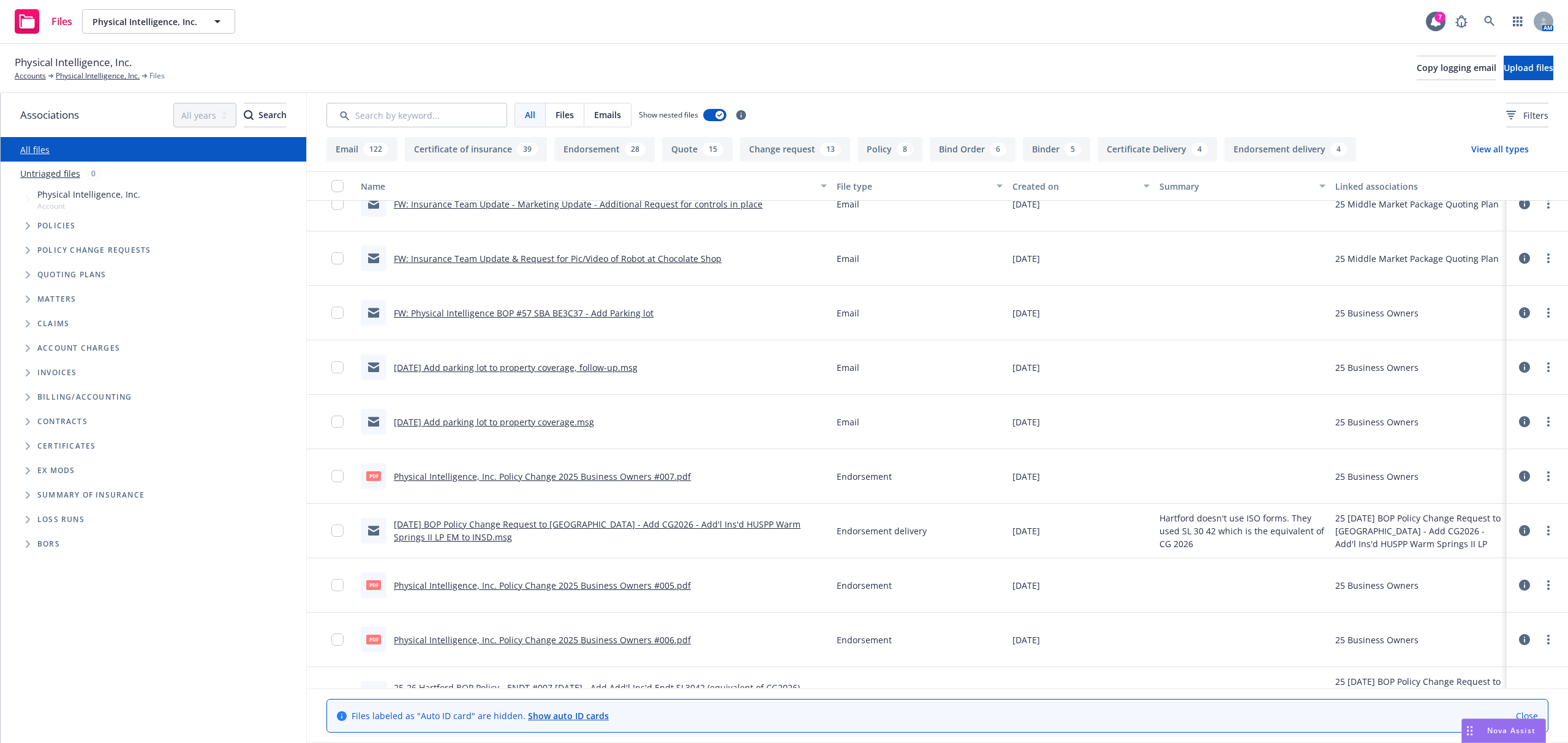
scroll to position [625, 0]
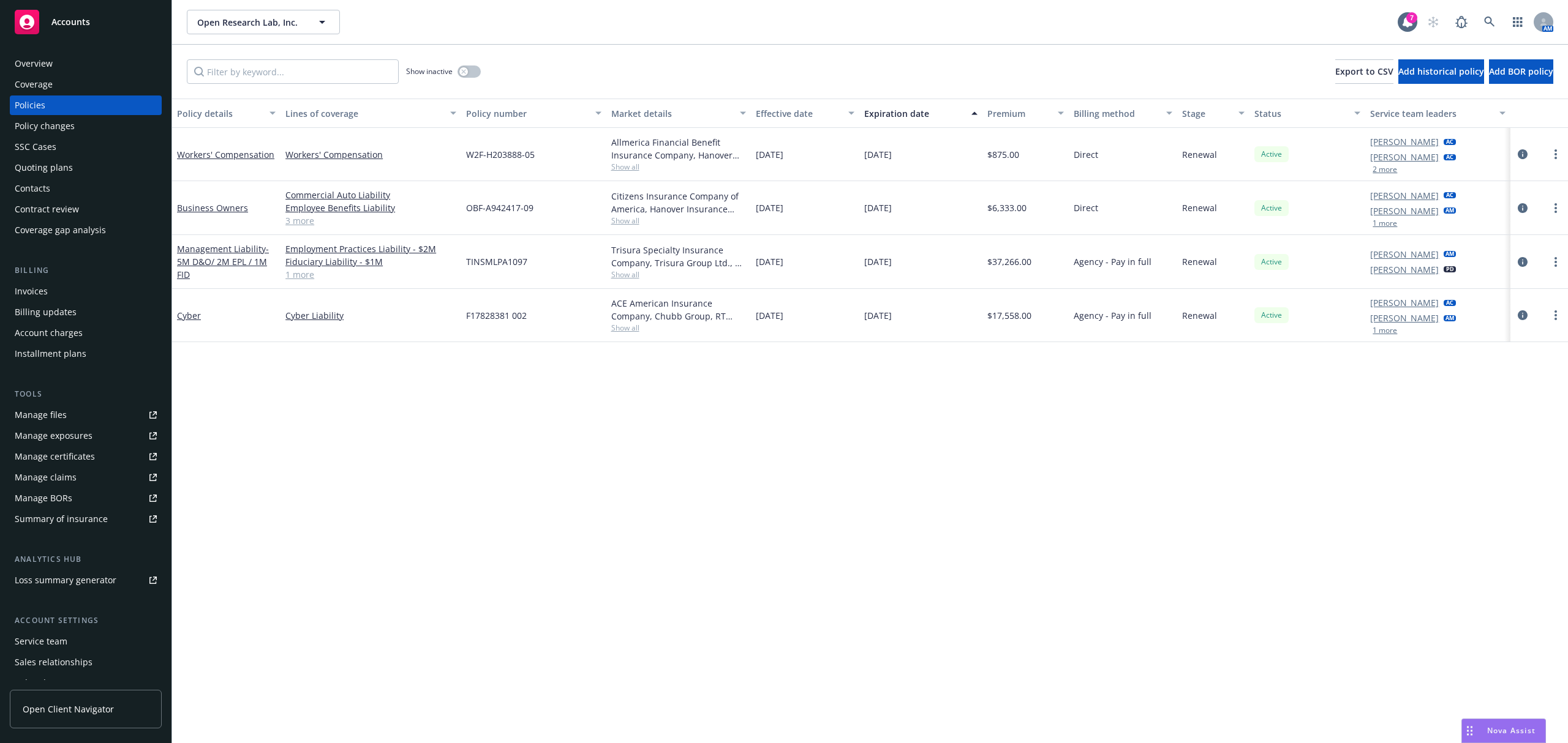
click at [65, 129] on div "Policy changes" at bounding box center [45, 125] width 60 height 19
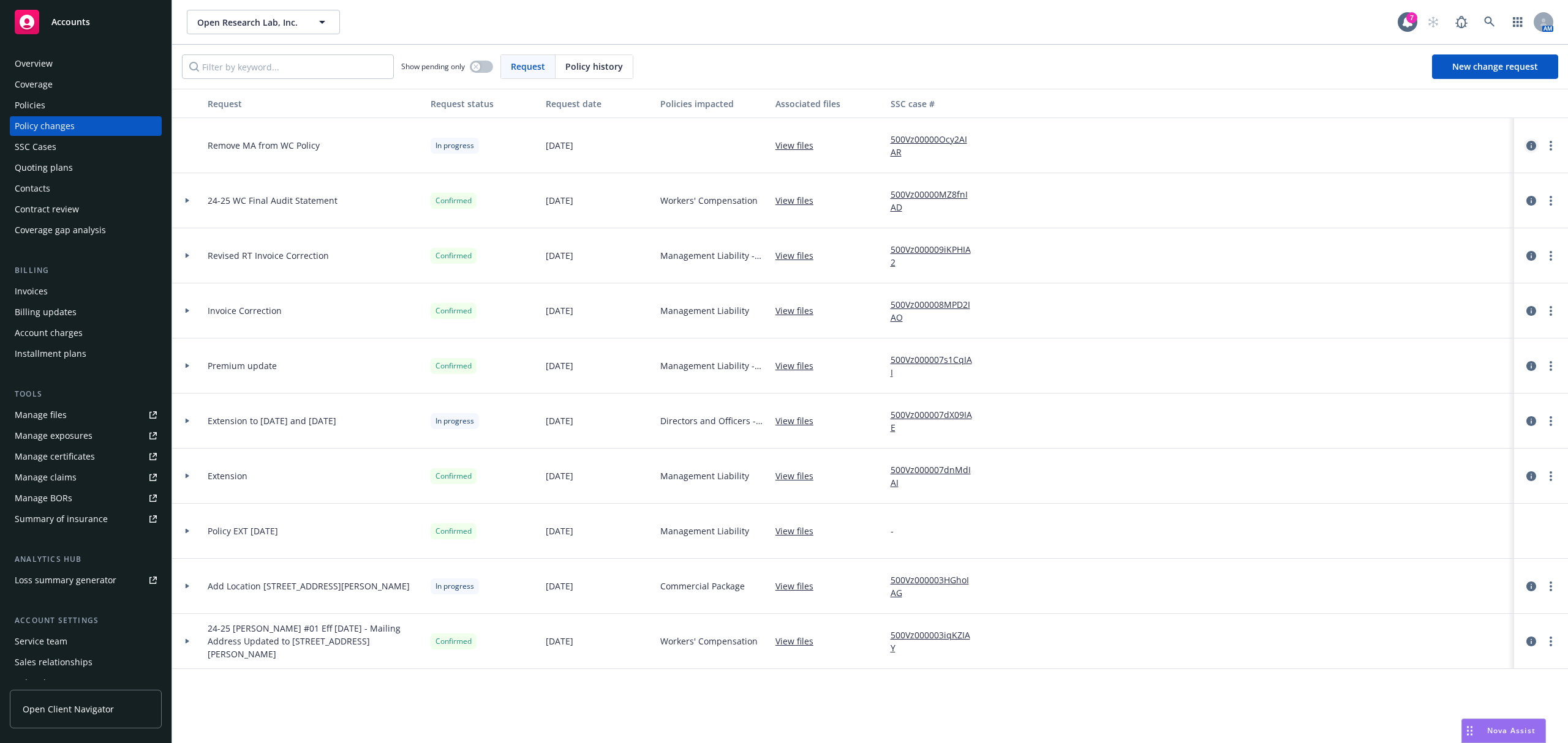
click at [1532, 144] on icon "circleInformation" at bounding box center [1531, 146] width 10 height 10
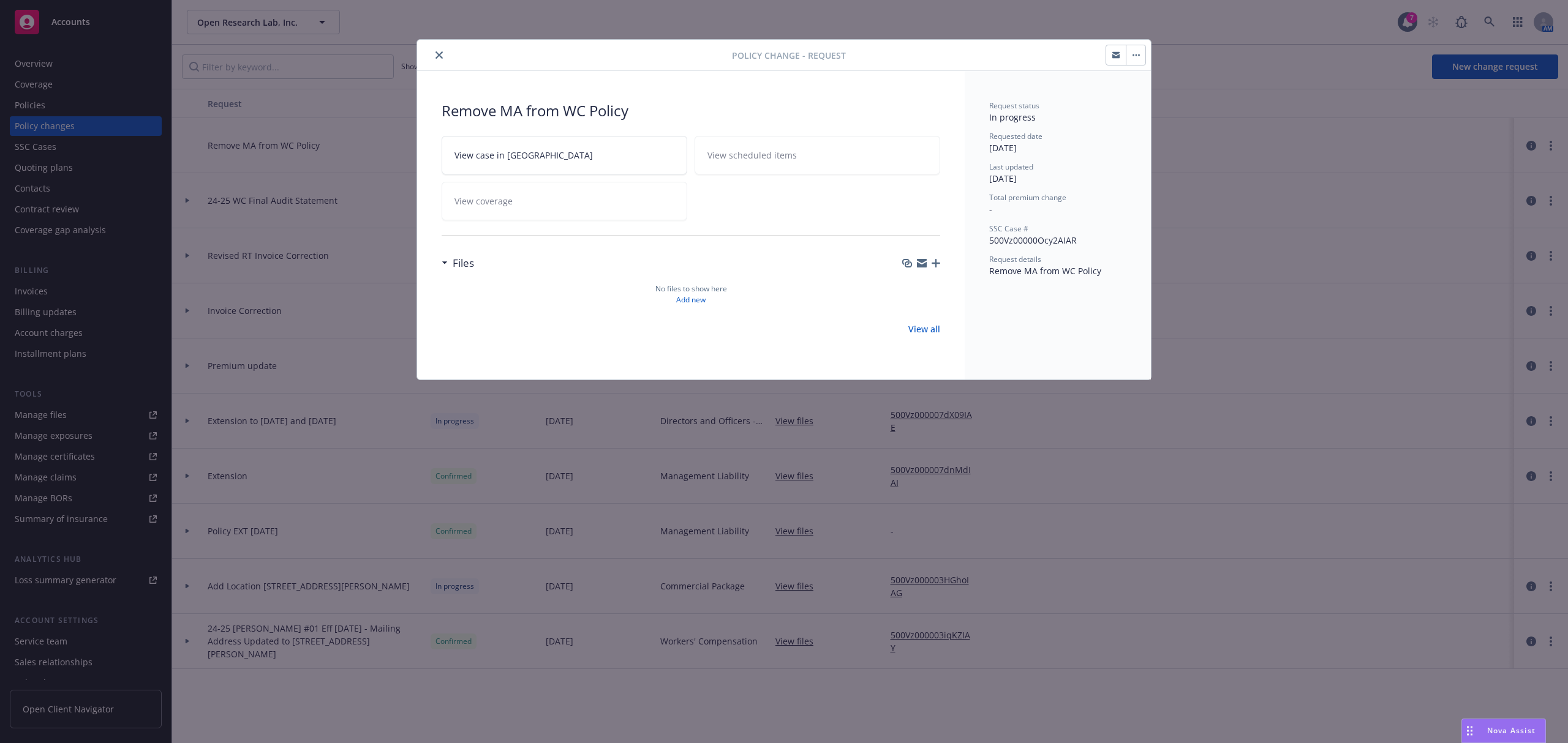
click at [1137, 66] on div "Policy change - Request" at bounding box center [784, 55] width 733 height 31
click at [1138, 58] on button "button" at bounding box center [1135, 54] width 19 height 19
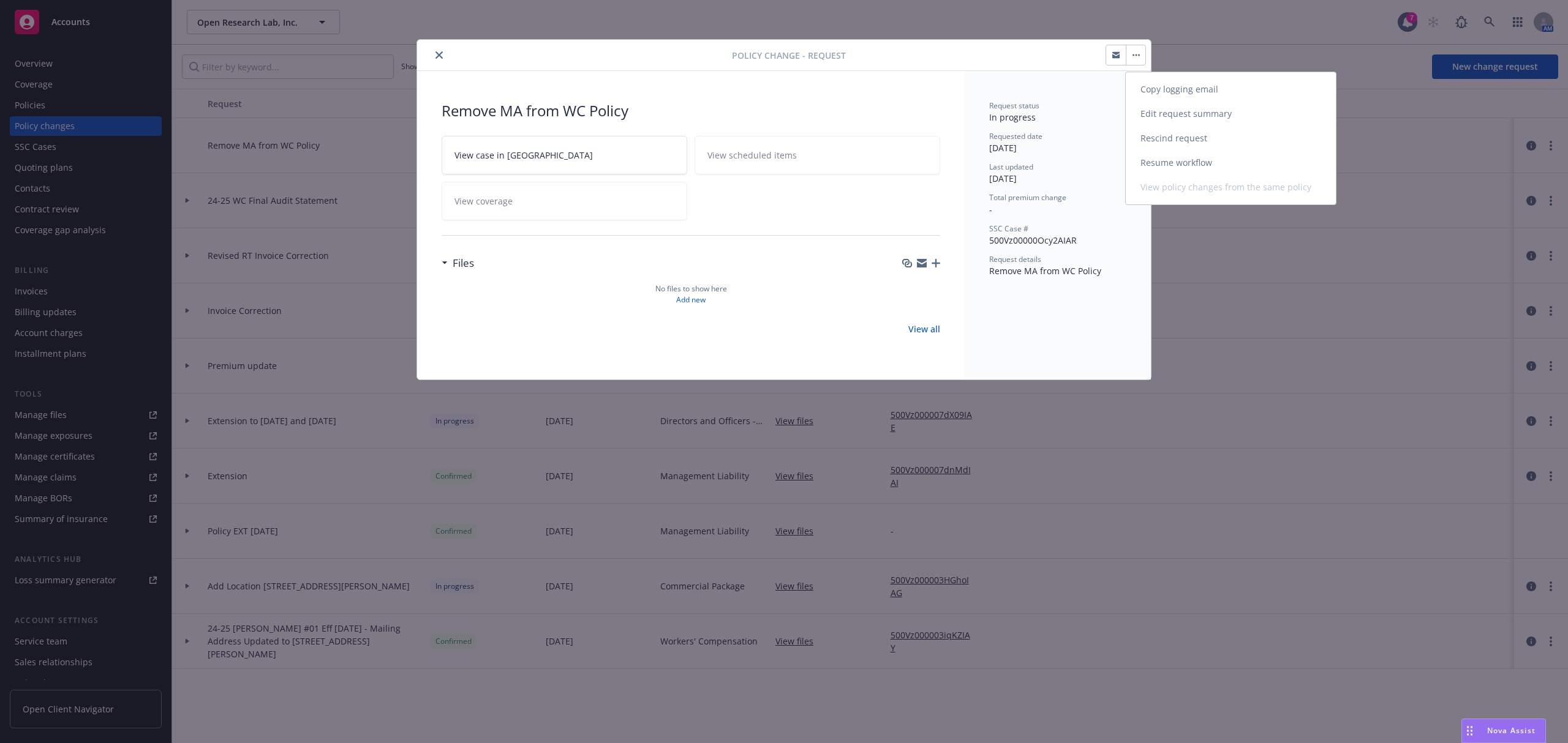
click at [1144, 157] on link "Resume workflow" at bounding box center [1231, 162] width 210 height 24
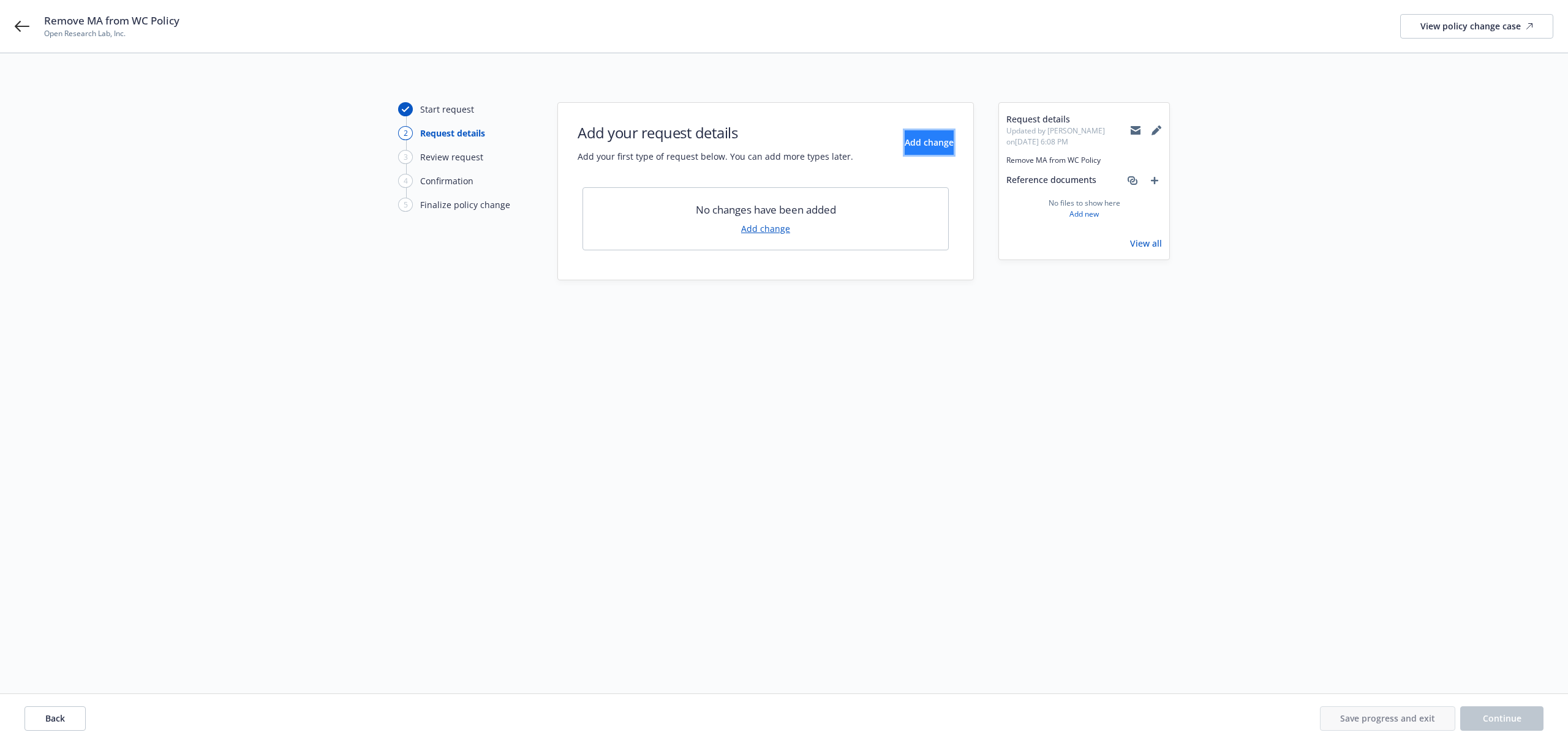
click at [905, 133] on button "Add change" at bounding box center [929, 142] width 49 height 24
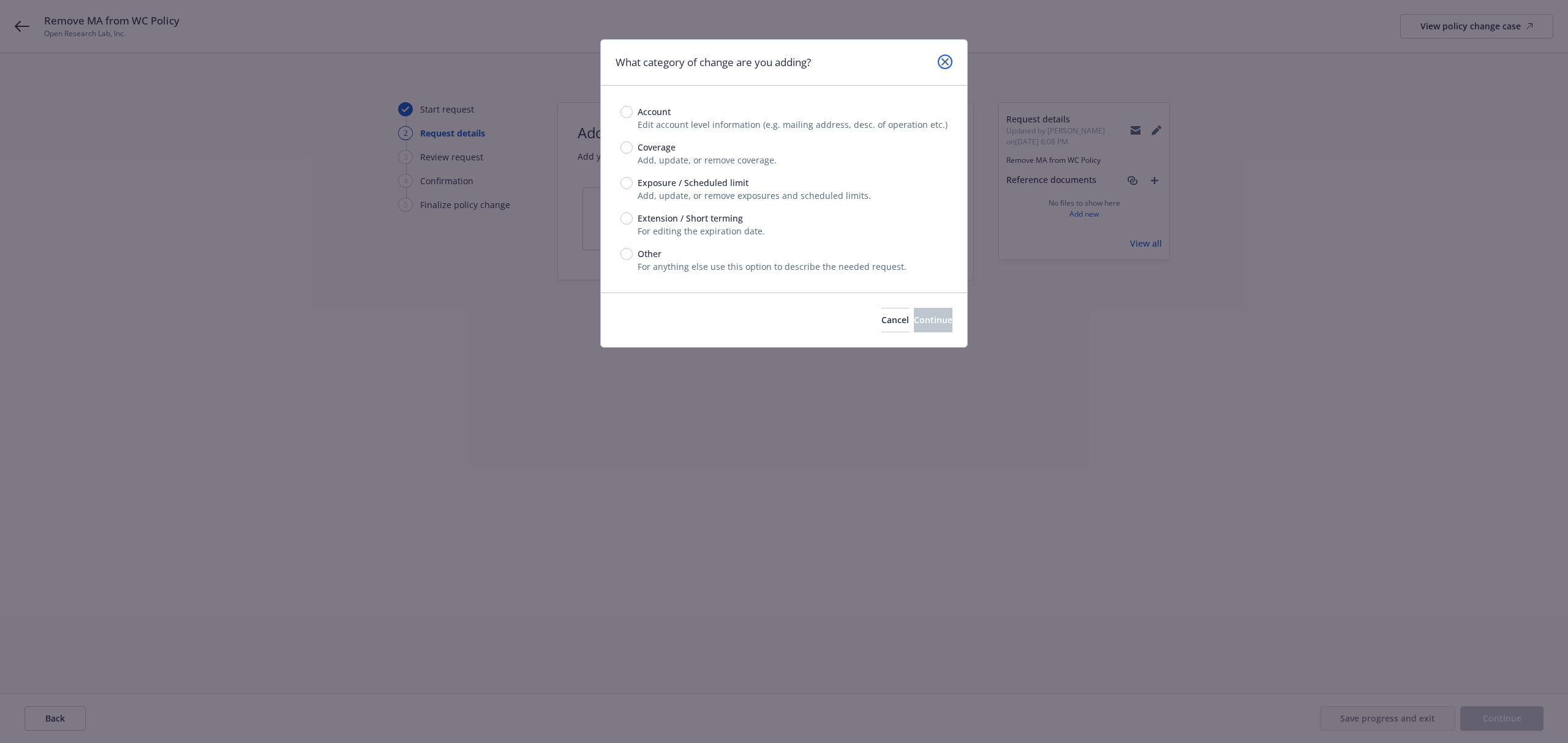
click at [948, 65] on icon "close" at bounding box center [945, 62] width 8 height 8
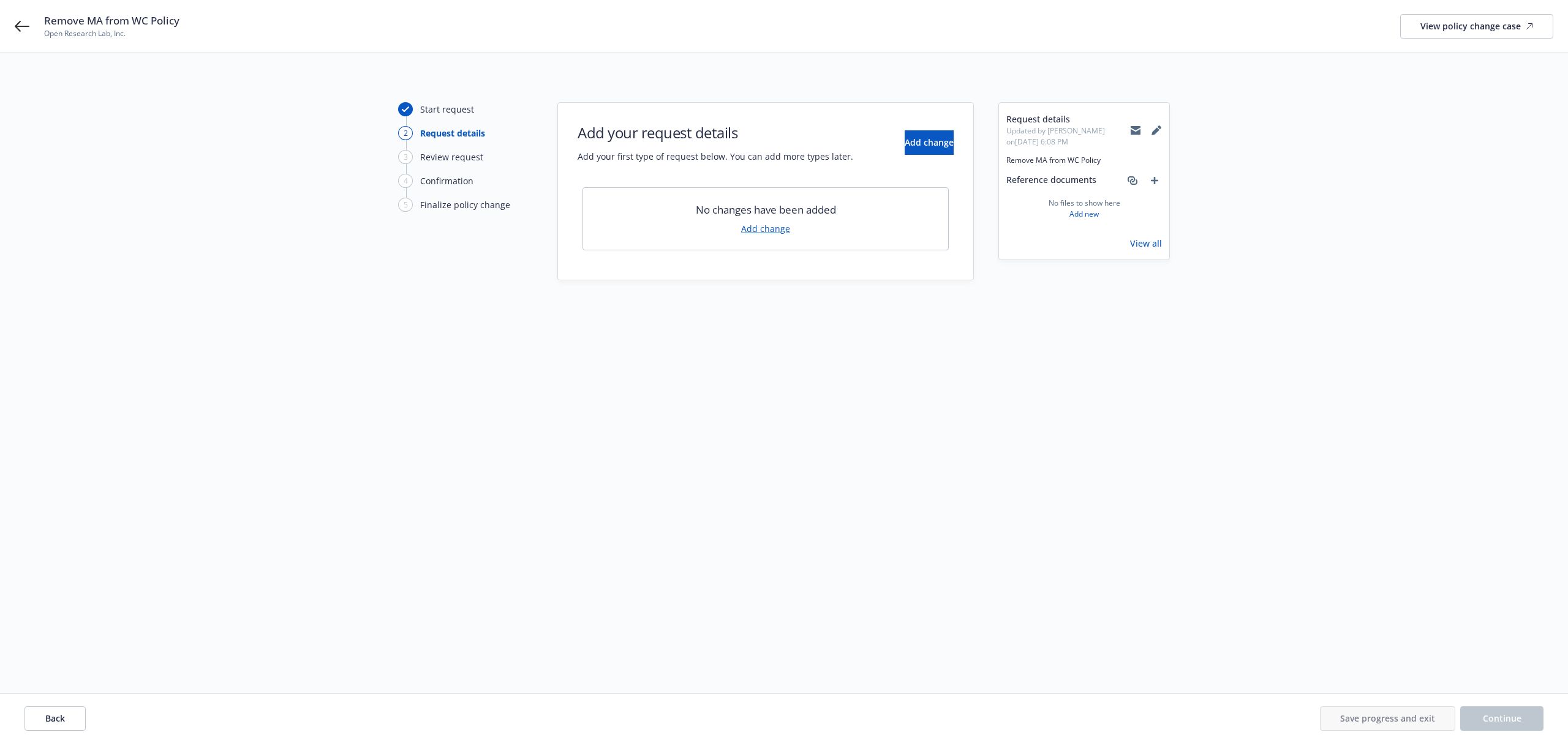
click at [1163, 125] on div "Request details Updated by Daisy Lopez on 07/02/2025, 6:08 PM Remove MA from WC…" at bounding box center [1084, 181] width 170 height 157
click at [1159, 128] on icon at bounding box center [1160, 127] width 3 height 3
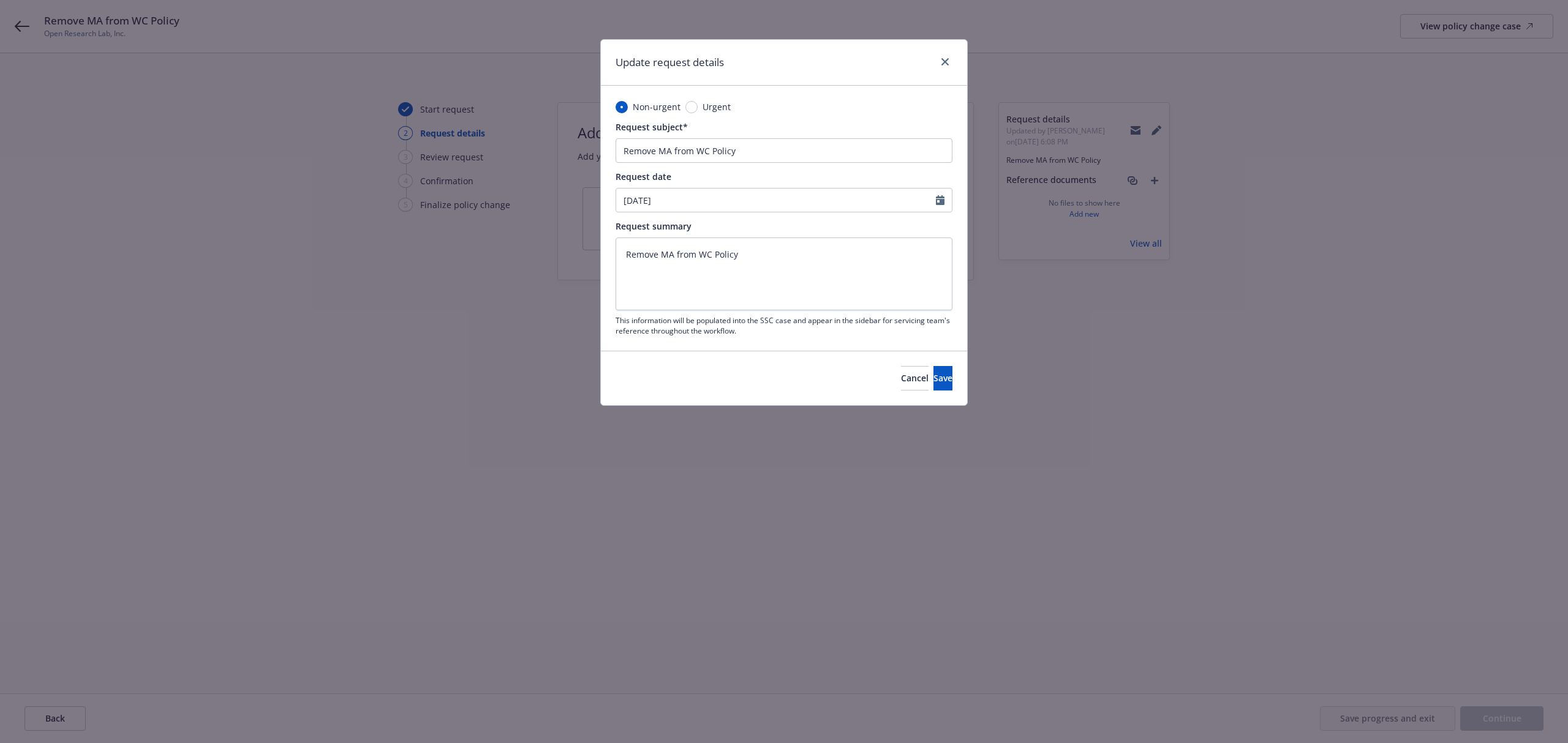
click at [759, 164] on div "Non-urgent Urgent Request subject* Remove MA from WC Policy Request date 07/02/…" at bounding box center [784, 218] width 337 height 235
drag, startPoint x: 758, startPoint y: 152, endPoint x: 552, endPoint y: 153, distance: 206.0
click at [552, 153] on div "Update request details Non-urgent Urgent Request subject* Remove MA from WC Pol…" at bounding box center [784, 372] width 1568 height 743
paste input "| 25-26 WC Endt # 01 Eff 3/3/25 - Removed State of MA -- $163 RP"
type input "| 25-26 WC Endt # 01 Eff 3/3/25 - Removed State of MA -- $163 RP"
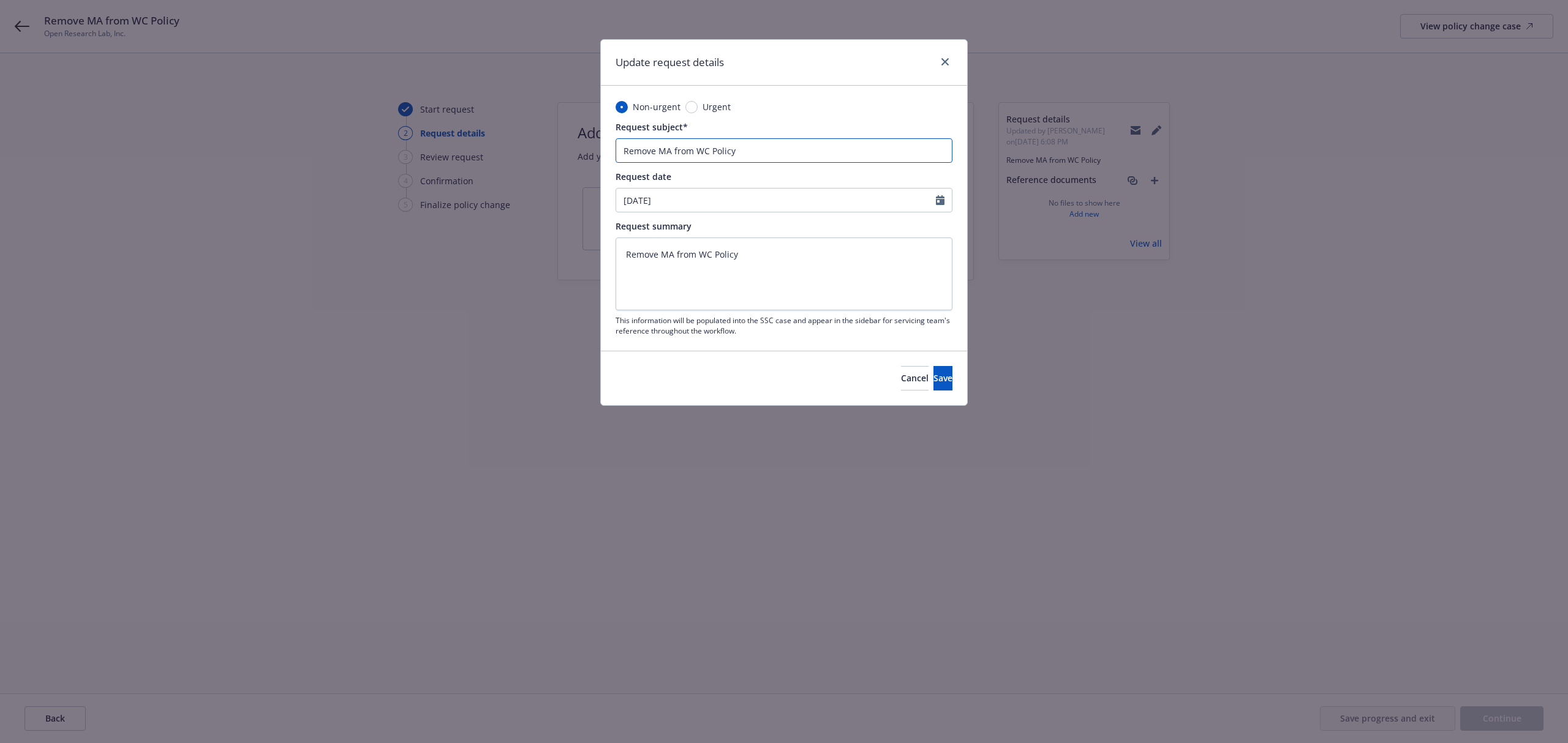
type textarea "x"
click at [628, 153] on input "| 25-26 WC Endt # 01 Eff 3/3/25 - Removed State of MA -- $163 RP" at bounding box center [784, 150] width 337 height 24
type input "25-26 WC Endt # 01 Eff 3/3/25 - Removed State of MA -- $163 RP"
type textarea "x"
type input "25-26 WC Endt # 01 Eff 3/3/25 - Removed State of MA -- $163 RP"
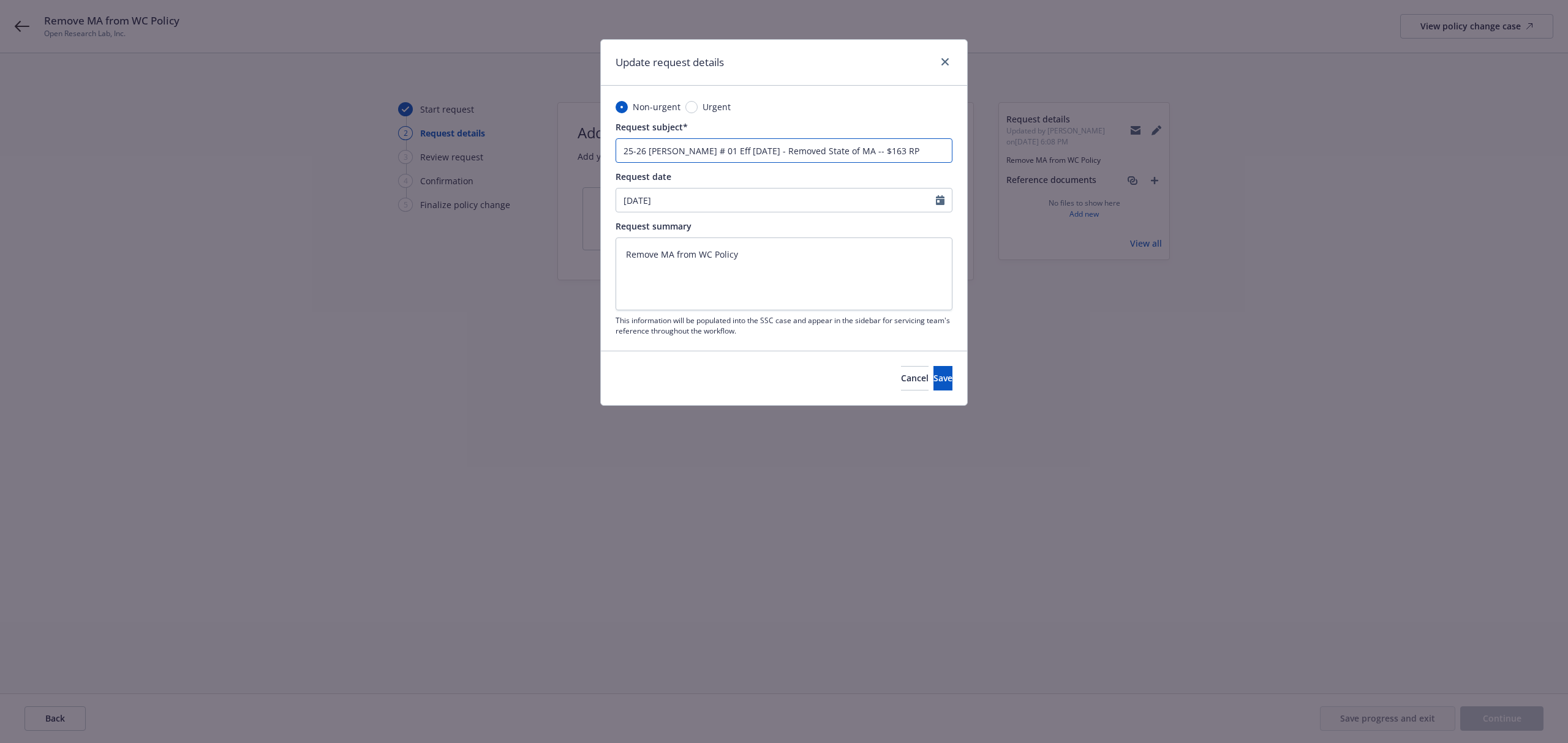
type textarea "x"
drag, startPoint x: 703, startPoint y: 150, endPoint x: 921, endPoint y: 139, distance: 218.3
click at [921, 139] on input "25-26 WC Endt # 01 Eff 3/3/25 - Removed State of MA -- $163 RP" at bounding box center [784, 150] width 337 height 24
type input "25-26 WC Endt # 01 Eff 3/3/25 - Removed State of MA -- $163 RP"
drag, startPoint x: 777, startPoint y: 268, endPoint x: 574, endPoint y: 263, distance: 203.1
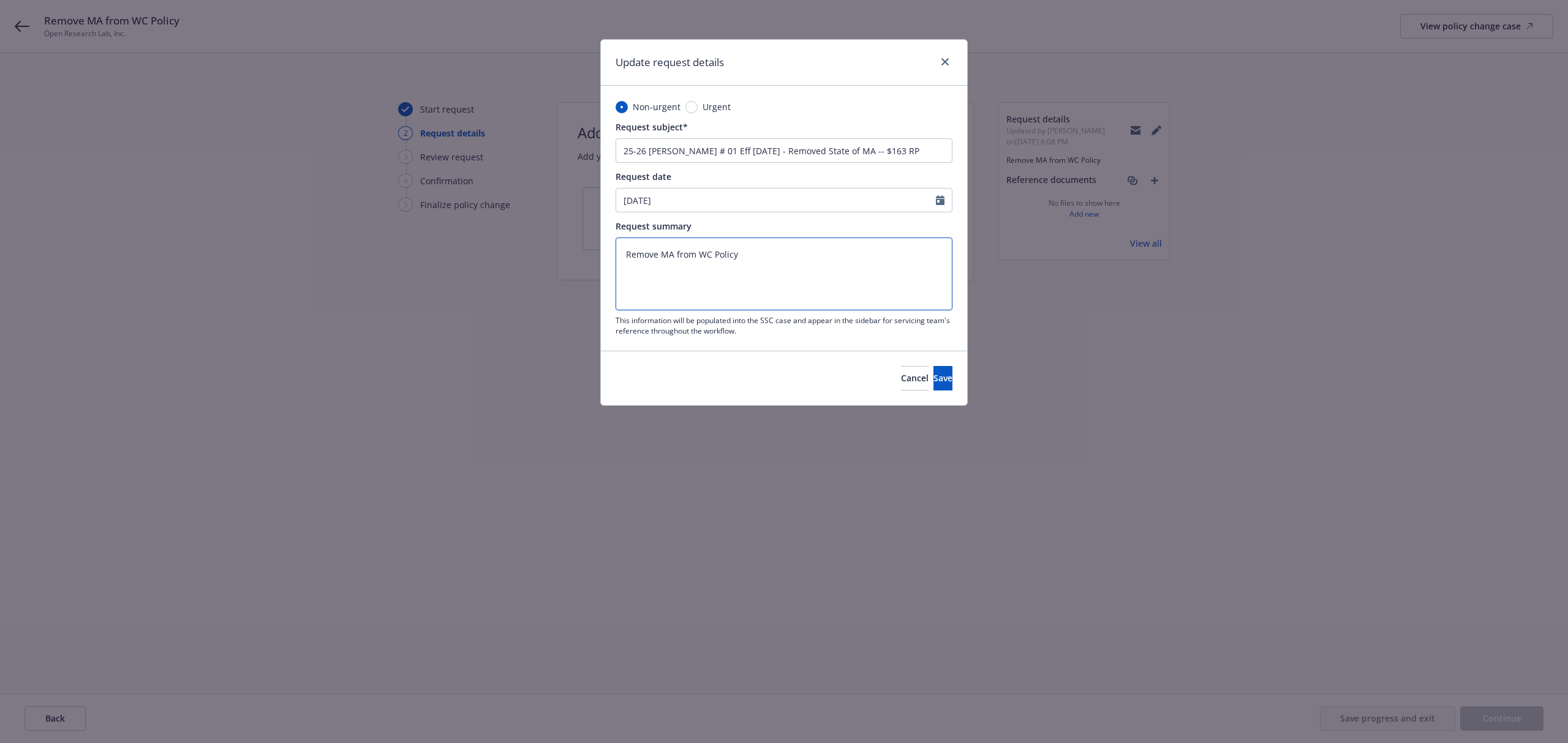
click at [574, 263] on div "Update request details Non-urgent Urgent Request subject* 25-26 WC Endt # 01 Ef…" at bounding box center [784, 372] width 1568 height 743
paste textarea "Eff 3/3/25 - Removed State of MA -- $163 RP"
type textarea "Eff 3/3/25 - Removed State of MA -- $163 RP"
type textarea "x"
type textarea "Eff 3/3/25 - Removed State of MA -- $163 RP"
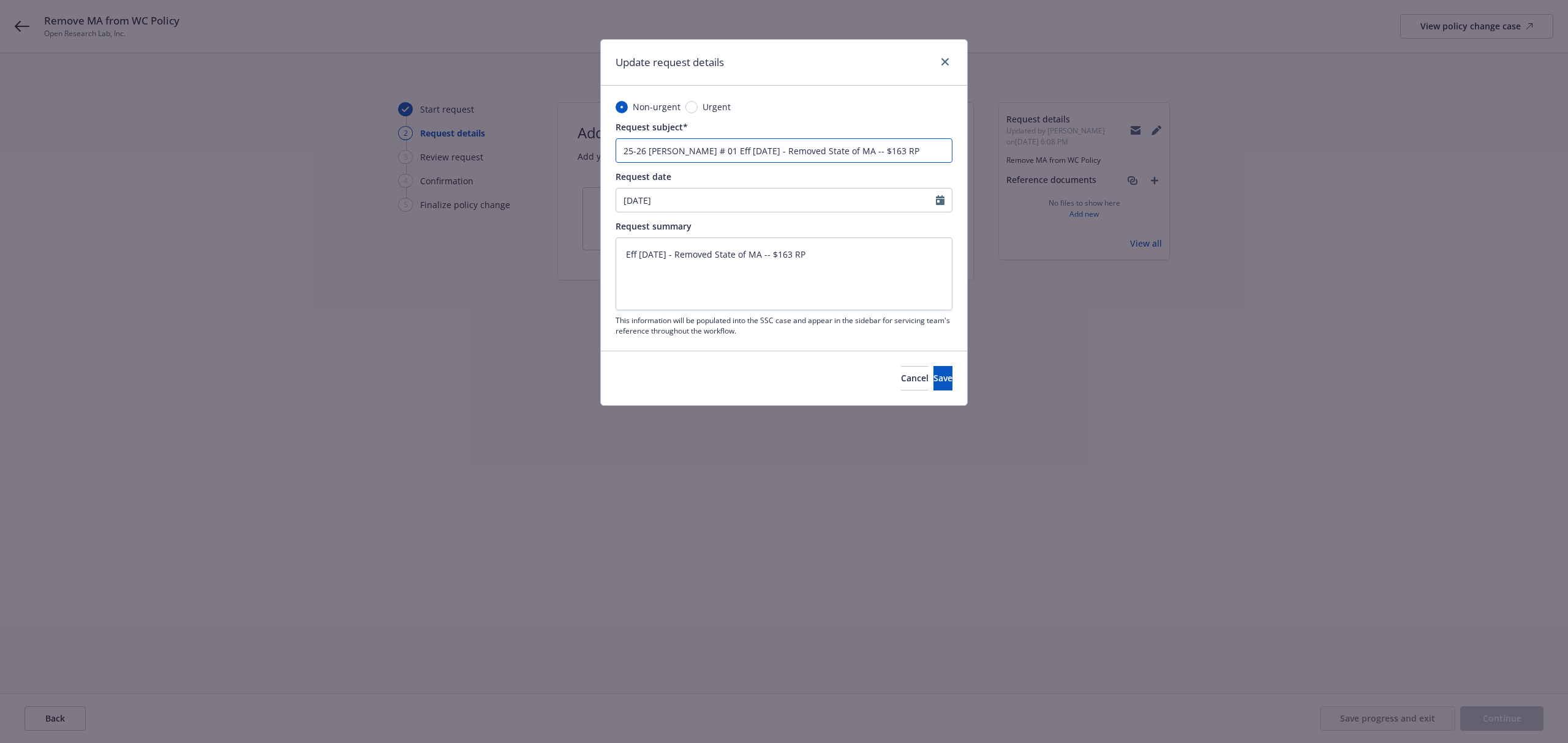
drag, startPoint x: 750, startPoint y: 154, endPoint x: 703, endPoint y: 153, distance: 47.0
click at [703, 153] on input "25-26 WC Endt # 01 Eff 3/3/25 - Removed State of MA -- $163 RP" at bounding box center [784, 150] width 337 height 24
type input "25-26 WC Endt # 01Removed State of MA -- $163 RP"
type textarea "x"
type input "25-26 WC Endt # 01-Removed State of MA -- $163 RP"
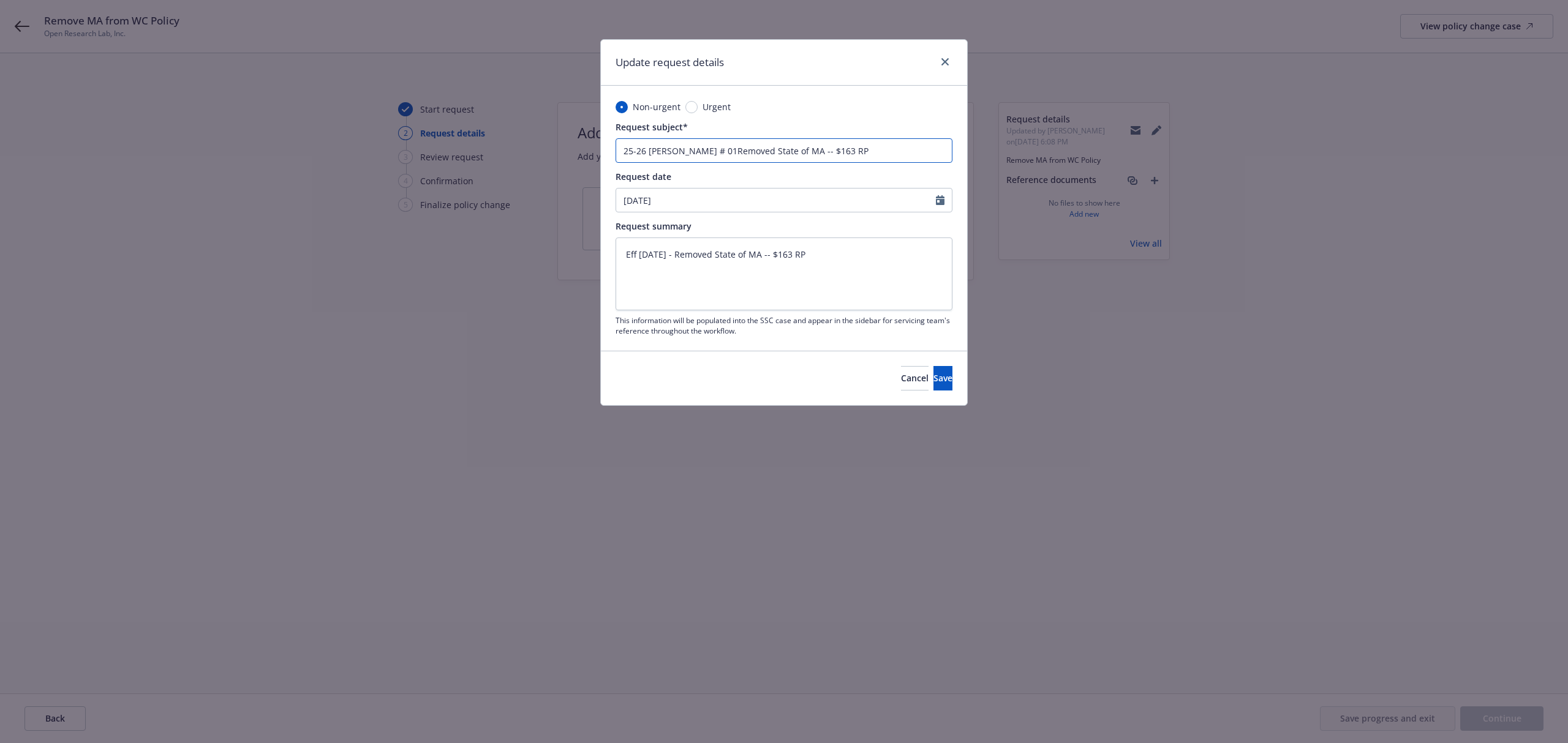
type textarea "x"
type input "25-26 WC Endt # 01- Removed State of MA -- $163 RP"
type textarea "x"
type input "25-26 WC Endt # 01- Removed State of MA -- $163 RP"
type textarea "x"
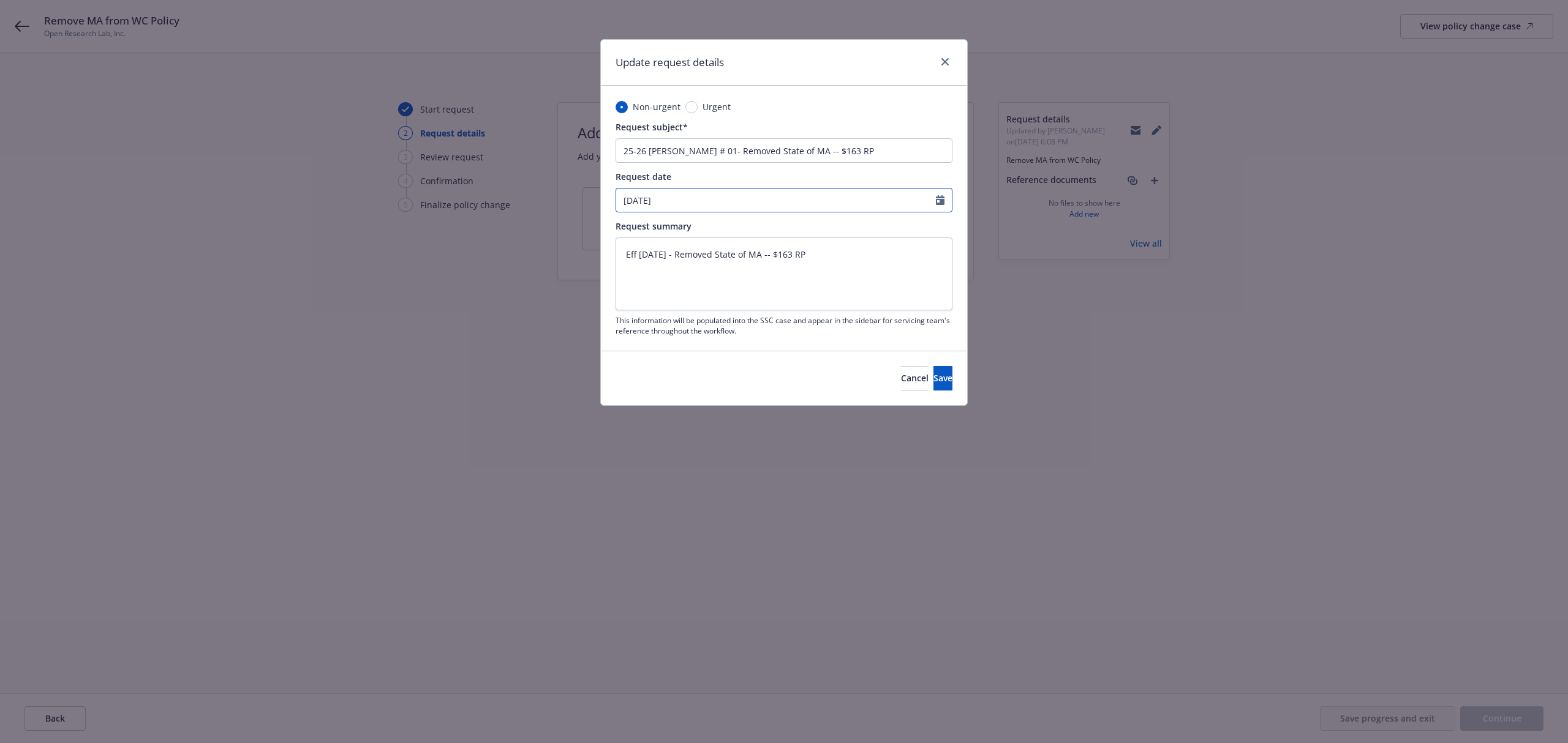
click at [728, 204] on input "07/02/2025" at bounding box center [776, 200] width 320 height 23
select select "7"
click at [751, 224] on button "button" at bounding box center [753, 230] width 15 height 15
type textarea "x"
select select "8"
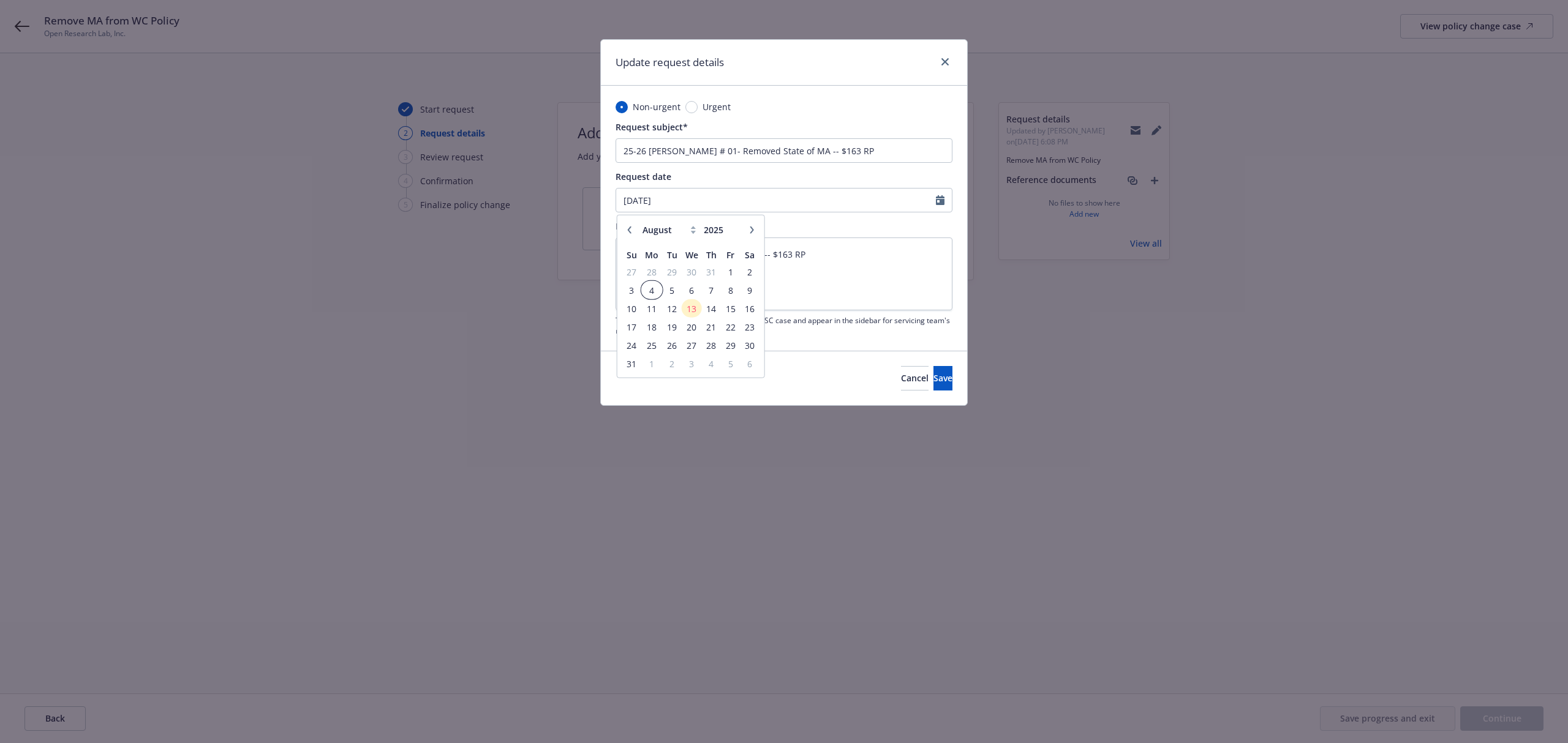
click at [647, 290] on span "4" at bounding box center [652, 290] width 18 height 15
type input "08/04/2025"
click at [933, 375] on span "Save" at bounding box center [942, 378] width 19 height 12
type textarea "x"
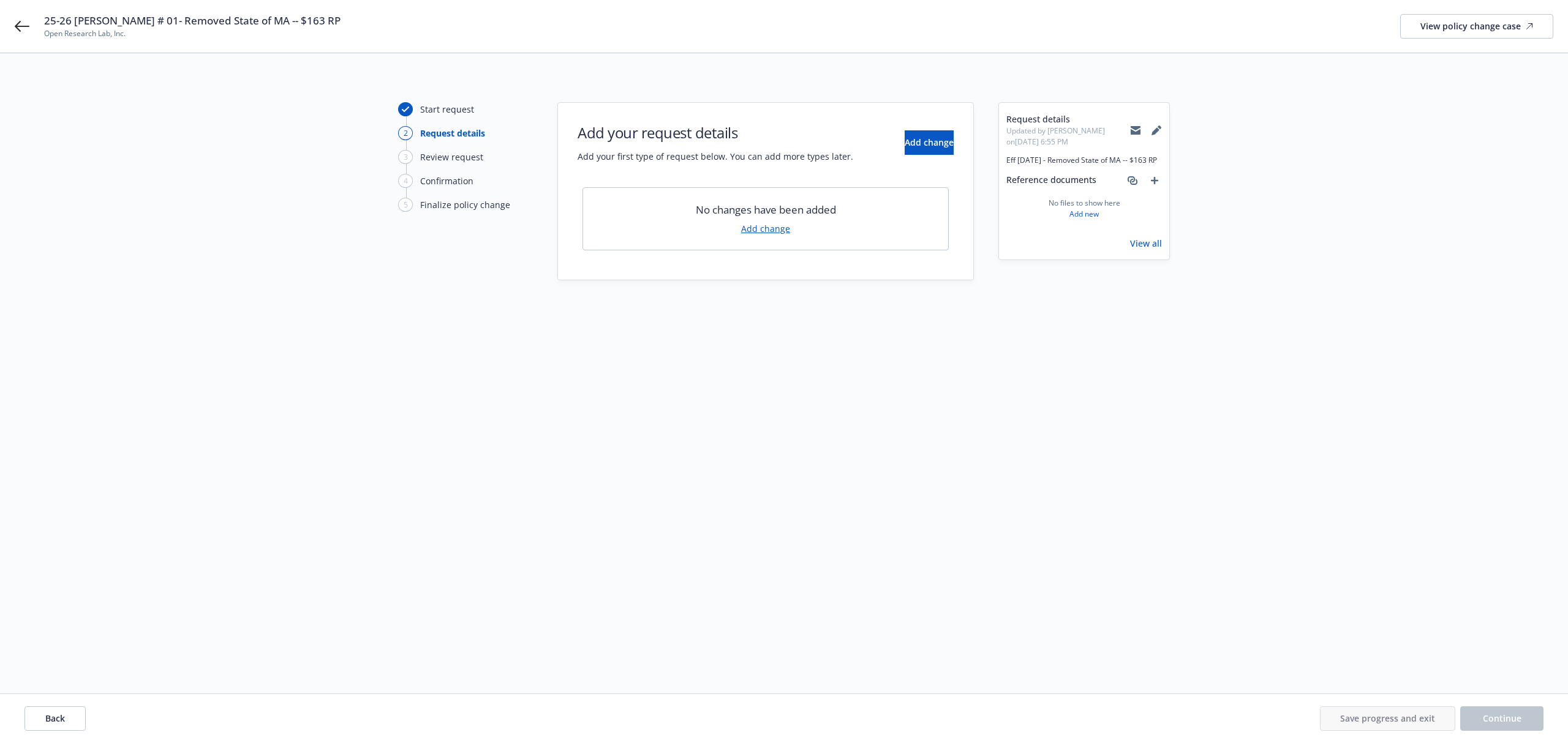
click at [743, 233] on link "Add change" at bounding box center [765, 228] width 49 height 13
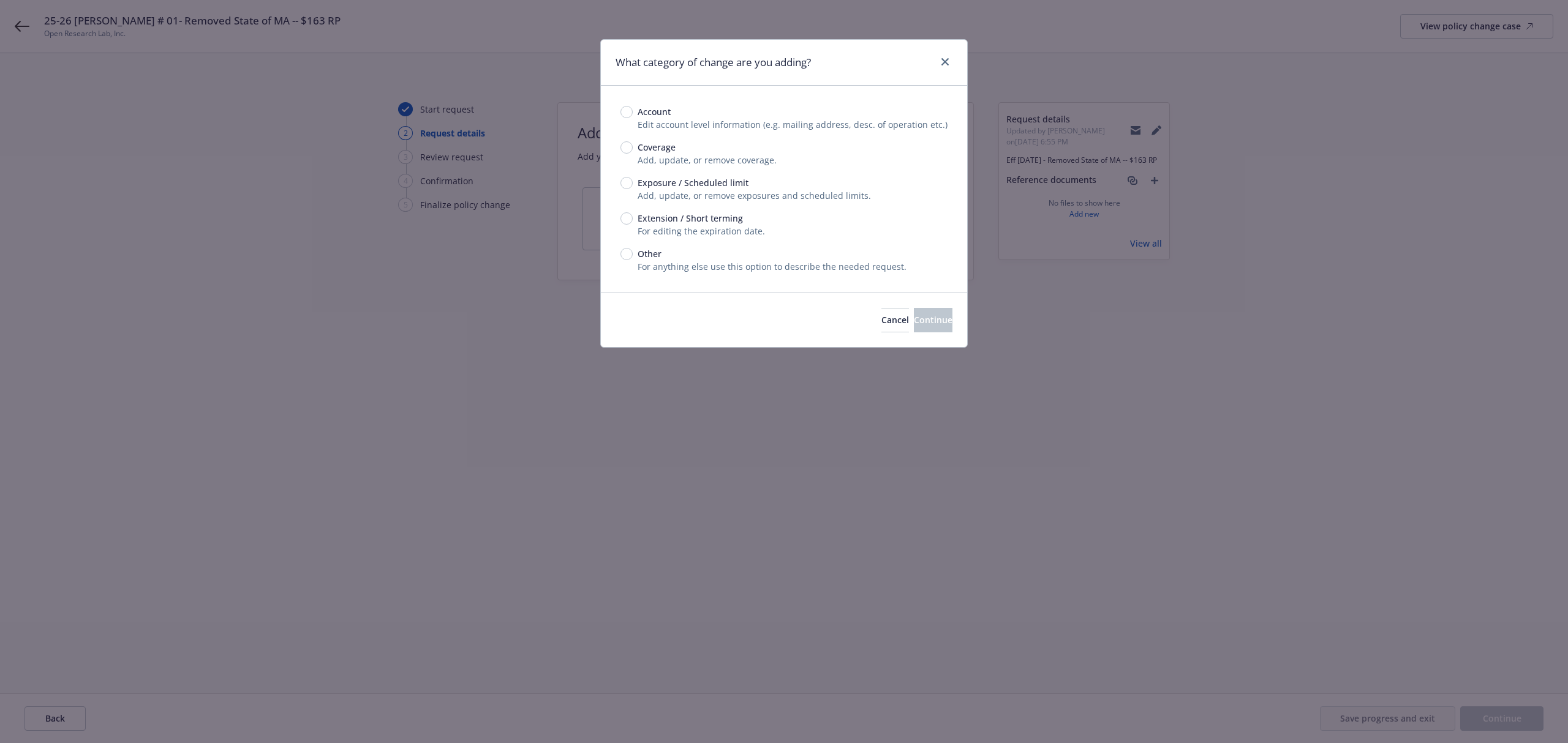
click at [662, 181] on span "Exposure / Scheduled limit" at bounding box center [693, 182] width 111 height 13
click at [632, 181] on input "Exposure / Scheduled limit" at bounding box center [627, 183] width 13 height 13
radio input "true"
click at [924, 312] on button "Continue" at bounding box center [933, 320] width 38 height 24
type textarea "x"
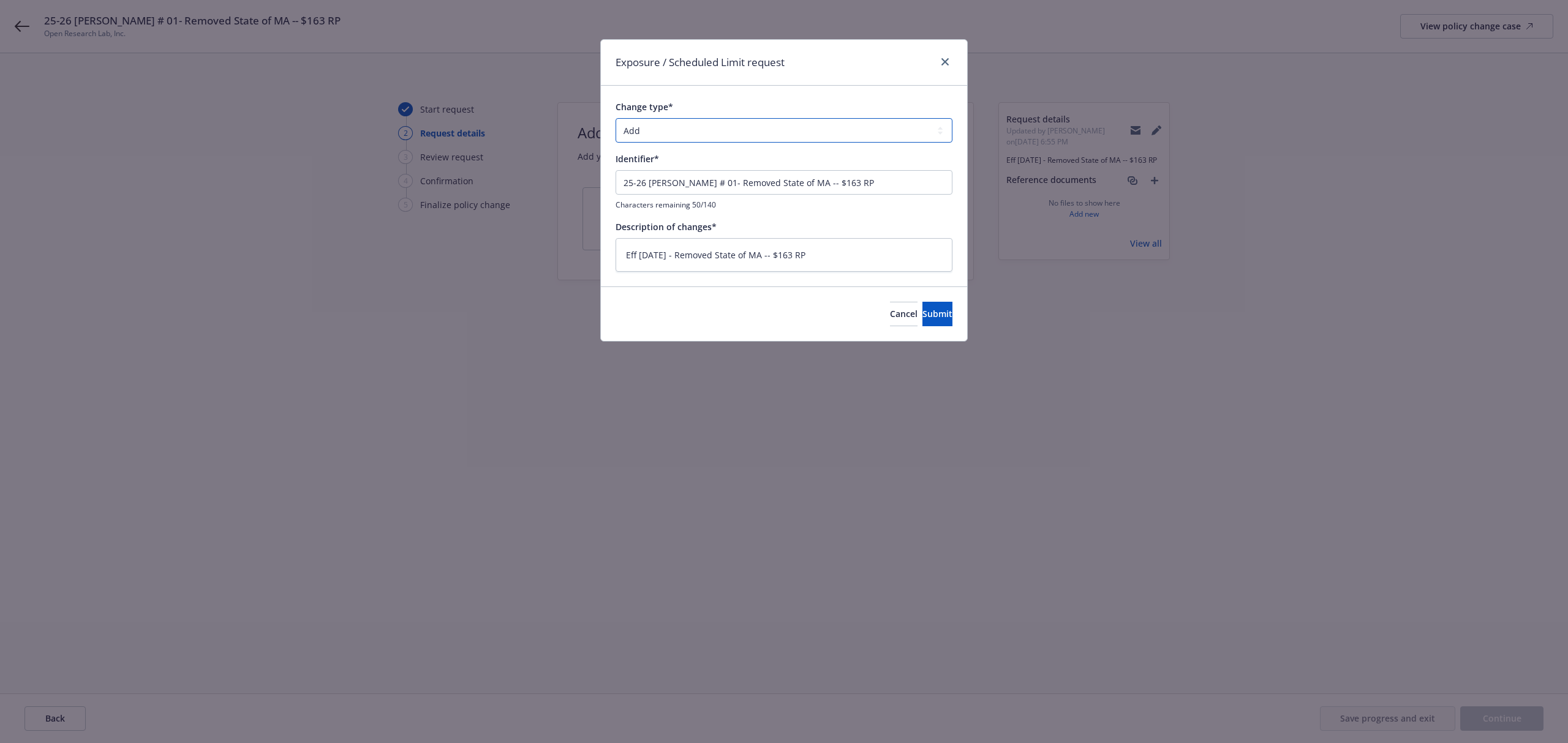
click at [691, 136] on select "Add Audit Change Remove" at bounding box center [784, 130] width 337 height 24
select select "REMOVE"
click at [616, 119] on select "Add Audit Change Remove" at bounding box center [784, 130] width 337 height 24
click at [922, 306] on button "Submit" at bounding box center [937, 313] width 30 height 24
type textarea "x"
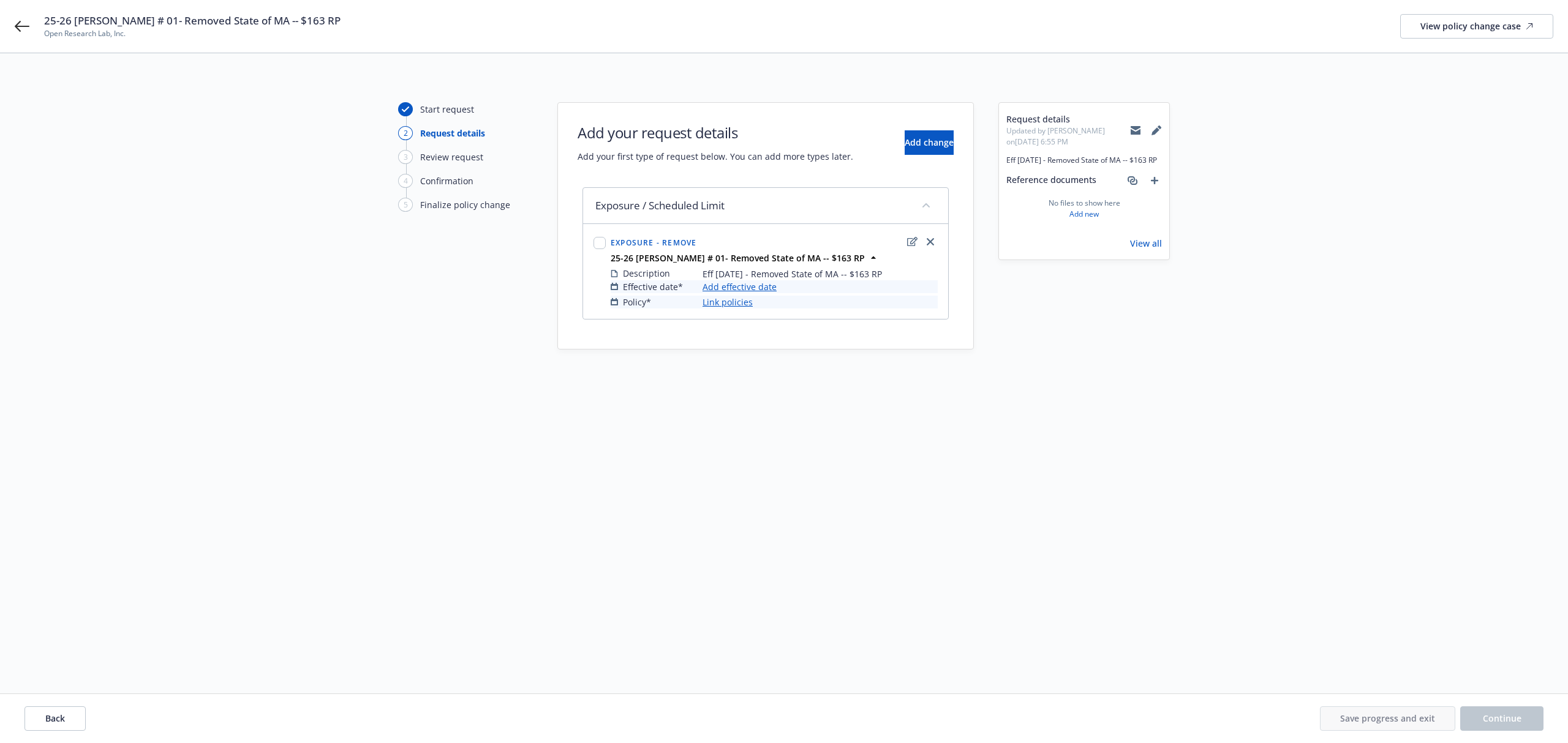
click at [738, 288] on link "Add effective date" at bounding box center [739, 286] width 74 height 13
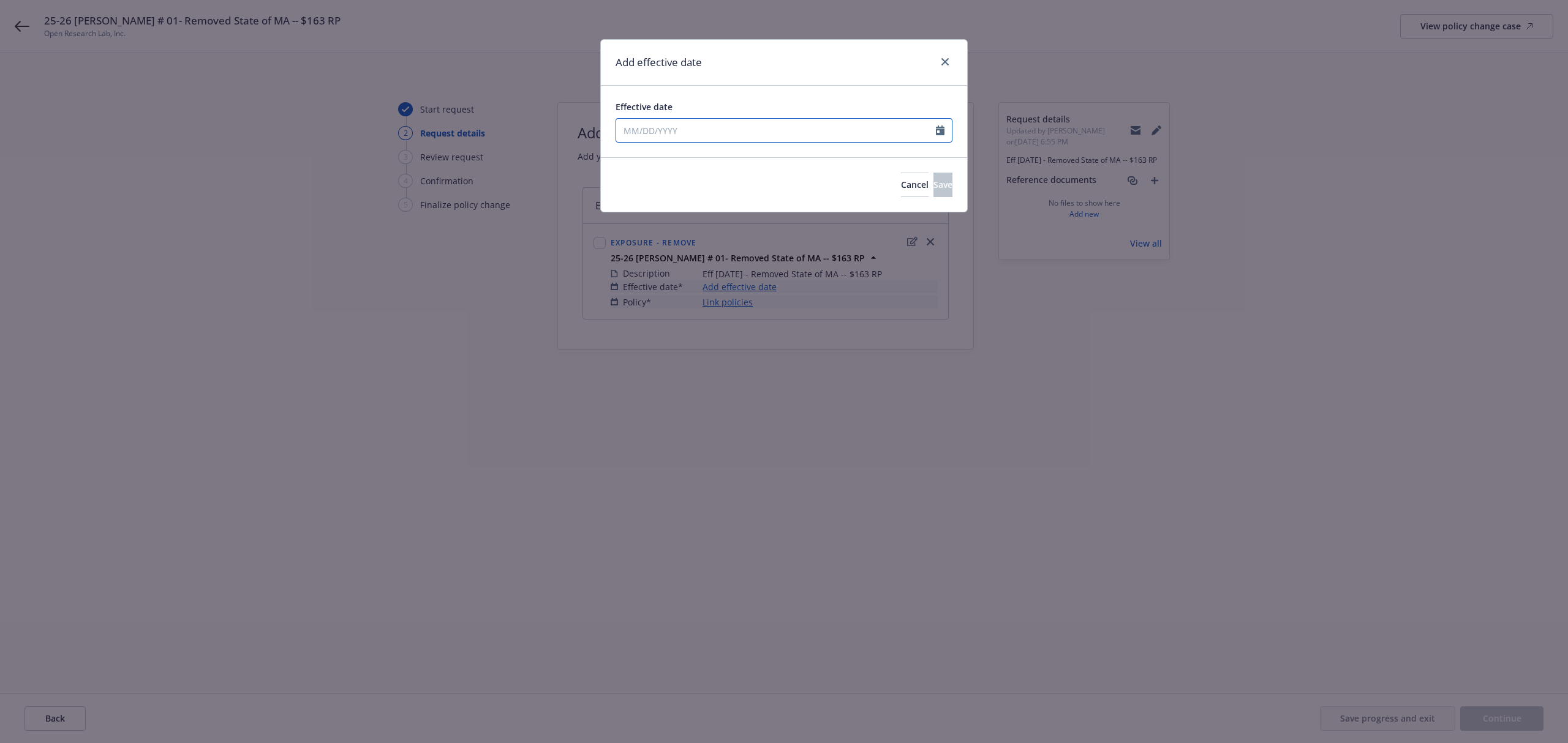
click at [689, 130] on input "Effective date" at bounding box center [776, 130] width 320 height 23
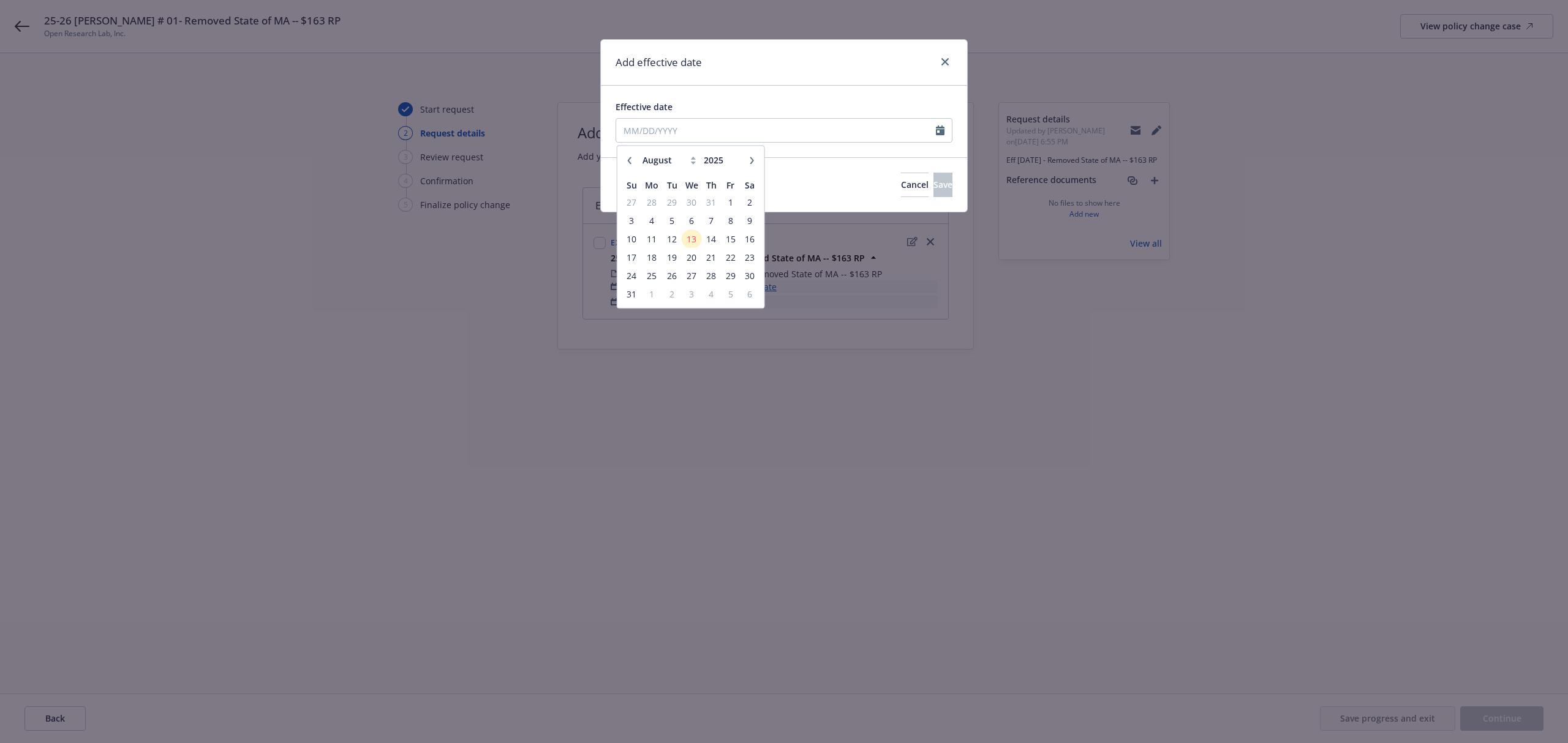
click at [628, 159] on icon "button" at bounding box center [630, 160] width 3 height 8
click at [628, 159] on icon "button" at bounding box center [629, 160] width 8 height 8
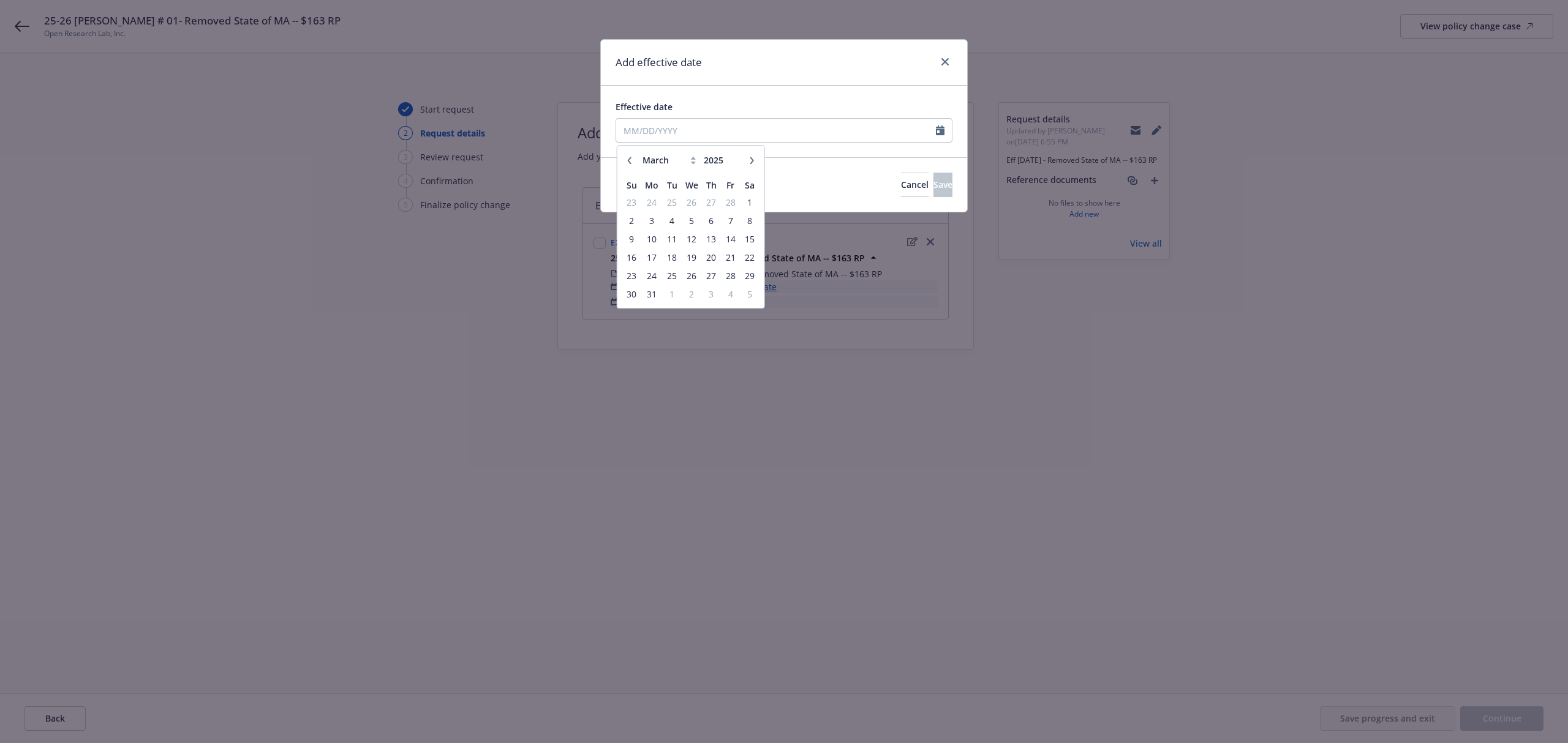
click at [628, 159] on icon "button" at bounding box center [629, 160] width 8 height 8
click at [753, 157] on icon "button" at bounding box center [752, 160] width 8 height 8
select select "3"
click at [654, 224] on span "3" at bounding box center [652, 220] width 18 height 15
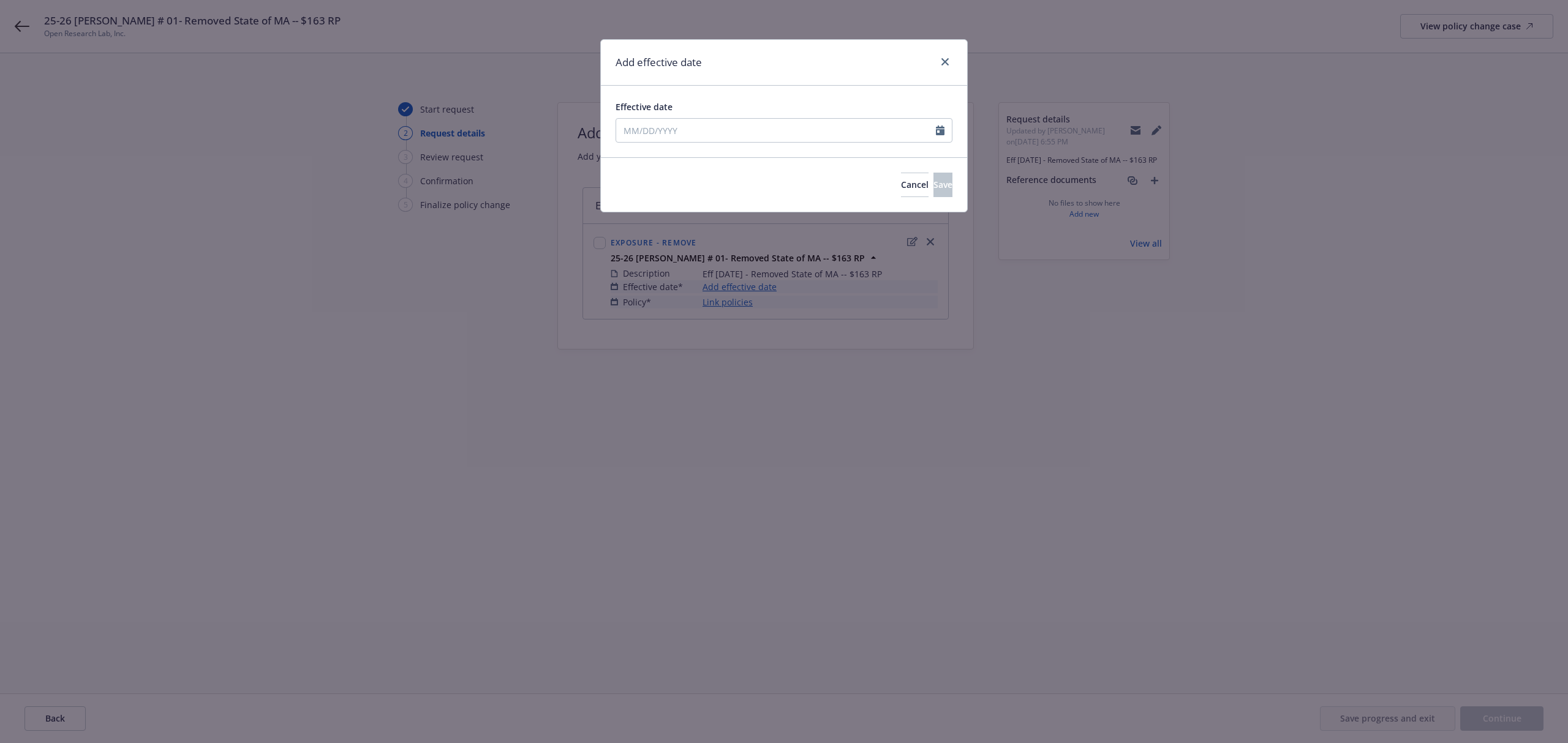
type input "03/03/2025"
click at [936, 176] on button "Save" at bounding box center [942, 184] width 19 height 24
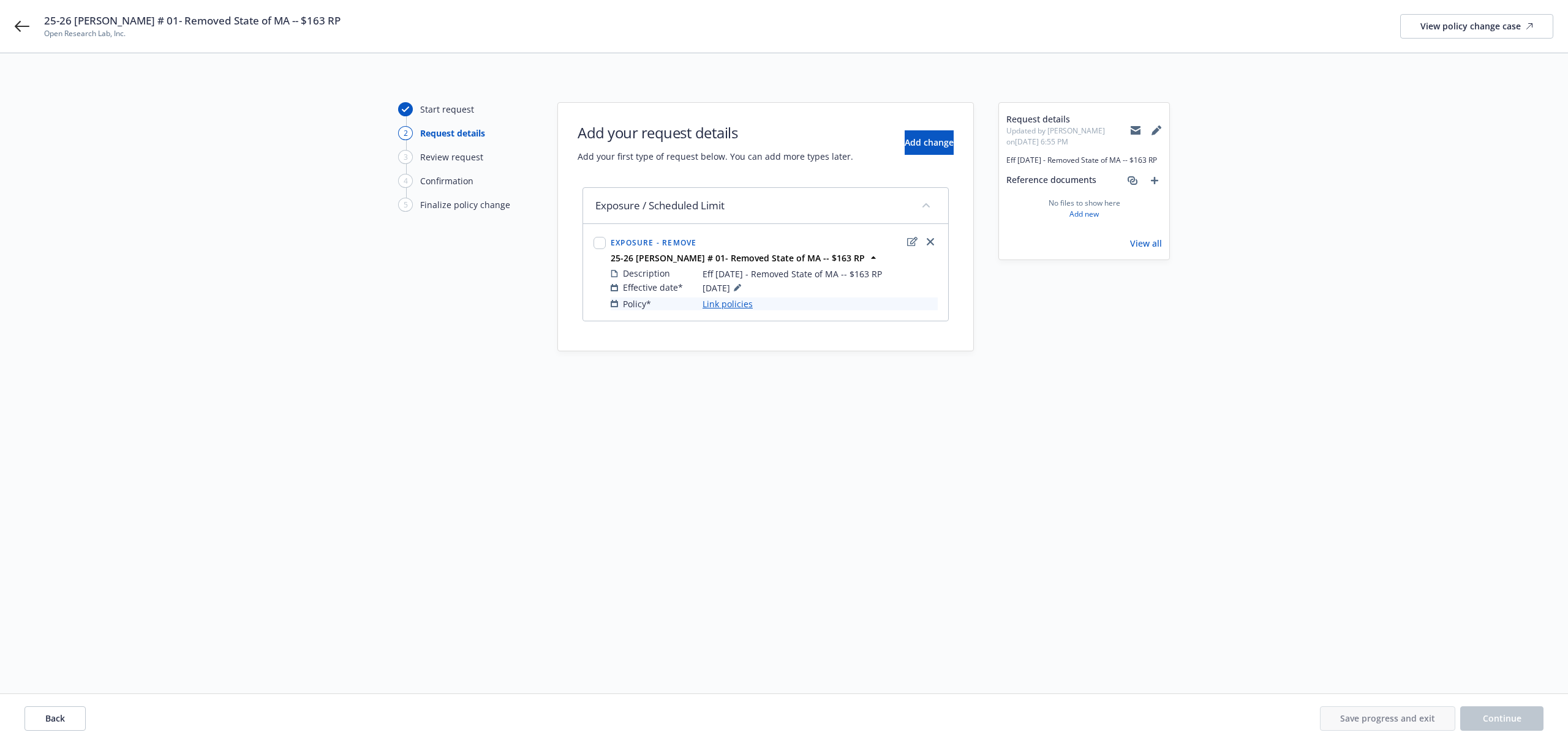
click at [733, 306] on link "Link policies" at bounding box center [728, 303] width 50 height 13
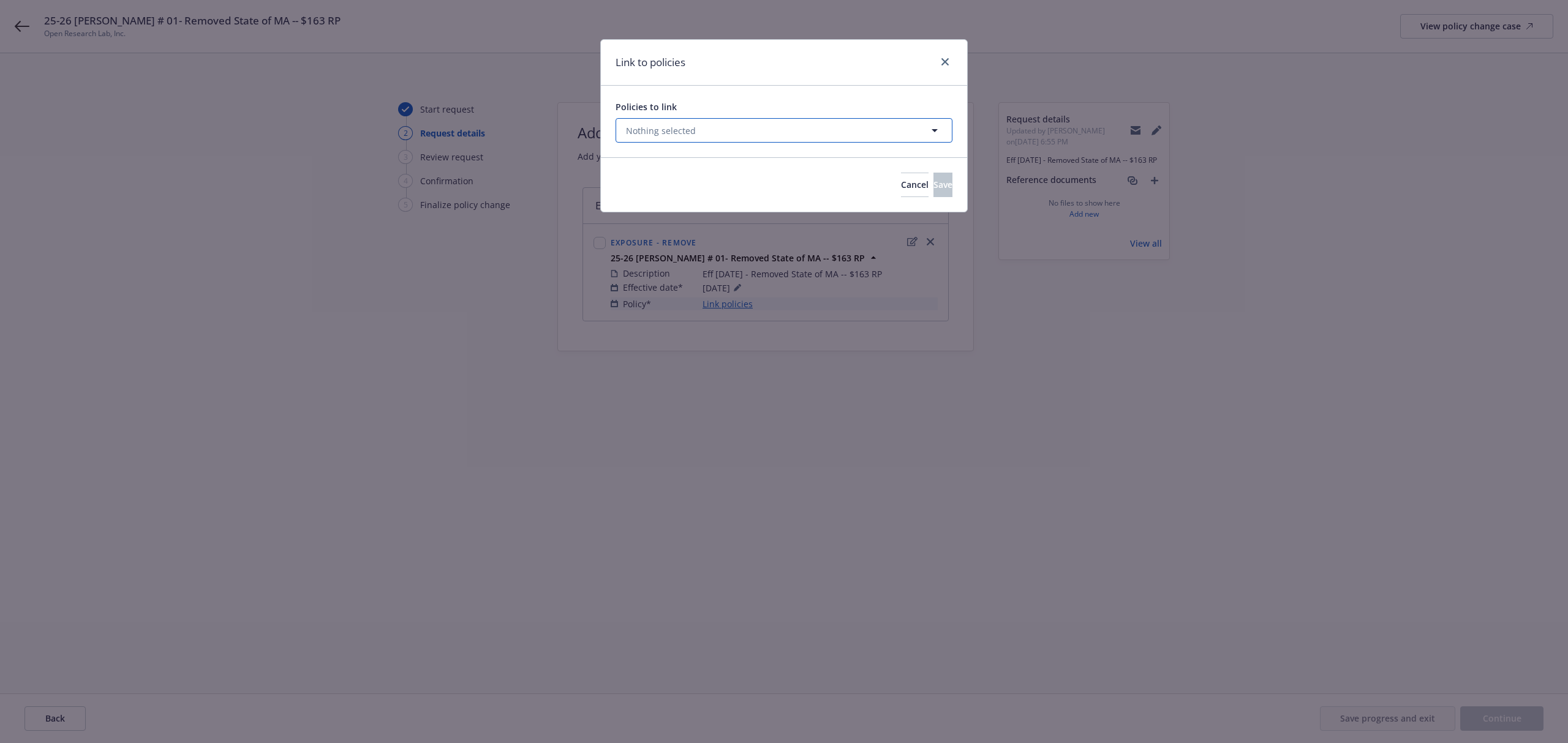
click at [749, 143] on button "Nothing selected" at bounding box center [784, 130] width 337 height 24
select select "ACTIVE"
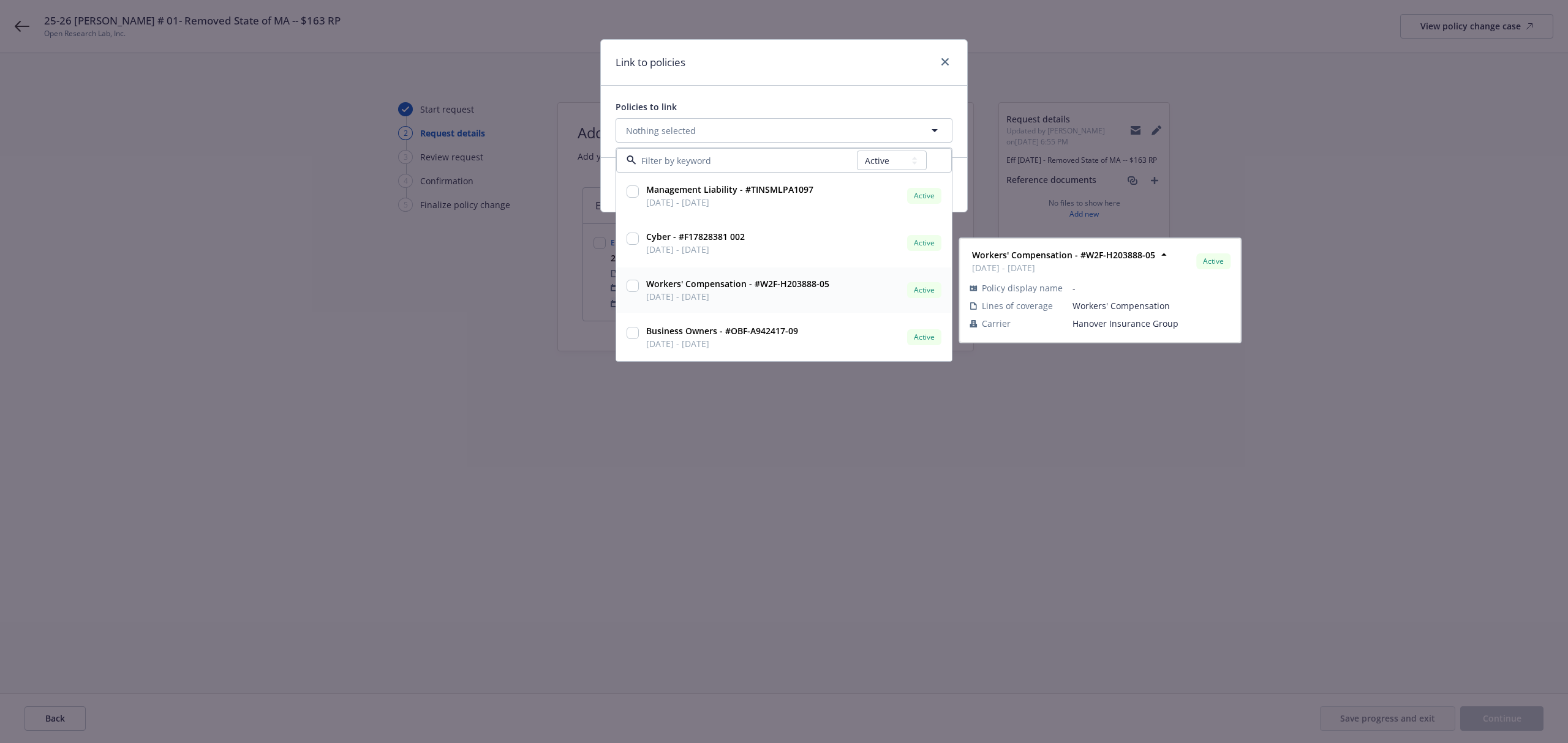
click at [630, 285] on input "checkbox" at bounding box center [632, 286] width 13 height 13
checkbox input "true"
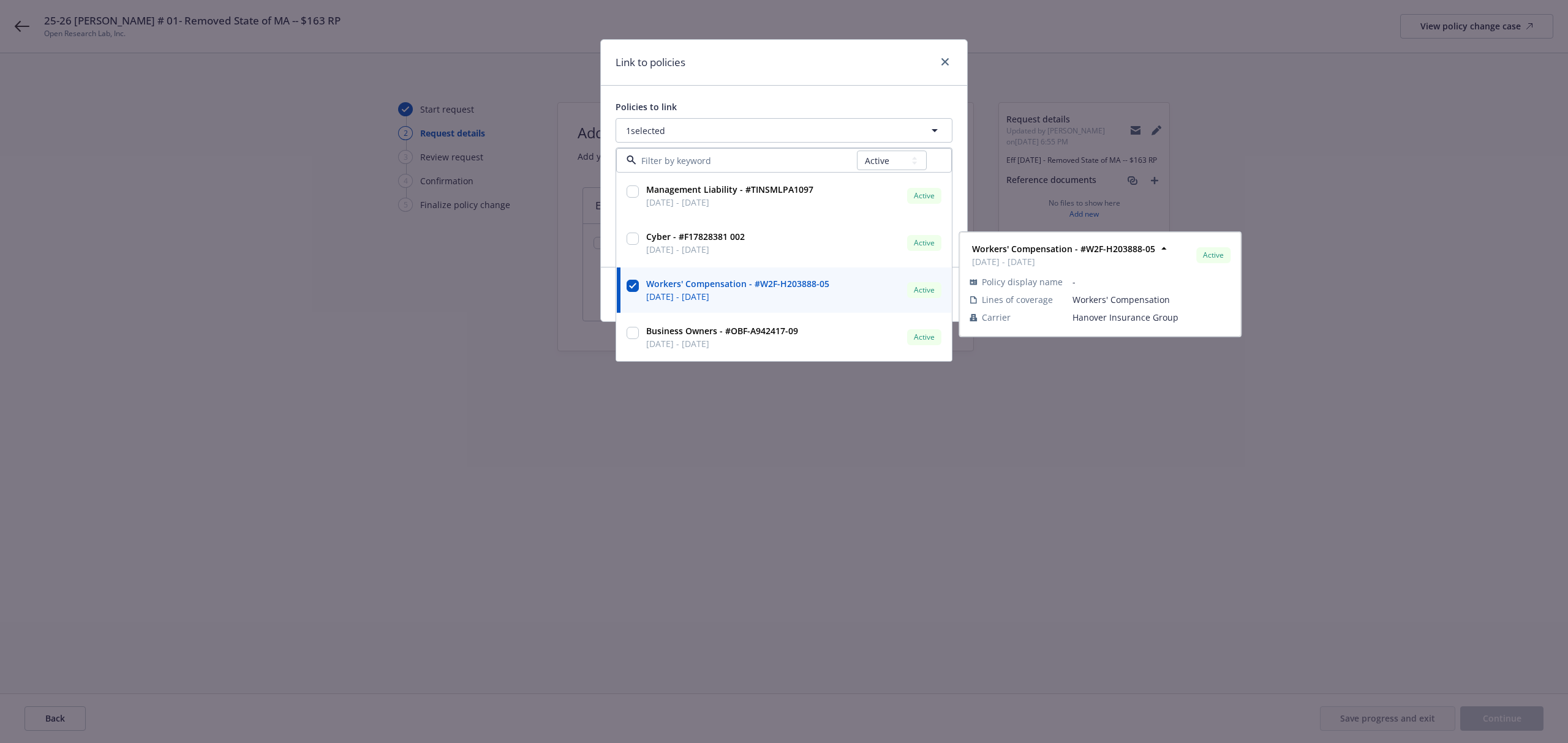
click at [834, 68] on div "Link to policies" at bounding box center [784, 63] width 366 height 46
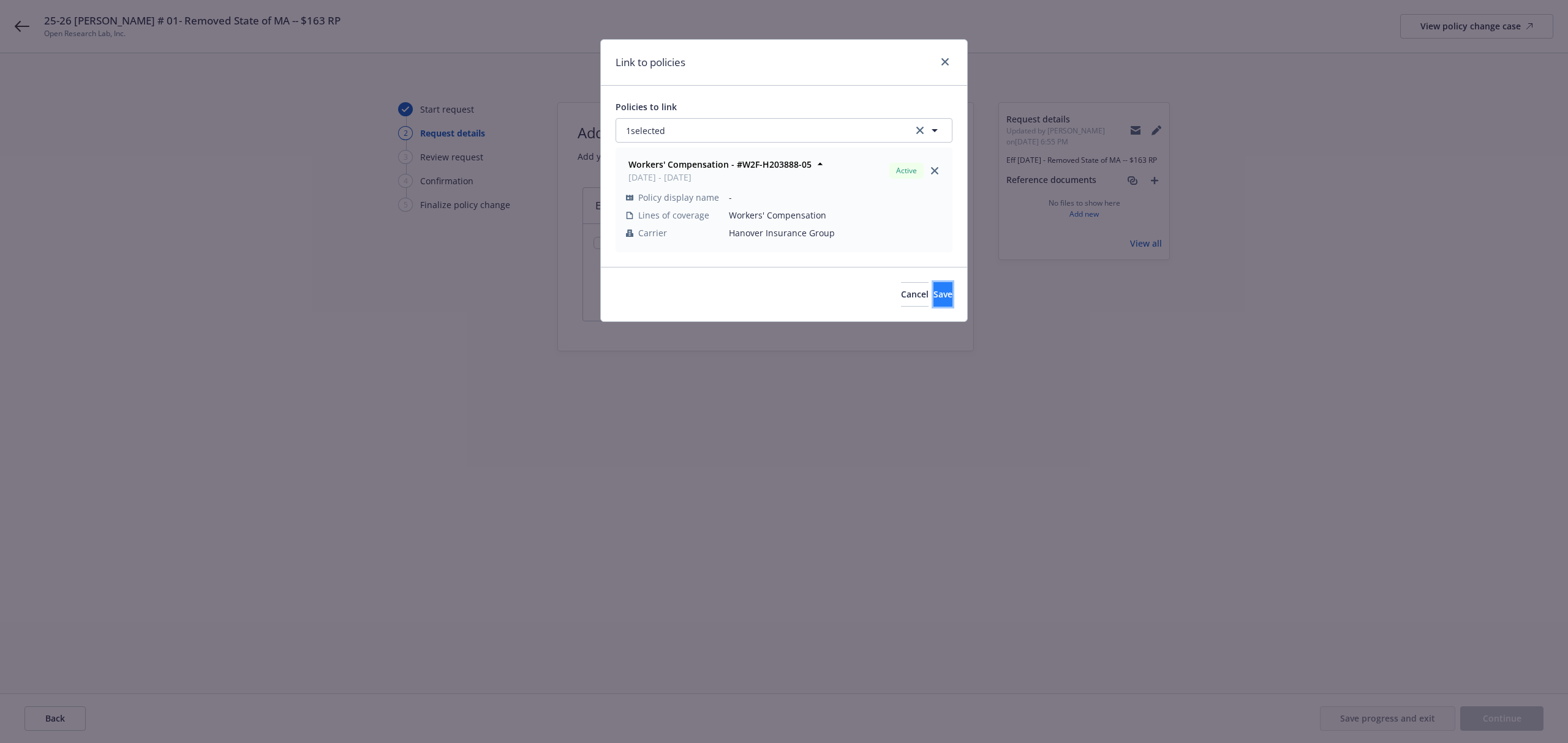
click at [933, 302] on button "Save" at bounding box center [942, 294] width 19 height 24
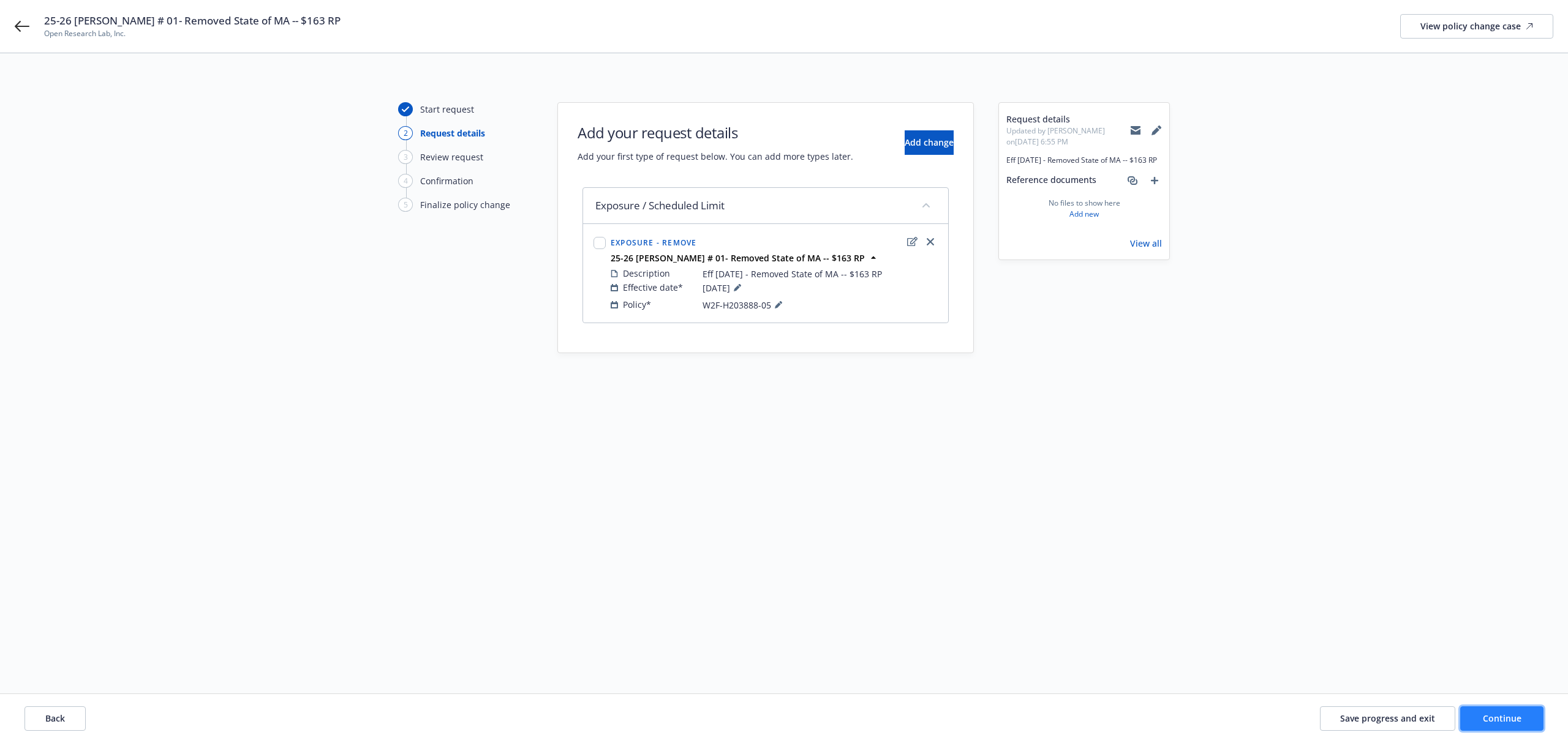
click at [1470, 711] on button "Continue" at bounding box center [1502, 718] width 84 height 24
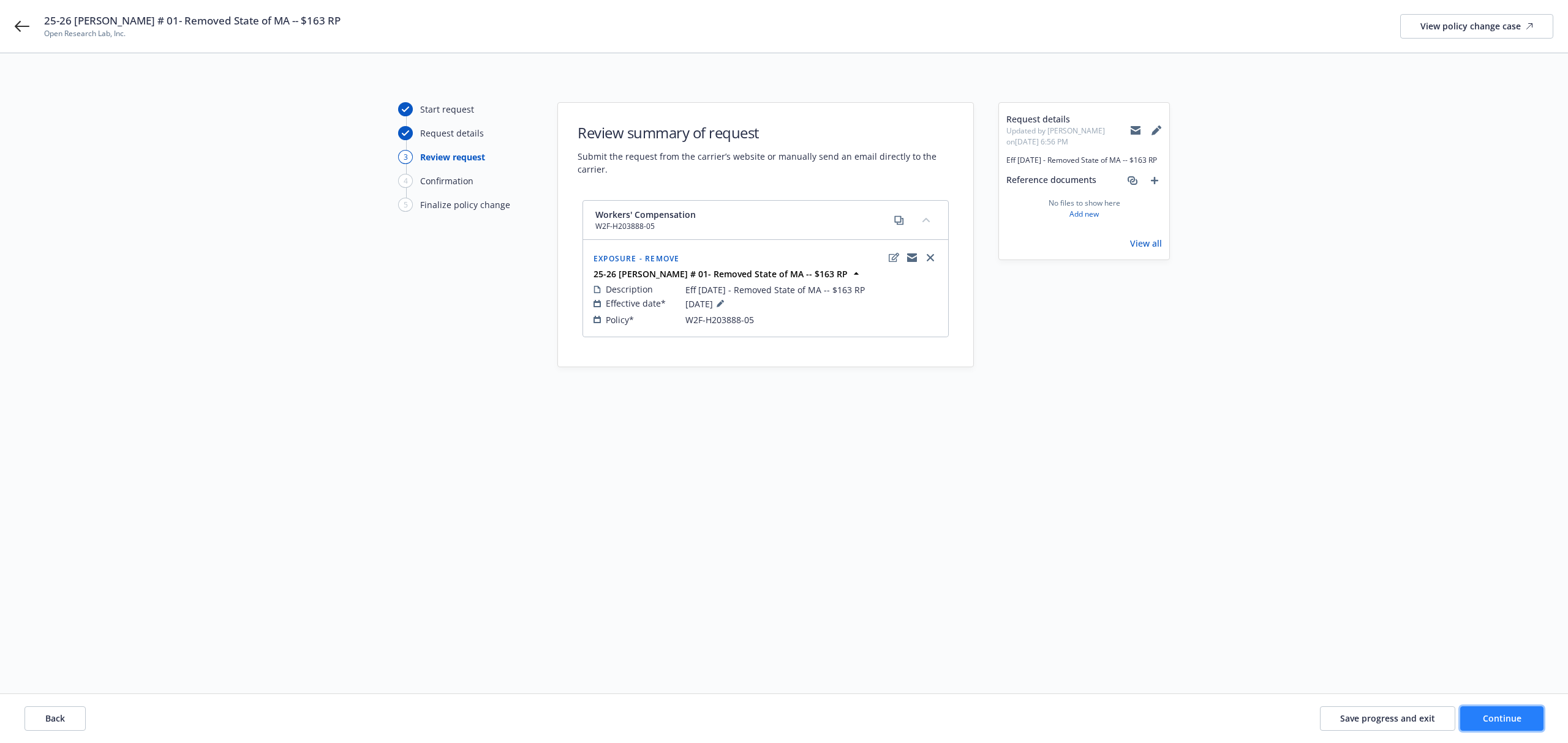
click at [1507, 714] on span "Continue" at bounding box center [1502, 718] width 38 height 12
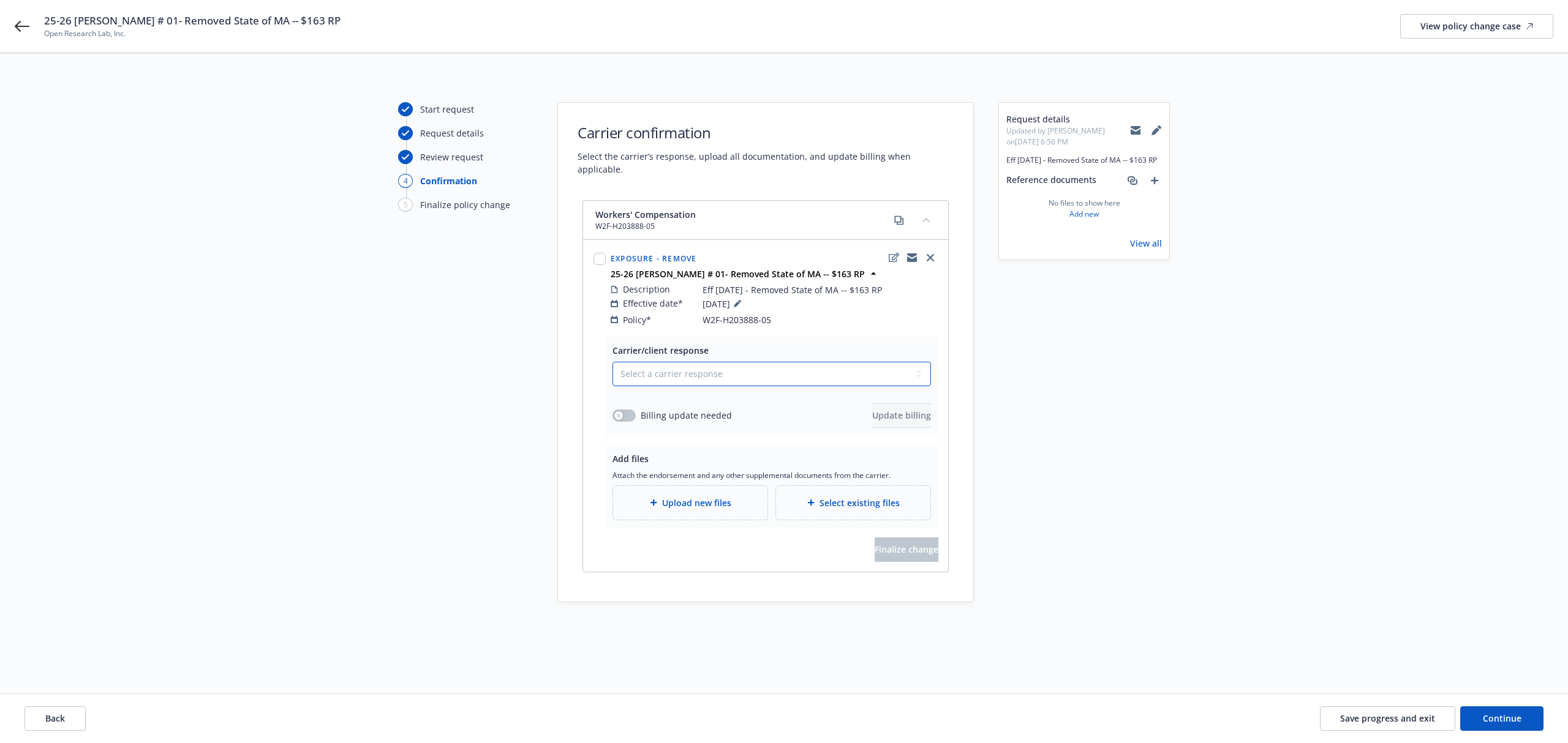
click at [774, 368] on select "Select a carrier response Accepted Accepted with revision No endorsement needed…" at bounding box center [771, 373] width 318 height 24
select select "ACCEPTED"
click at [612, 361] on select "Select a carrier response Accepted Accepted with revision No endorsement needed…" at bounding box center [771, 373] width 318 height 24
click at [617, 413] on icon "button" at bounding box center [619, 416] width 5 height 5
click at [924, 409] on button "Update billing" at bounding box center [901, 415] width 58 height 24
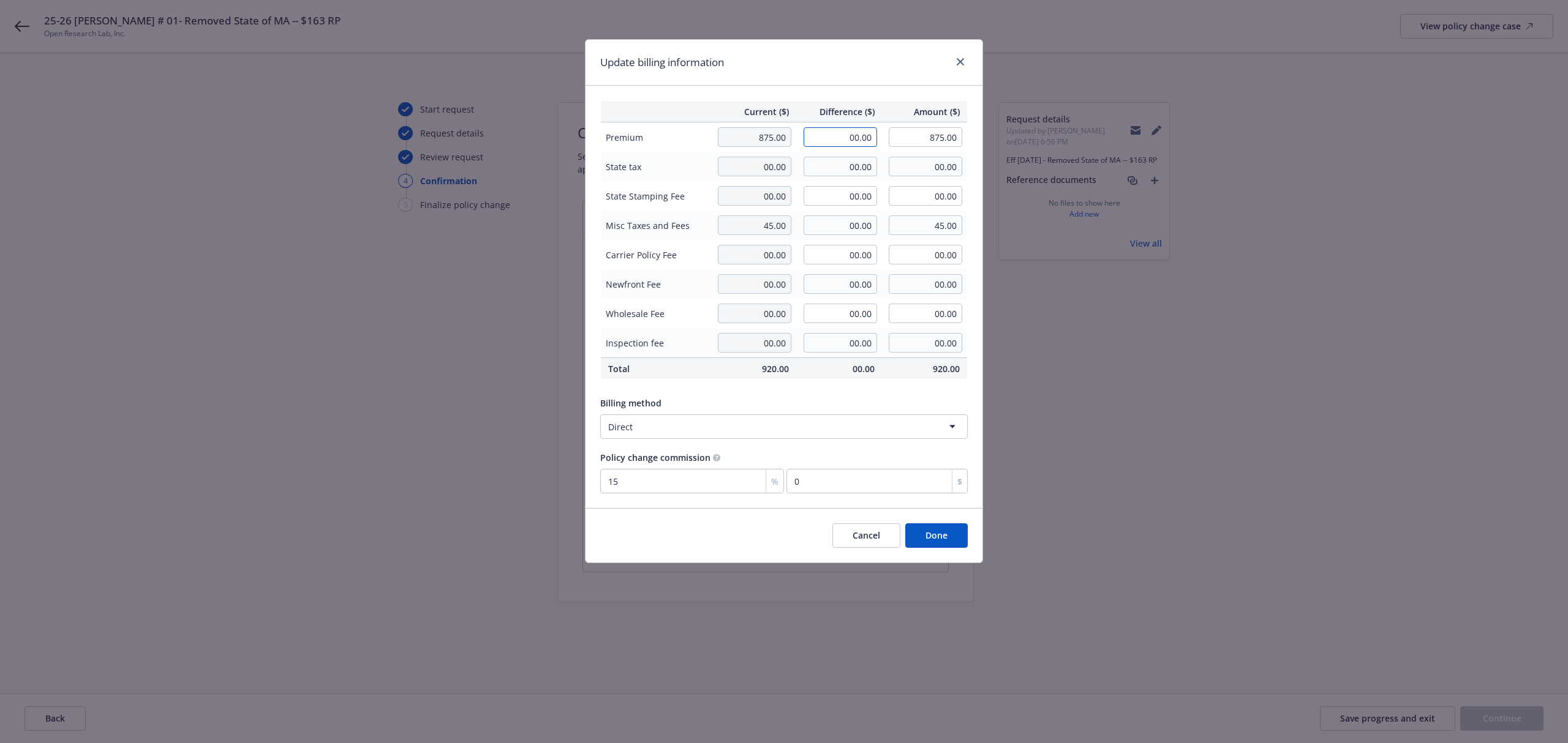
click at [844, 143] on input "00.00" at bounding box center [840, 137] width 74 height 19
type input "-163.00"
type input "712.00"
type input "-24.45"
click at [778, 91] on div "Current ($) Difference ($) Amount ($) Premium 875.00 -163.00 712.00 State tax 0…" at bounding box center [784, 297] width 397 height 422
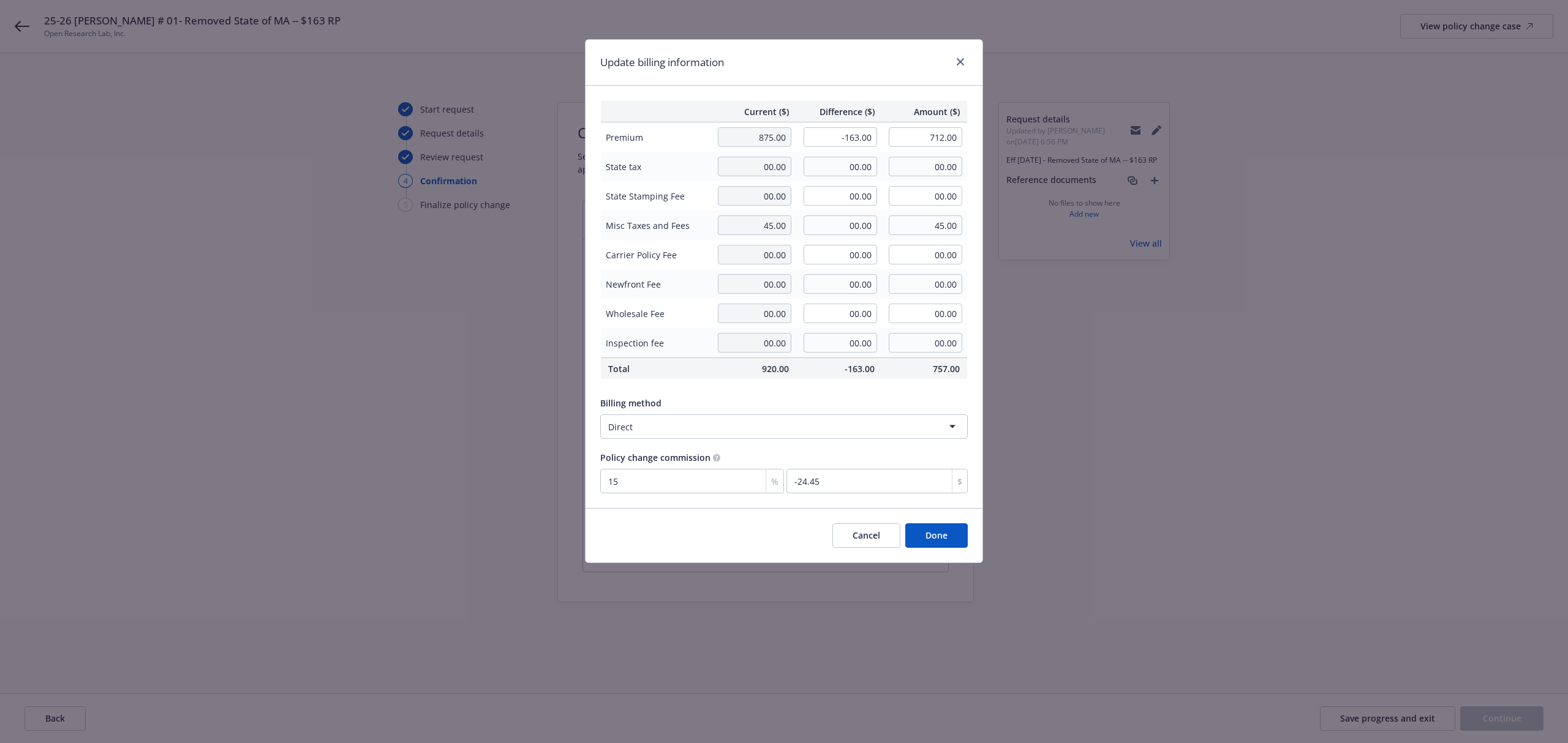
click at [927, 530] on button "Done" at bounding box center [936, 535] width 63 height 24
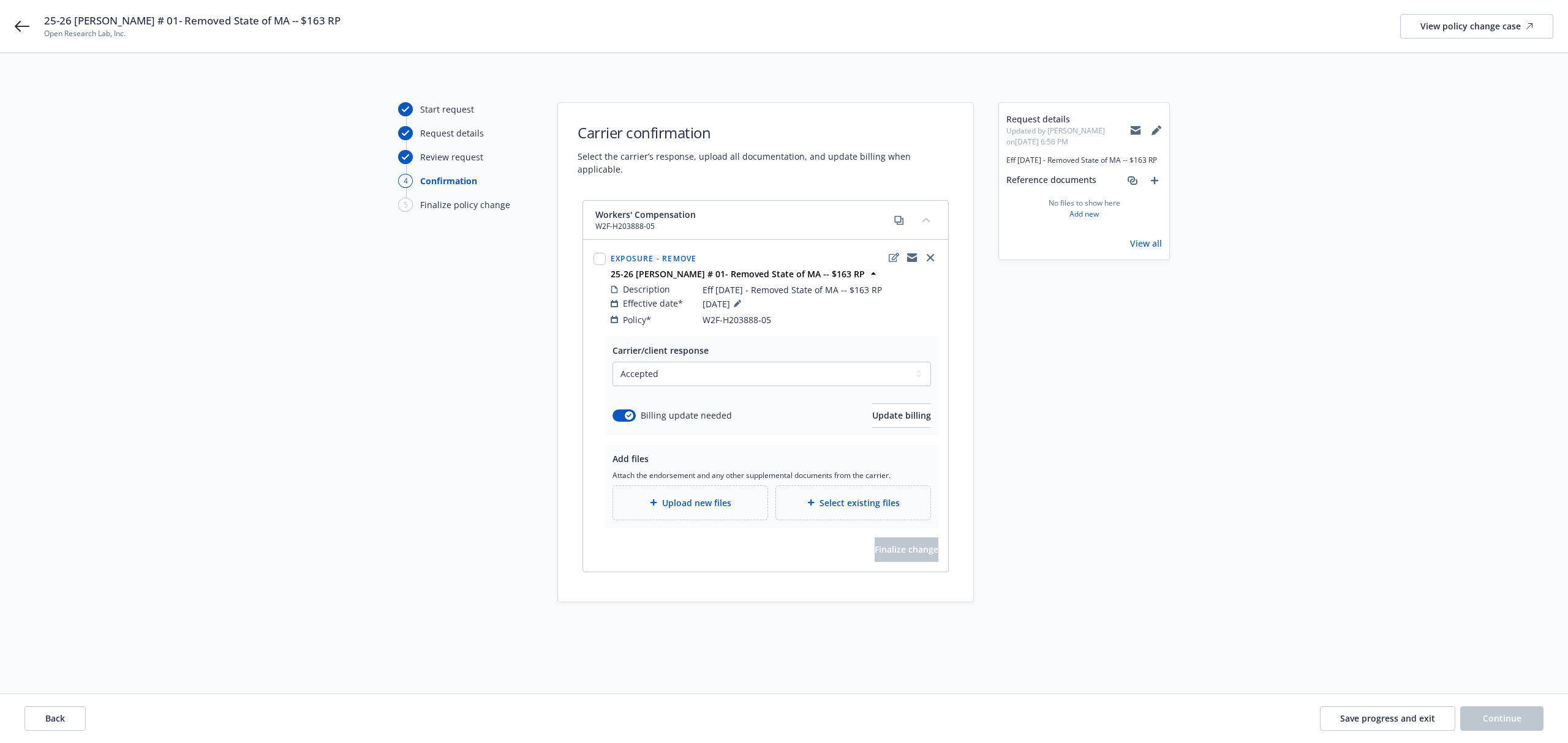
click at [717, 497] on span "Upload new files" at bounding box center [697, 503] width 69 height 13
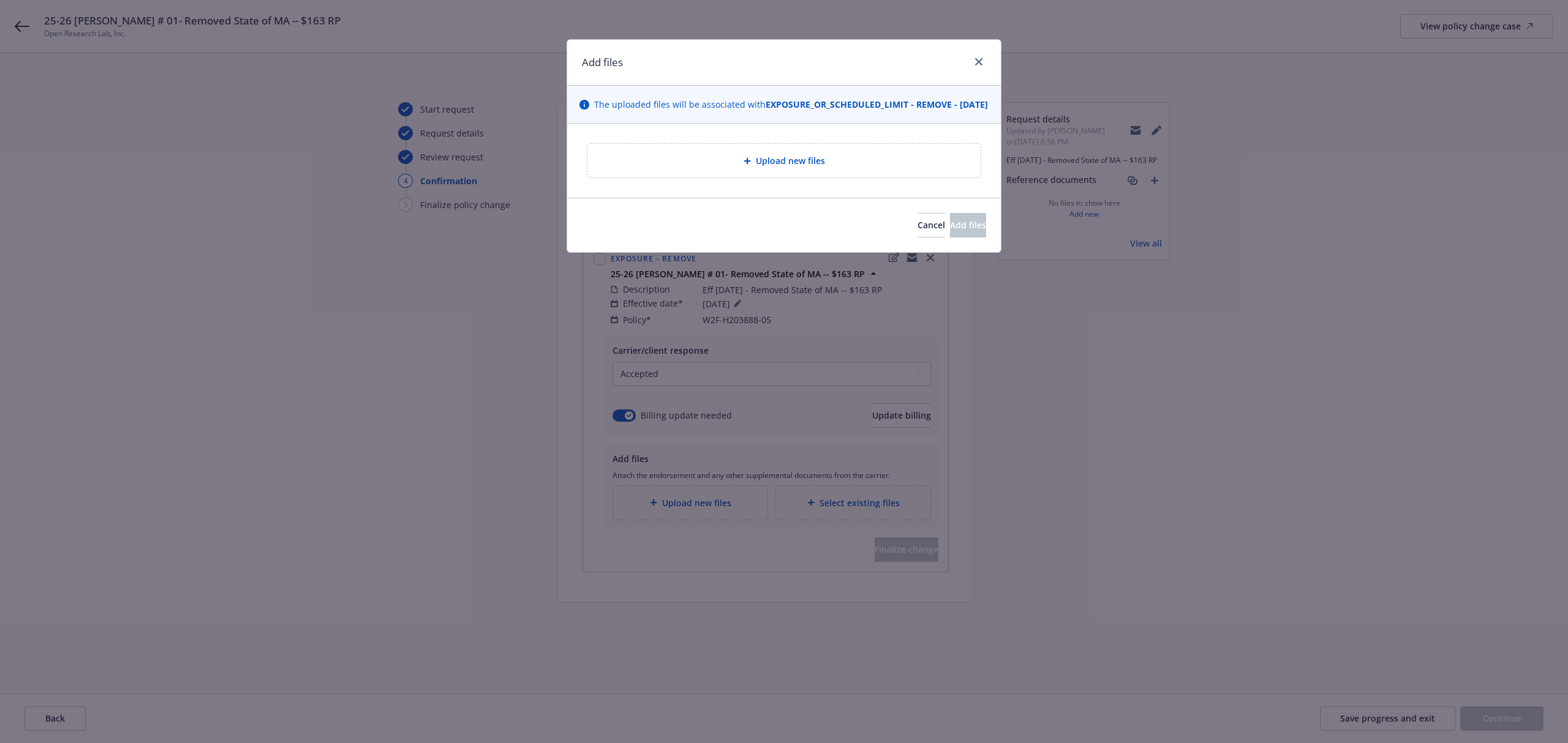
click at [642, 162] on div "Upload new files" at bounding box center [784, 160] width 393 height 33
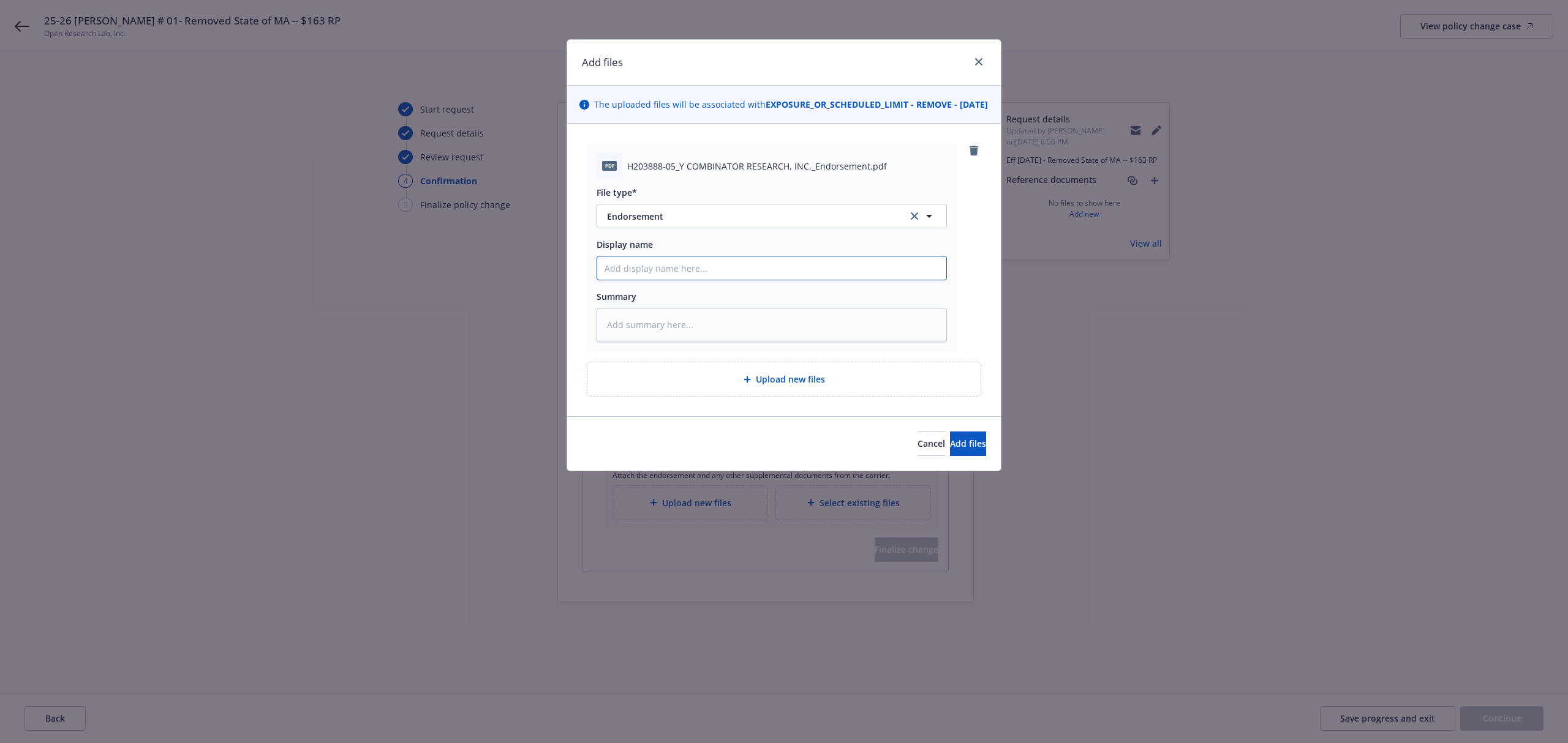
click at [694, 280] on input "Display name" at bounding box center [772, 268] width 349 height 23
paste input "Eff 3/3/25 - Removed State of MA -- $163 RP"
type textarea "x"
click at [689, 280] on input "Eff 3/3/25 - Removed State of MA -- $163 RP" at bounding box center [772, 268] width 349 height 23
type input "Eff 3/3/25 - Removed State of MA -- $163 RP"
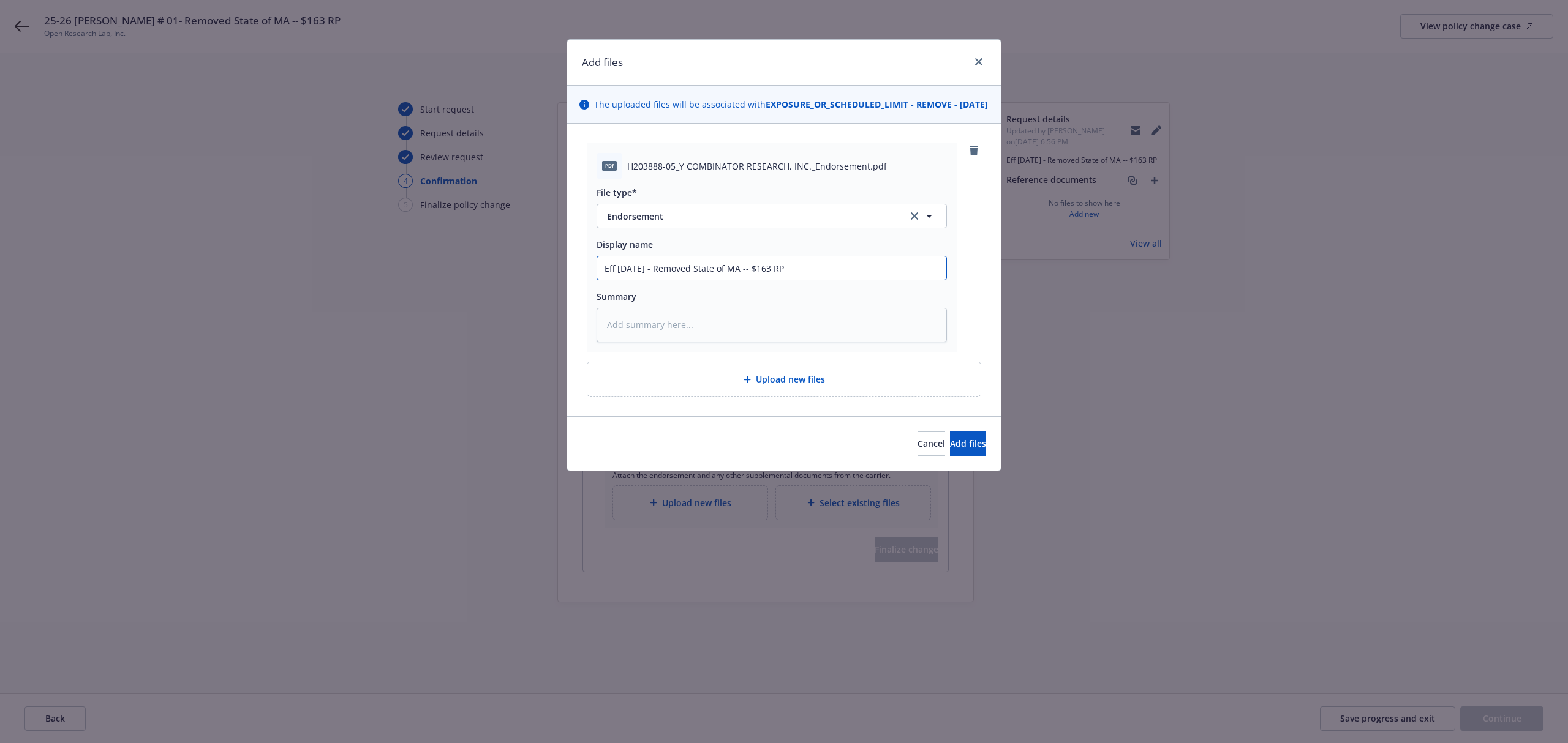
drag, startPoint x: 789, startPoint y: 272, endPoint x: 446, endPoint y: 291, distance: 343.5
click at [446, 291] on div "Add files The uploaded files will be associated with EXPOSURE_OR_SCHEDULED_LIMI…" at bounding box center [784, 372] width 1568 height 743
paste input "Open Research | 25-26 WC Endt # 01"
type textarea "x"
type input "Open Research | 25-26 WC Endt # 01 Eff 3/3/25 - Removed State of MA -- $163 RP"
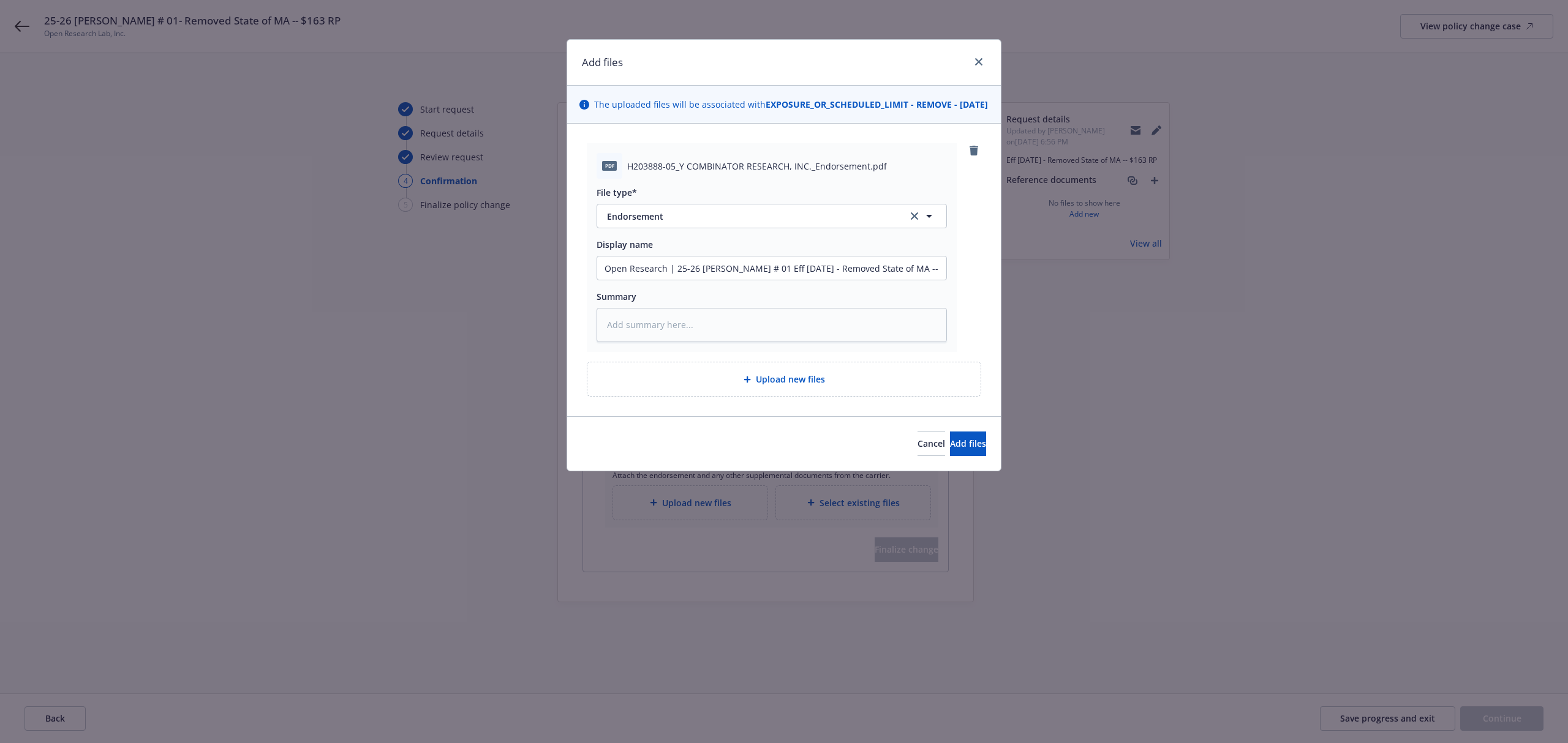
click at [446, 291] on div "Add files The uploaded files will be associated with EXPOSURE_OR_SCHEDULED_LIMI…" at bounding box center [784, 372] width 1568 height 743
drag, startPoint x: 657, startPoint y: 282, endPoint x: 510, endPoint y: 282, distance: 147.0
click at [510, 282] on div "Add files The uploaded files will be associated with EXPOSURE_OR_SCHEDULED_LIMI…" at bounding box center [784, 372] width 1568 height 743
type textarea "x"
type input "25-26 WC Endt # 01 Eff 3/3/25 - Removed State of MA -- $163 RP"
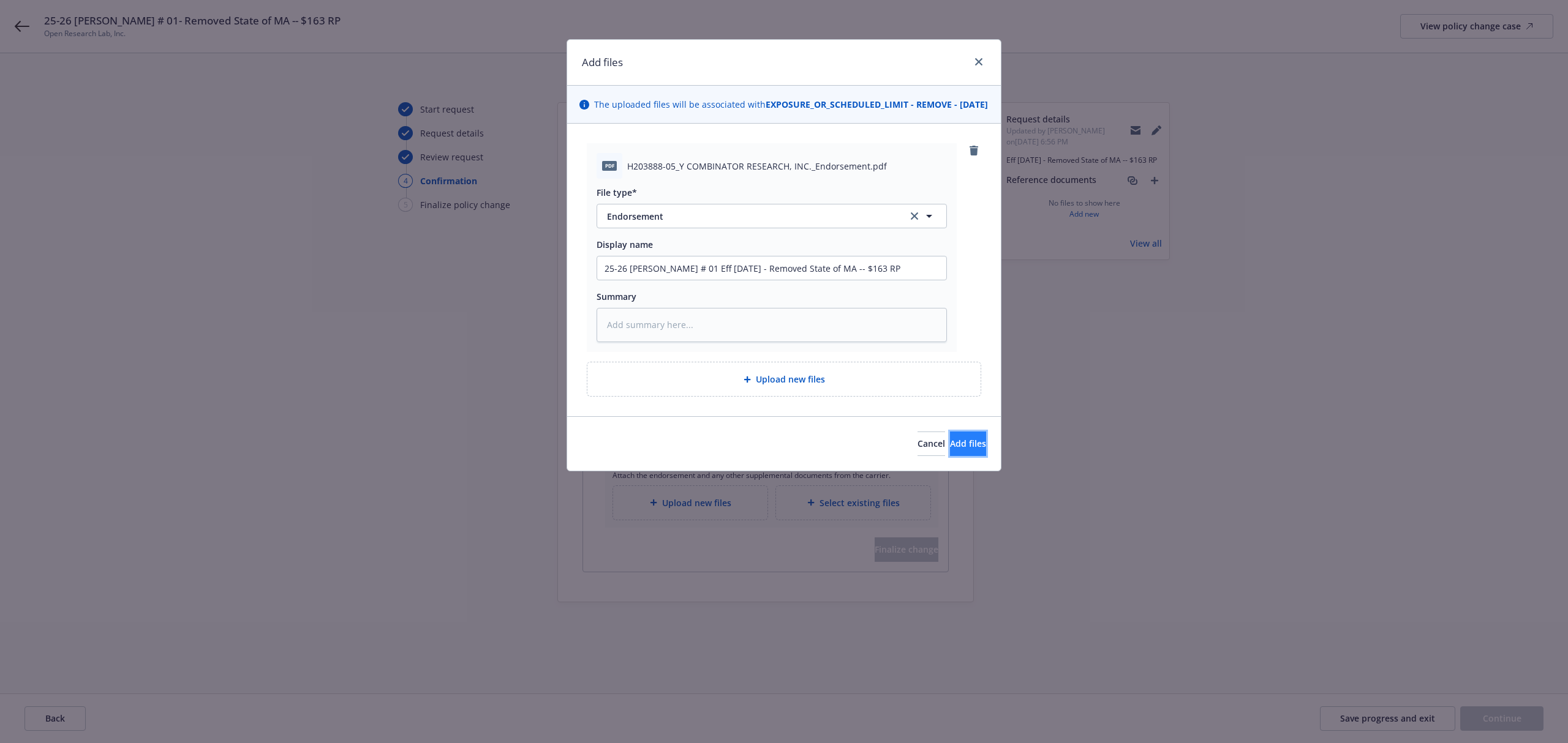
click at [971, 454] on button "Add files" at bounding box center [967, 443] width 36 height 24
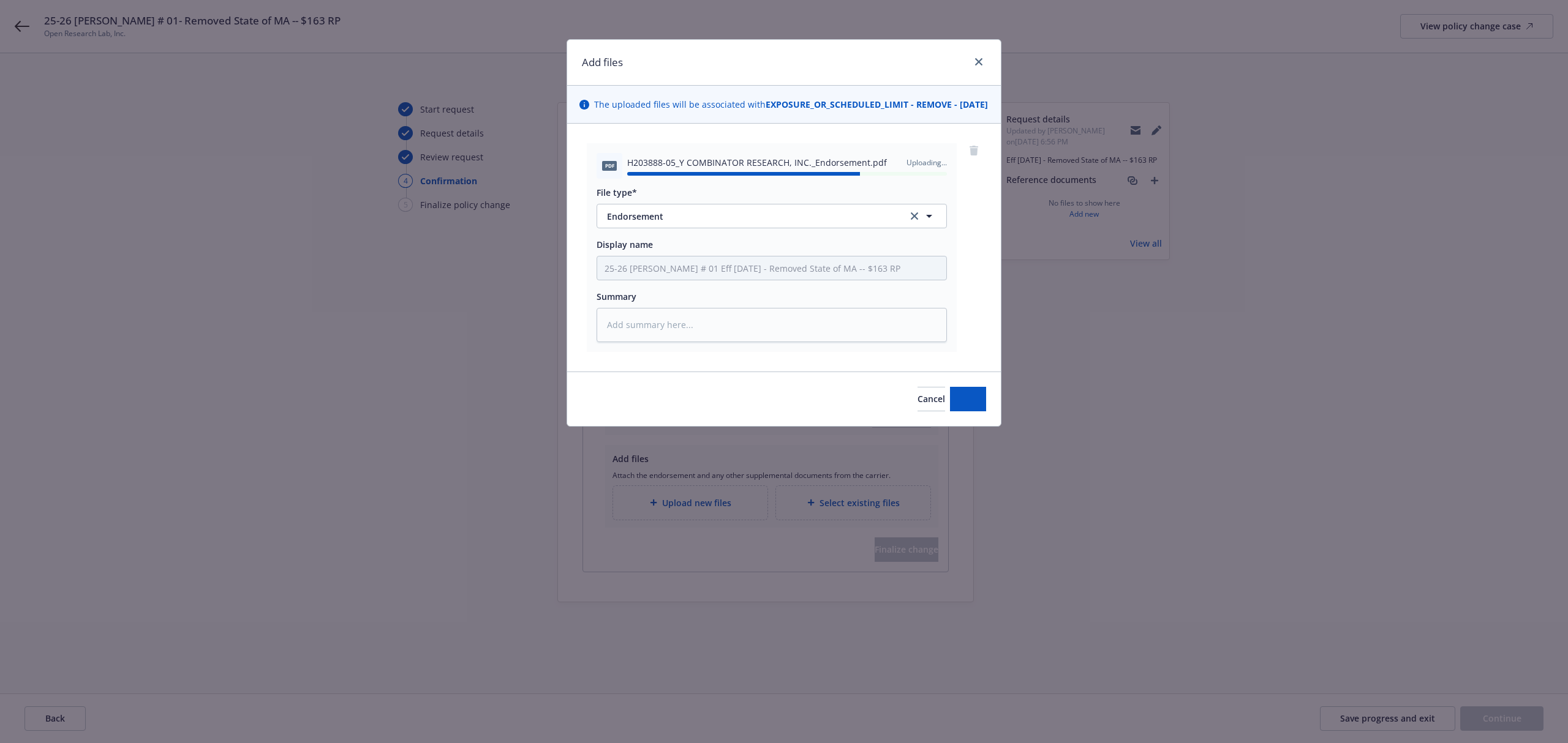
type textarea "x"
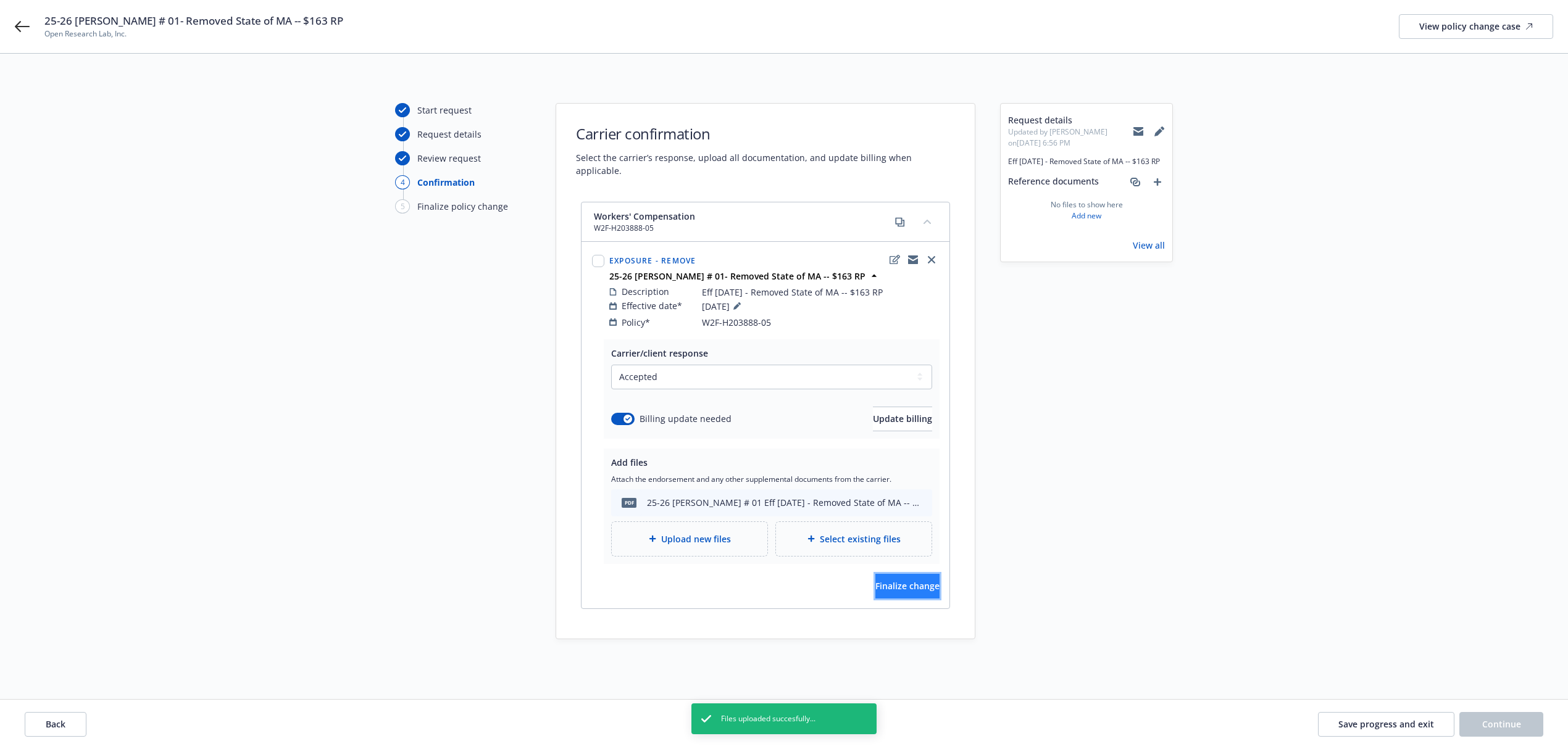
click at [887, 580] on span "Finalize change" at bounding box center [908, 586] width 64 height 12
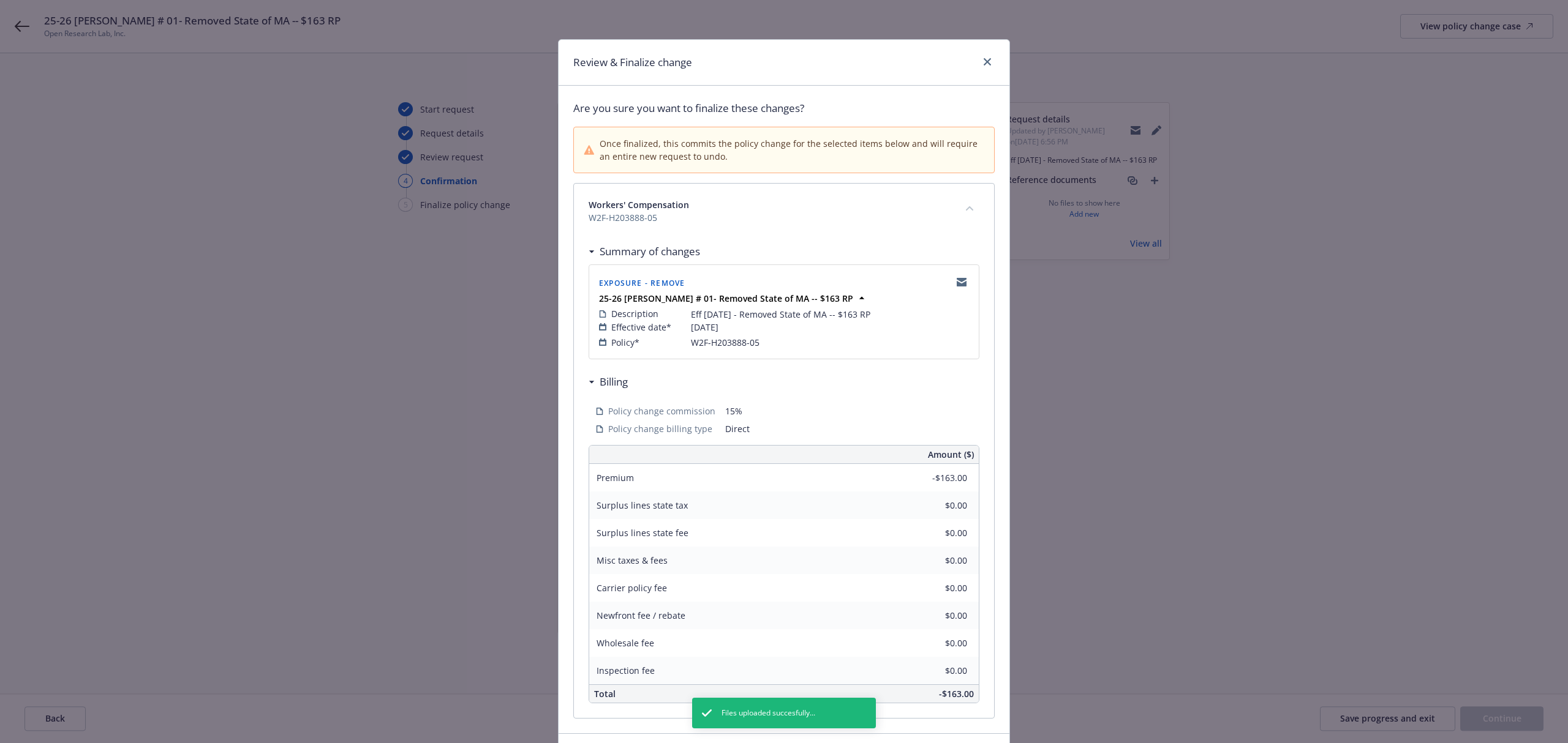
scroll to position [88, 0]
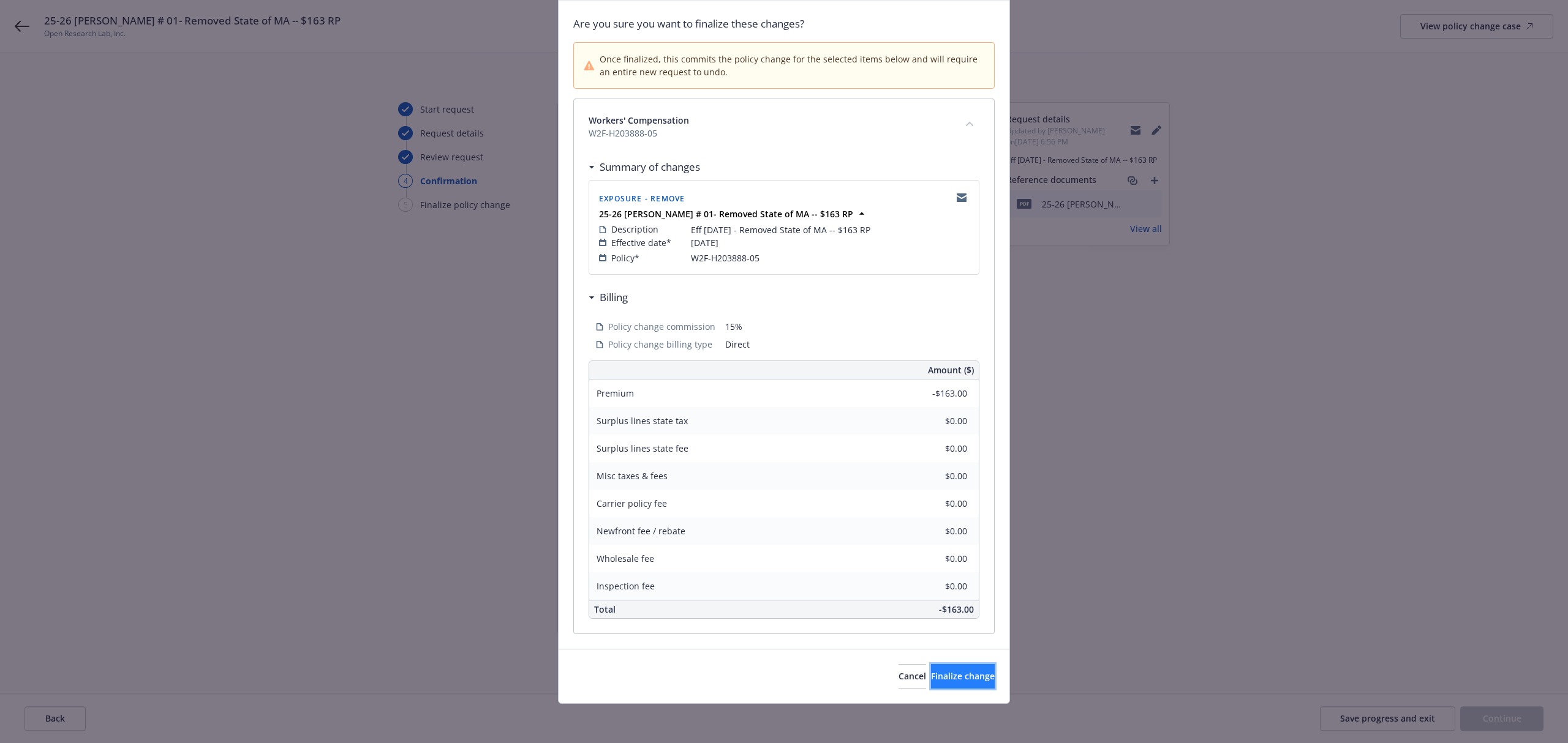
click at [931, 682] on button "Finalize change" at bounding box center [962, 676] width 63 height 24
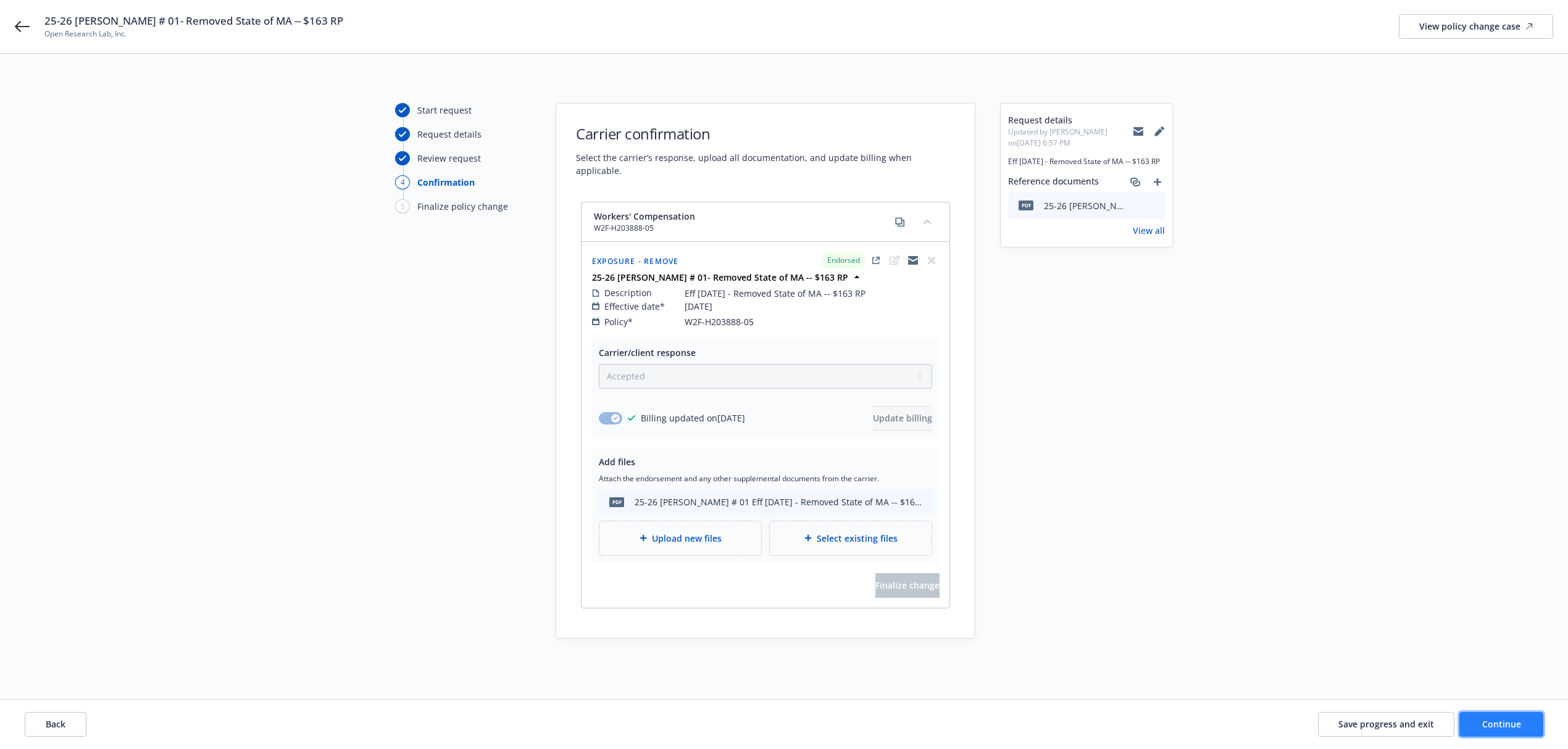
click at [1501, 724] on span "Continue" at bounding box center [1501, 724] width 39 height 12
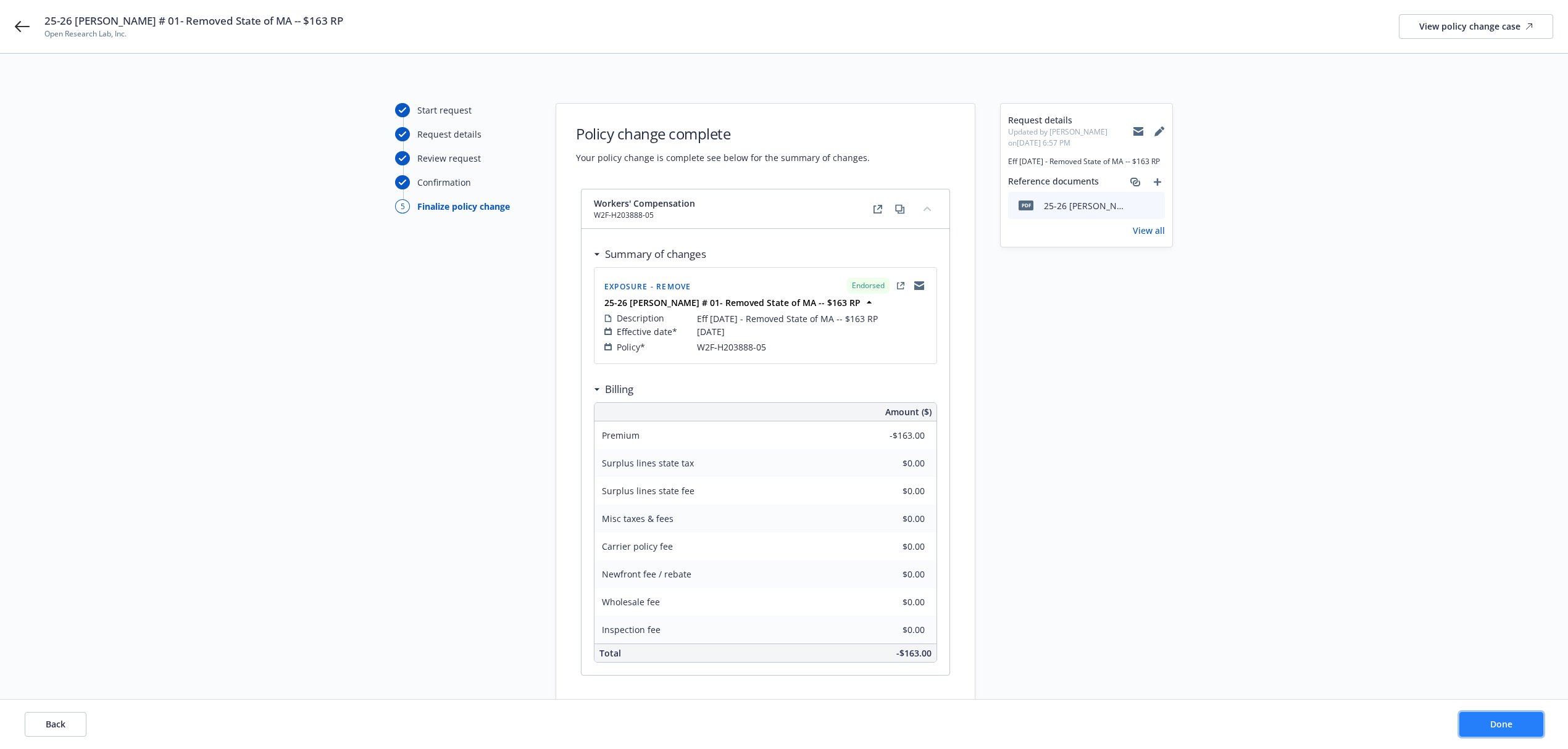
click at [1483, 731] on button "Done" at bounding box center [1501, 724] width 84 height 24
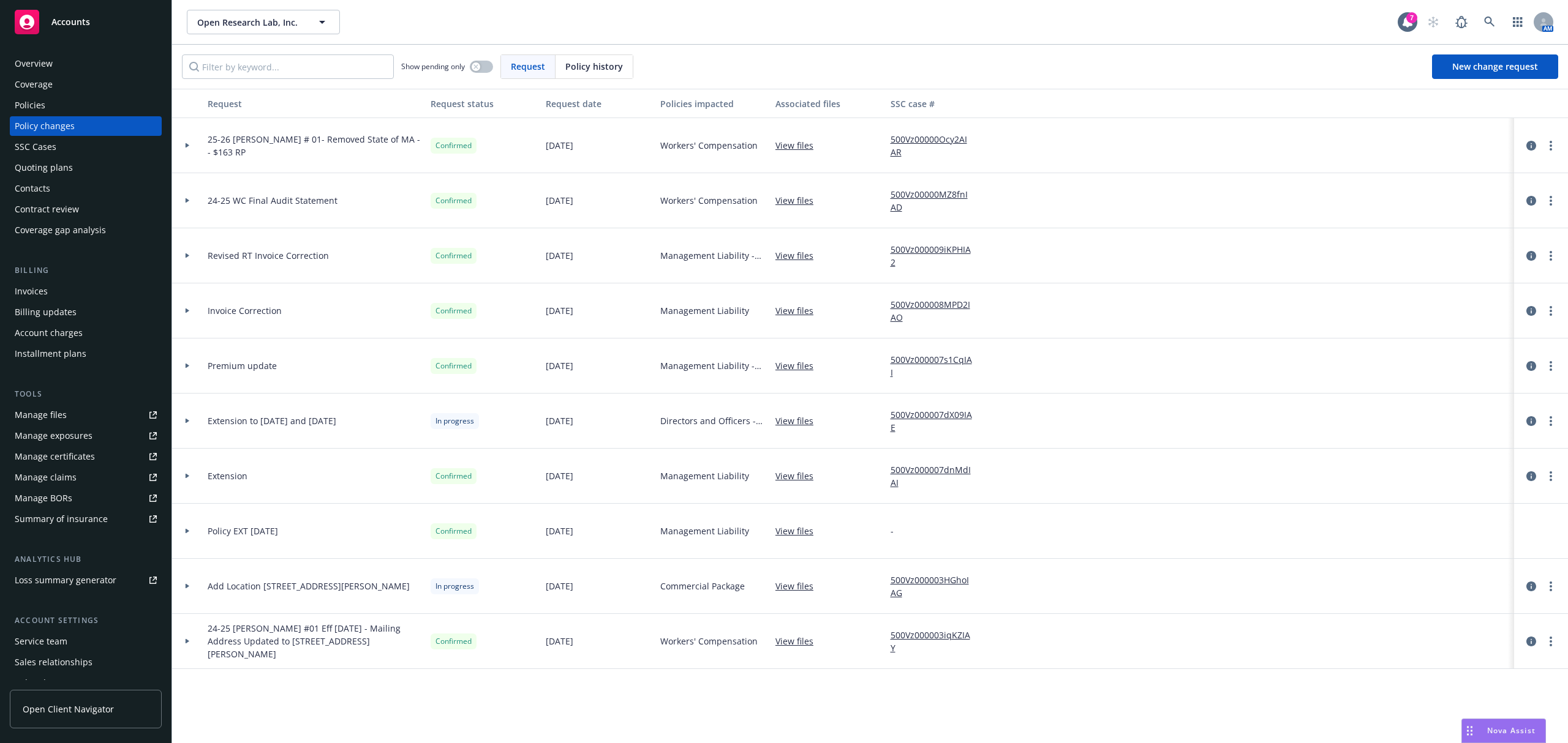
click at [182, 150] on div at bounding box center [187, 146] width 31 height 55
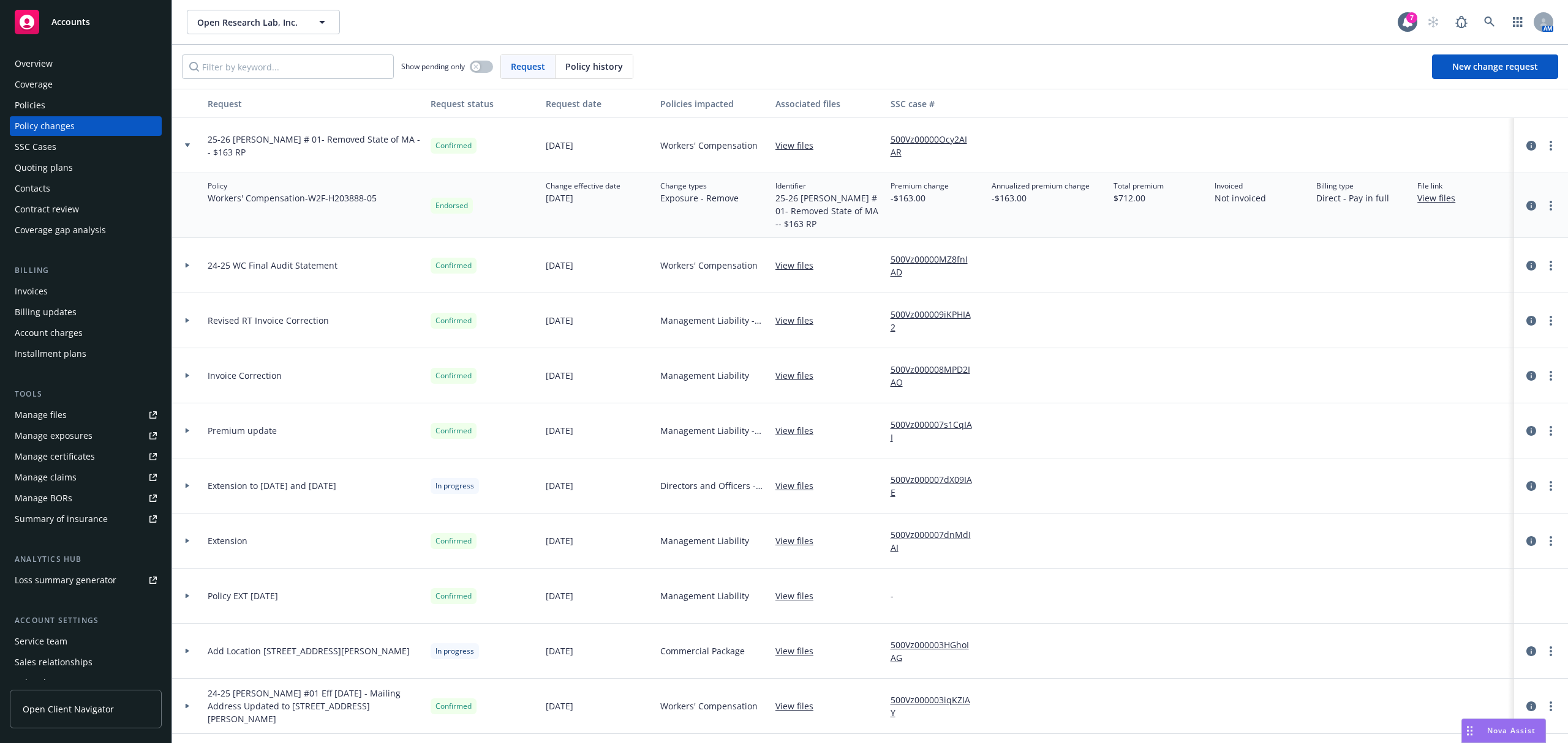
click at [1524, 211] on div at bounding box center [1540, 206] width 44 height 15
click at [1528, 207] on icon "circleInformation" at bounding box center [1531, 205] width 10 height 10
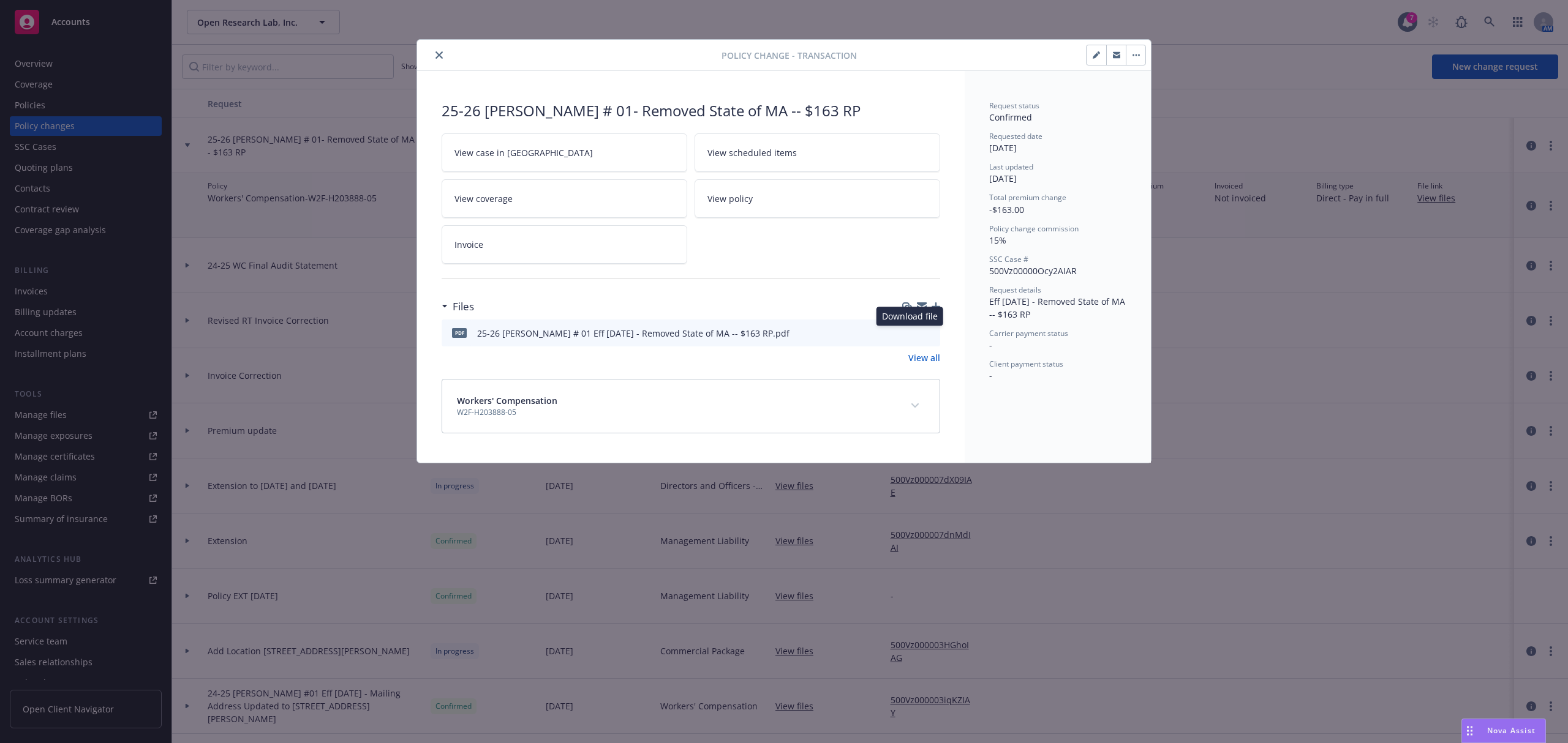
click at [908, 336] on icon "download file" at bounding box center [908, 332] width 10 height 10
click at [436, 56] on icon "close" at bounding box center [439, 55] width 8 height 8
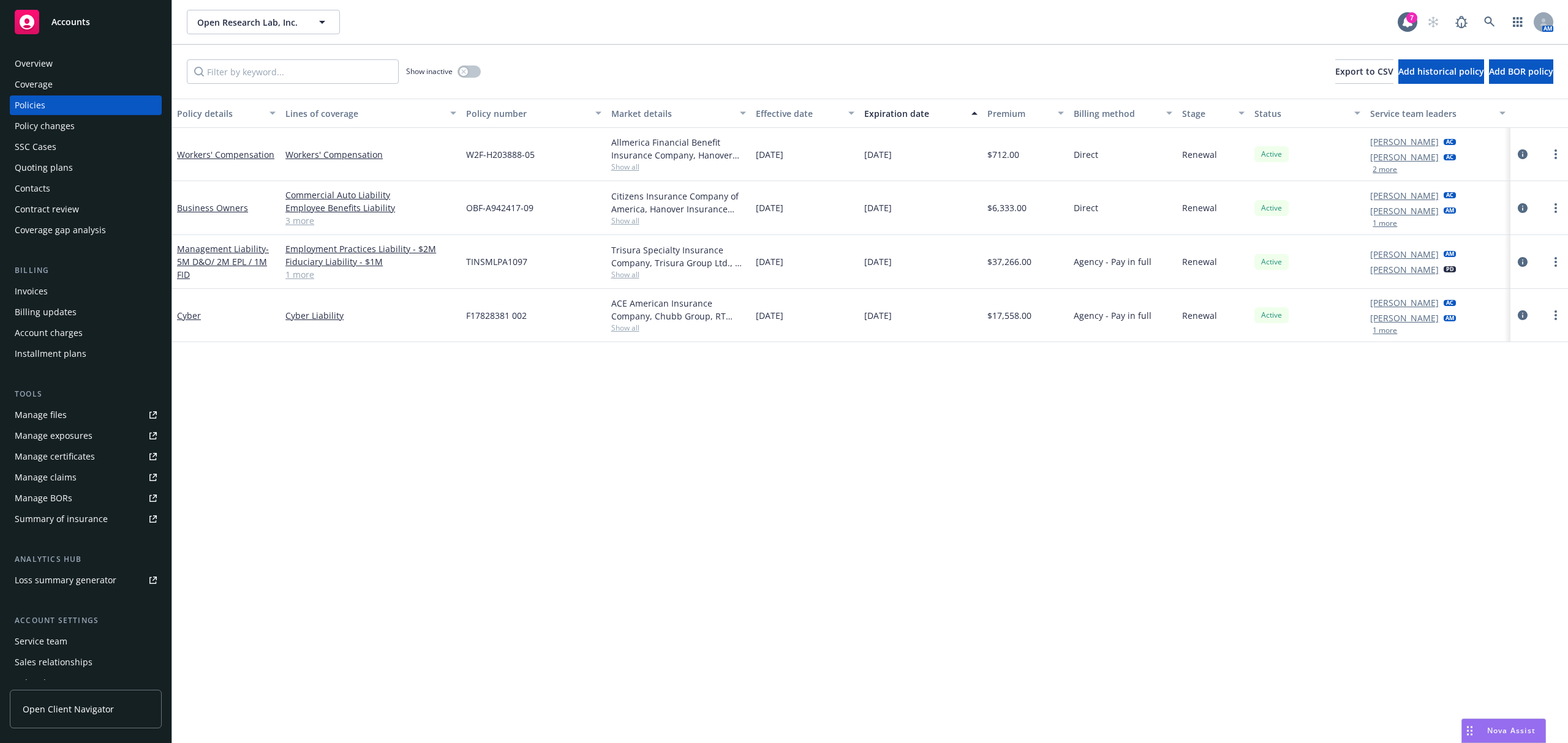
click at [58, 68] on div "Overview" at bounding box center [86, 63] width 142 height 19
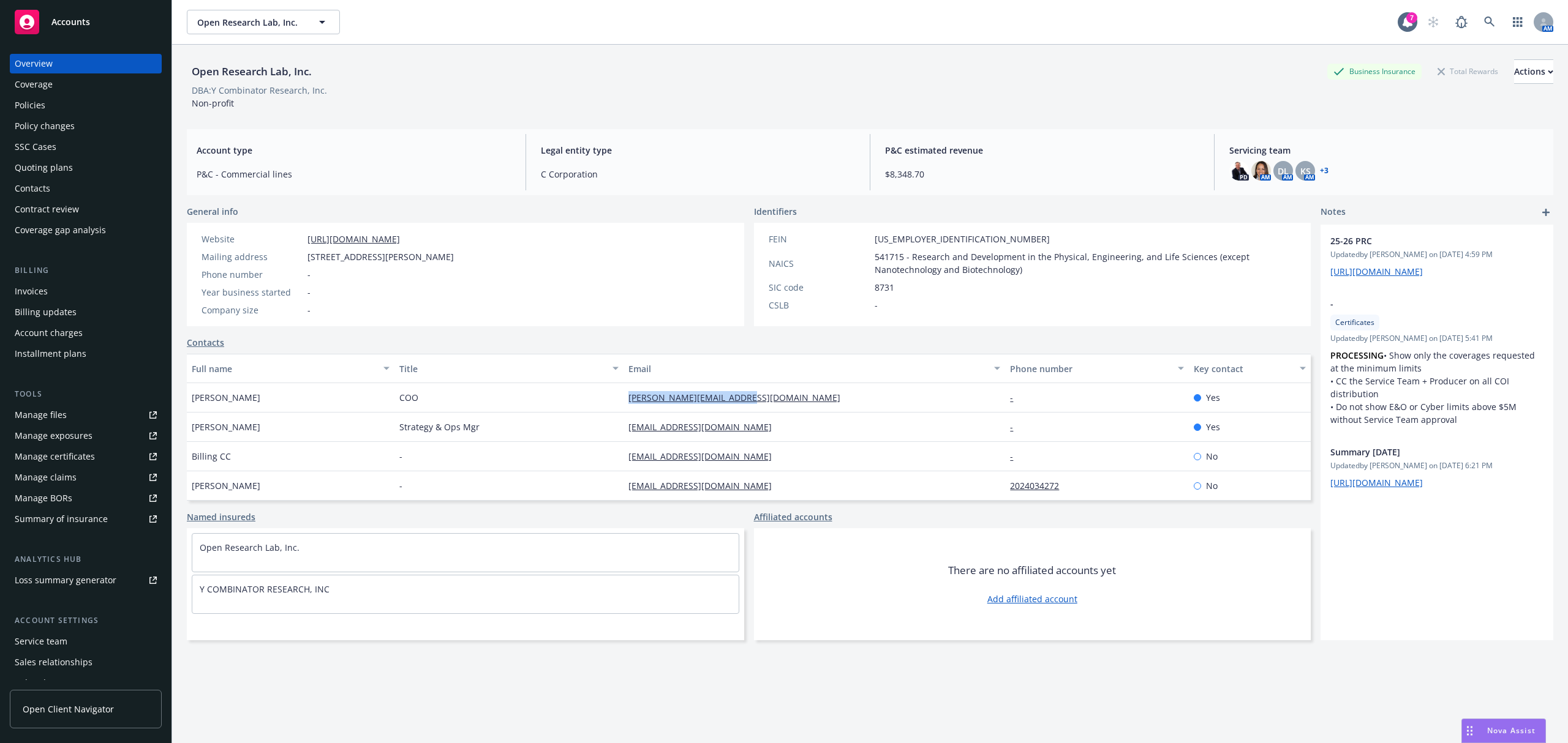
drag, startPoint x: 755, startPoint y: 401, endPoint x: 598, endPoint y: 399, distance: 157.0
click at [598, 399] on div "[PERSON_NAME] COO [PERSON_NAME][EMAIL_ADDRESS][DOMAIN_NAME] - Yes" at bounding box center [748, 397] width 1124 height 29
copy div "[PERSON_NAME][EMAIL_ADDRESS][DOMAIN_NAME]"
click at [591, 439] on div "Strategy & Ops Mgr" at bounding box center [509, 427] width 229 height 29
drag, startPoint x: 611, startPoint y: 423, endPoint x: 741, endPoint y: 426, distance: 130.0
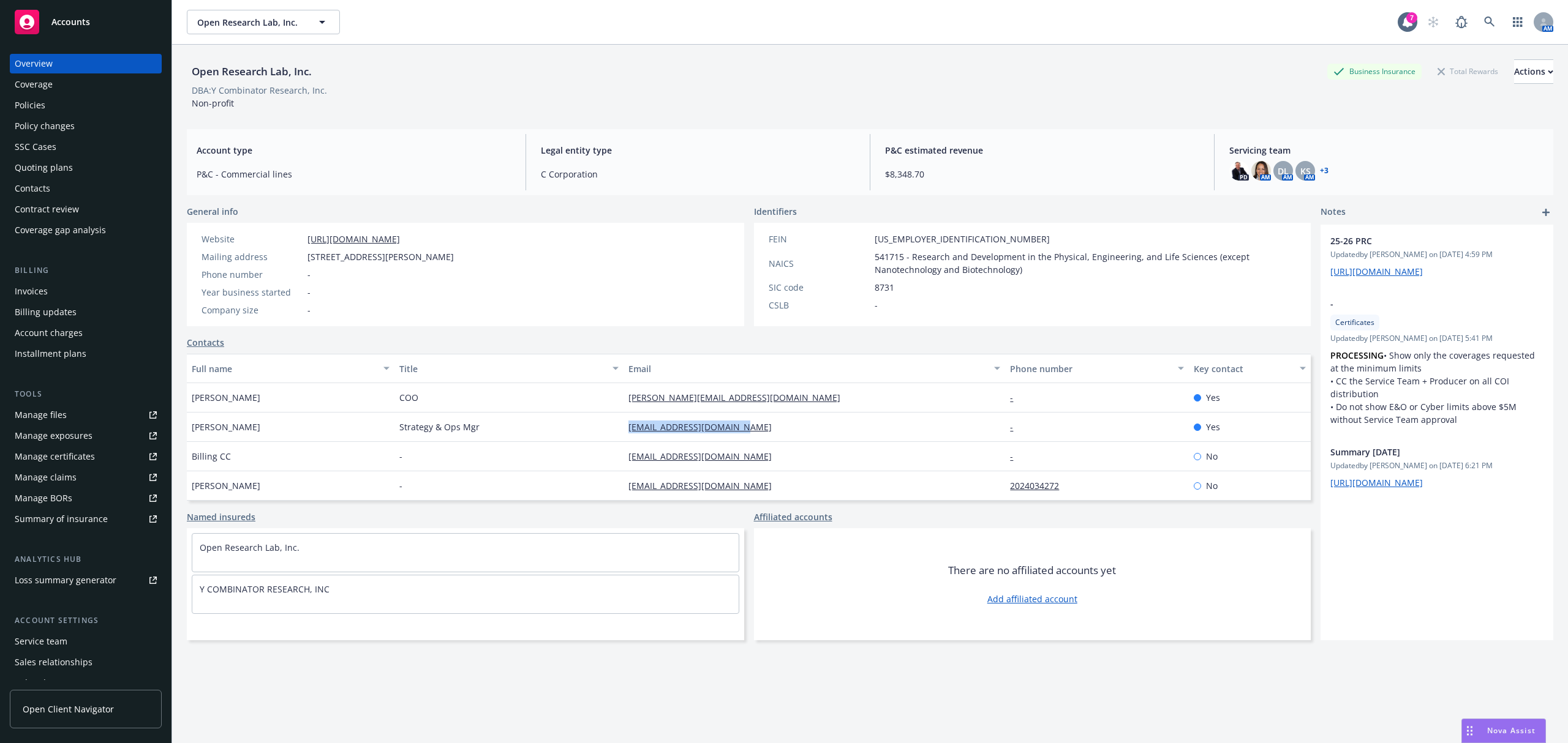
click at [741, 426] on div "[PERSON_NAME] Strategy & Ops Mgr [EMAIL_ADDRESS][DOMAIN_NAME] - Yes" at bounding box center [748, 427] width 1124 height 29
copy div "[EMAIL_ADDRESS][DOMAIN_NAME]"
drag, startPoint x: 607, startPoint y: 457, endPoint x: 741, endPoint y: 453, distance: 134.1
click at [741, 453] on div "Billing CC - ops@openresearchlab.org - No" at bounding box center [748, 456] width 1124 height 29
copy div "ops@openresearchlab.org"
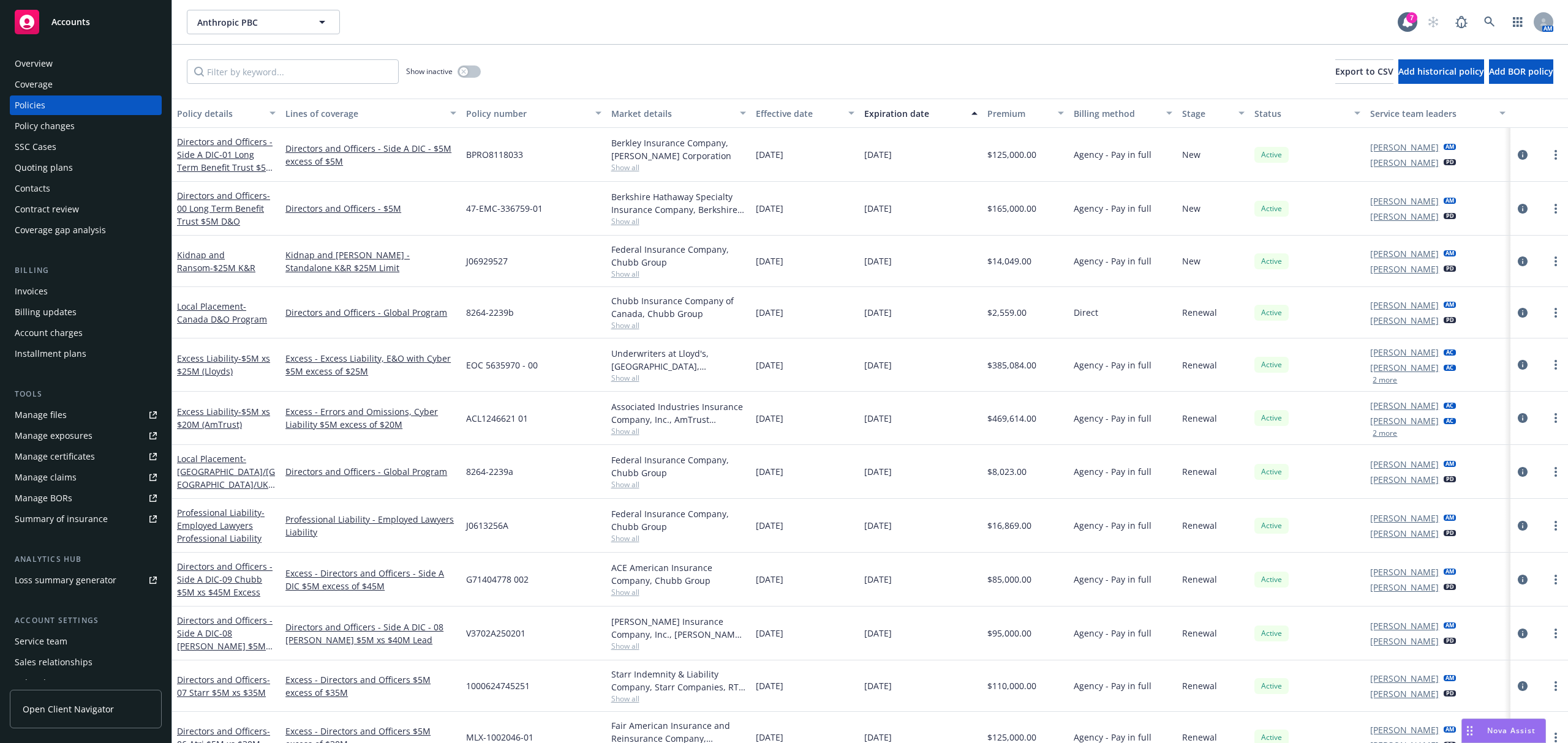
click at [52, 129] on div "Policy changes" at bounding box center [45, 125] width 60 height 19
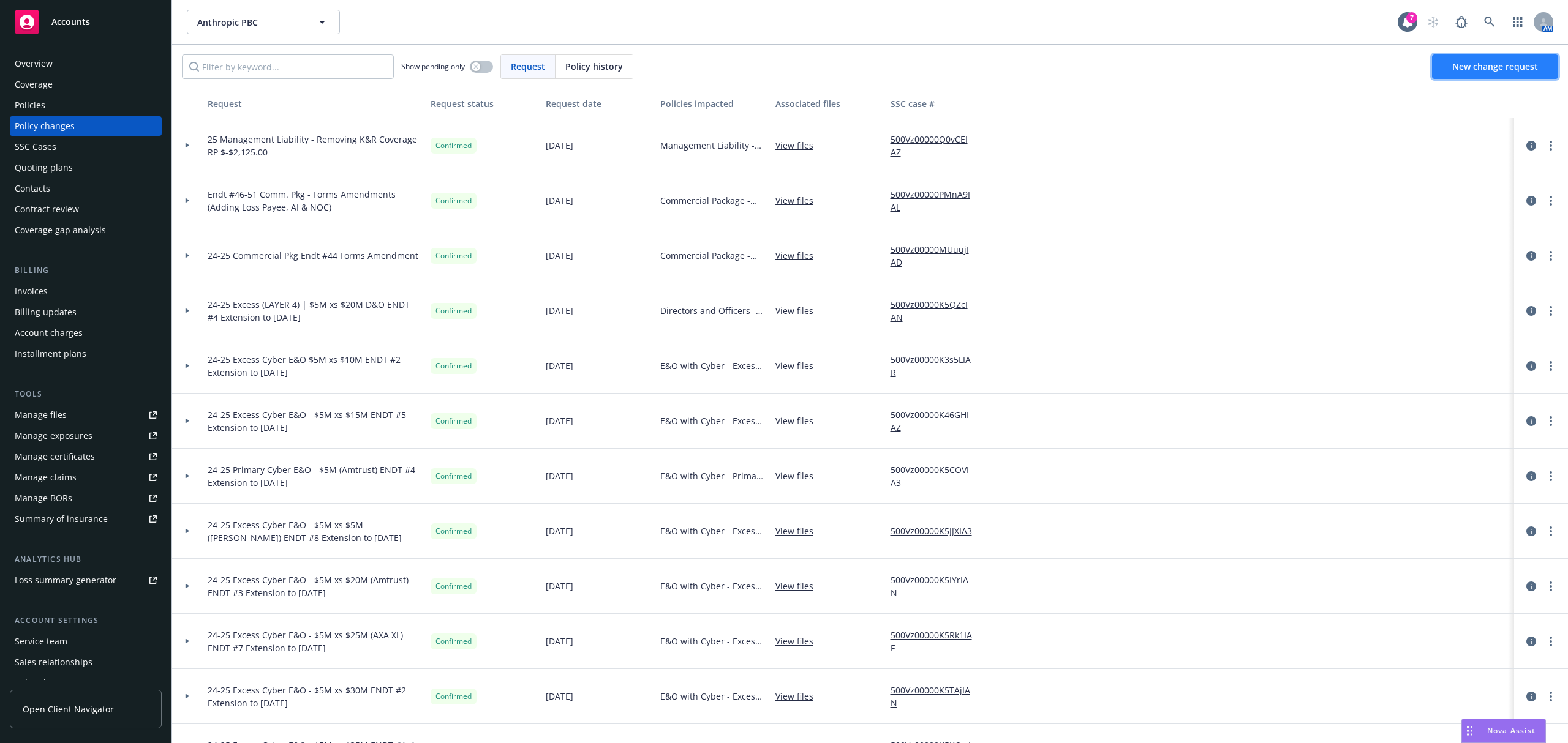
click at [1486, 66] on span "New change request" at bounding box center [1494, 67] width 86 height 12
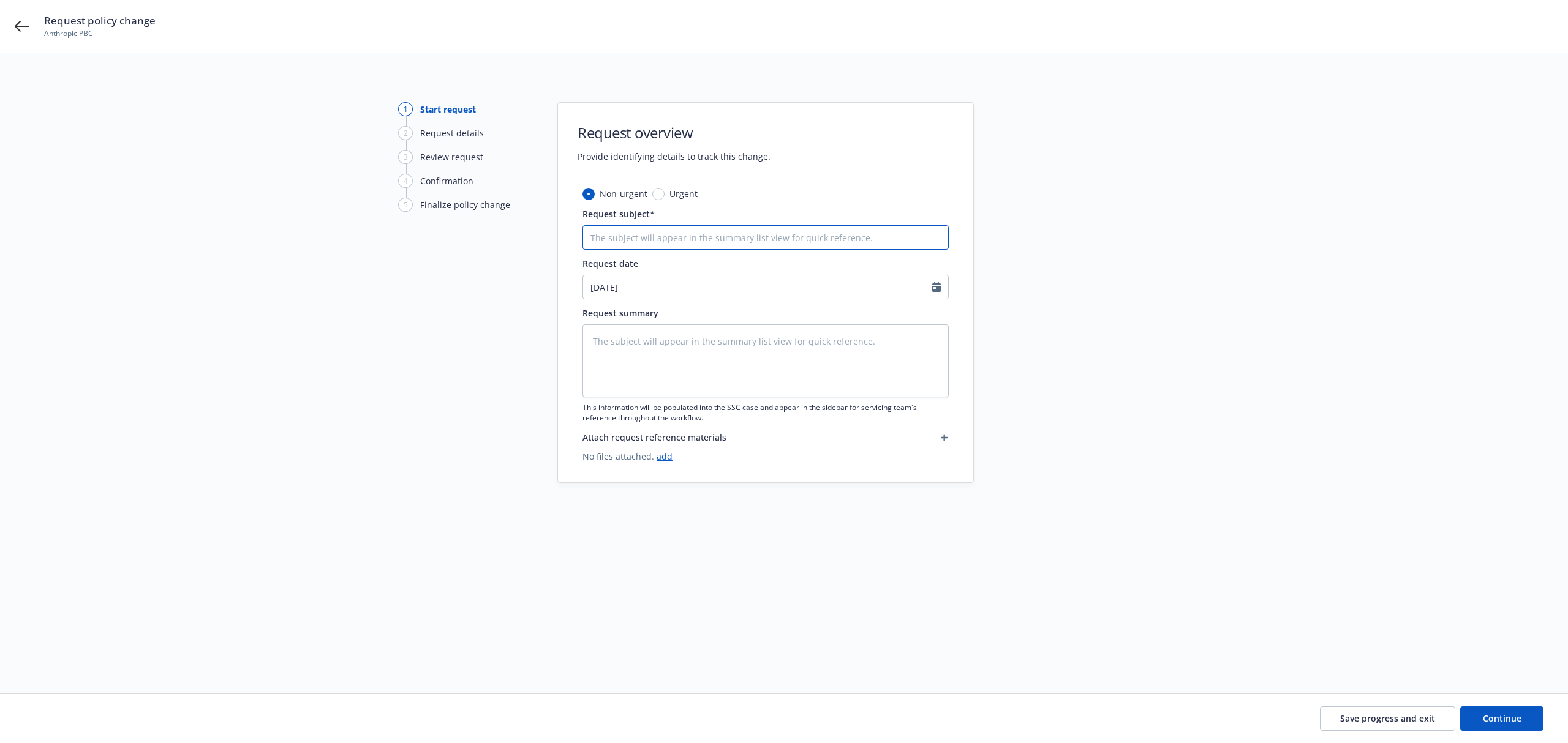
click at [628, 235] on input "Request subject*" at bounding box center [765, 237] width 366 height 24
paste input "Anthropic | 24-25 PKG Endts # 52-57 Eff 5/15/25 - Revised AI in favor of Morgan…"
type textarea "x"
drag, startPoint x: 821, startPoint y: 239, endPoint x: 402, endPoint y: 206, distance: 420.3
click at [402, 206] on div "1 Start request 2 Request details 3 Review request 4 Confirmation 5 Finalize po…" at bounding box center [784, 358] width 1539 height 513
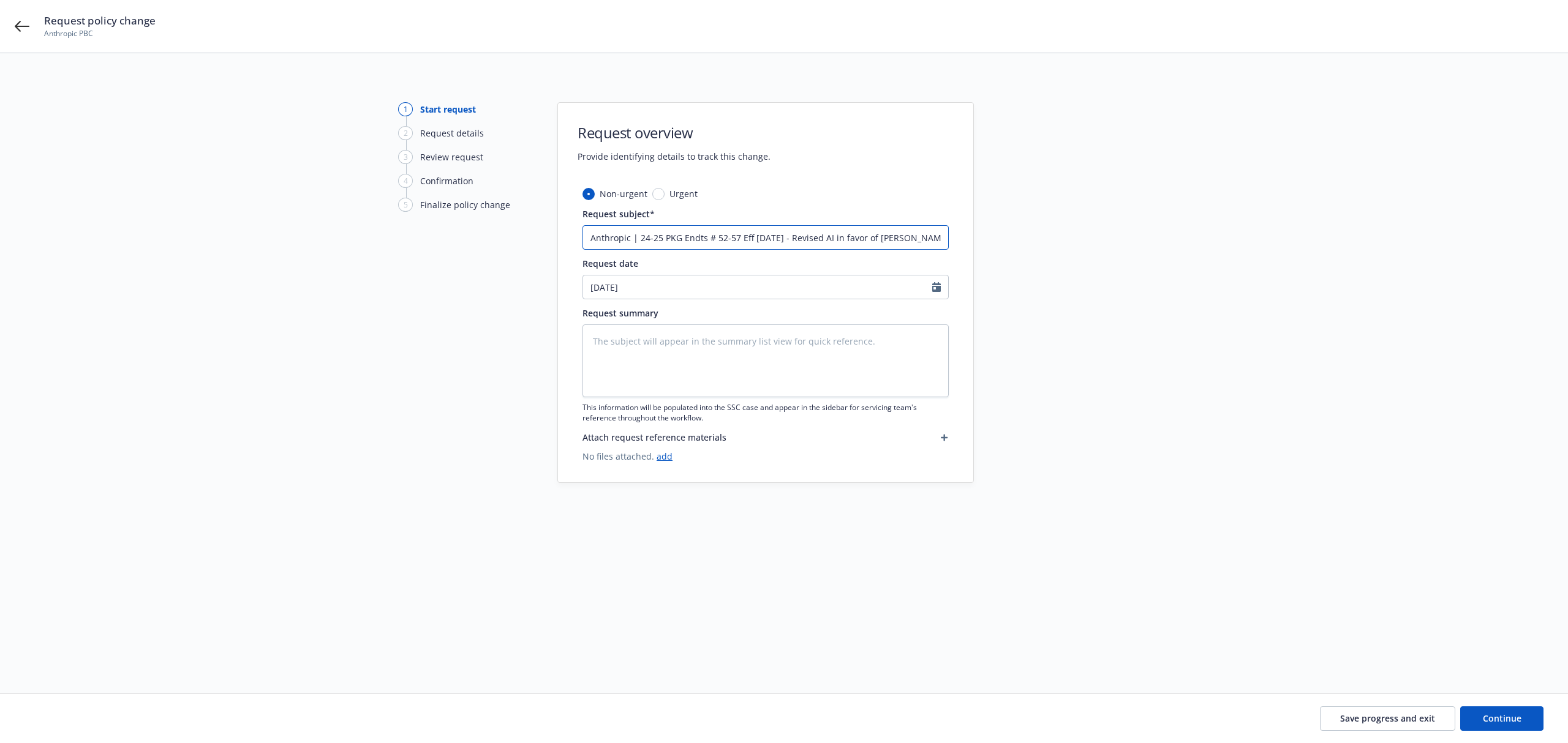
type input "Anthropic | 24-25 PKG Endts # 52-57 Eff 5/15/25 - Revised AI in favor of Morgan…"
click at [667, 349] on textarea at bounding box center [765, 361] width 366 height 73
paste textarea "Anthropic | 24-25 PKG Endts # 52-57 Eff 5/15/25 - Revised AI in favor of Morgan…"
type textarea "x"
type textarea "Anthropic | 24-25 PKG Endts # 52-57 Eff 5/15/25 - Revised AI in favor of Morgan…"
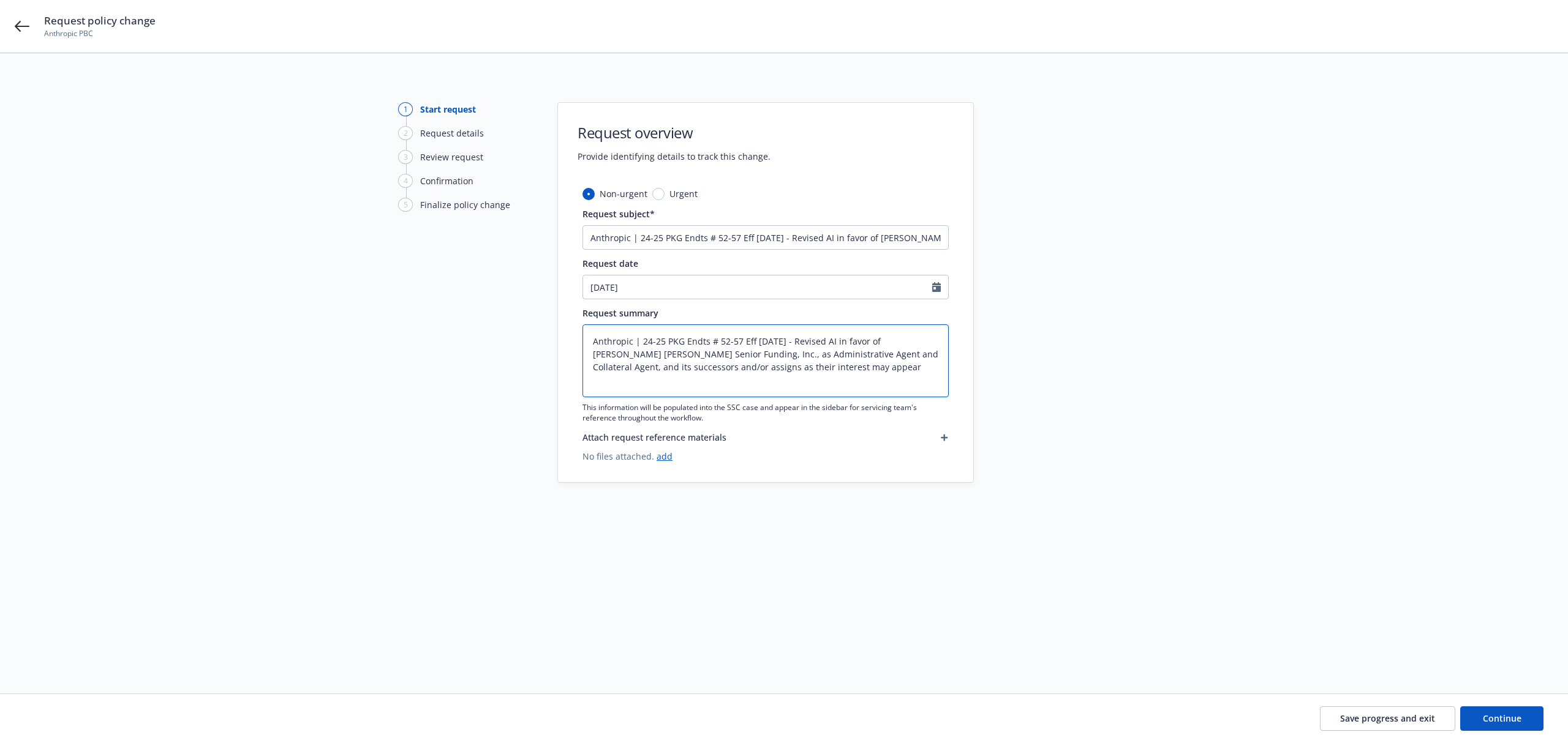
drag, startPoint x: 740, startPoint y: 343, endPoint x: 510, endPoint y: 328, distance: 230.5
click at [510, 328] on div "1 Start request 2 Request details 3 Review request 4 Confirmation 5 Finalize po…" at bounding box center [784, 358] width 1539 height 513
type textarea "x"
type textarea "Eff 5/15/25 - Revised AI in favor of Morgan Stanley Senior Funding, Inc., as Ad…"
type textarea "x"
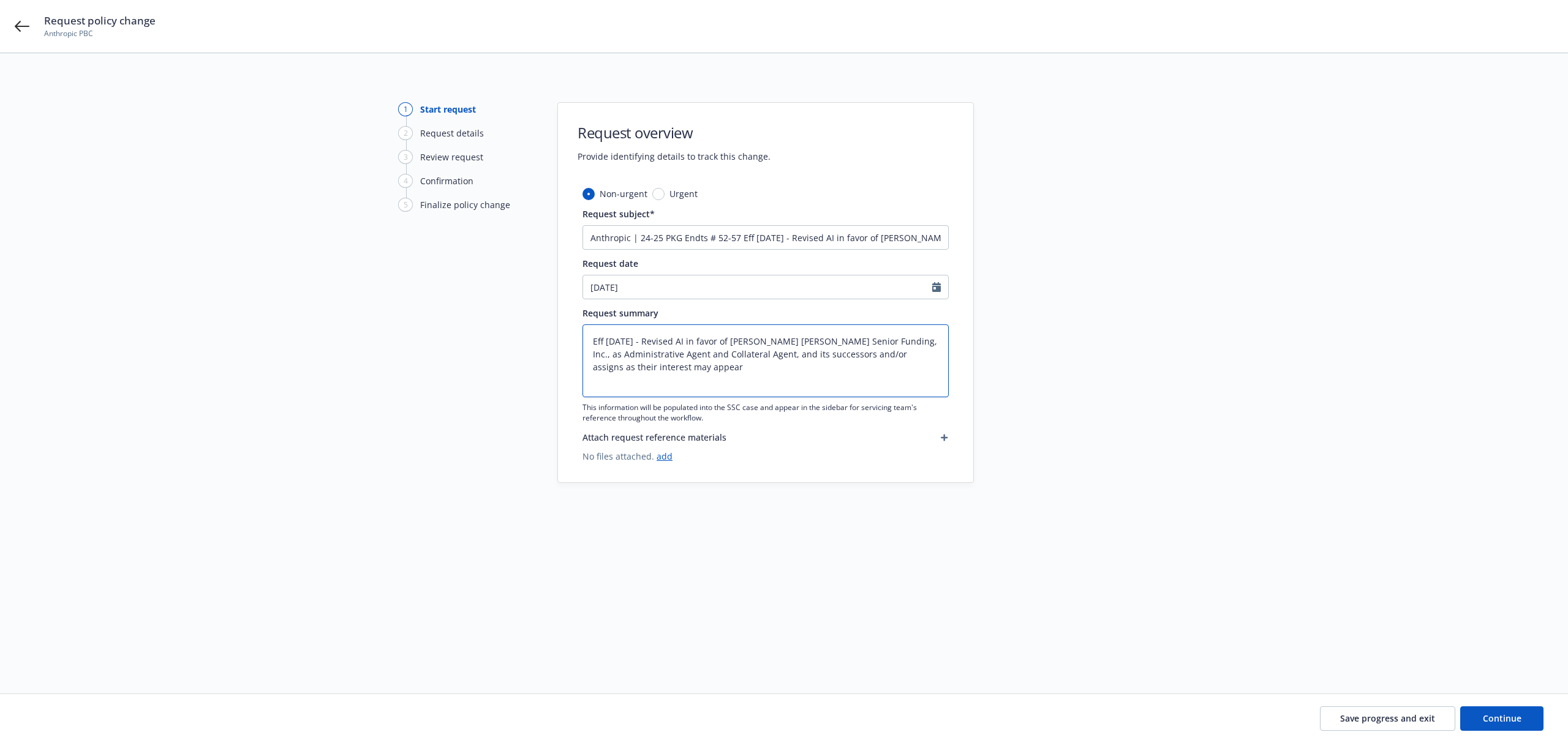
type textarea "Eff 5/15/25 - Revised AI in favor of Morgan Stanley Senior Funding, Inc., as Ad…"
type textarea "x"
click at [706, 294] on input "08/13/2025" at bounding box center [758, 287] width 349 height 23
select select "8"
drag, startPoint x: 662, startPoint y: 354, endPoint x: 669, endPoint y: 354, distance: 7.0
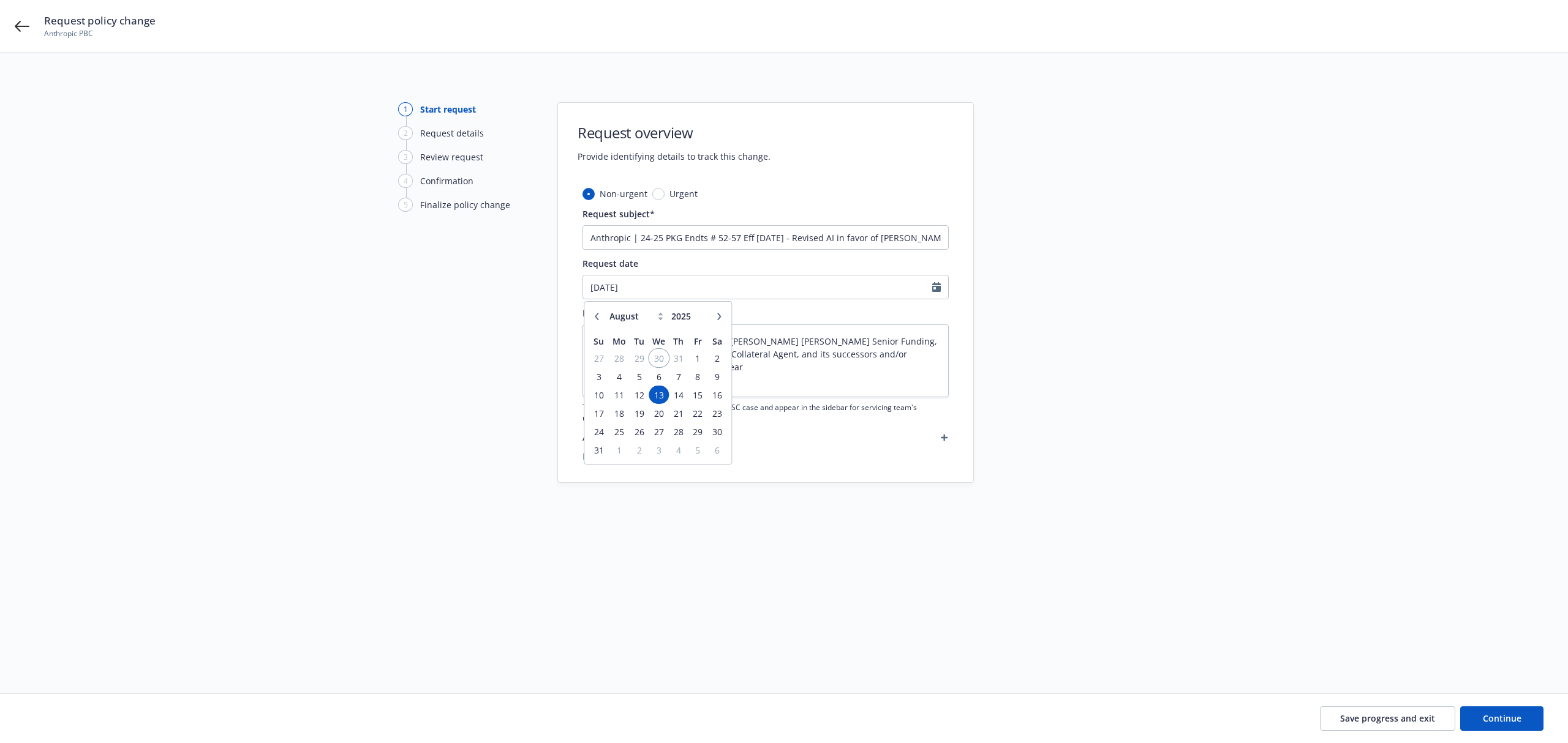
click at [662, 354] on span "30" at bounding box center [658, 358] width 18 height 15
type textarea "x"
type input "07/30/2025"
click at [1490, 718] on span "Continue" at bounding box center [1502, 718] width 38 height 12
type textarea "x"
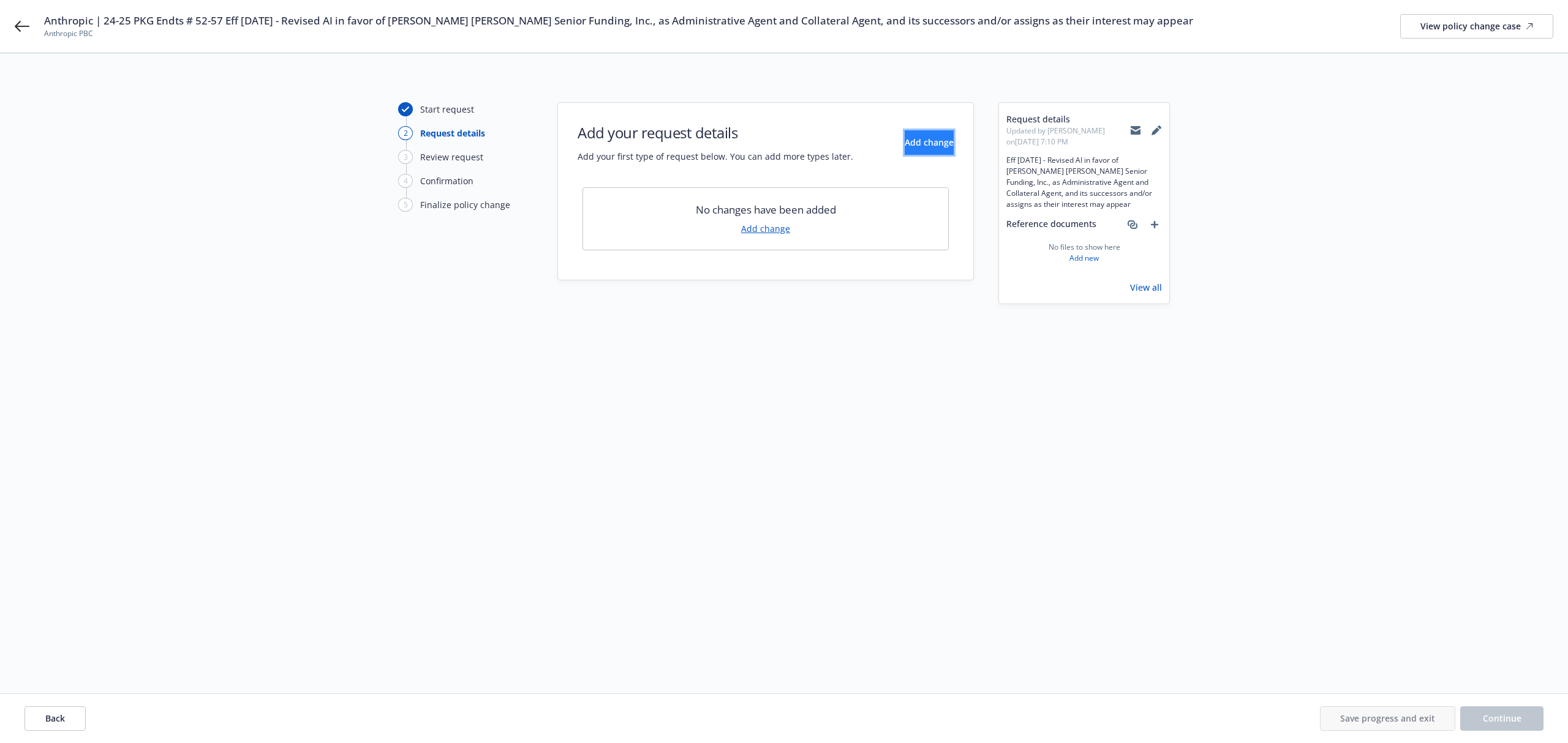
click at [907, 142] on span "Add change" at bounding box center [929, 143] width 49 height 12
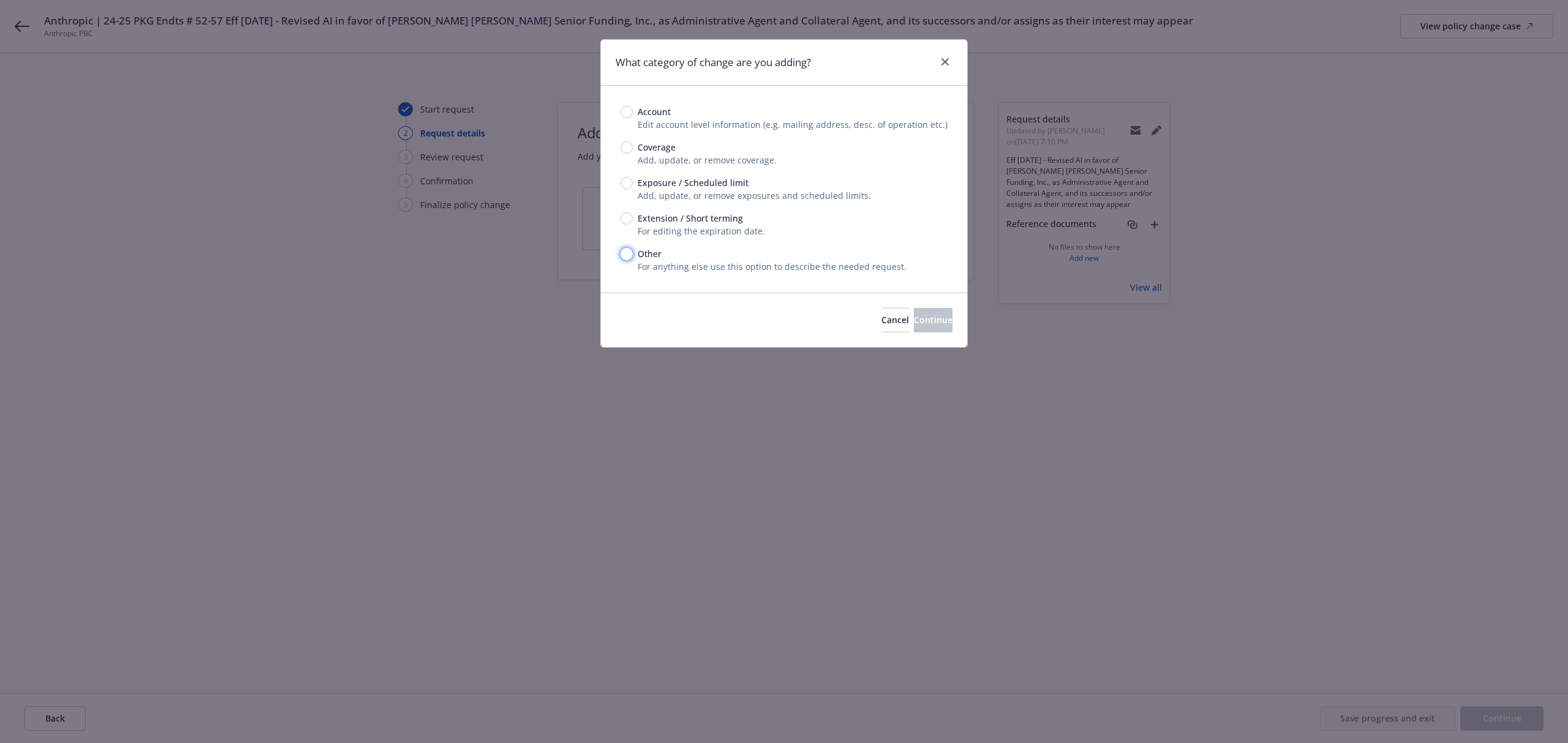
click at [628, 253] on input "Other" at bounding box center [627, 254] width 13 height 13
radio input "true"
click at [914, 322] on span "Continue" at bounding box center [933, 320] width 38 height 12
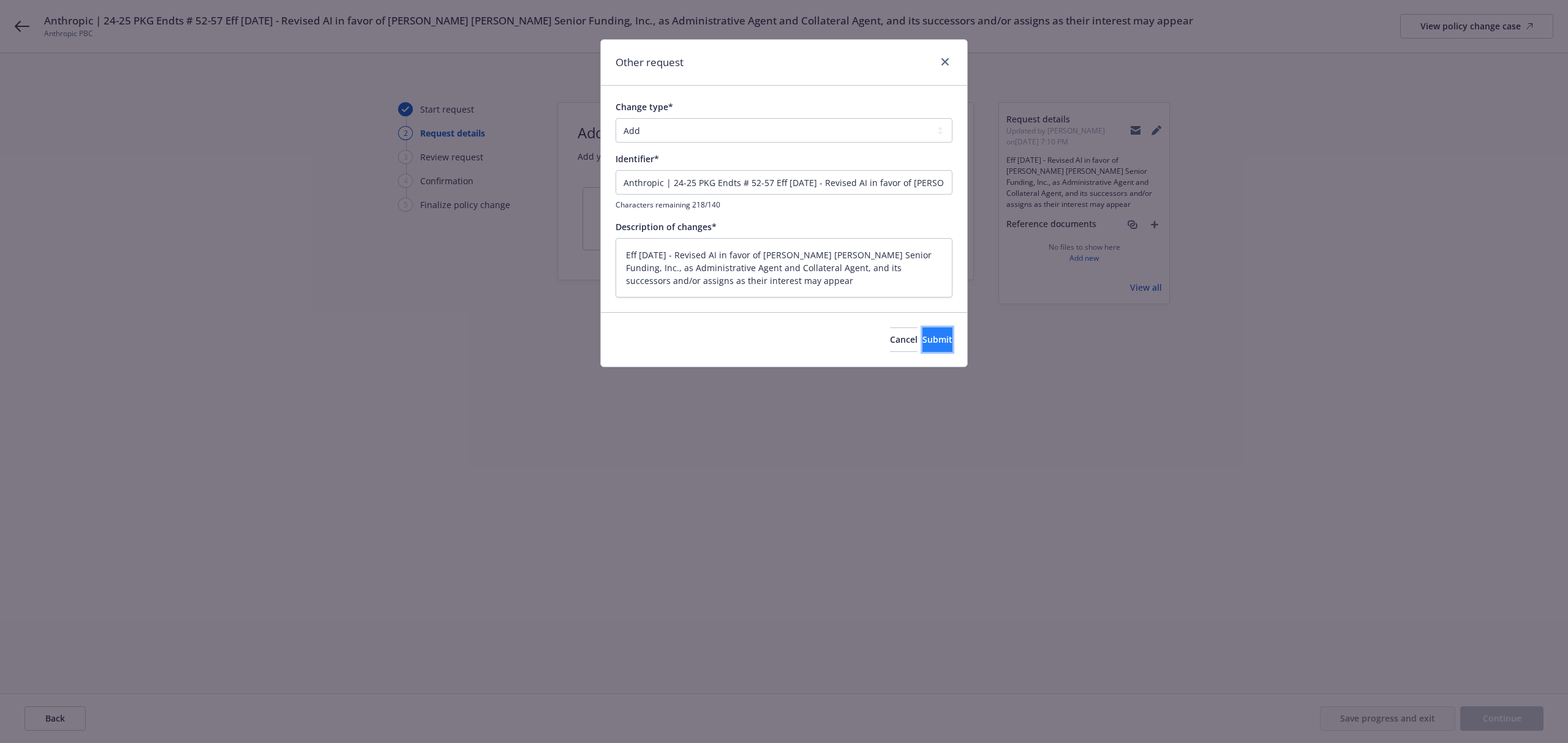
click at [922, 338] on span "Submit" at bounding box center [937, 340] width 30 height 12
type textarea "x"
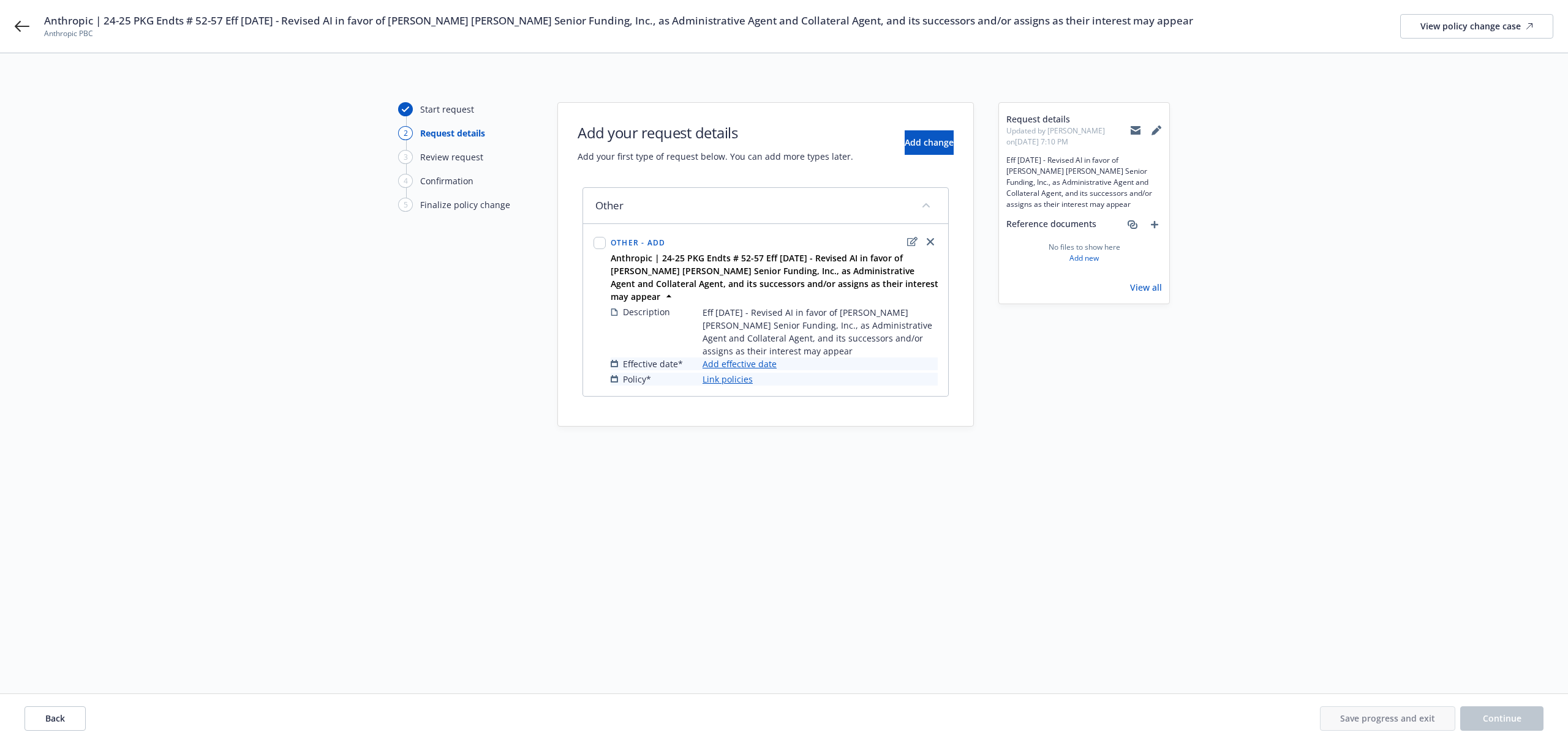
click at [762, 357] on link "Add effective date" at bounding box center [739, 363] width 74 height 13
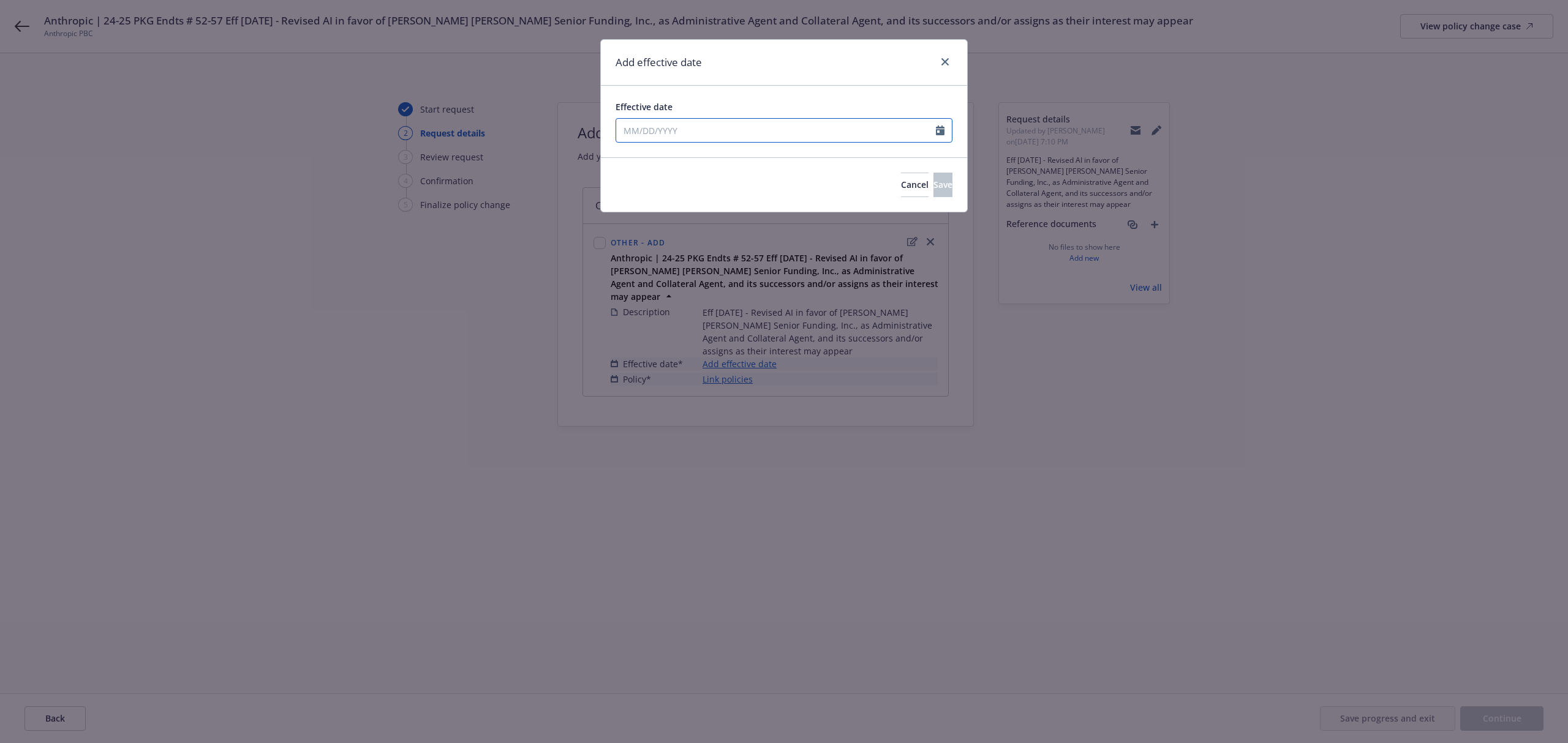
click at [677, 139] on input "Effective date" at bounding box center [776, 130] width 320 height 23
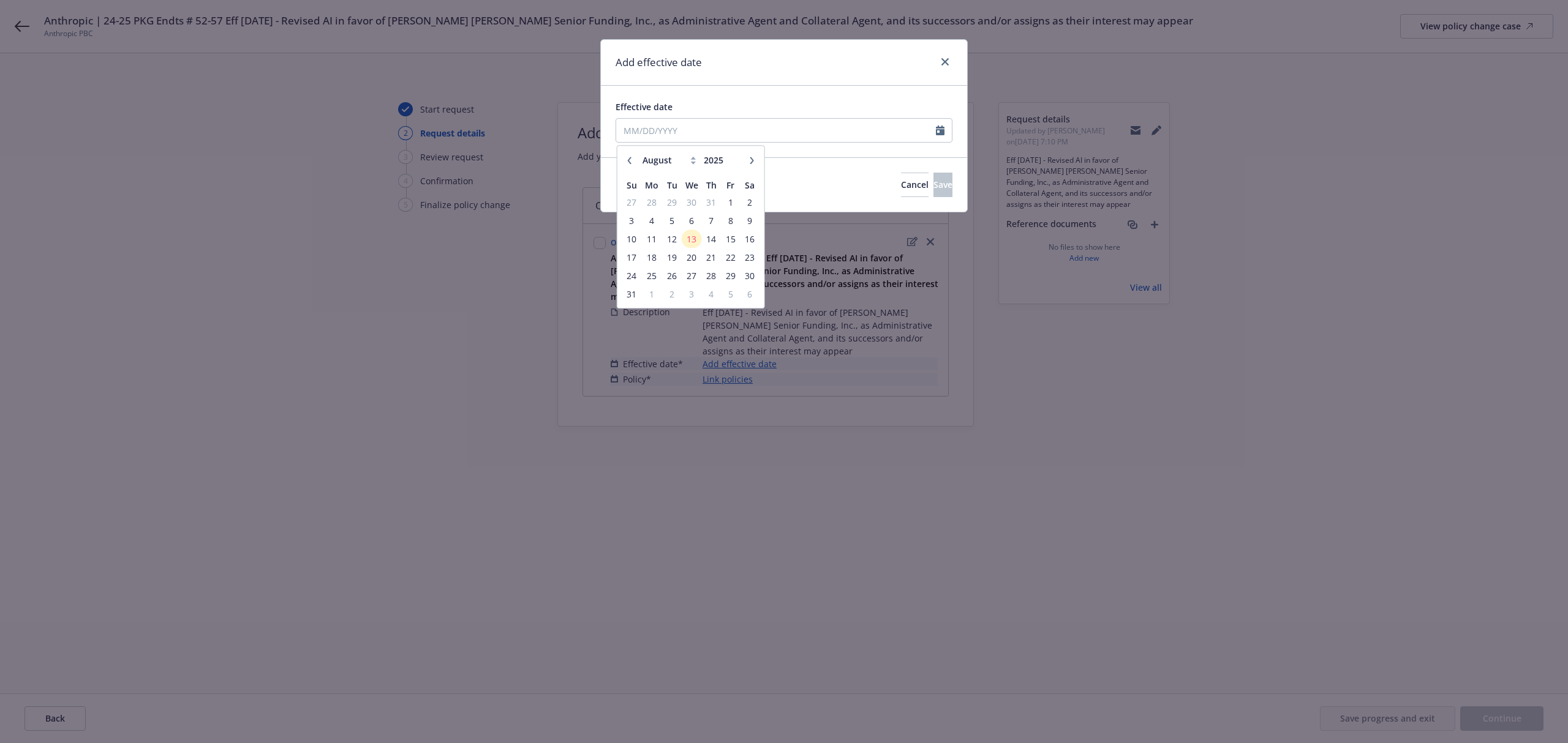
click at [630, 159] on icon "button" at bounding box center [630, 160] width 3 height 8
select select "5"
click at [712, 238] on span "15" at bounding box center [712, 239] width 17 height 15
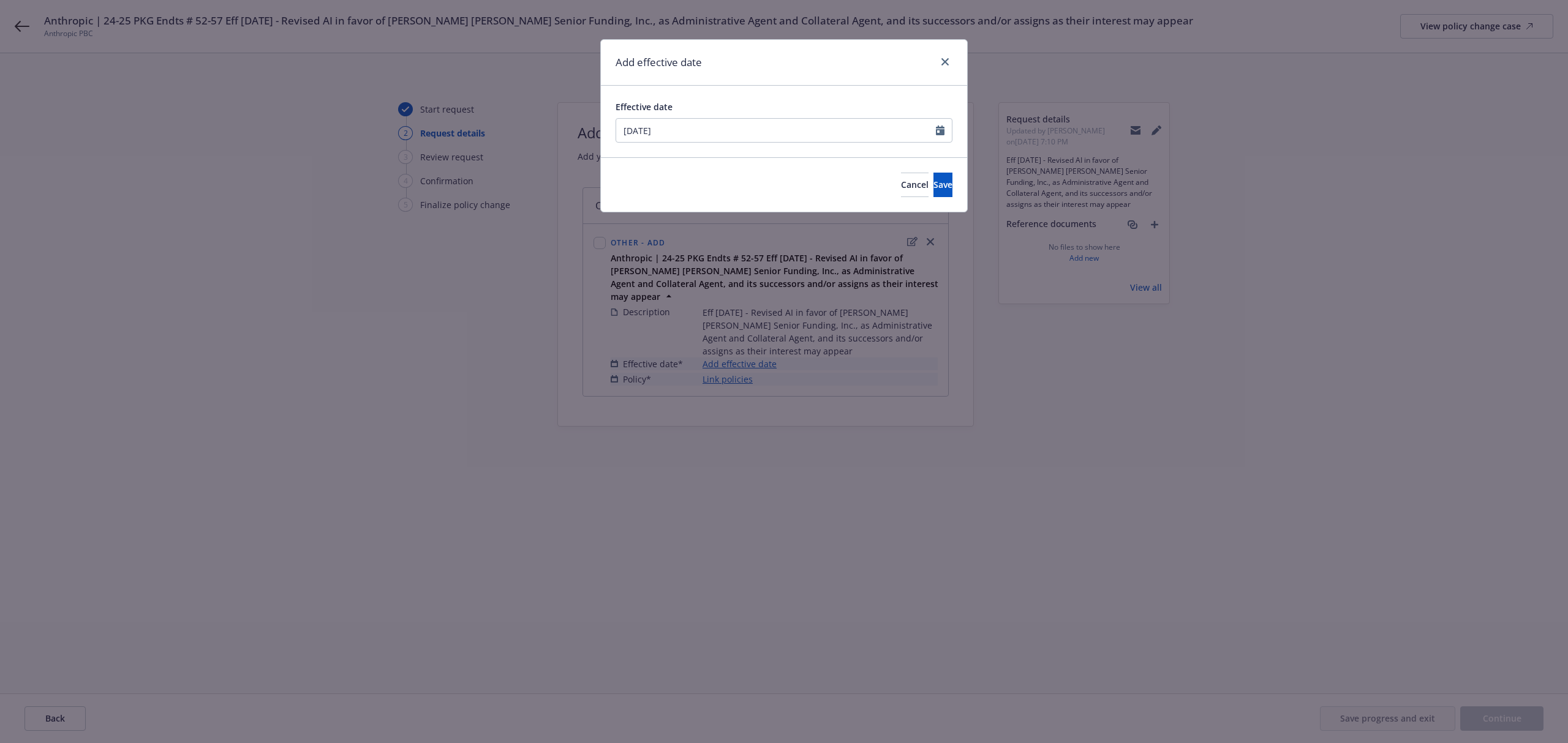
type input "05/15/2025"
click at [933, 192] on button "Save" at bounding box center [942, 184] width 19 height 24
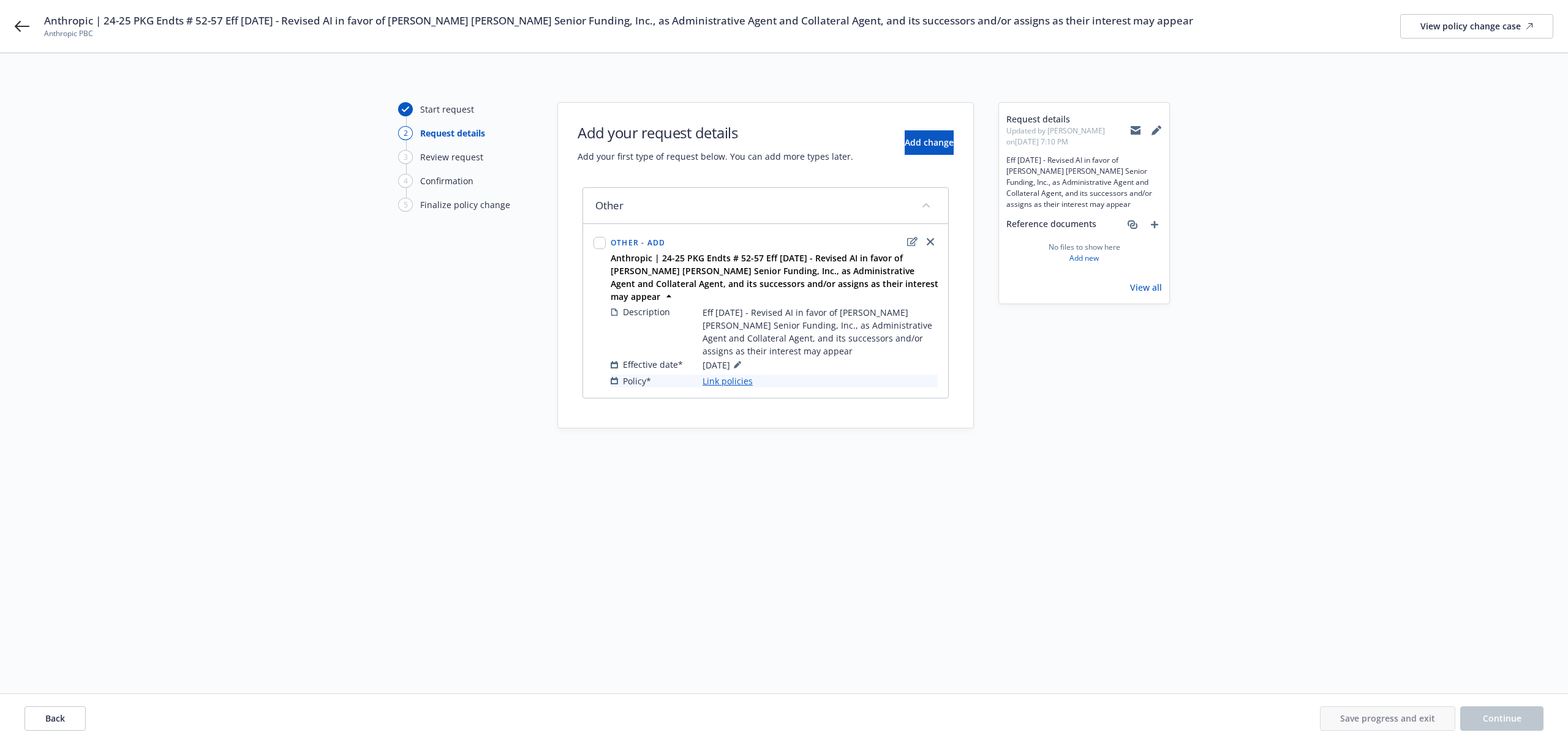
click at [730, 375] on link "Link policies" at bounding box center [728, 381] width 50 height 13
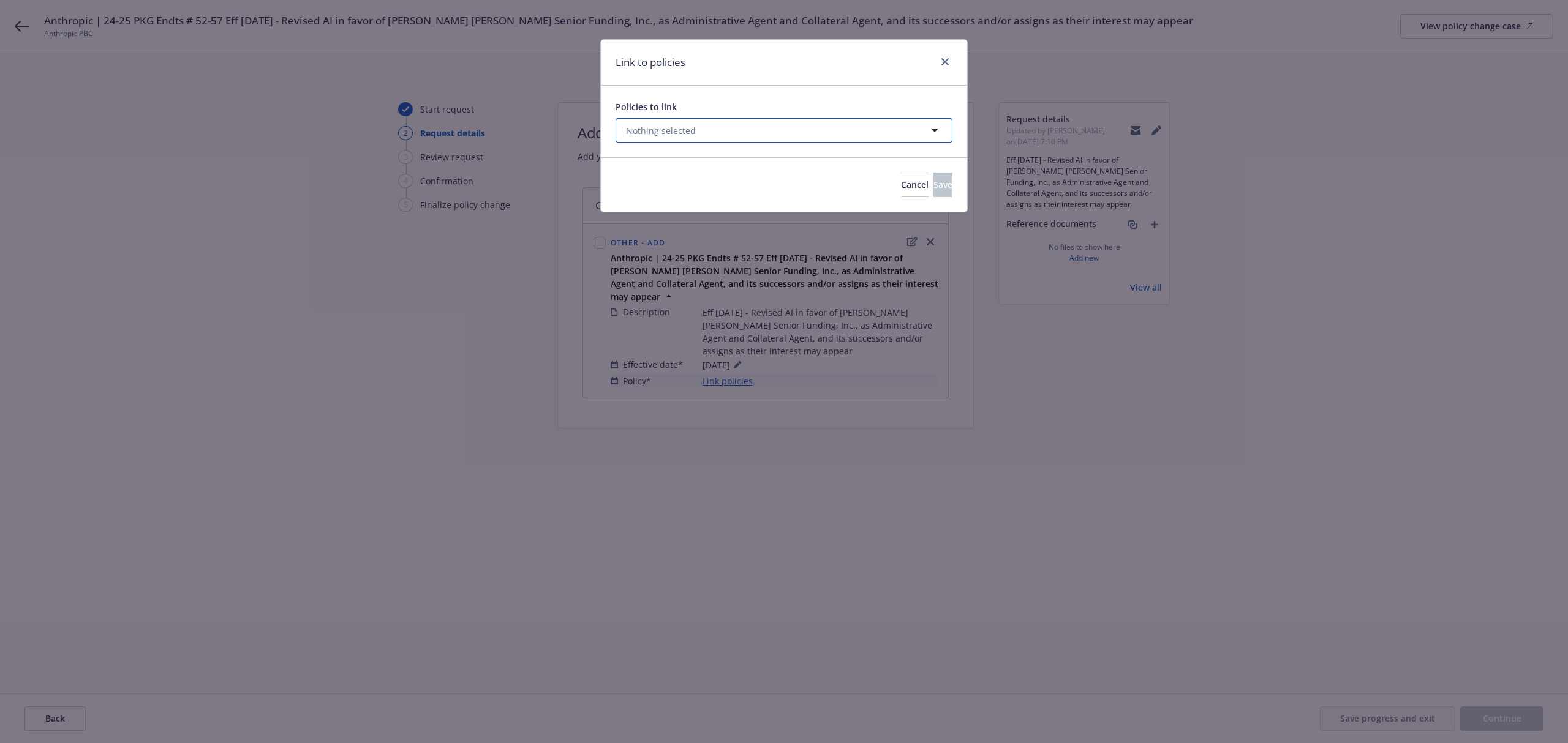
click at [692, 132] on span "Nothing selected" at bounding box center [661, 130] width 70 height 13
select select "ACTIVE"
click at [749, 137] on button "Nothing selected" at bounding box center [784, 130] width 337 height 24
select select "ACTIVE"
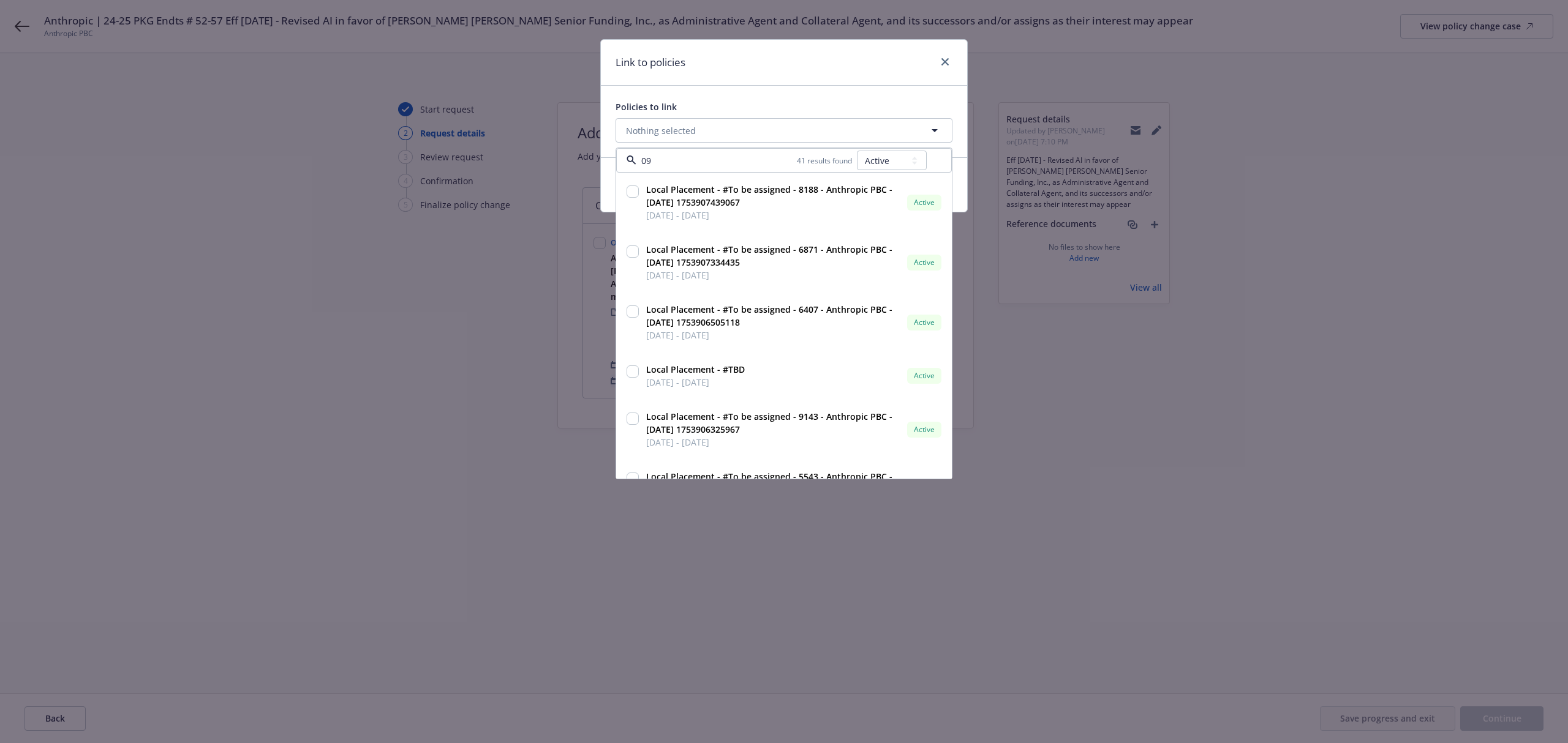
type input "099"
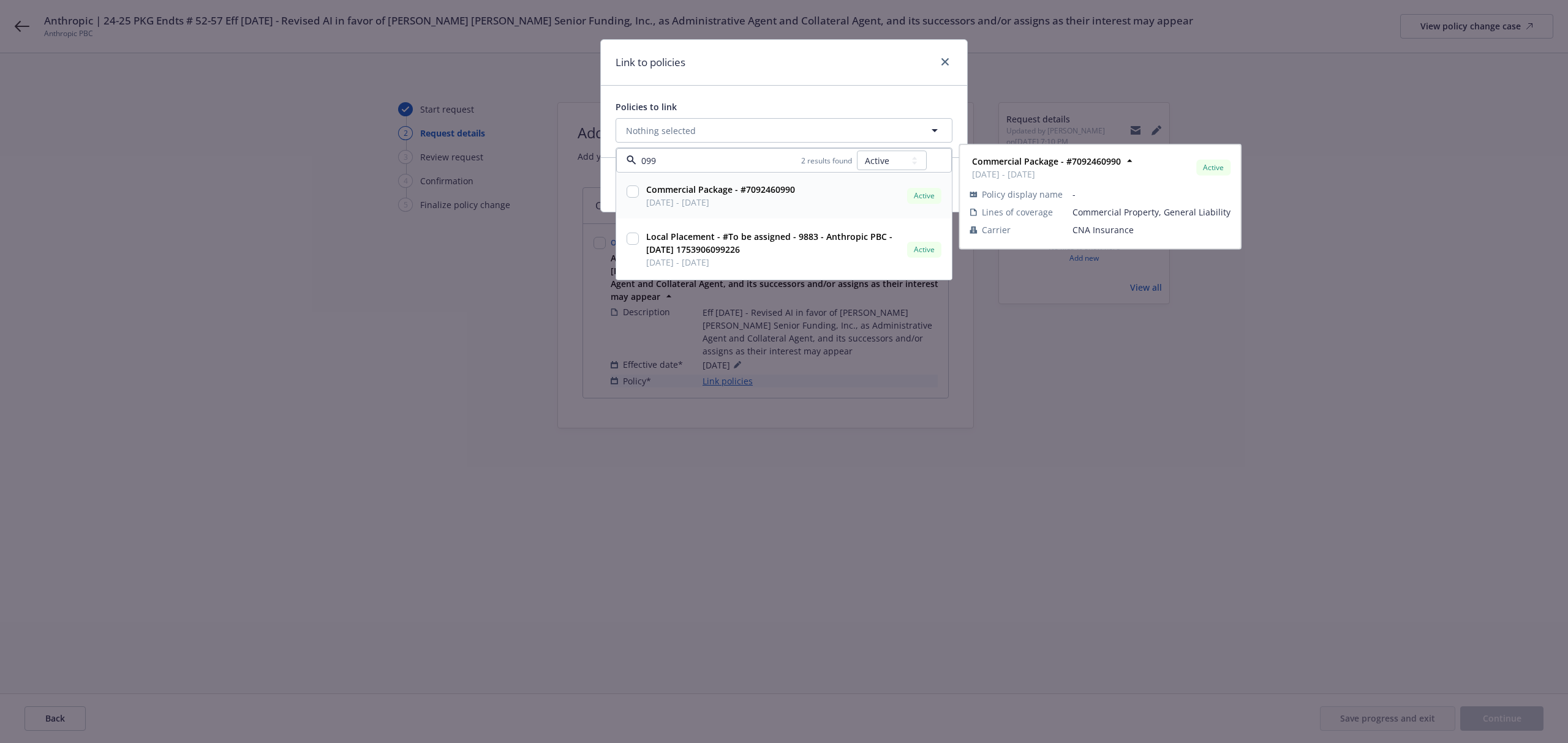
click at [631, 190] on input "checkbox" at bounding box center [632, 191] width 13 height 13
checkbox input "true"
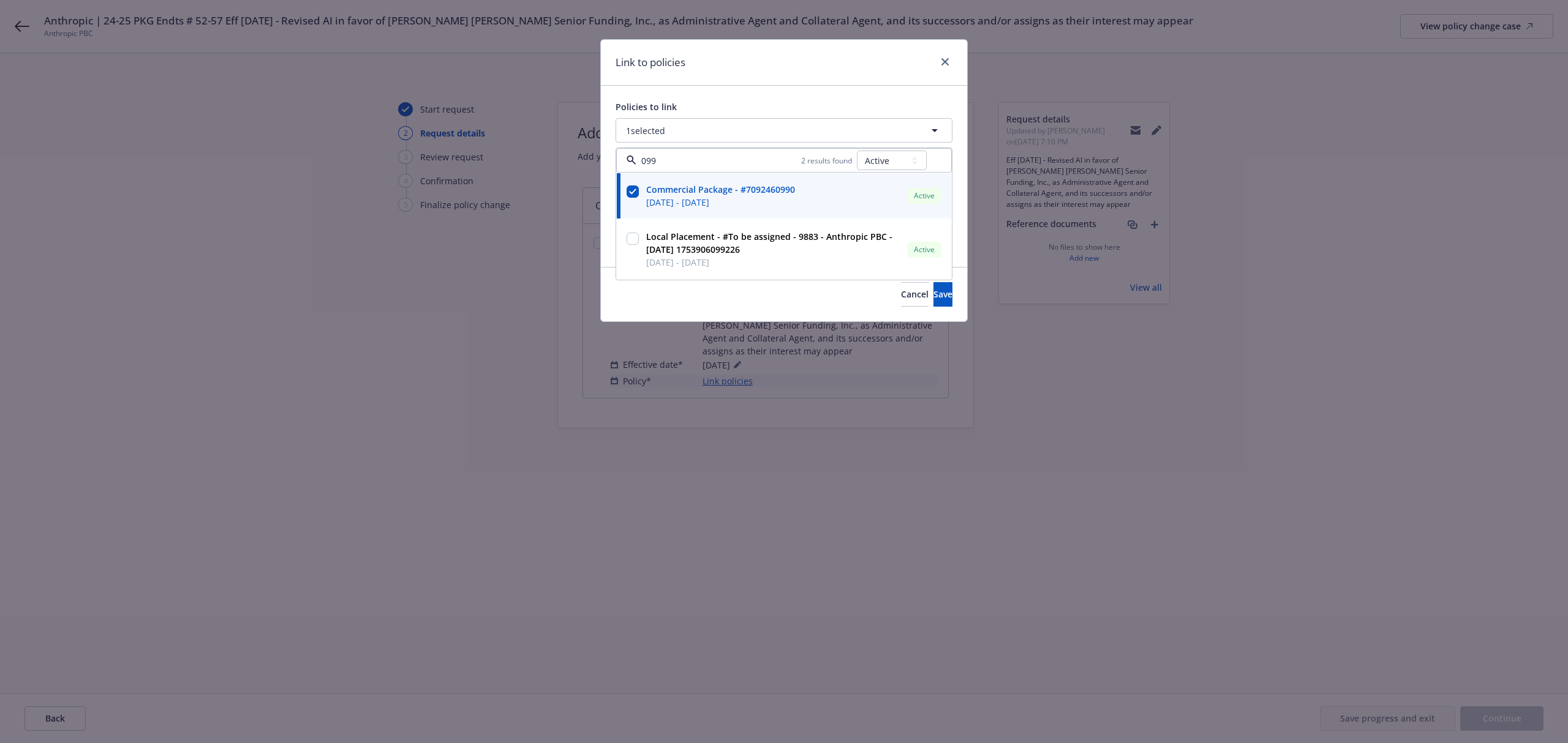
type input "099"
click at [488, 377] on div "Link to policies Policies to link 1 selected 099 2 results found All Active Upc…" at bounding box center [784, 372] width 1568 height 743
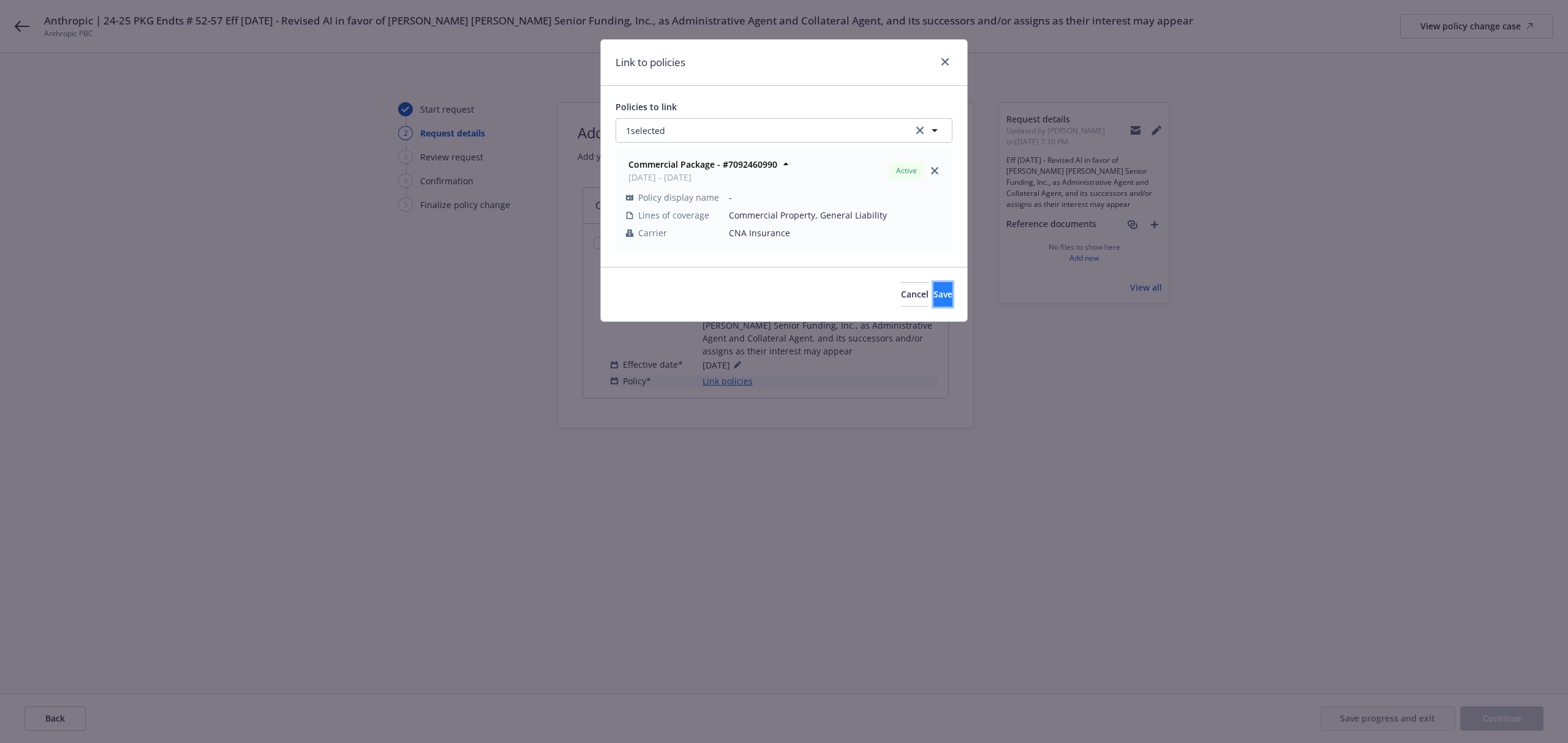
click at [933, 291] on span "Save" at bounding box center [942, 294] width 19 height 12
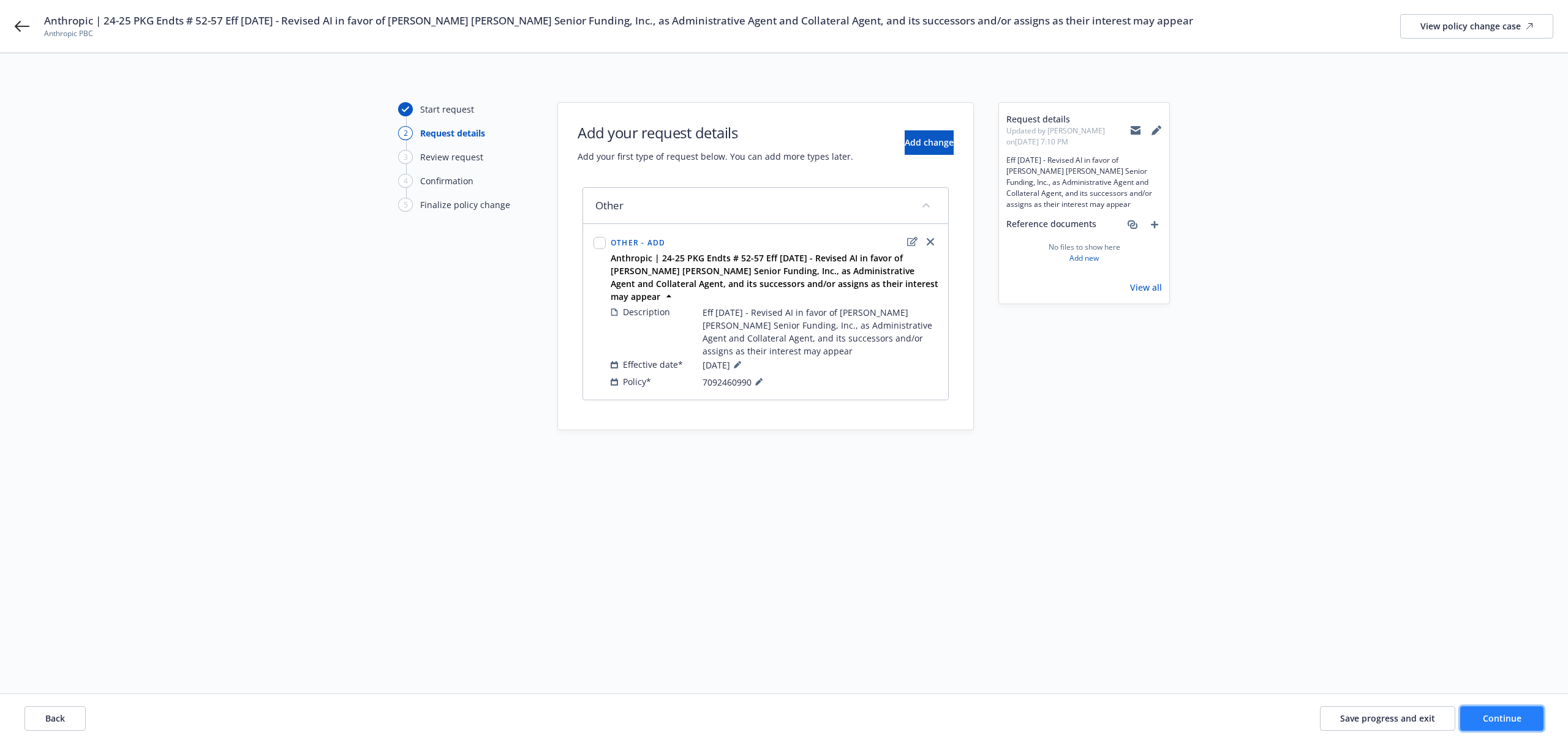
click at [1513, 726] on button "Continue" at bounding box center [1502, 718] width 84 height 24
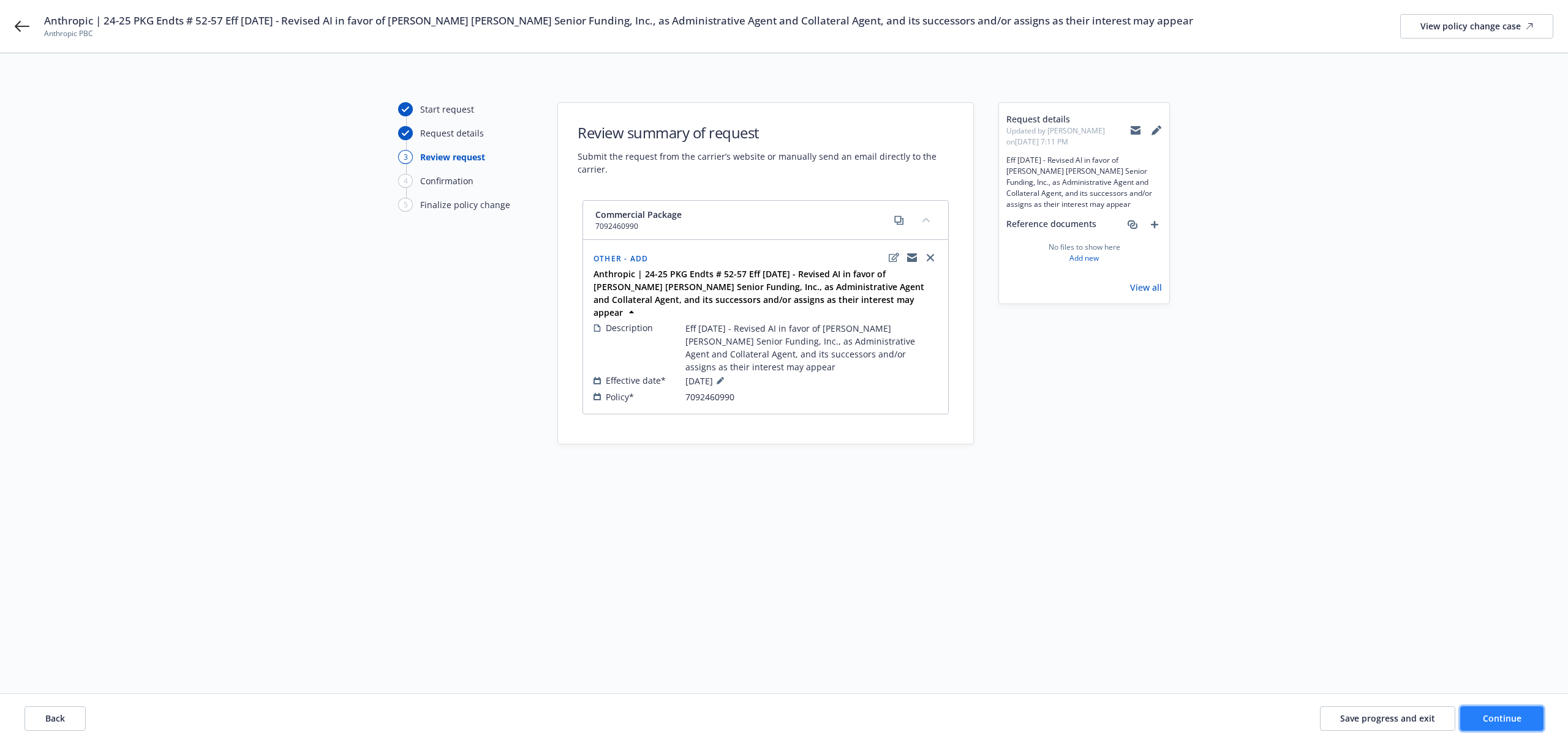
click at [1525, 725] on button "Continue" at bounding box center [1502, 718] width 84 height 24
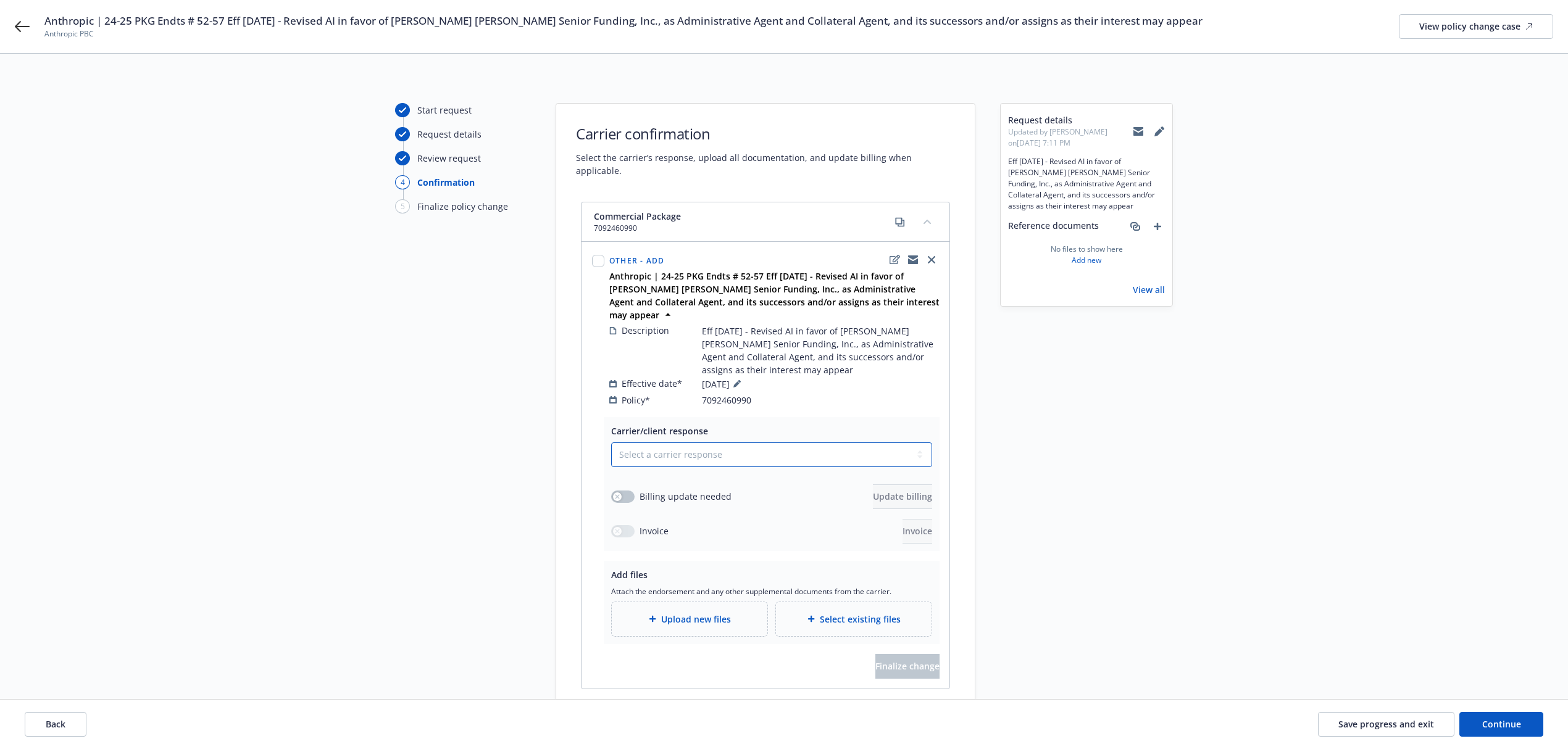
click at [715, 443] on select "Select a carrier response Accepted Accepted with revision No endorsement needed…" at bounding box center [771, 454] width 321 height 24
select select "ACCEPTED"
click at [611, 443] on select "Select a carrier response Accepted Accepted with revision No endorsement needed…" at bounding box center [771, 454] width 321 height 24
click at [707, 613] on span "Upload new files" at bounding box center [696, 619] width 70 height 13
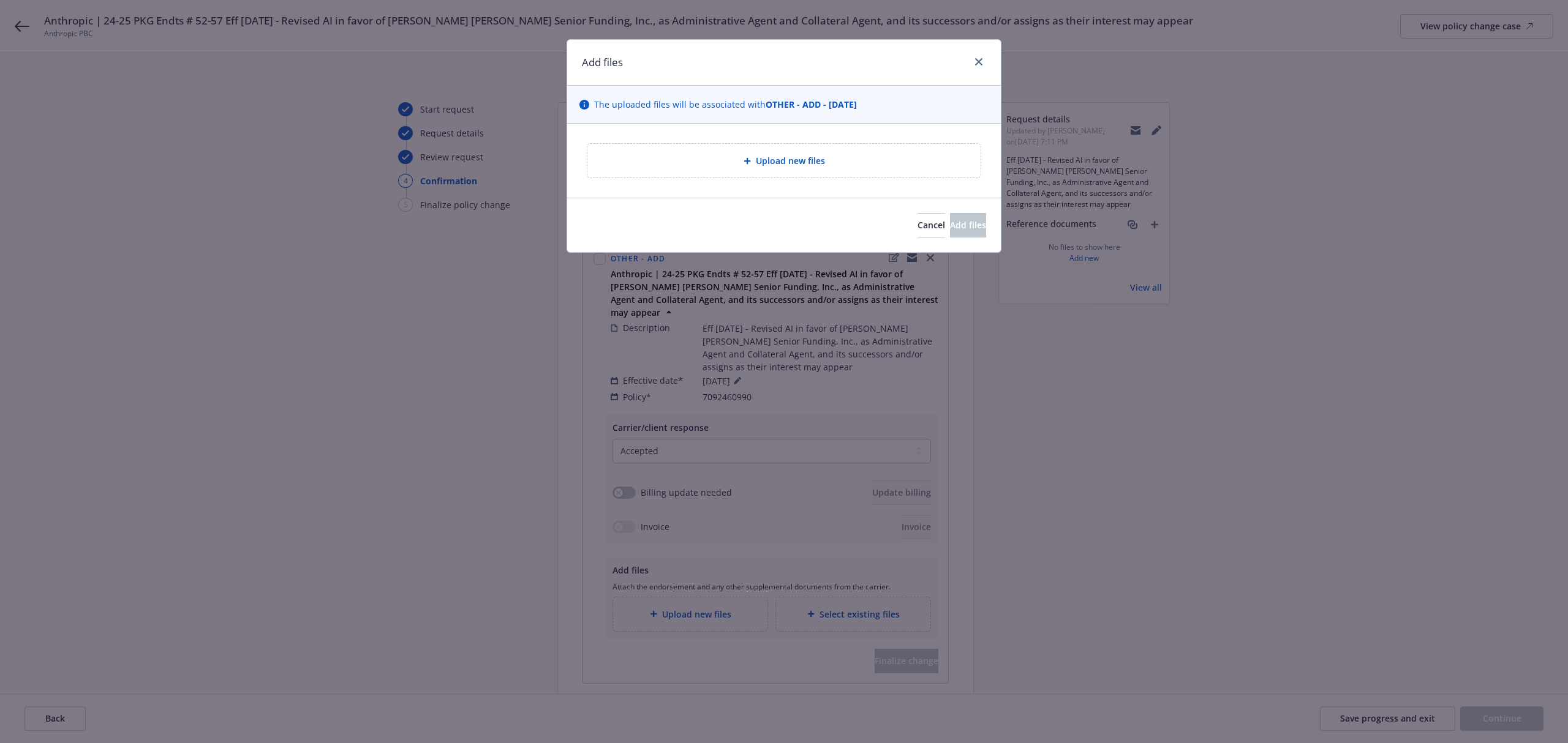
click at [764, 166] on span "Upload new files" at bounding box center [790, 160] width 69 height 13
click at [754, 157] on div at bounding box center [749, 160] width 13 height 8
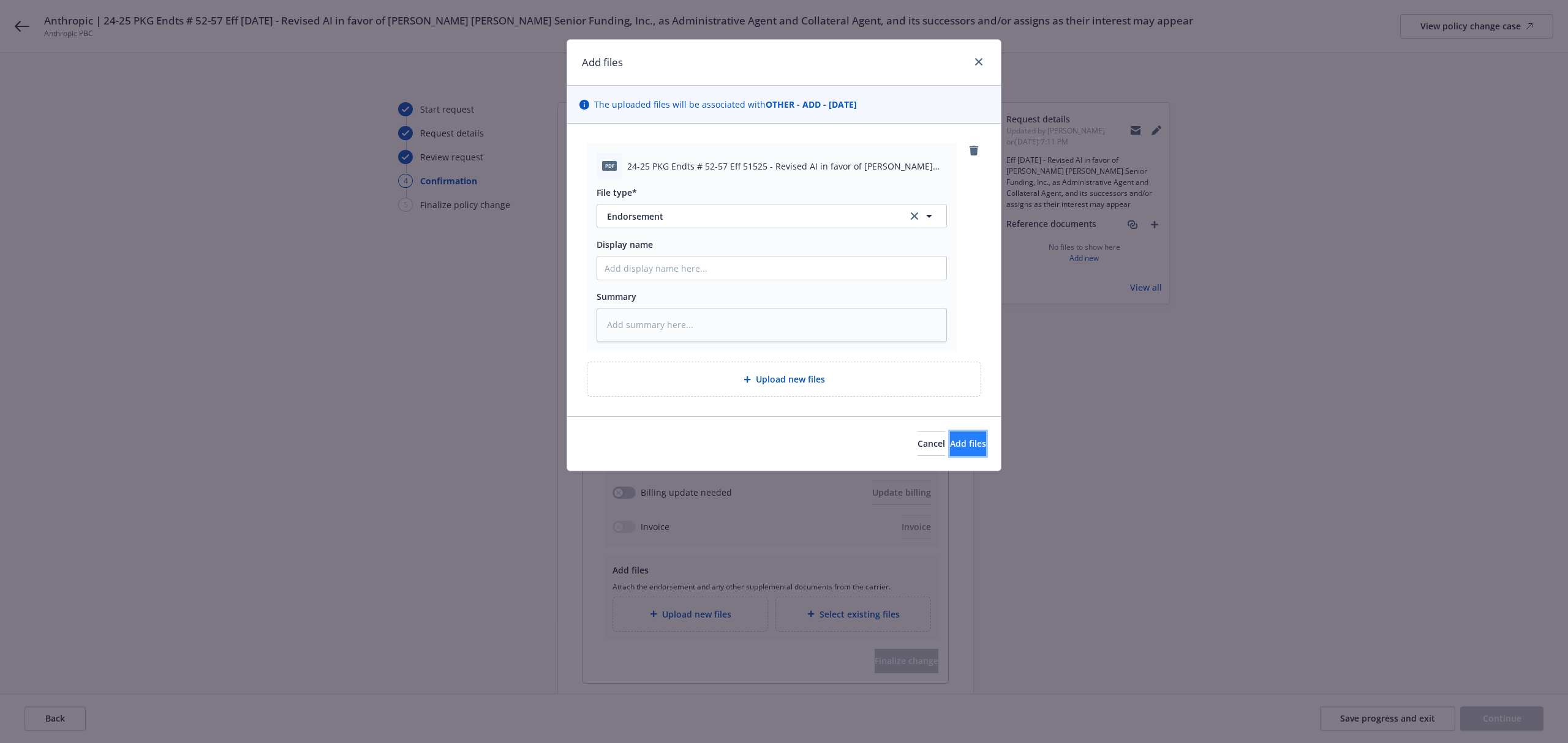
click at [951, 444] on span "Add files" at bounding box center [967, 443] width 36 height 12
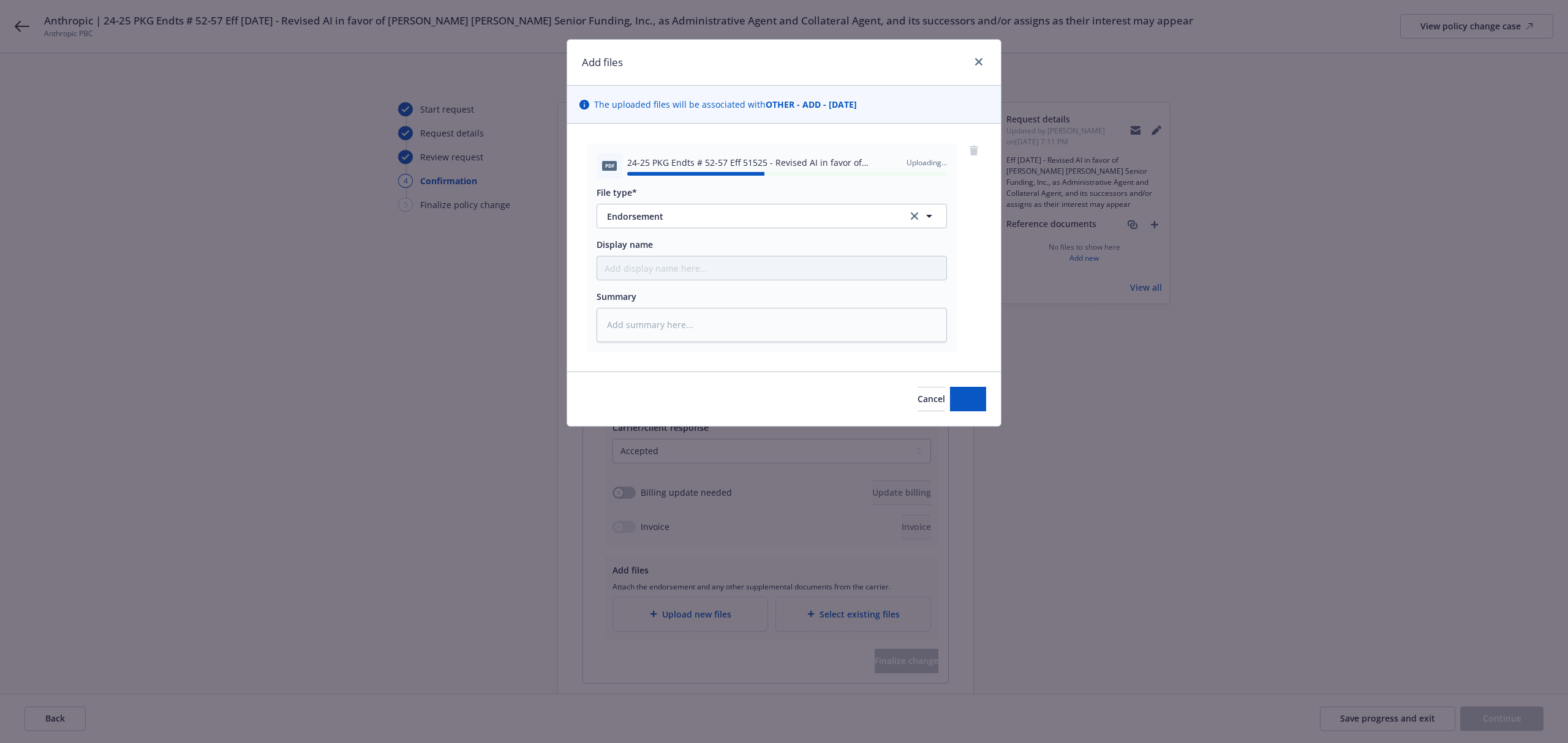
type textarea "x"
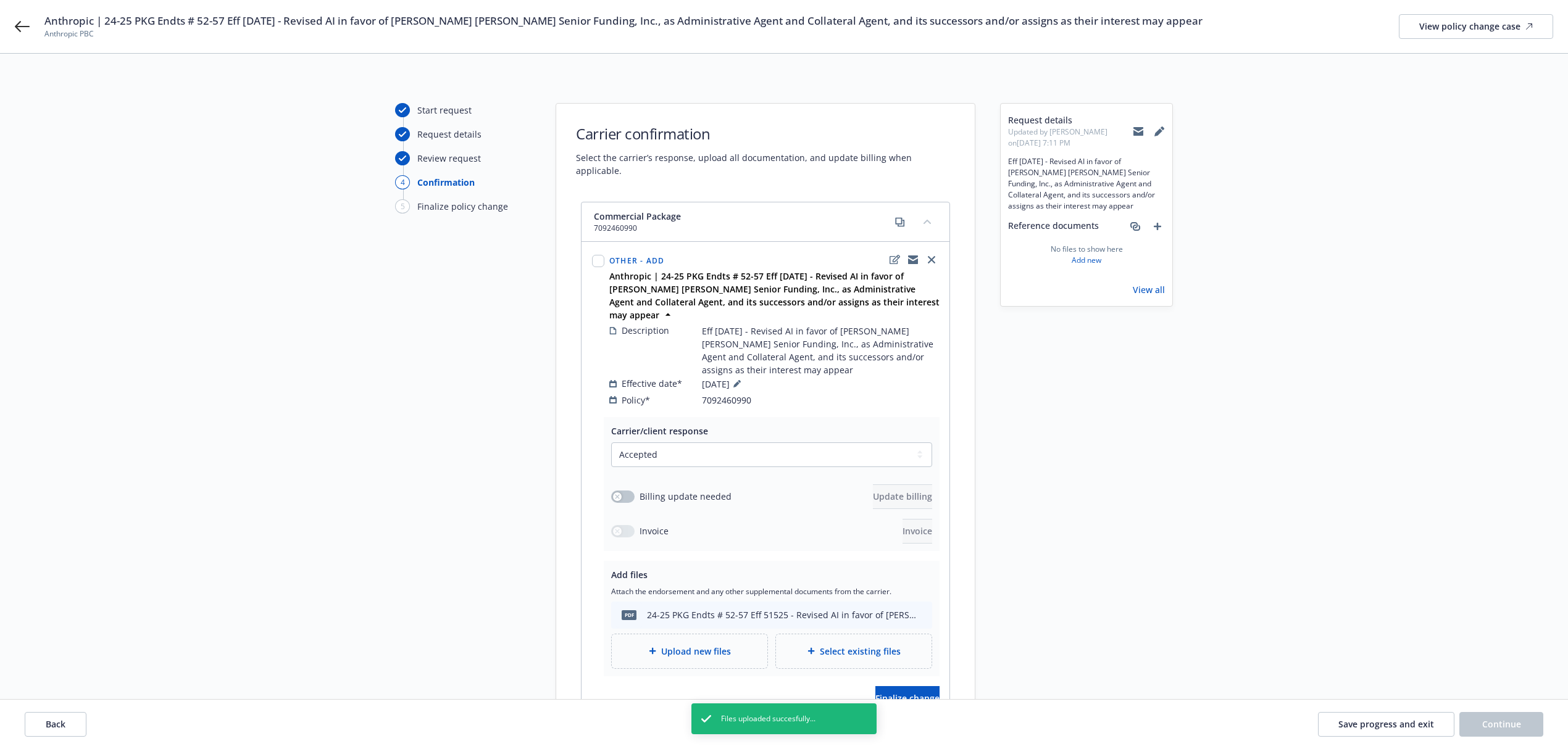
scroll to position [53, 0]
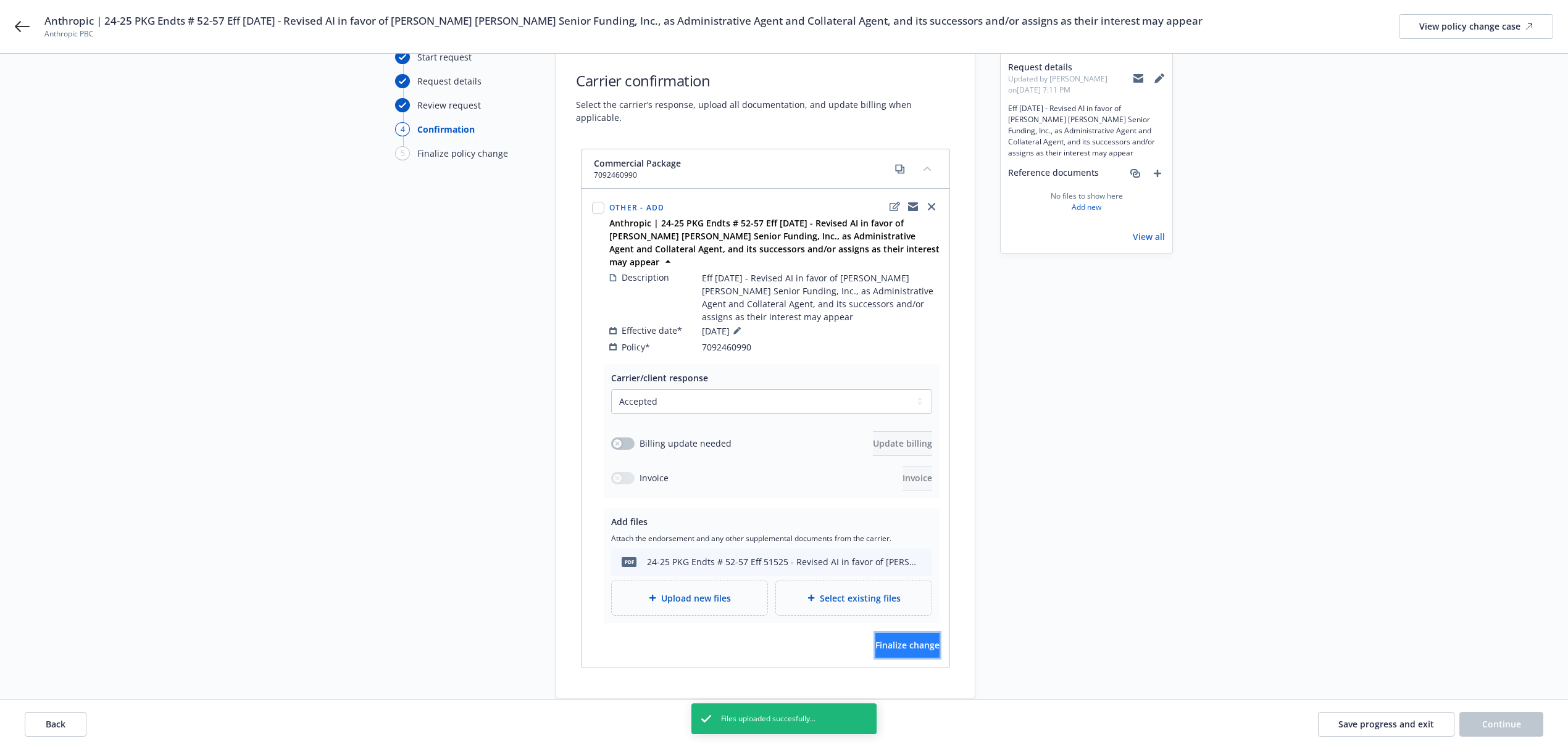
click at [892, 640] on span "Finalize change" at bounding box center [908, 645] width 64 height 12
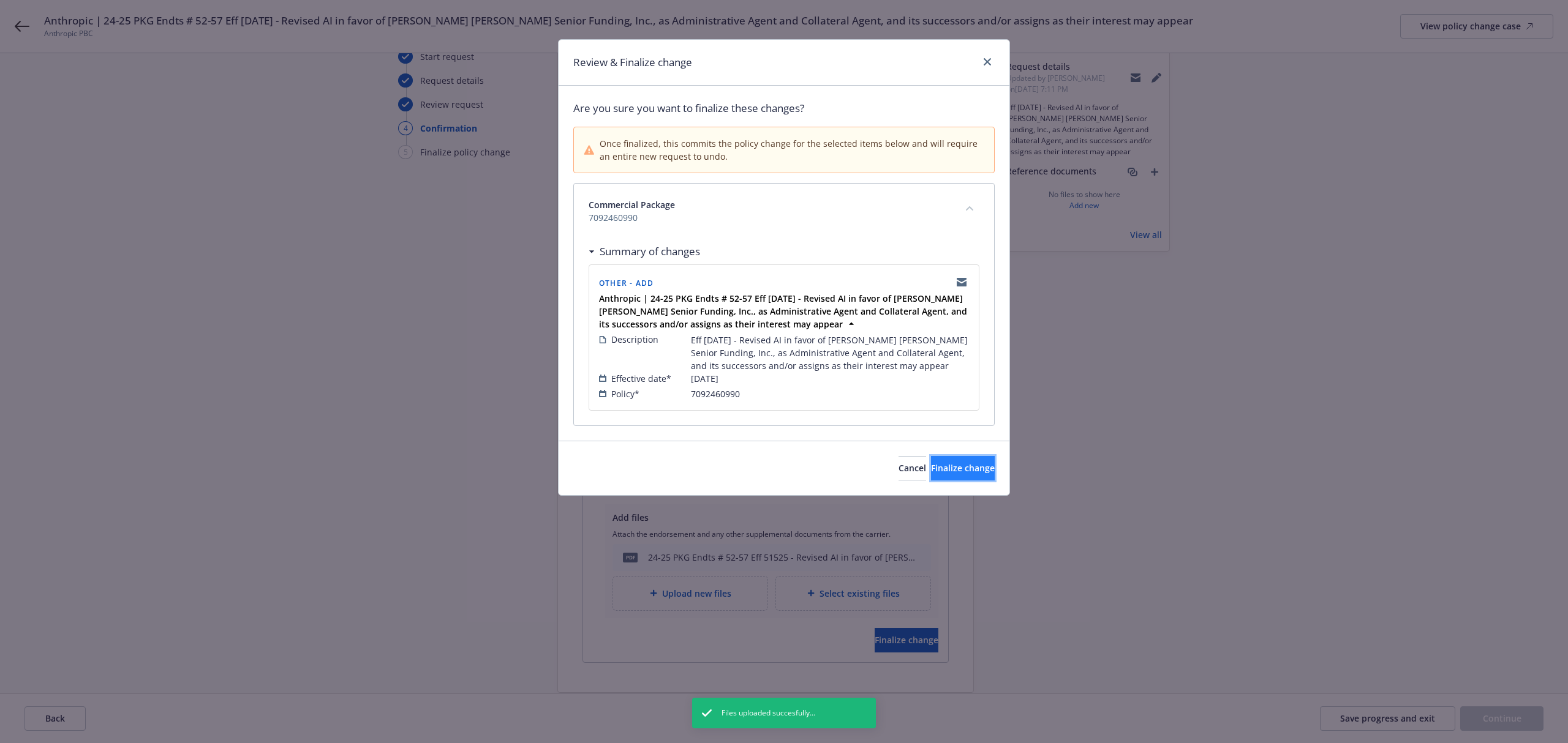
click at [931, 468] on span "Finalize change" at bounding box center [962, 468] width 63 height 12
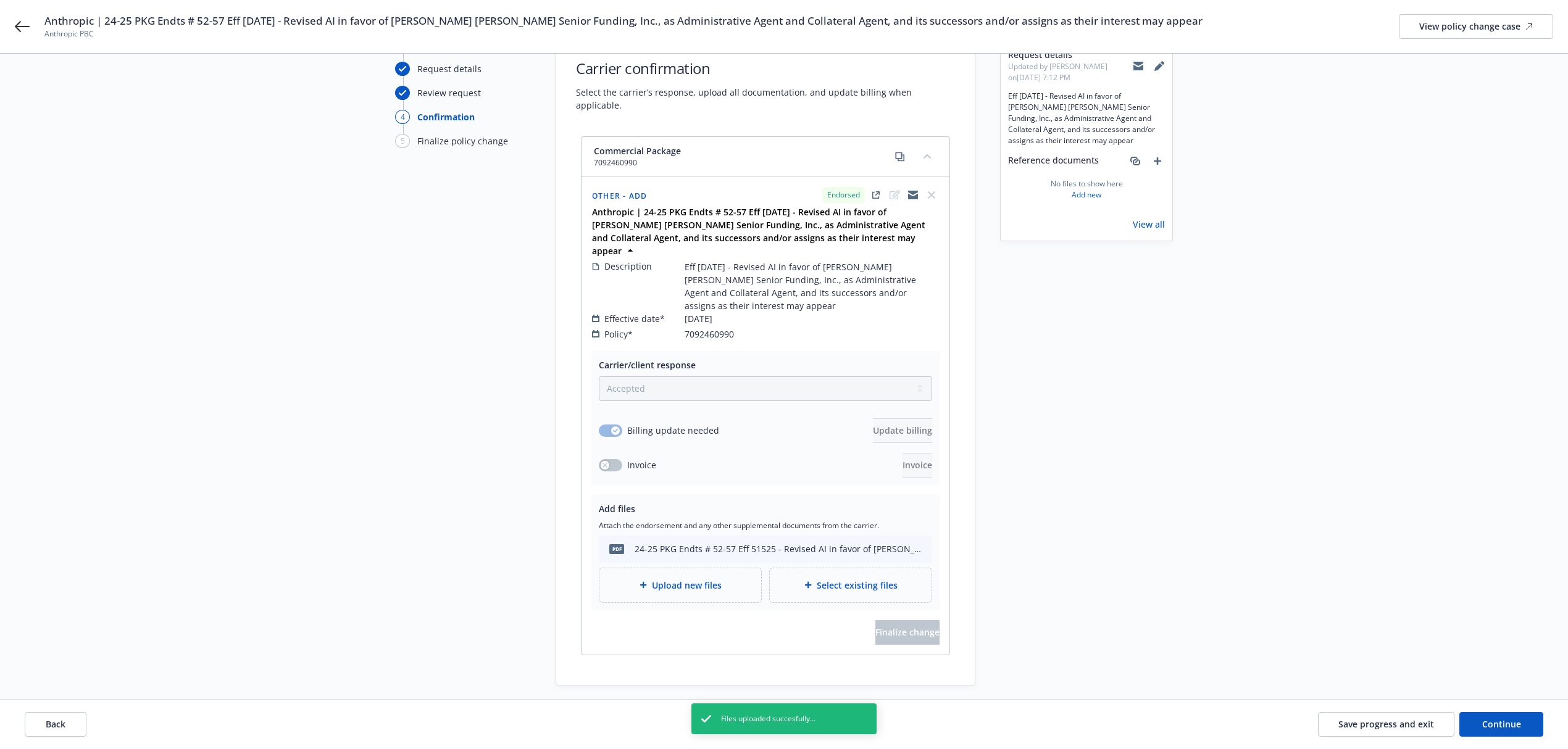
scroll to position [94, 0]
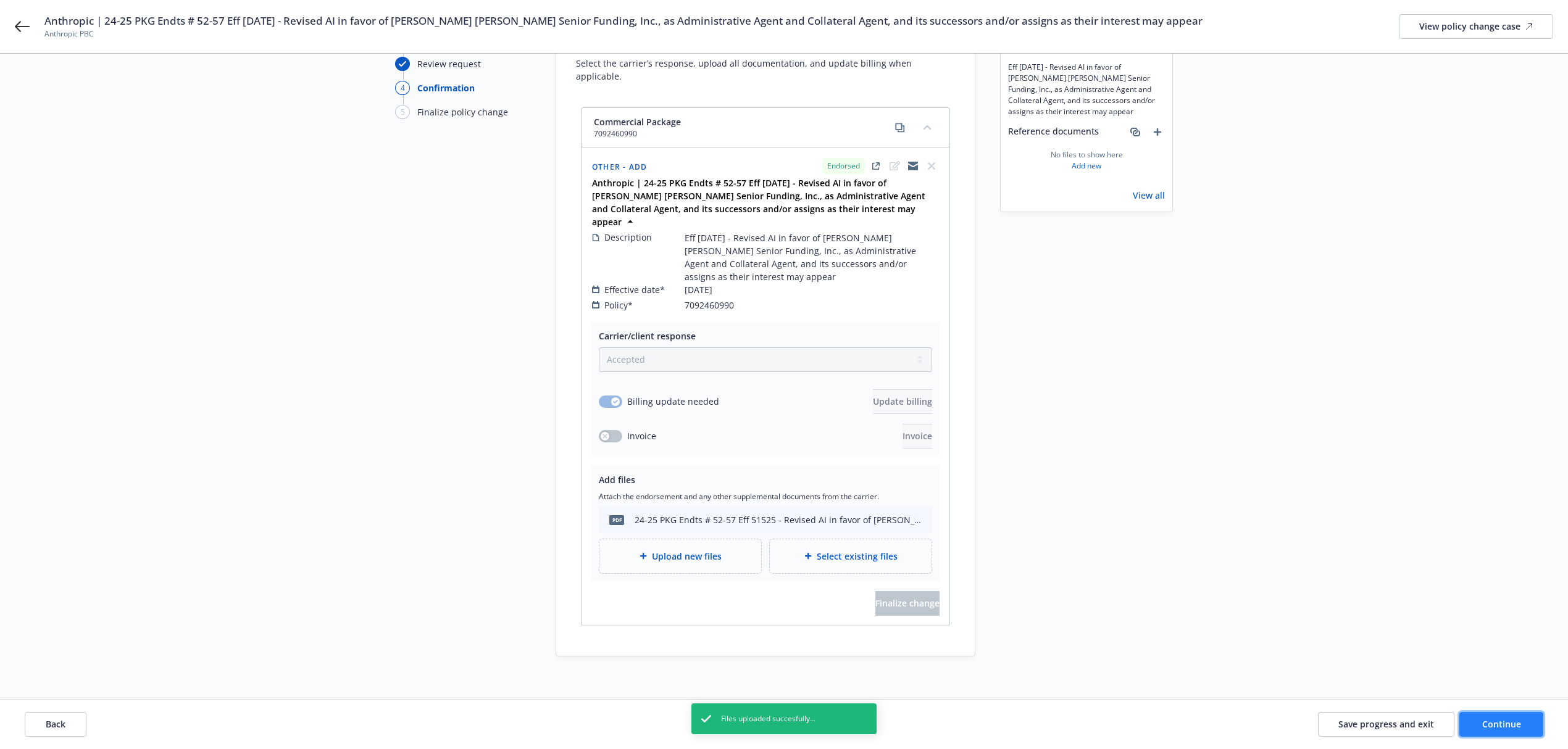
click at [1495, 727] on span "Continue" at bounding box center [1501, 724] width 39 height 12
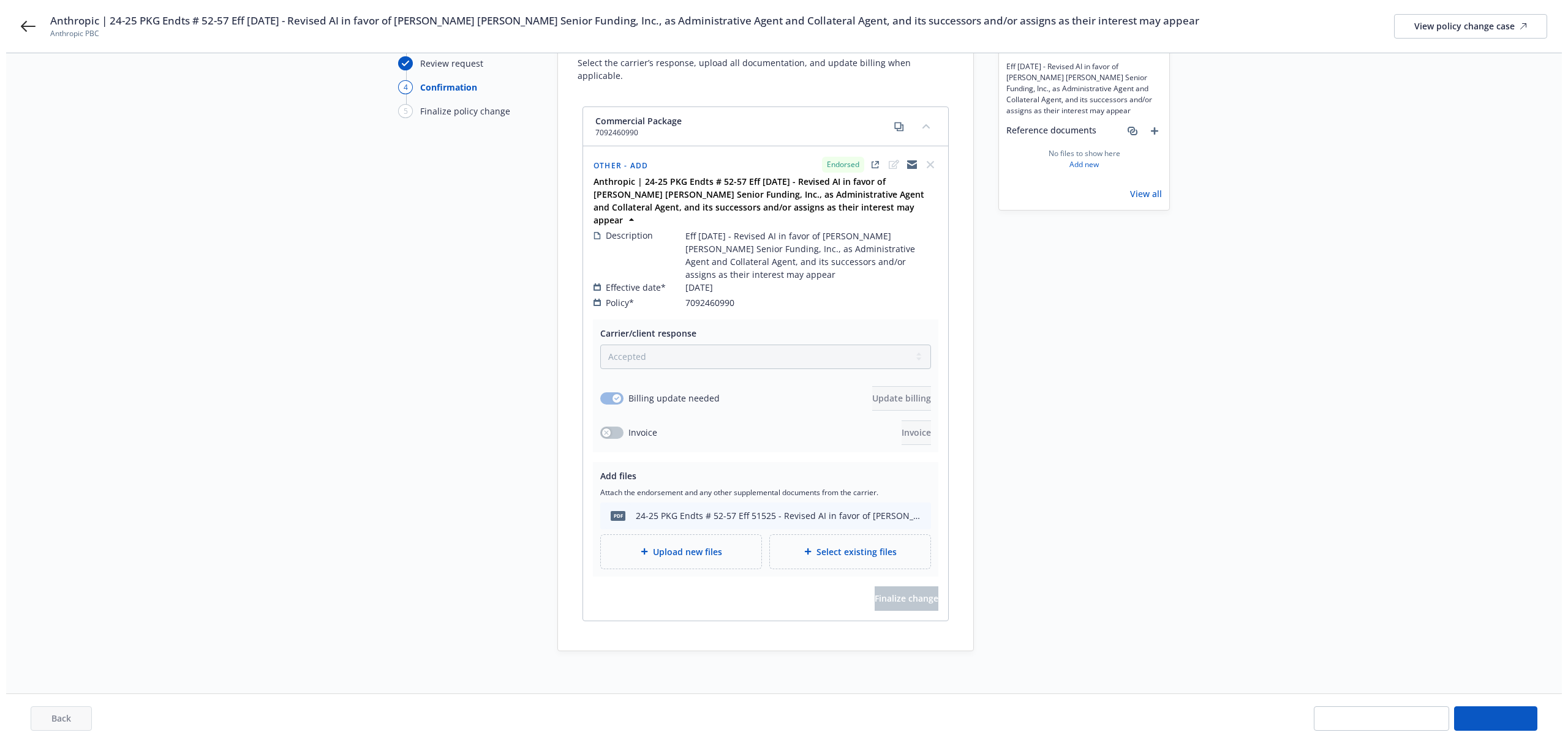
scroll to position [0, 0]
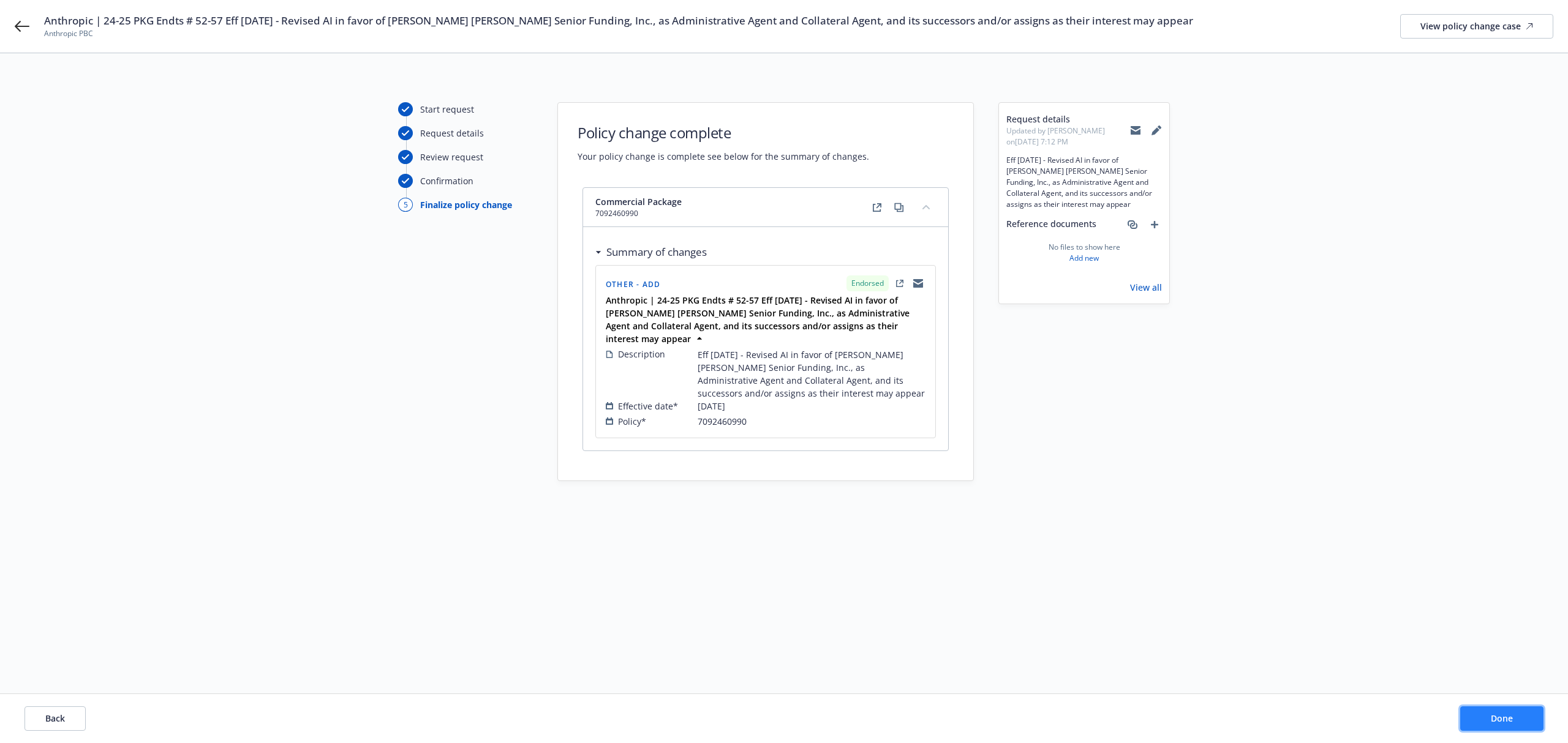
click at [1499, 728] on button "Done" at bounding box center [1502, 718] width 84 height 24
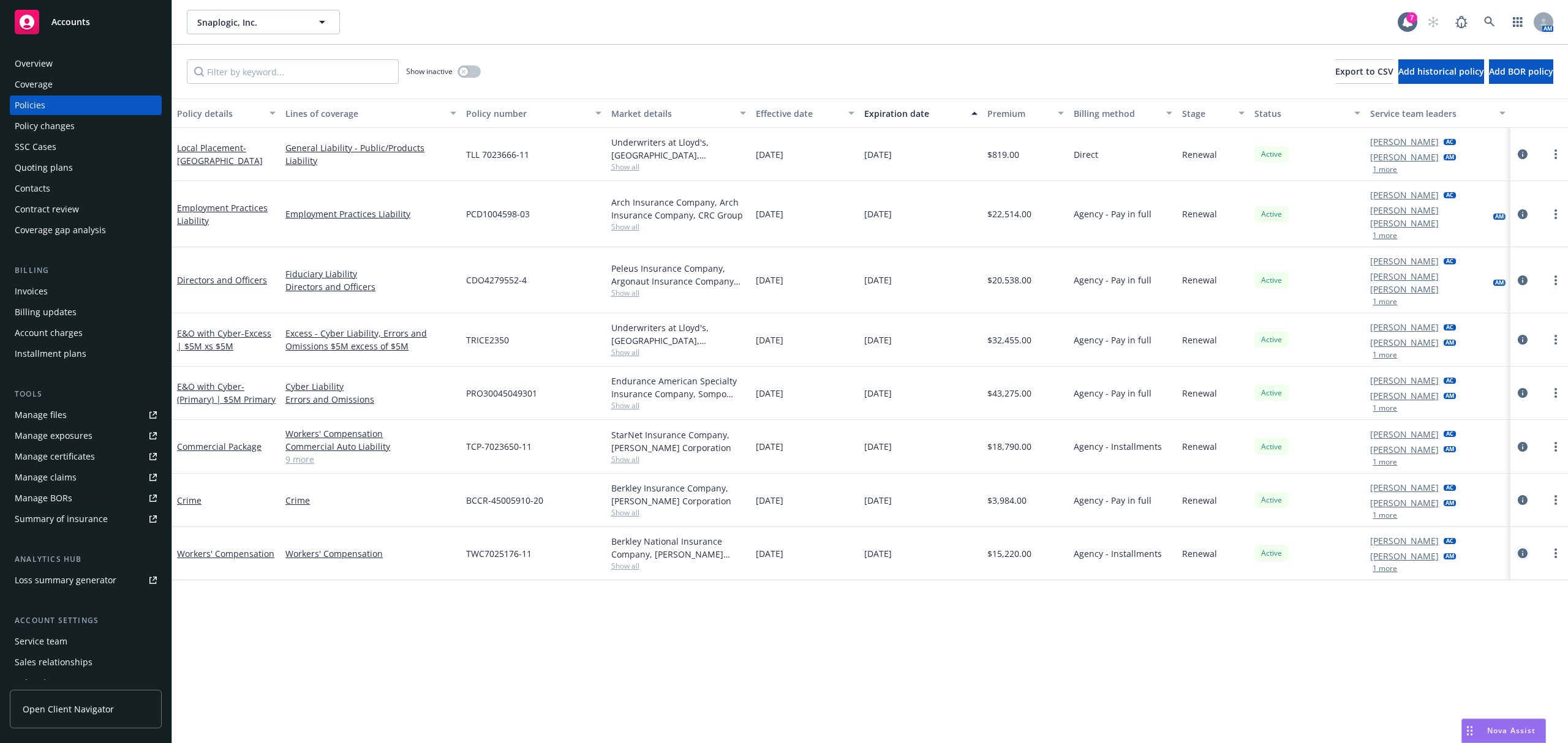
click at [1525, 548] on icon "circleInformation" at bounding box center [1523, 553] width 10 height 10
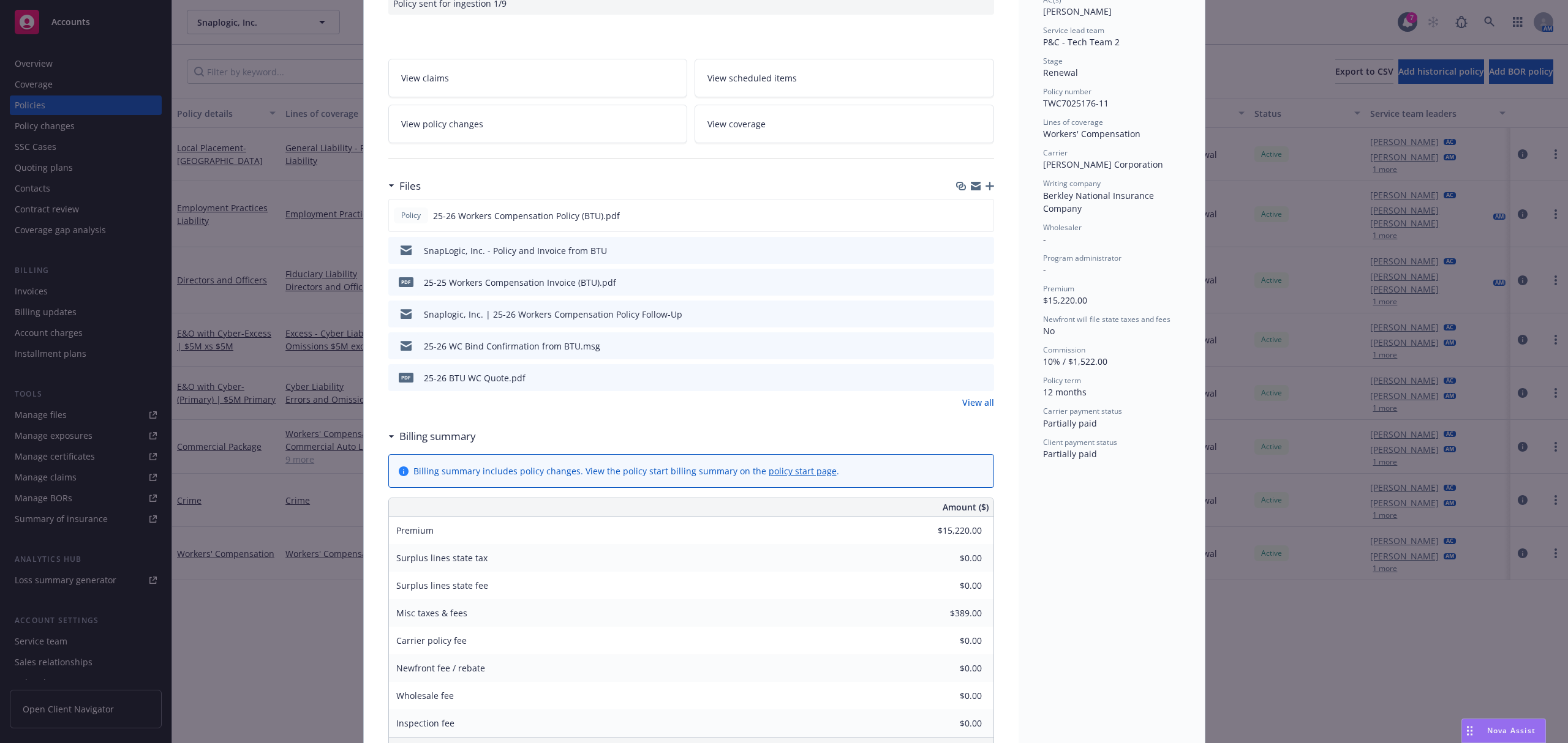
scroll to position [226, 0]
